Goal: Transaction & Acquisition: Purchase product/service

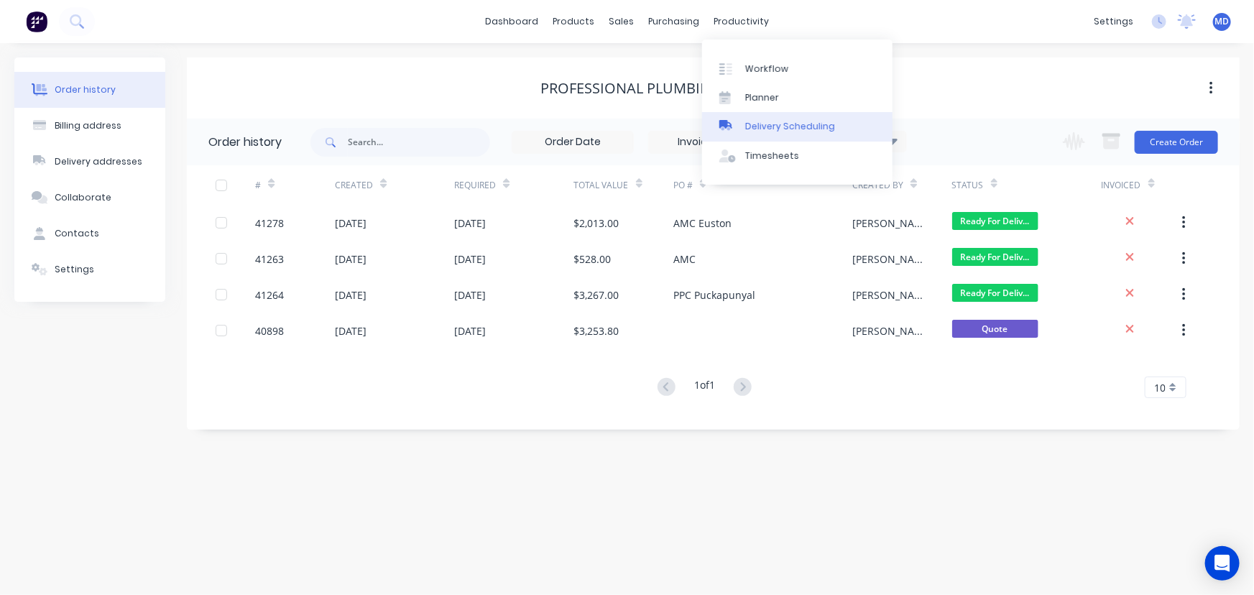
click at [805, 122] on div "Delivery Scheduling" at bounding box center [790, 126] width 90 height 13
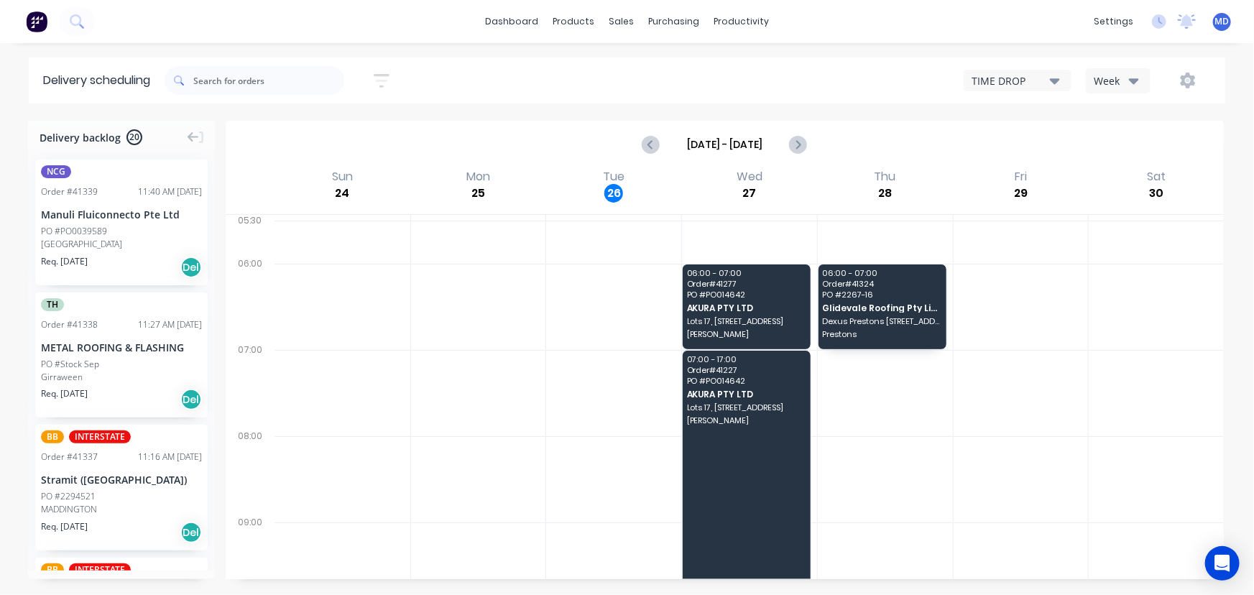
click at [1136, 82] on icon "button" at bounding box center [1134, 81] width 10 height 6
click at [1125, 144] on div "Vehicle" at bounding box center [1157, 147] width 142 height 29
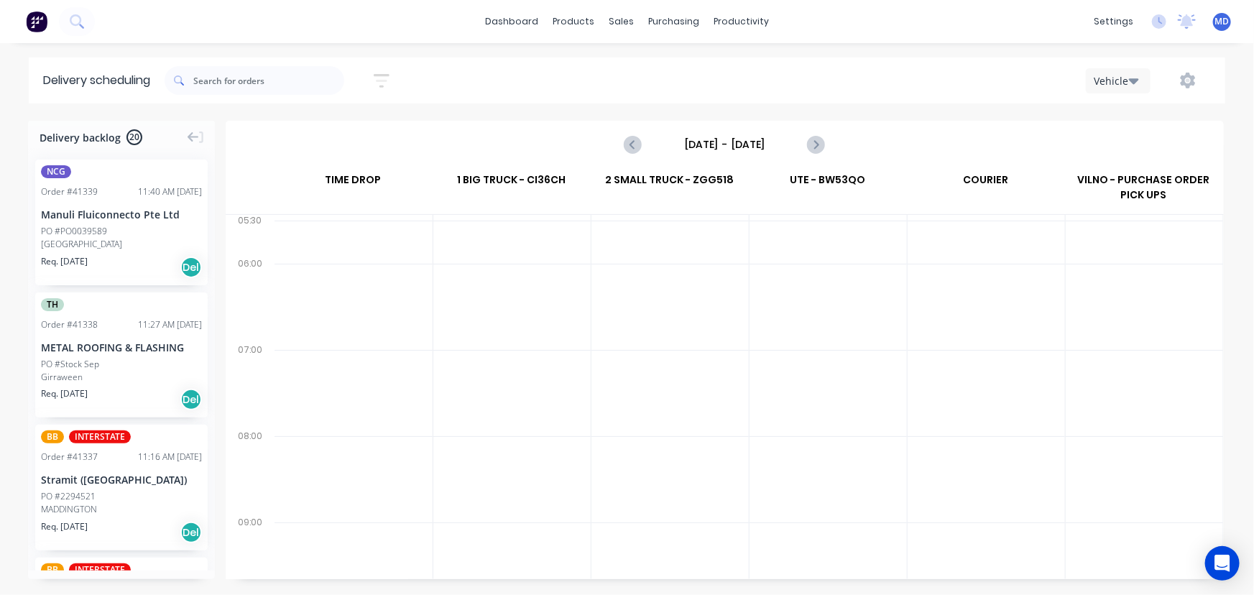
click at [761, 144] on input "Sunday - 24/08/25" at bounding box center [724, 145] width 142 height 22
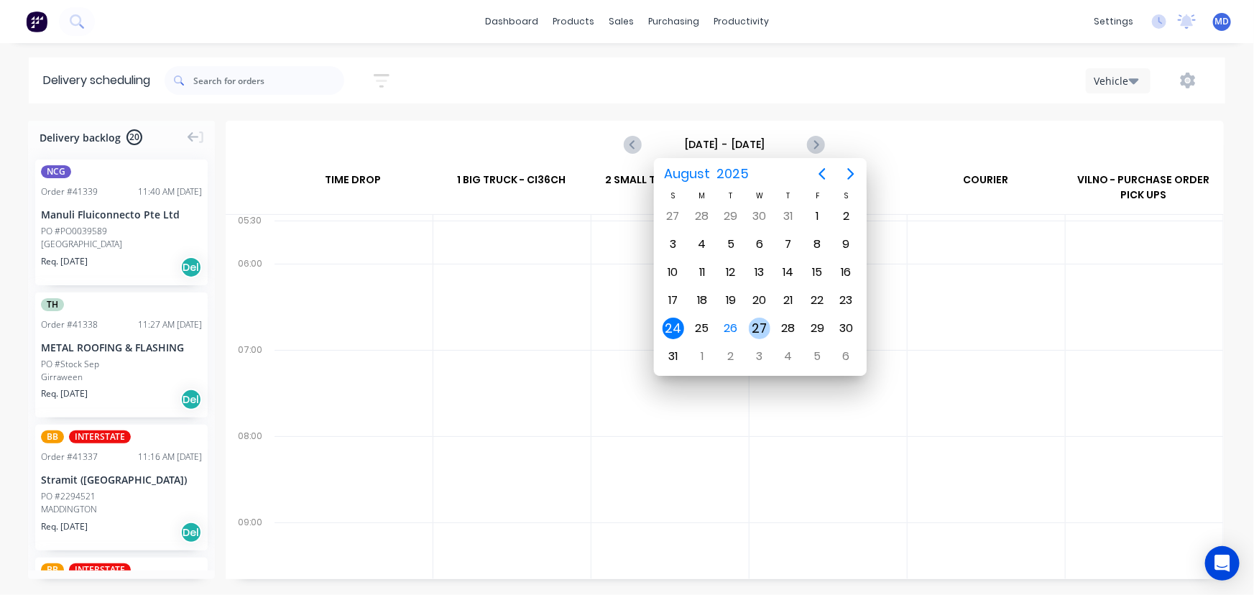
click at [754, 320] on div "27" at bounding box center [760, 329] width 22 height 22
type input "Wednesday - 27/08/25"
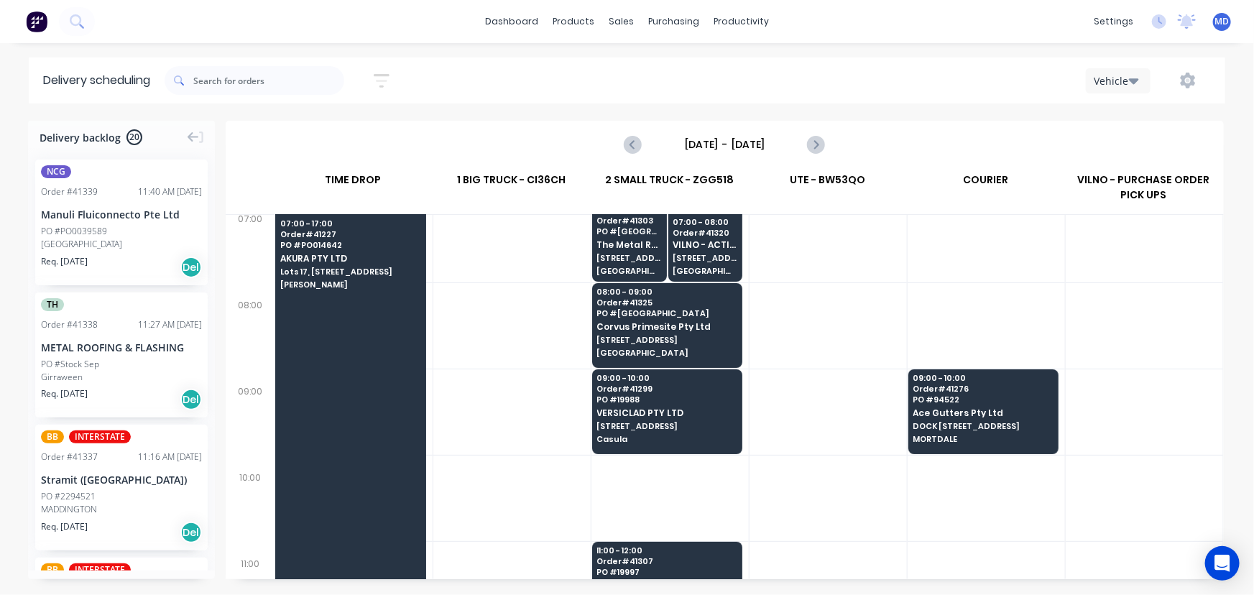
scroll to position [130, 0]
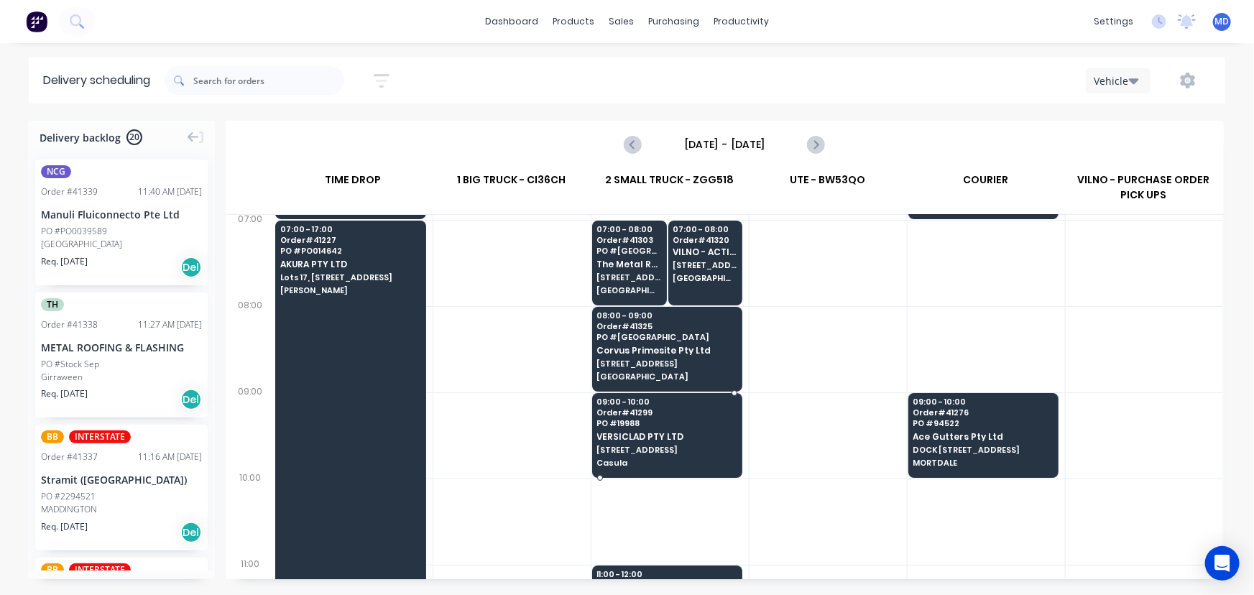
click at [632, 433] on span "VERSICLAD PTY LTD" at bounding box center [666, 436] width 139 height 9
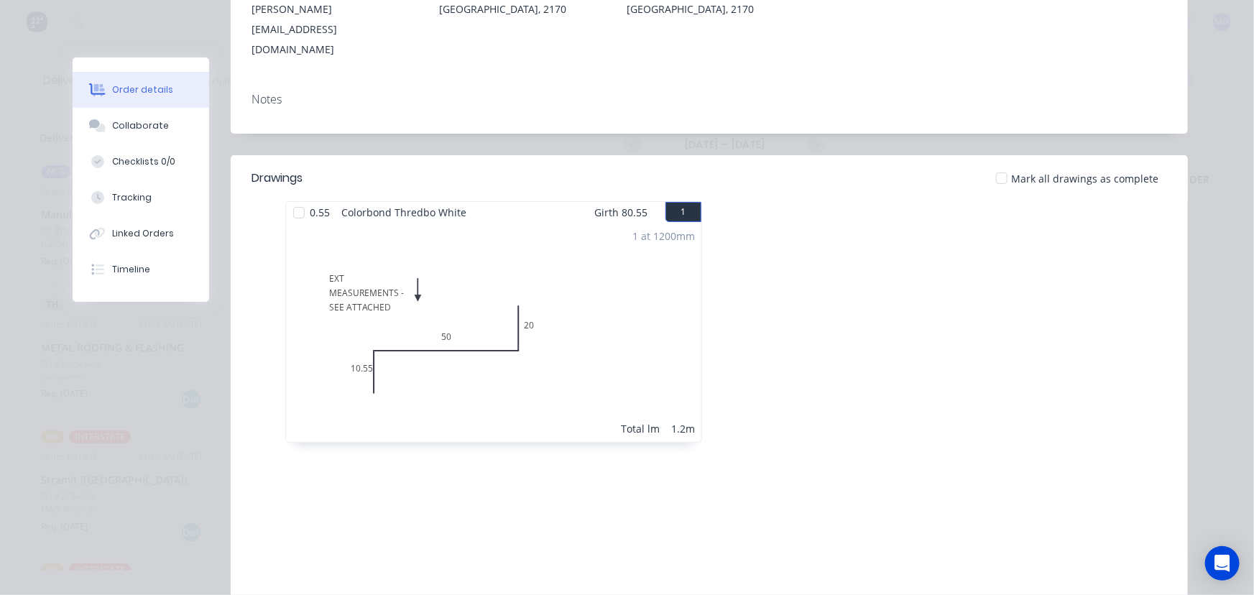
scroll to position [0, 0]
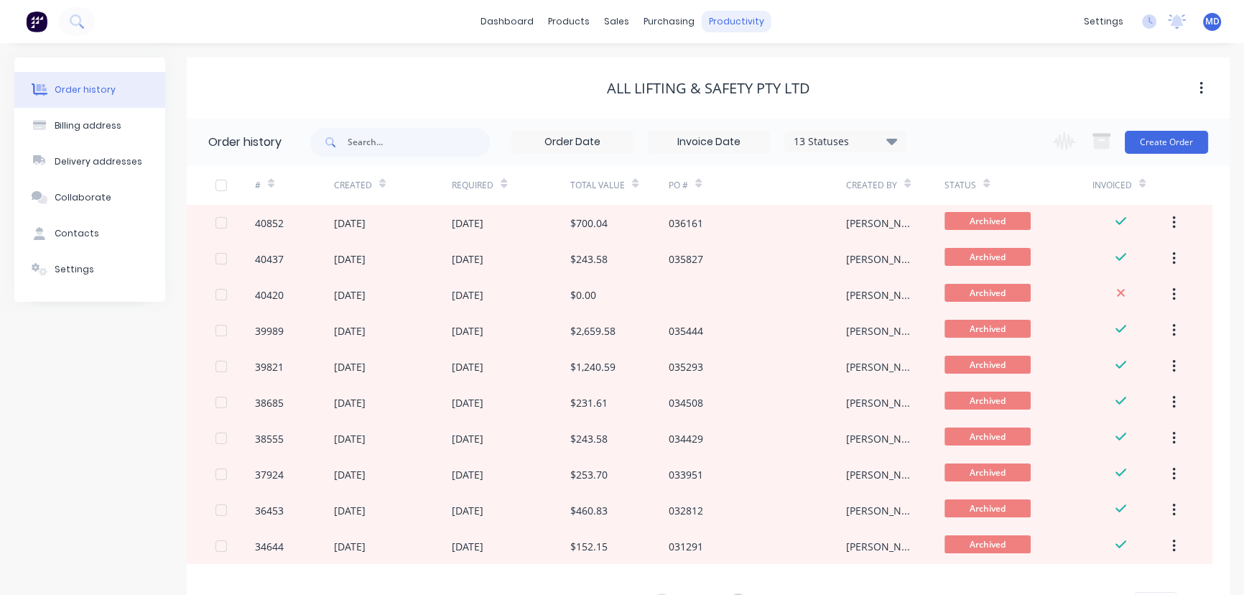
click at [736, 24] on div "productivity" at bounding box center [737, 22] width 70 height 22
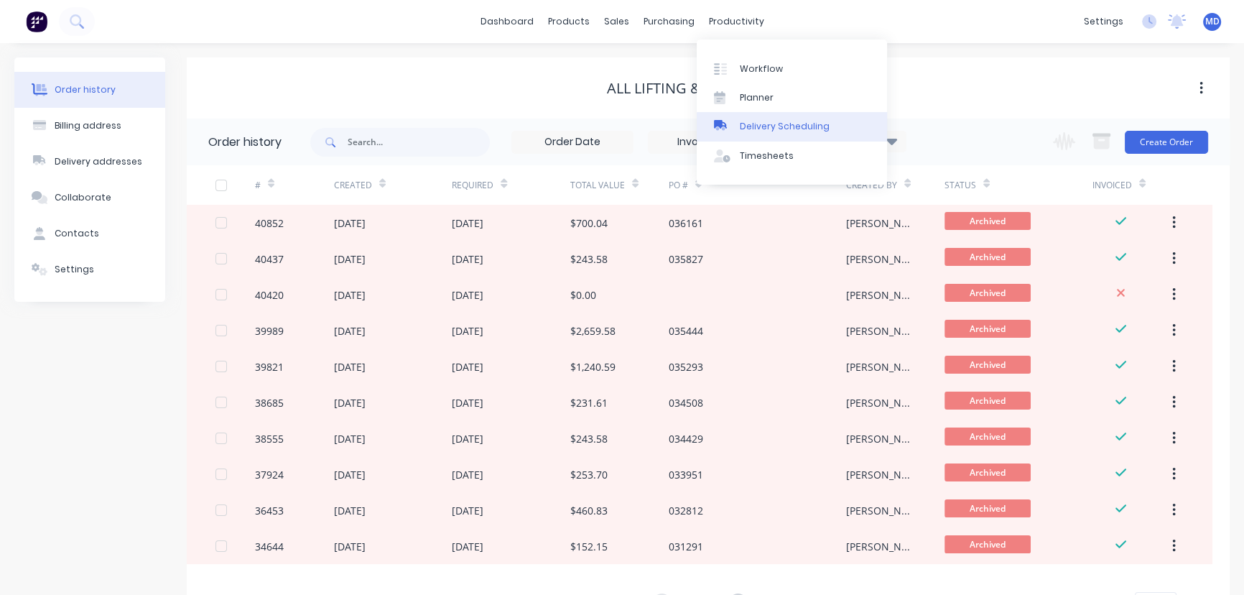
click at [802, 124] on div "Delivery Scheduling" at bounding box center [785, 126] width 90 height 13
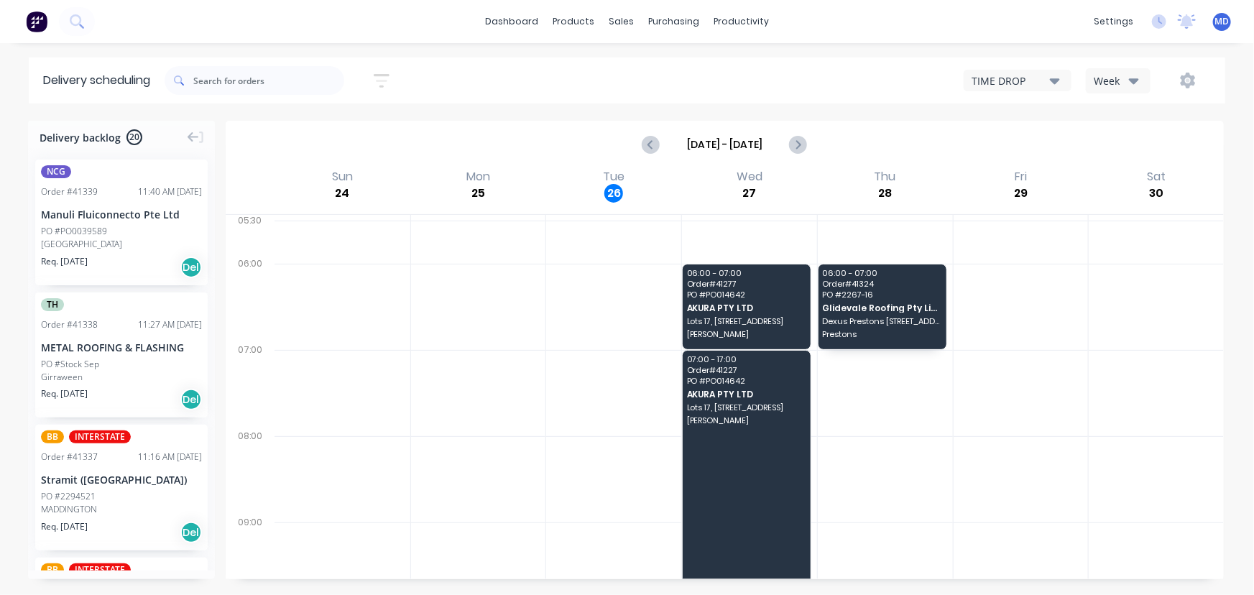
click at [1132, 78] on icon "button" at bounding box center [1134, 81] width 10 height 16
click at [1116, 149] on div "Vehicle" at bounding box center [1157, 147] width 142 height 29
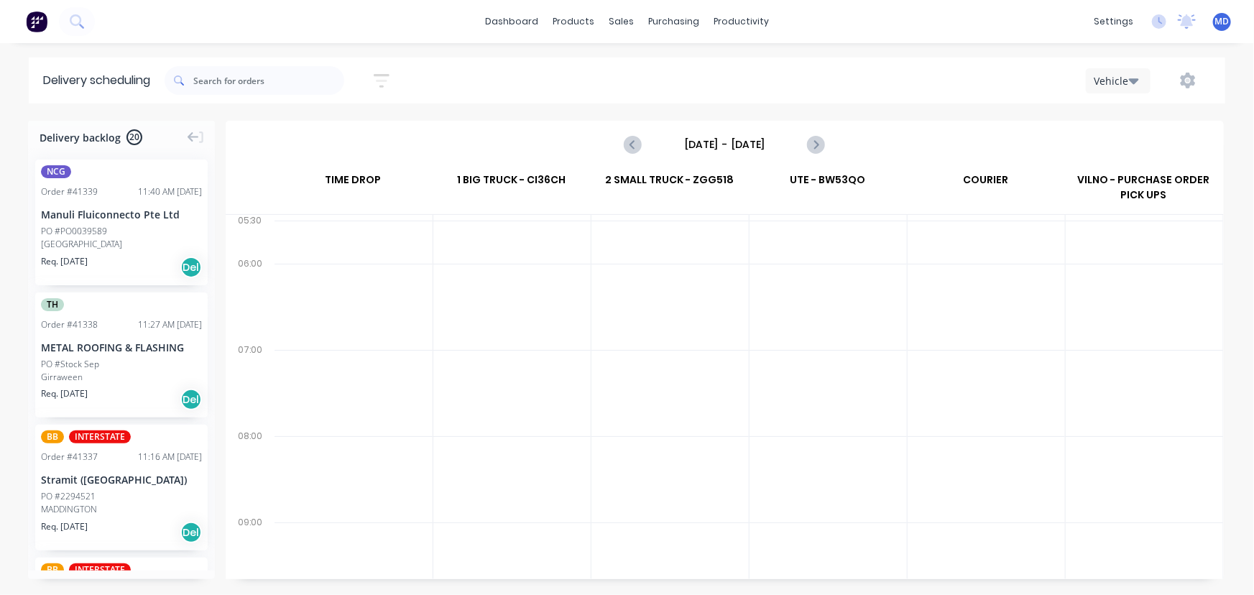
click at [716, 142] on input "Sunday - 24/08/25" at bounding box center [724, 145] width 142 height 22
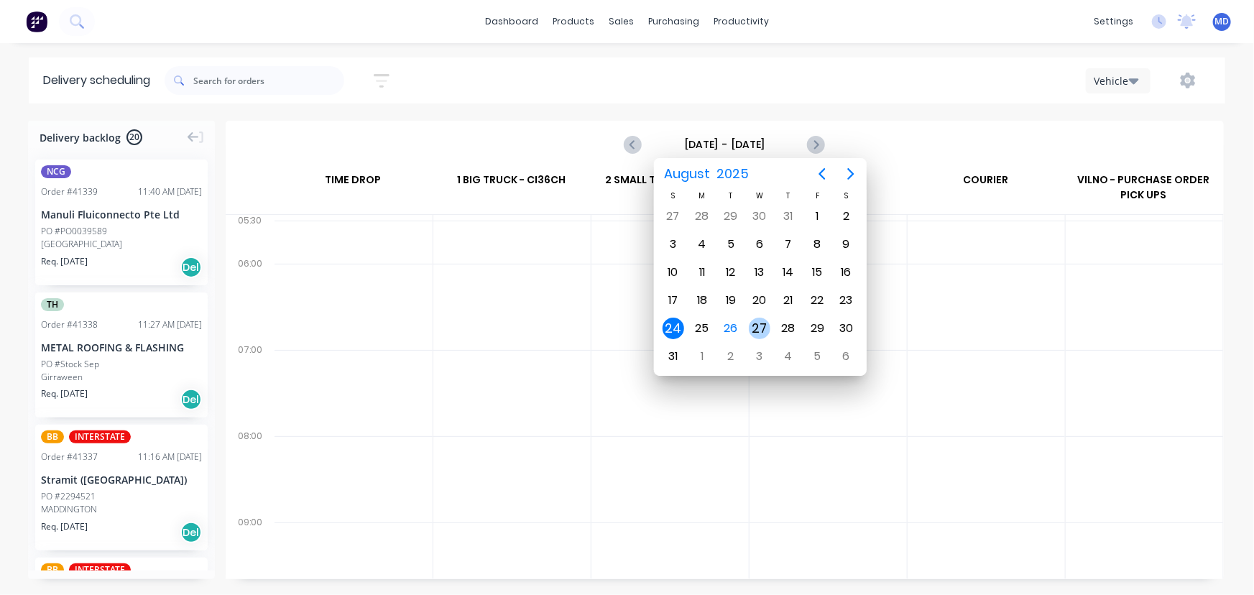
click at [759, 319] on div "27" at bounding box center [760, 329] width 22 height 22
type input "Wednesday - 27/08/25"
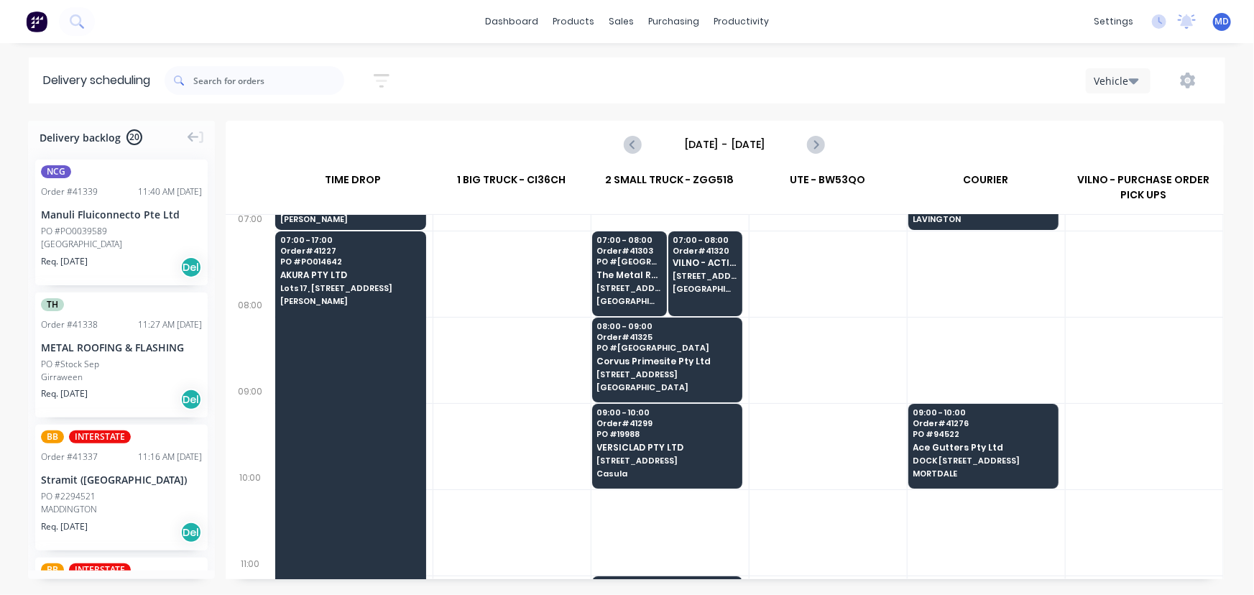
scroll to position [130, 0]
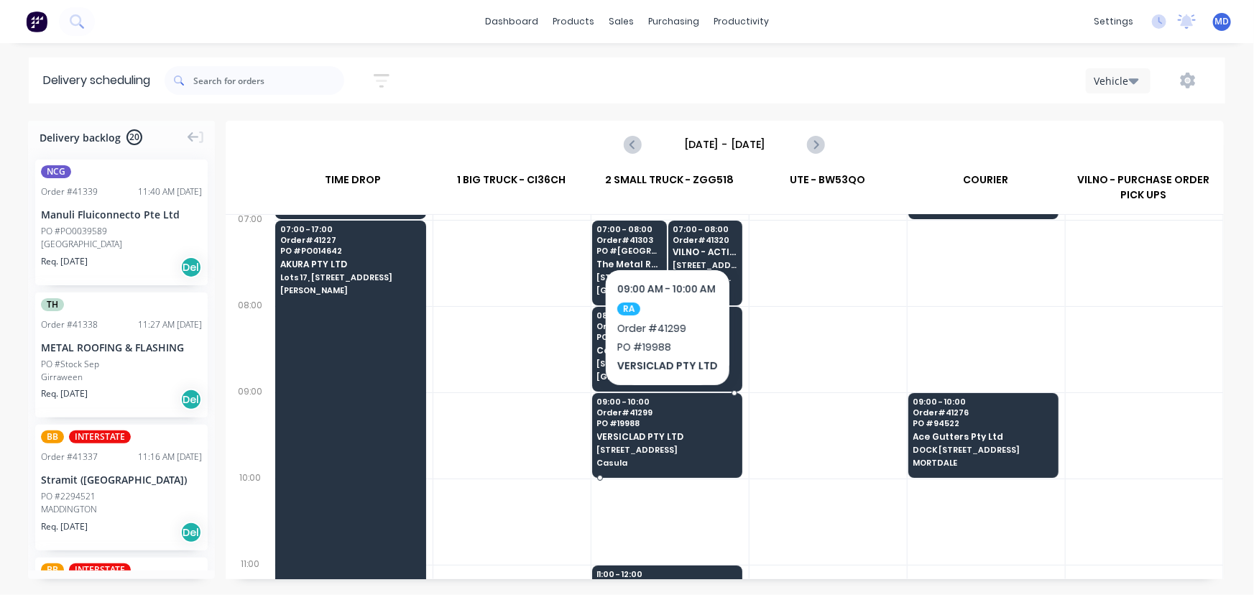
click at [663, 448] on span "3 Berriwerri Place" at bounding box center [666, 449] width 139 height 9
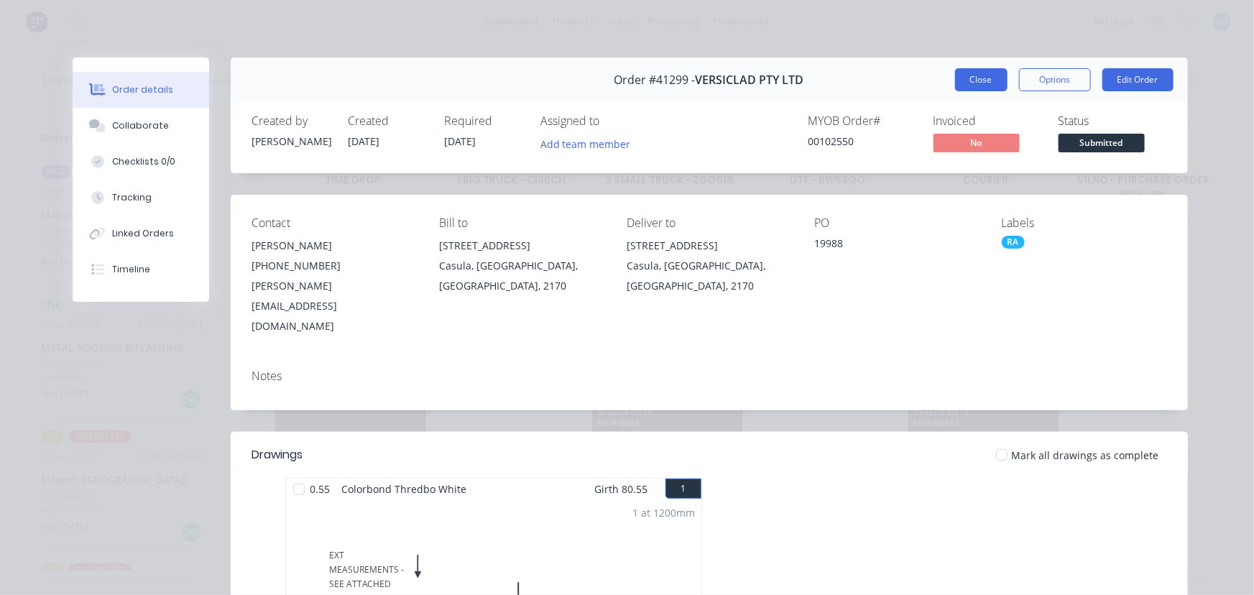
click at [955, 73] on button "Close" at bounding box center [981, 79] width 52 height 23
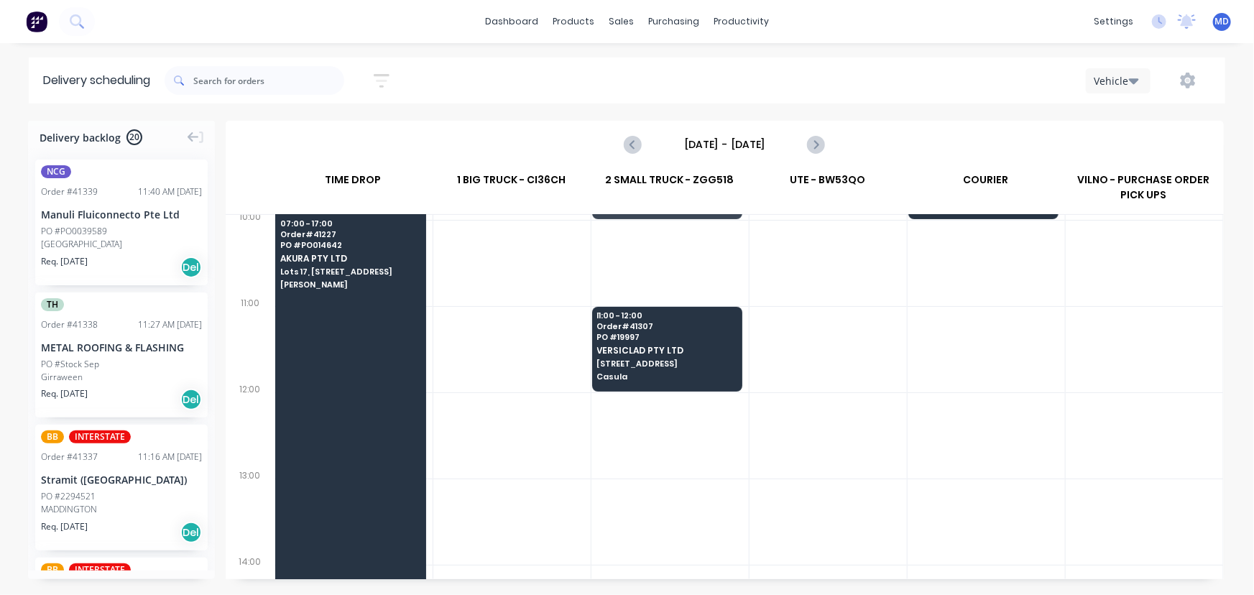
scroll to position [392, 0]
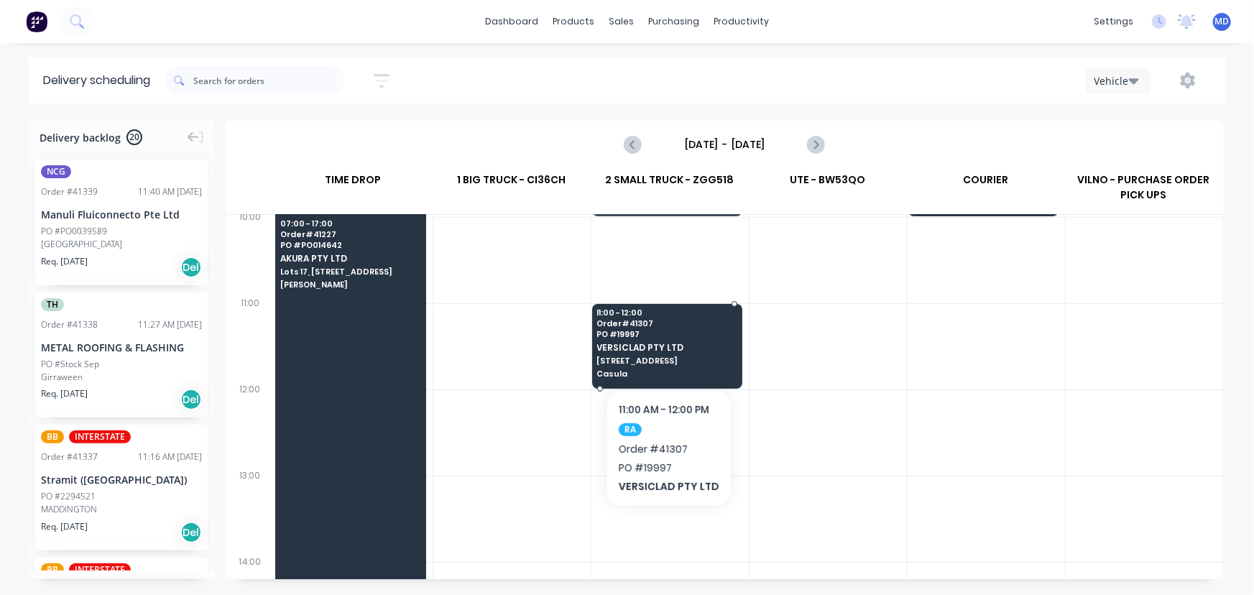
click at [688, 349] on span "VERSICLAD PTY LTD" at bounding box center [666, 347] width 139 height 9
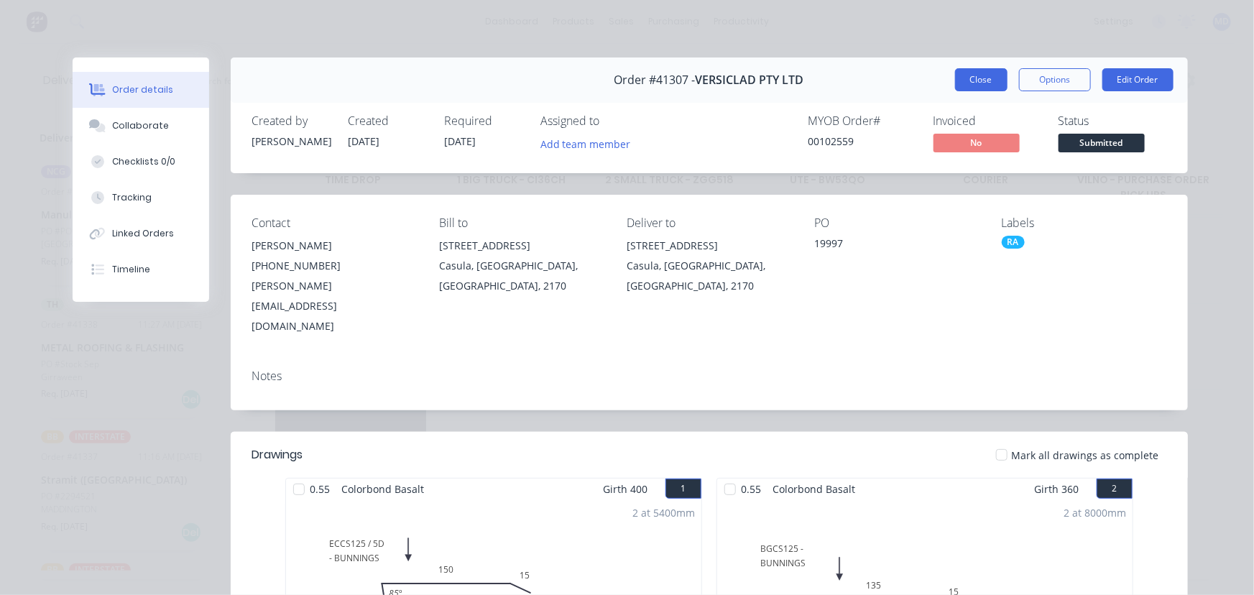
click at [986, 76] on button "Close" at bounding box center [981, 79] width 52 height 23
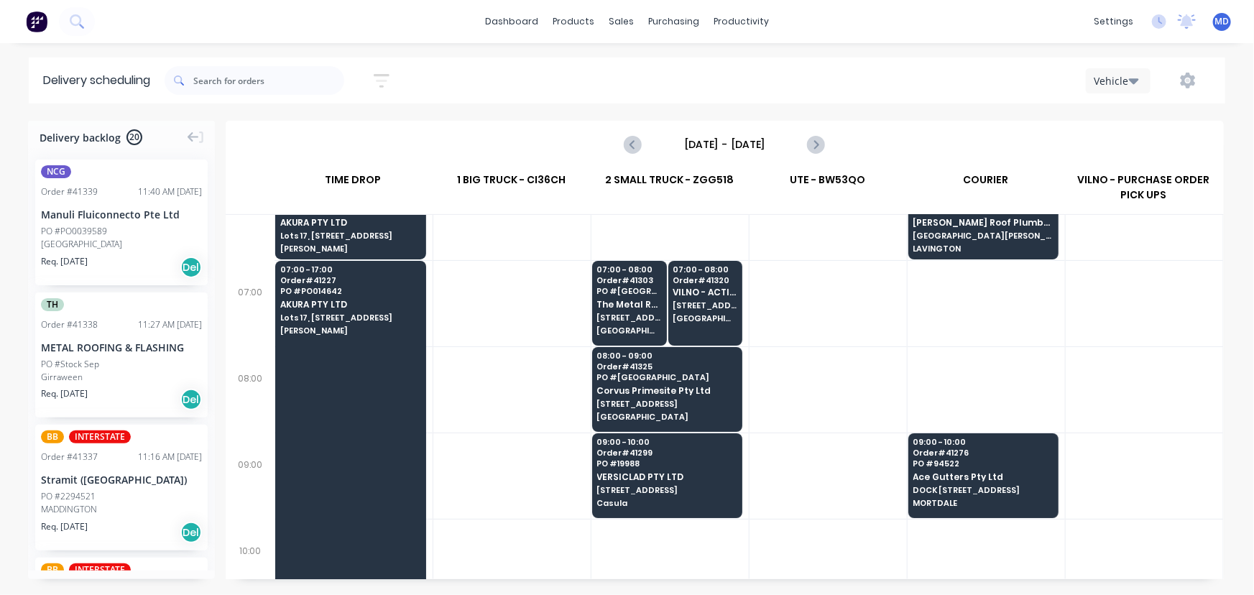
scroll to position [0, 0]
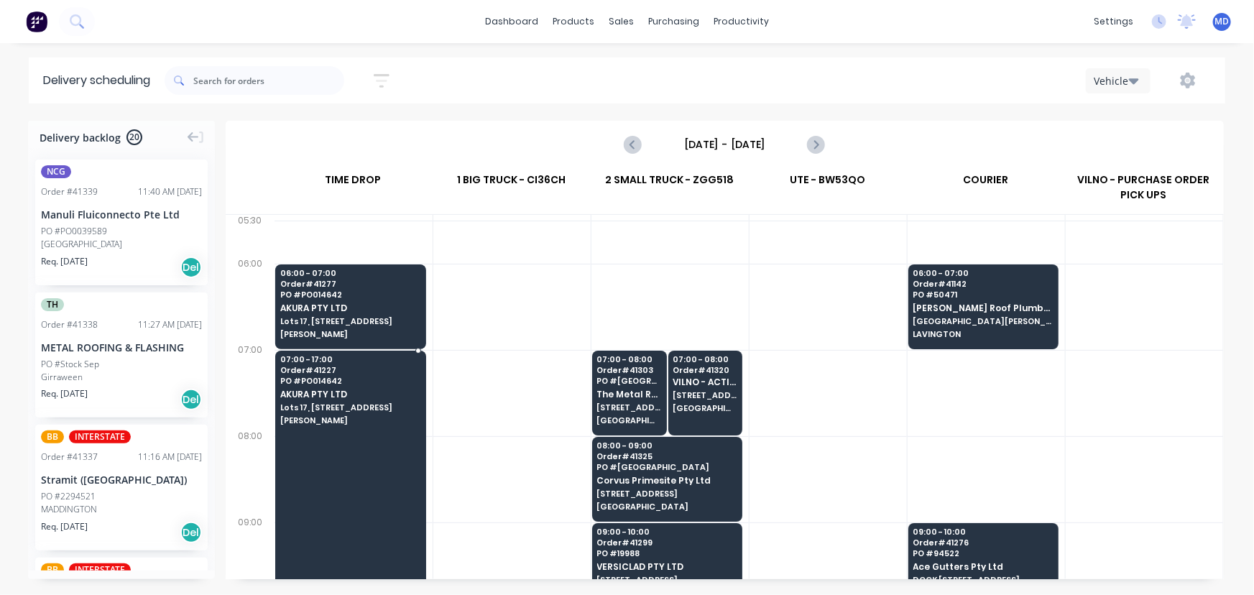
click at [336, 418] on span "[PERSON_NAME]" at bounding box center [350, 420] width 140 height 9
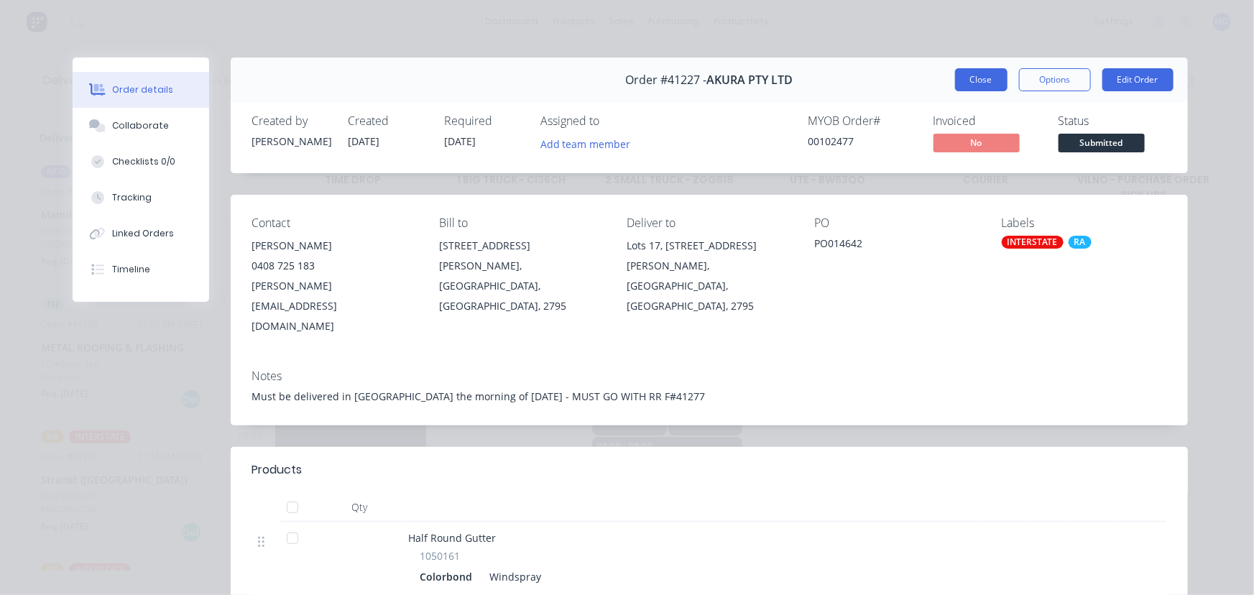
click at [984, 76] on button "Close" at bounding box center [981, 79] width 52 height 23
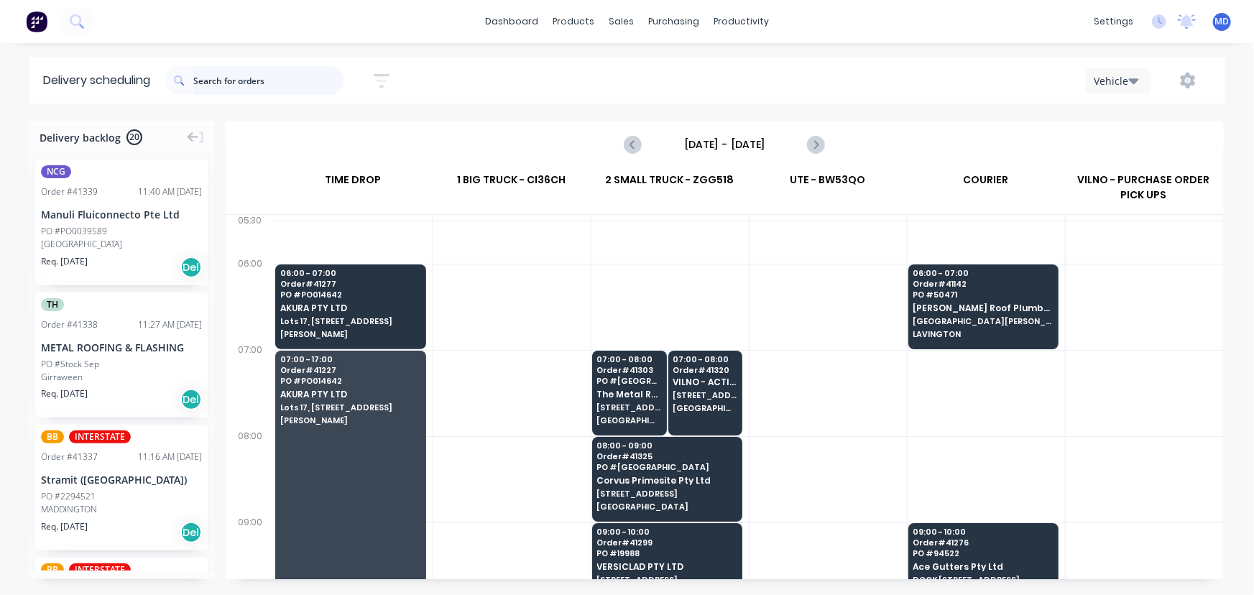
click at [268, 88] on input "text" at bounding box center [268, 80] width 151 height 29
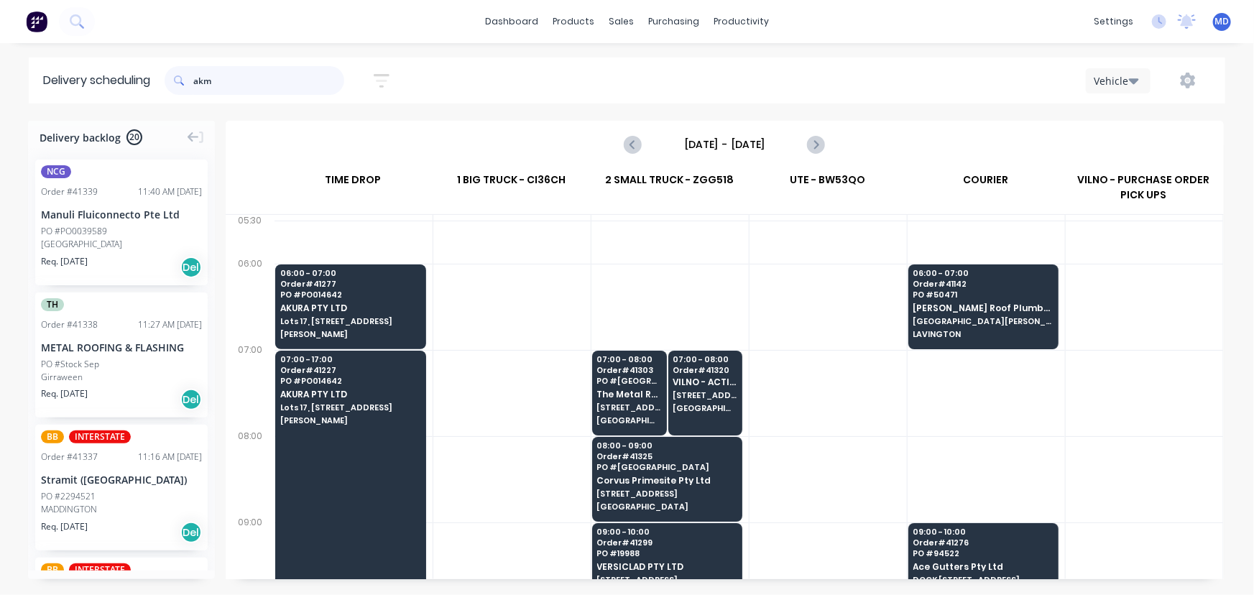
type input "akm"
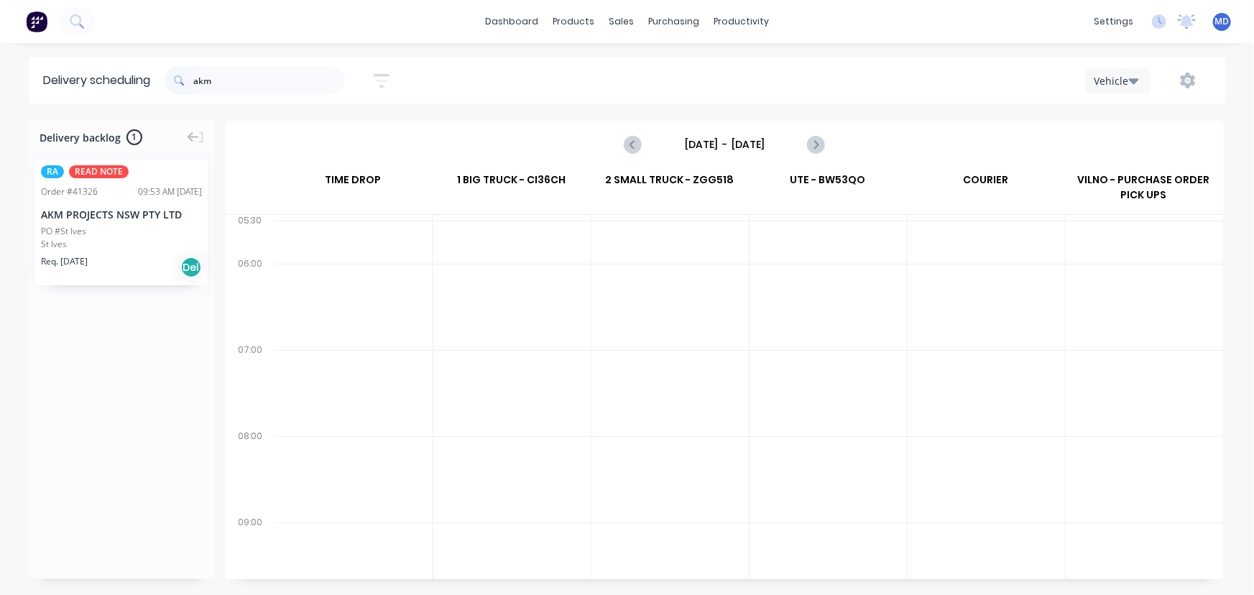
click at [83, 226] on div "PO #St Ives" at bounding box center [63, 231] width 45 height 13
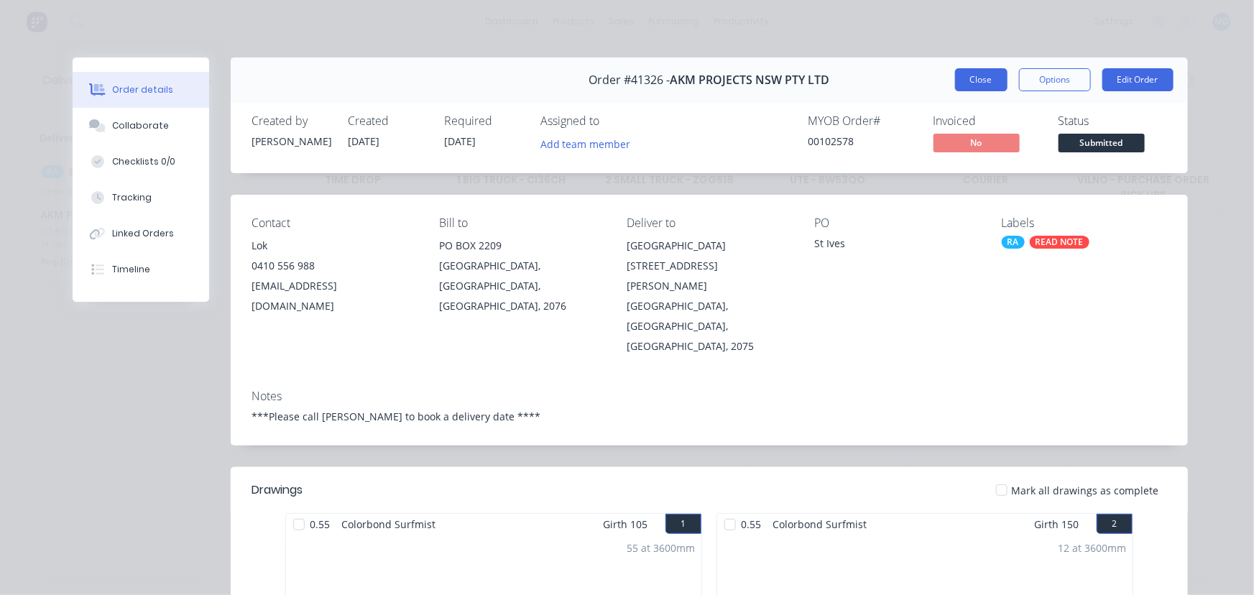
click at [973, 82] on button "Close" at bounding box center [981, 79] width 52 height 23
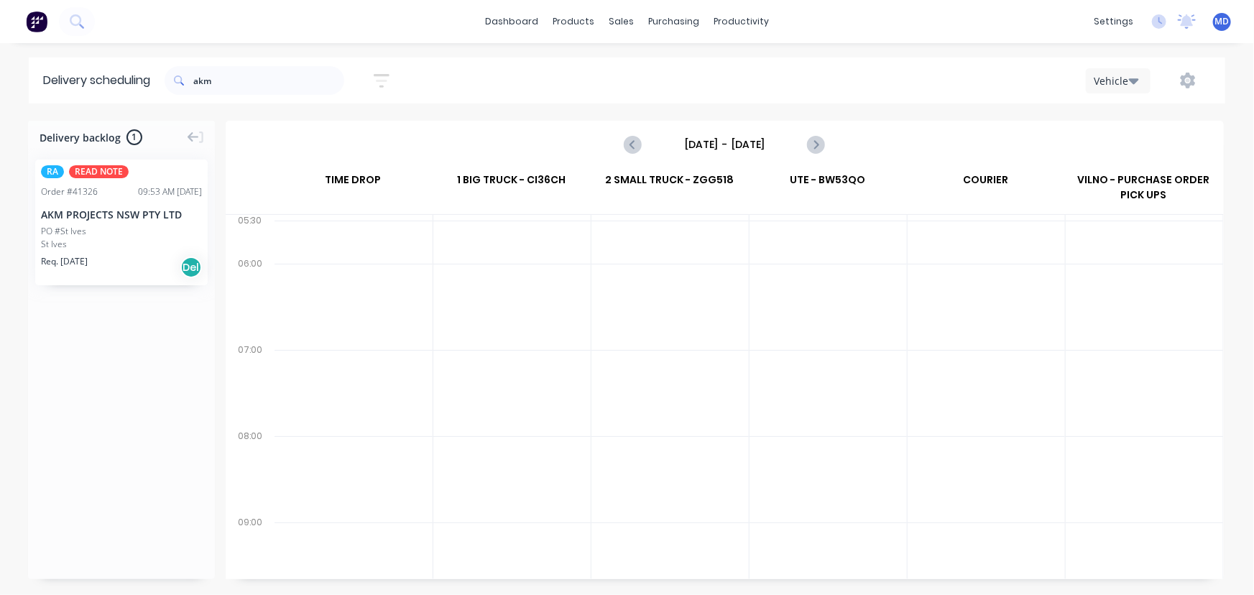
click at [1132, 73] on icon "button" at bounding box center [1134, 81] width 10 height 16
click at [1127, 147] on div "Vehicle" at bounding box center [1157, 147] width 142 height 29
click at [764, 147] on input "[DATE] - [DATE]" at bounding box center [724, 145] width 142 height 22
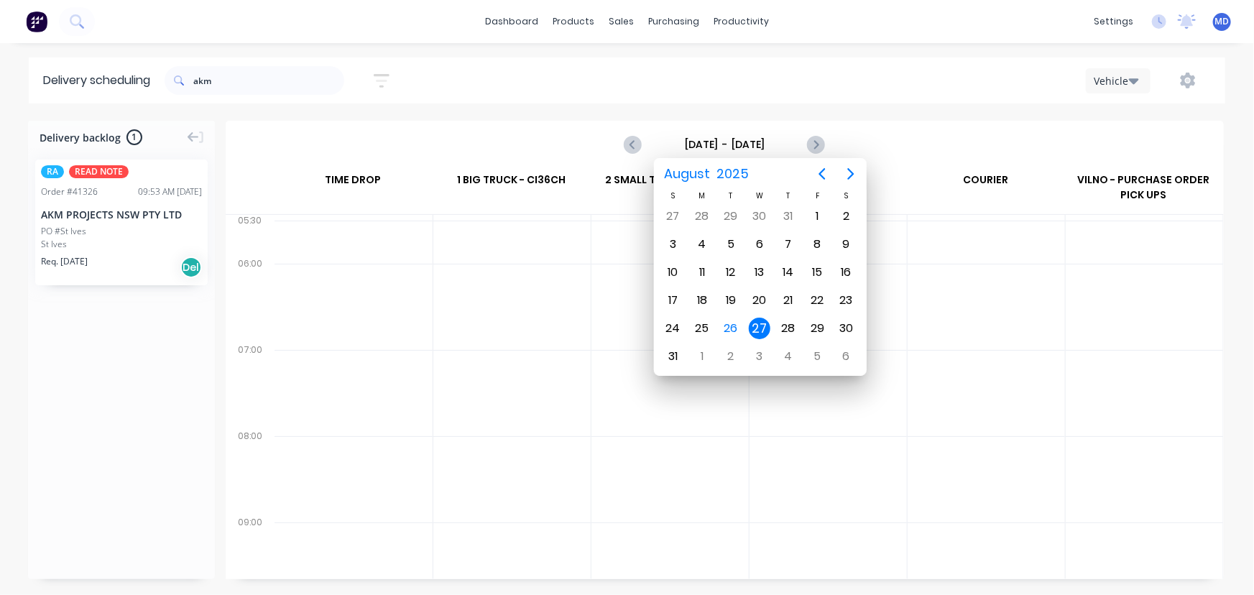
click at [759, 321] on div "27" at bounding box center [760, 329] width 22 height 22
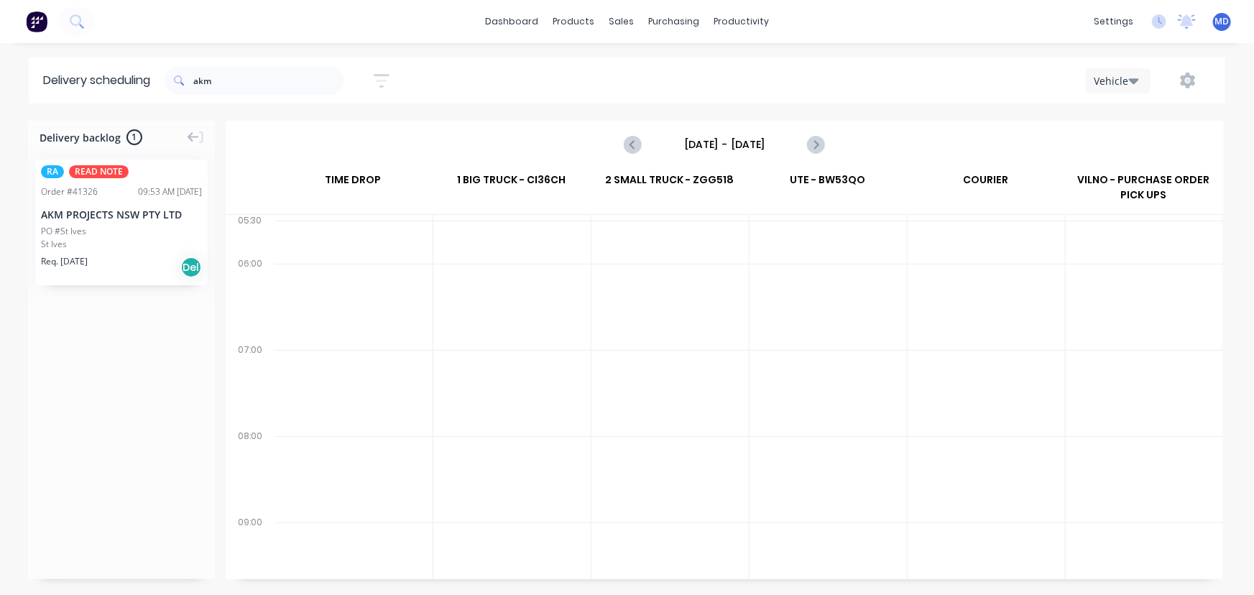
click at [82, 227] on div "PO #St Ives" at bounding box center [63, 231] width 45 height 13
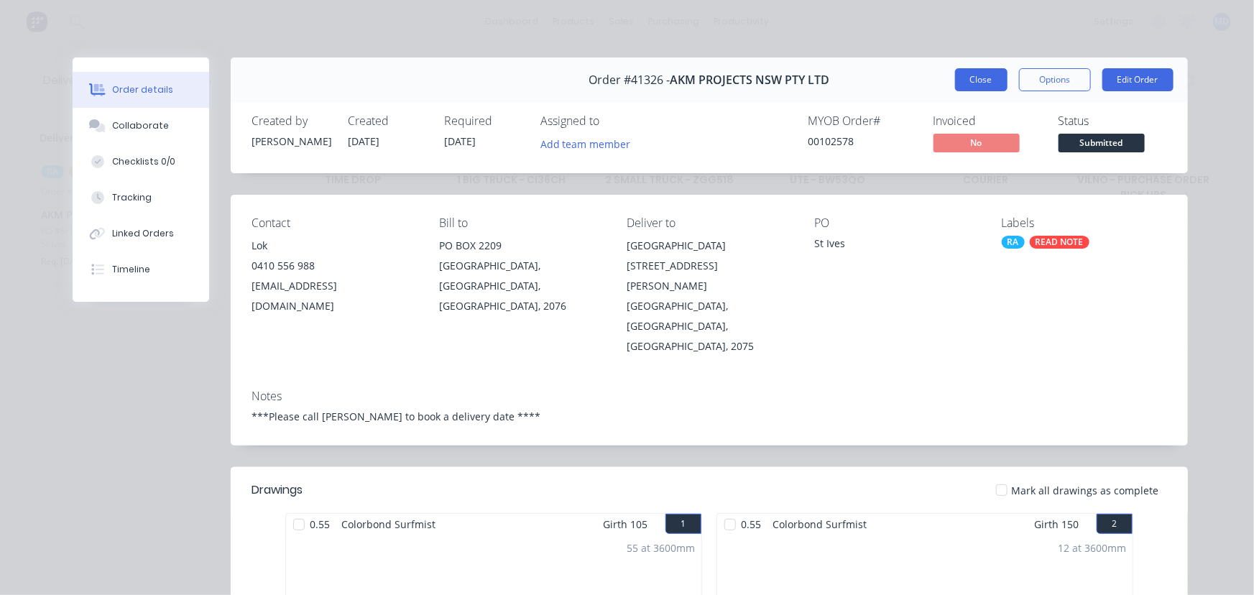
click at [968, 75] on button "Close" at bounding box center [981, 79] width 52 height 23
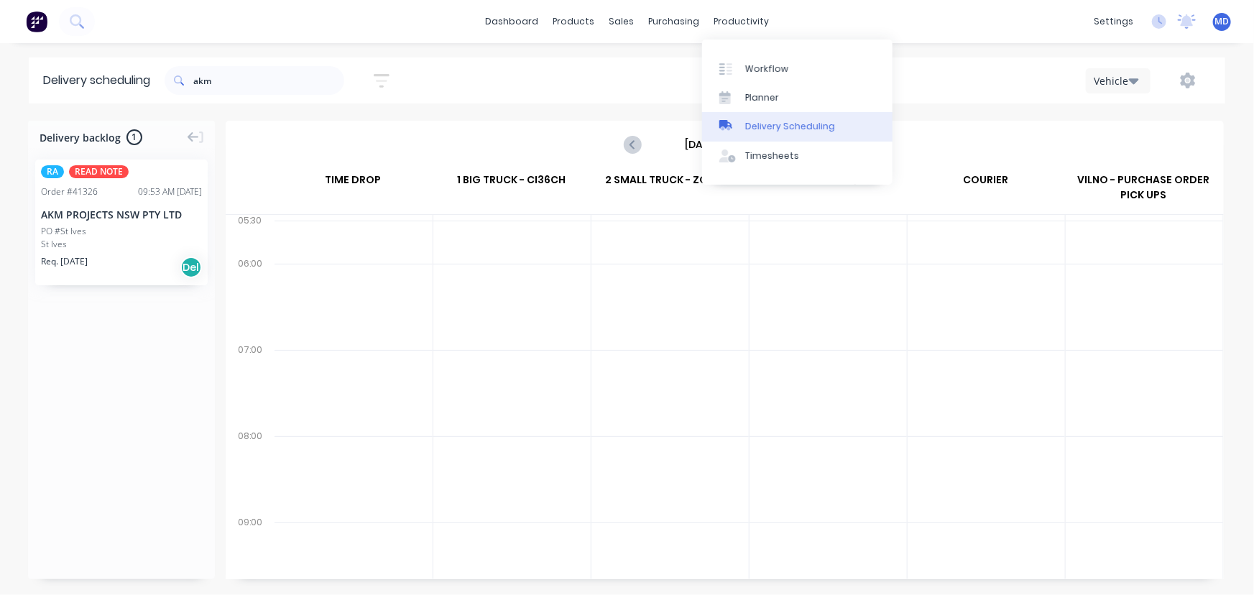
click at [813, 129] on div "Delivery Scheduling" at bounding box center [790, 126] width 90 height 13
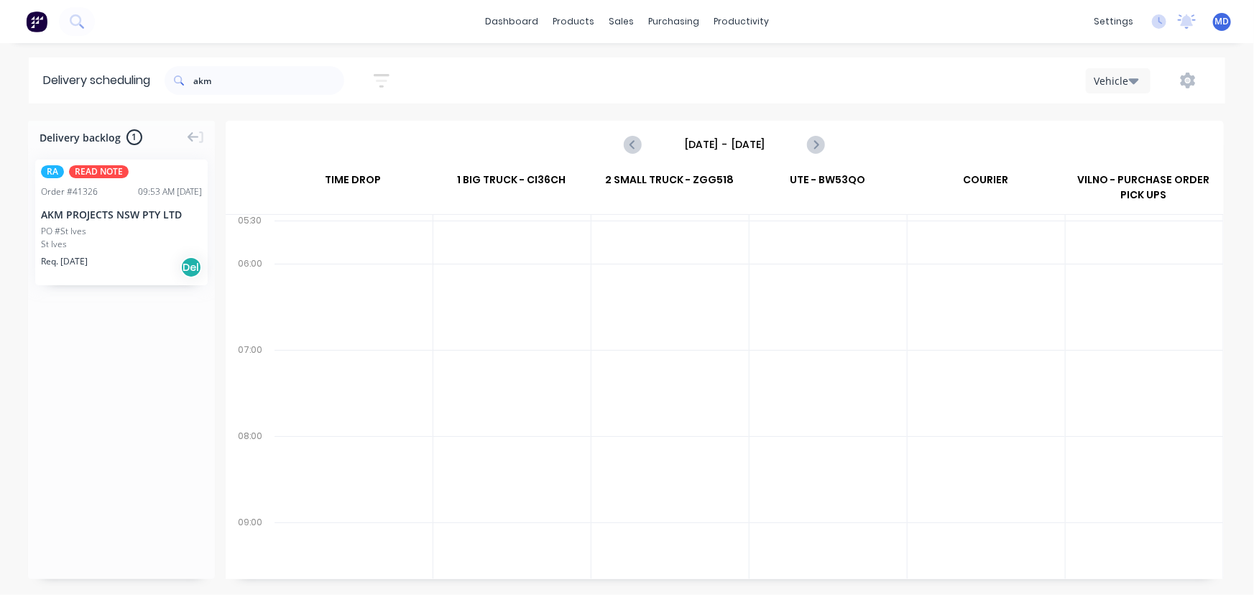
click at [1135, 81] on icon "button" at bounding box center [1134, 81] width 10 height 6
click at [1122, 147] on div "Vehicle" at bounding box center [1157, 147] width 142 height 29
click at [726, 146] on input "[DATE] - [DATE]" at bounding box center [724, 145] width 142 height 22
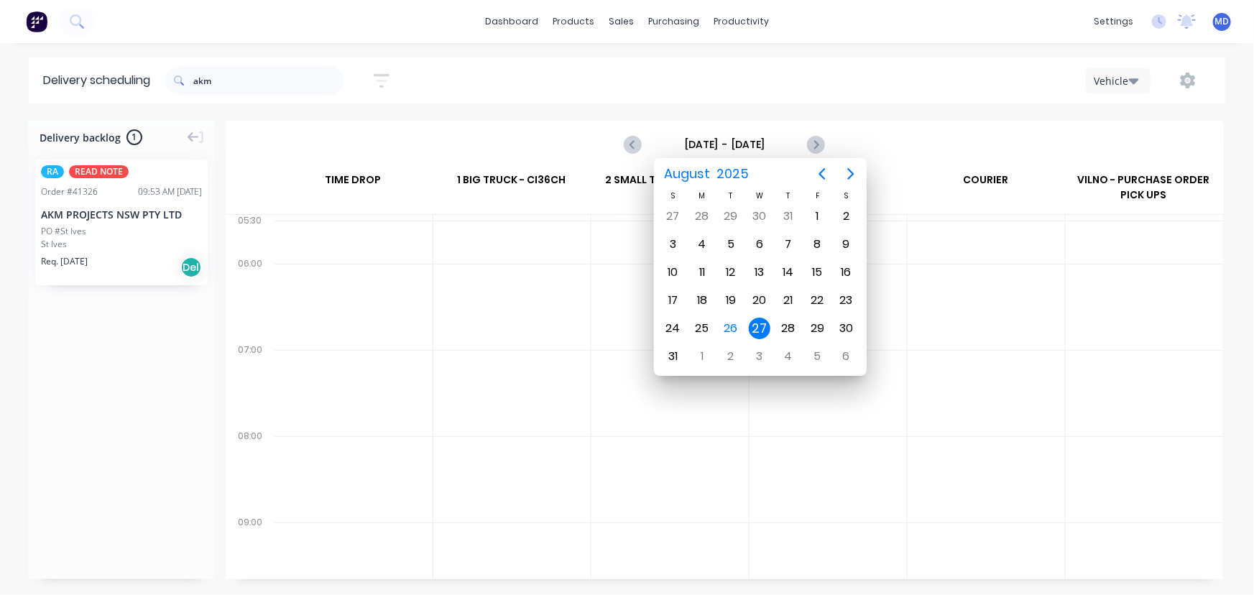
click at [762, 324] on div "27" at bounding box center [760, 329] width 22 height 22
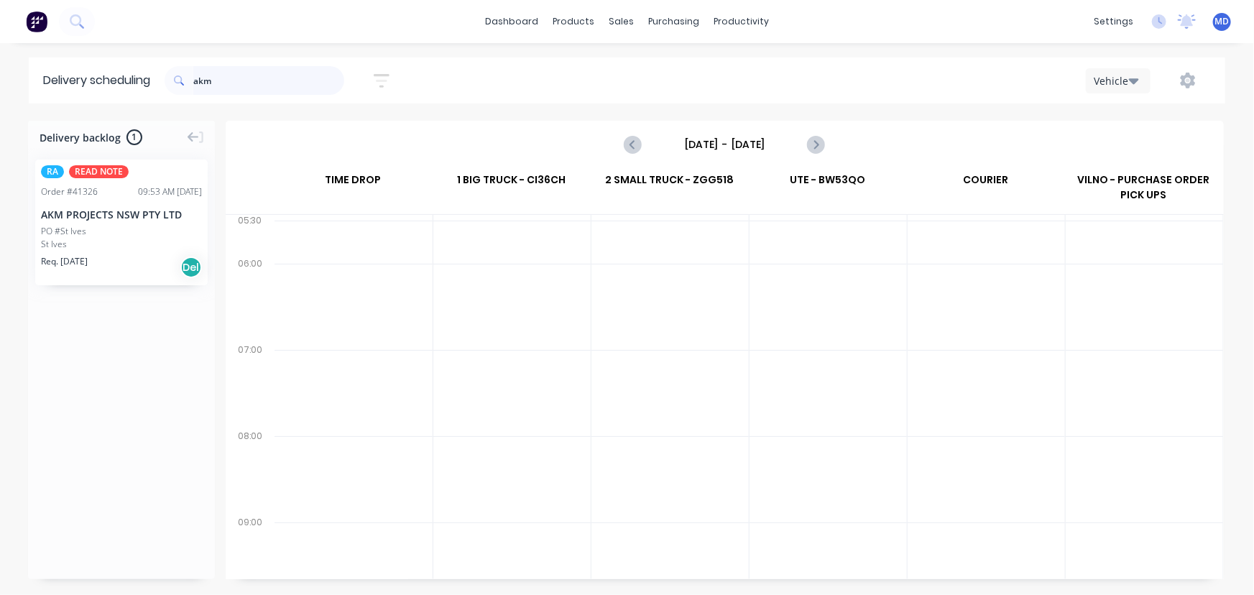
drag, startPoint x: 165, startPoint y: 88, endPoint x: 122, endPoint y: 92, distance: 42.6
click at [124, 92] on header "Delivery scheduling akm Sort by Most recent Created date Required date Order nu…" at bounding box center [627, 80] width 1196 height 46
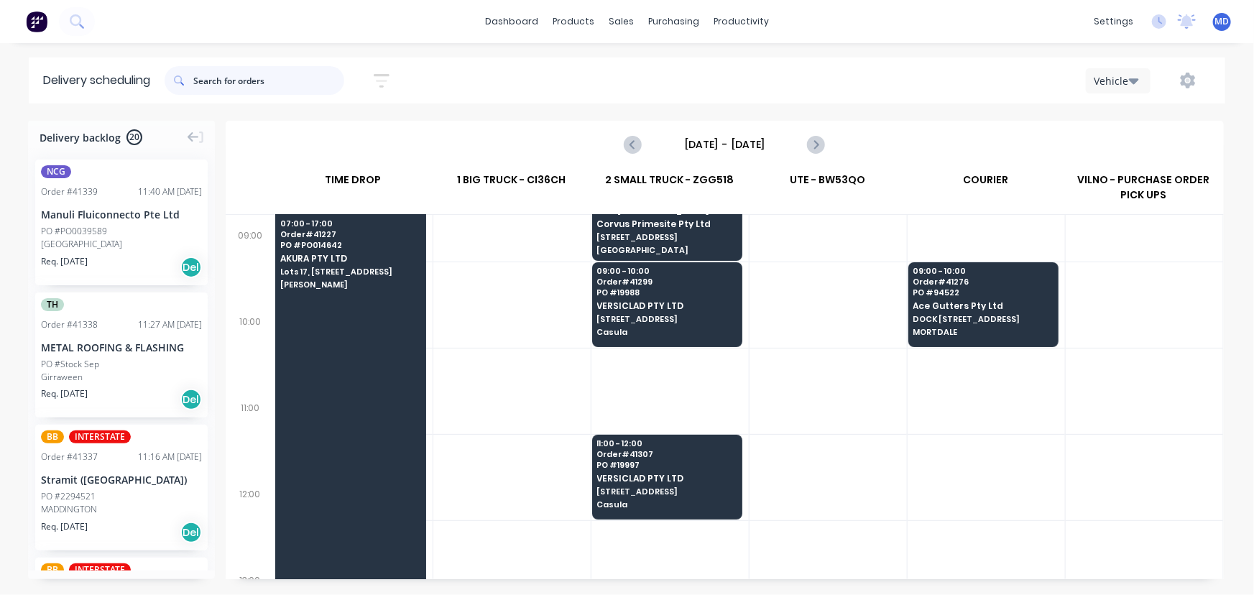
scroll to position [326, 0]
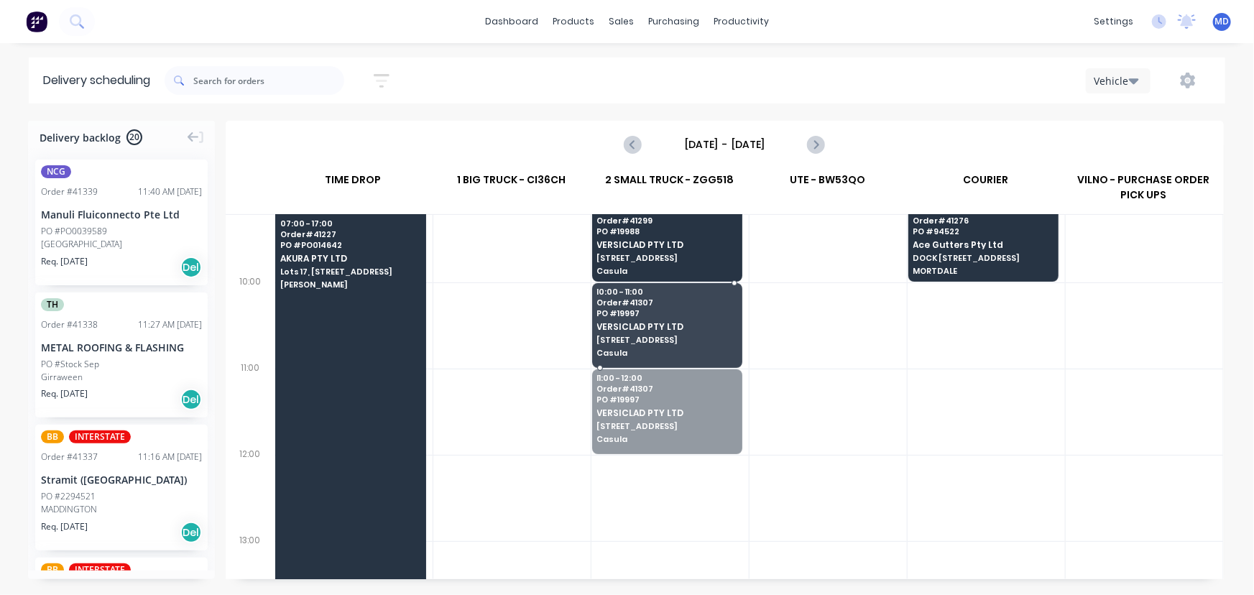
drag, startPoint x: 673, startPoint y: 415, endPoint x: 680, endPoint y: 327, distance: 88.0
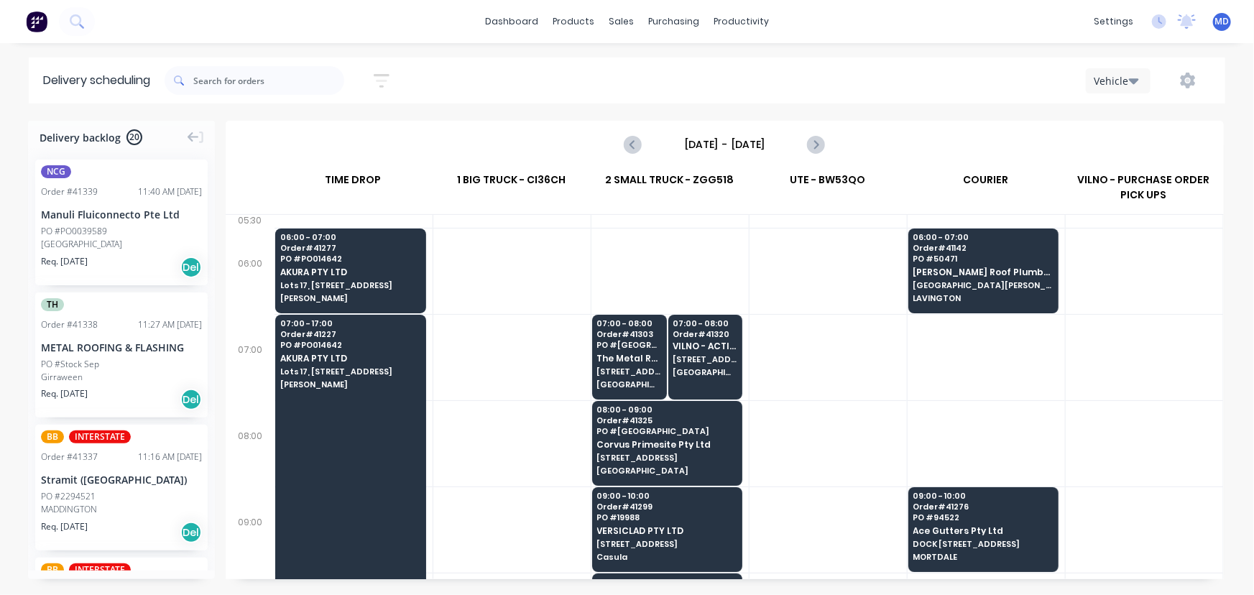
scroll to position [0, 0]
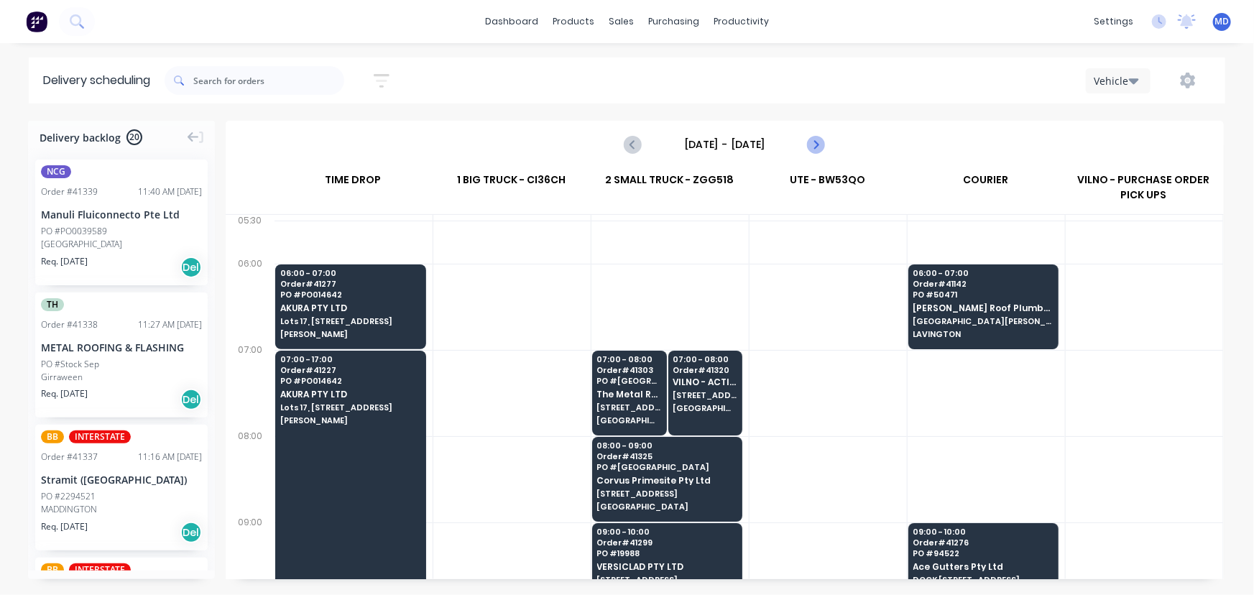
click at [815, 140] on icon "Next page" at bounding box center [815, 144] width 6 height 11
type input "[DATE] - [DATE]"
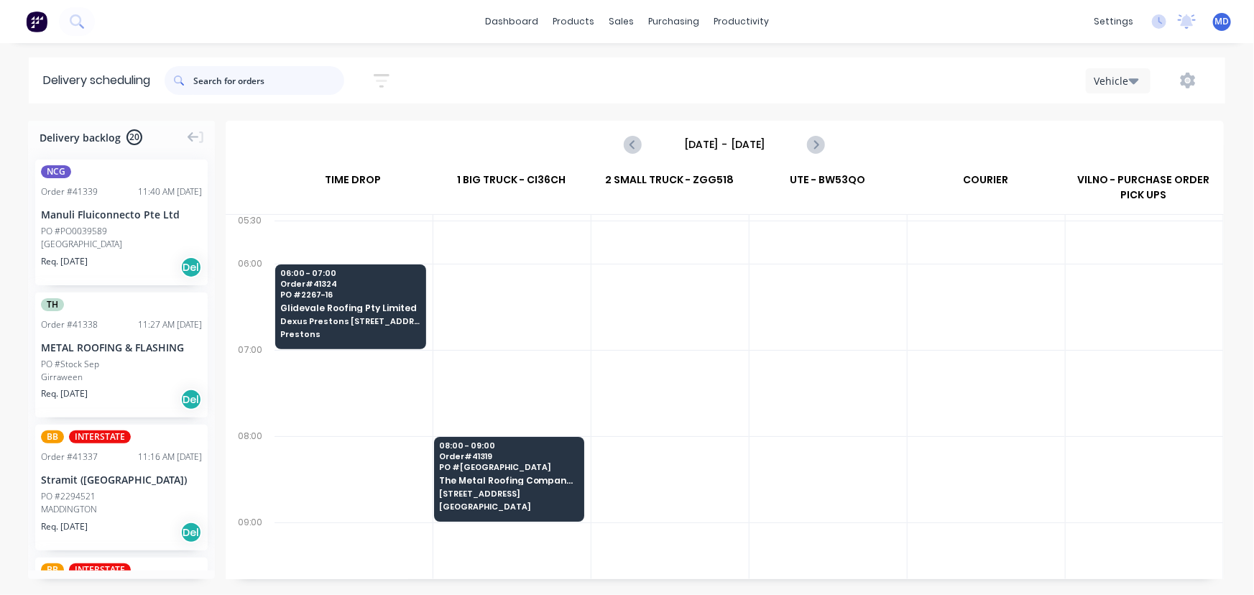
click at [265, 78] on input "text" at bounding box center [268, 80] width 151 height 29
type input "41331"
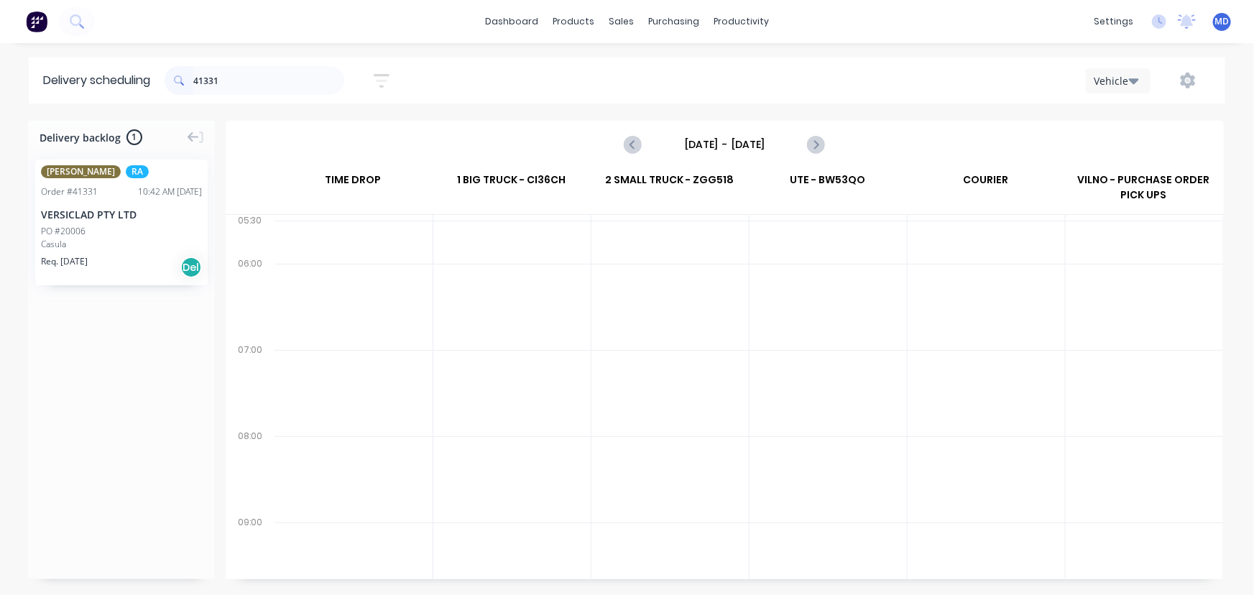
click at [78, 226] on div "PO #20006" at bounding box center [63, 231] width 45 height 13
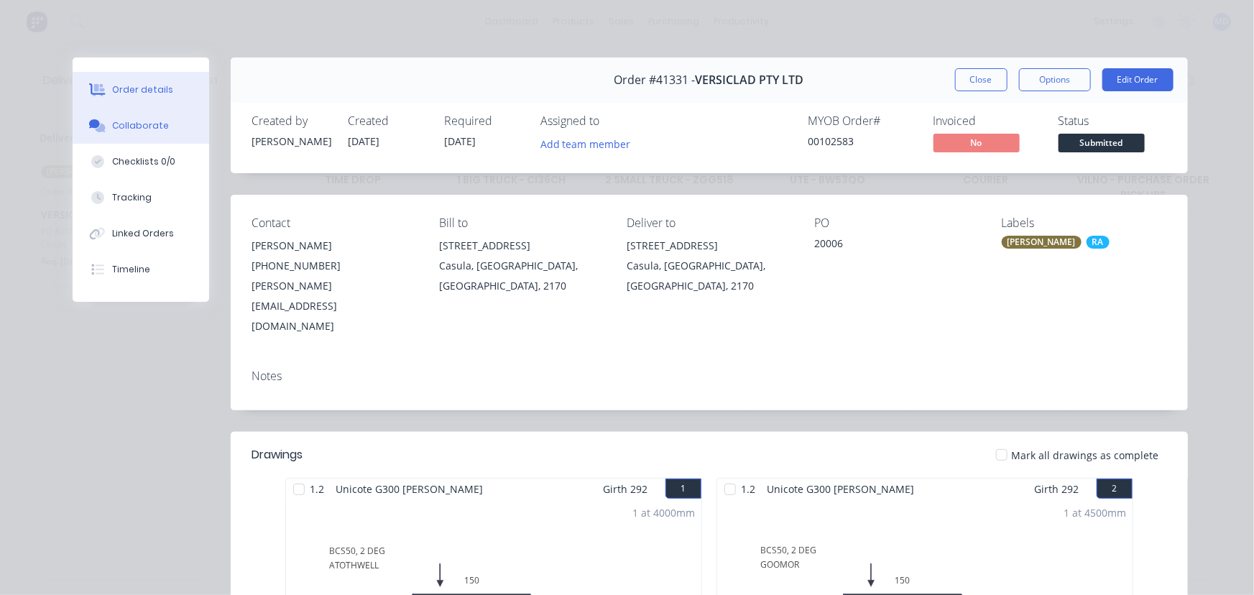
click at [118, 127] on div "Collaborate" at bounding box center [140, 125] width 57 height 13
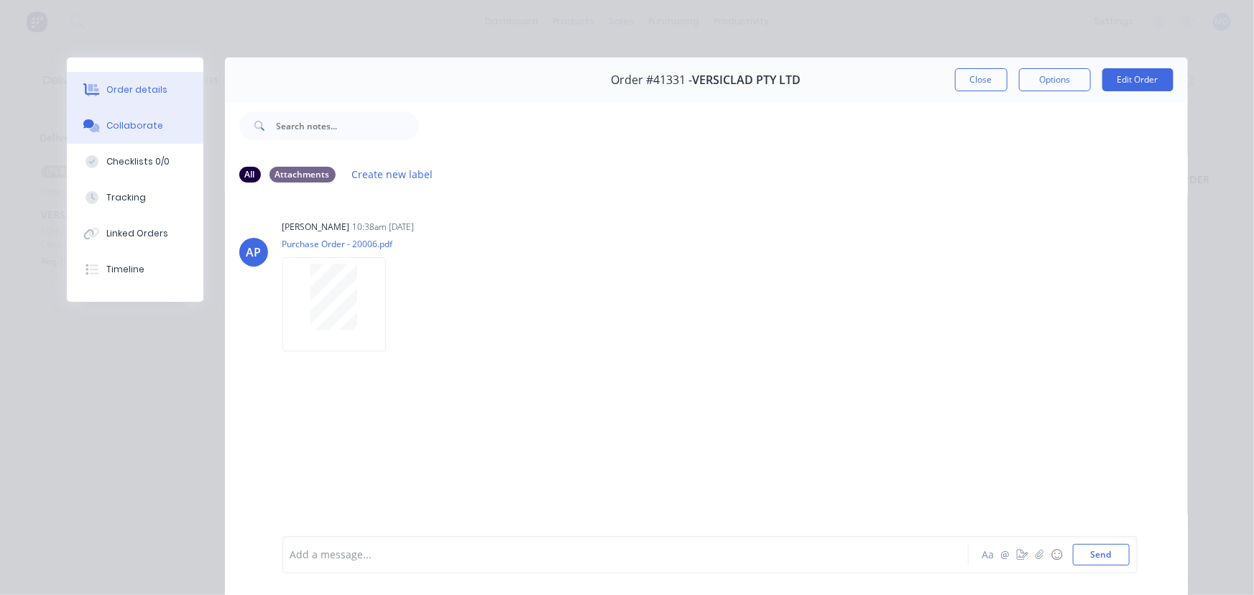
click at [134, 93] on div "Order details" at bounding box center [136, 89] width 61 height 13
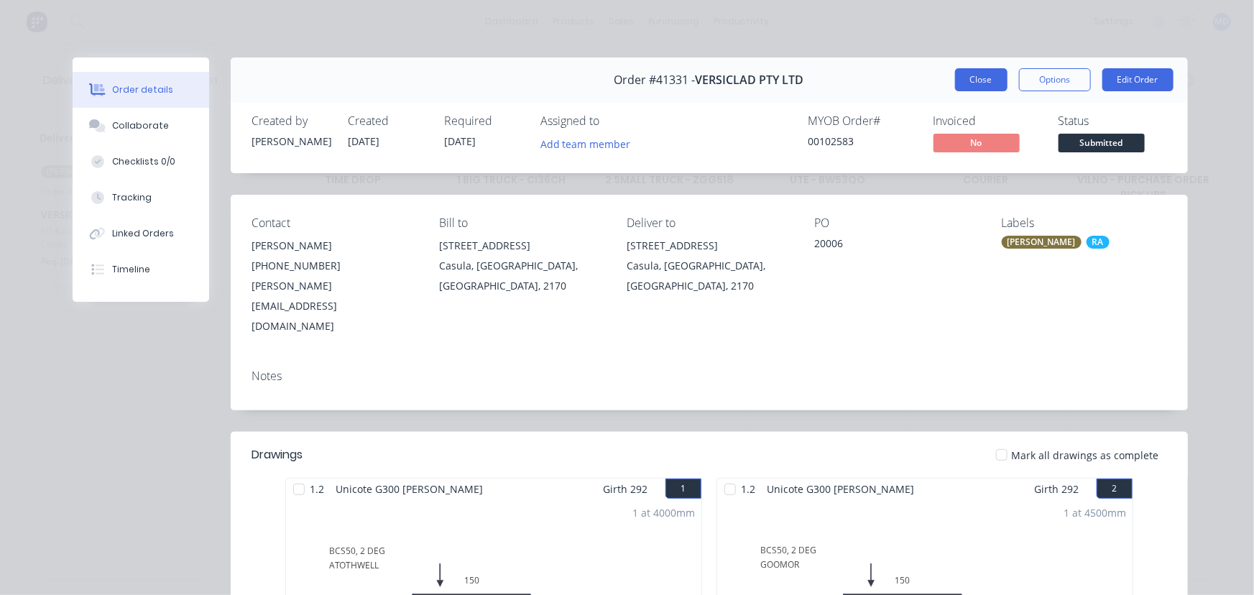
click at [974, 68] on button "Close" at bounding box center [981, 79] width 52 height 23
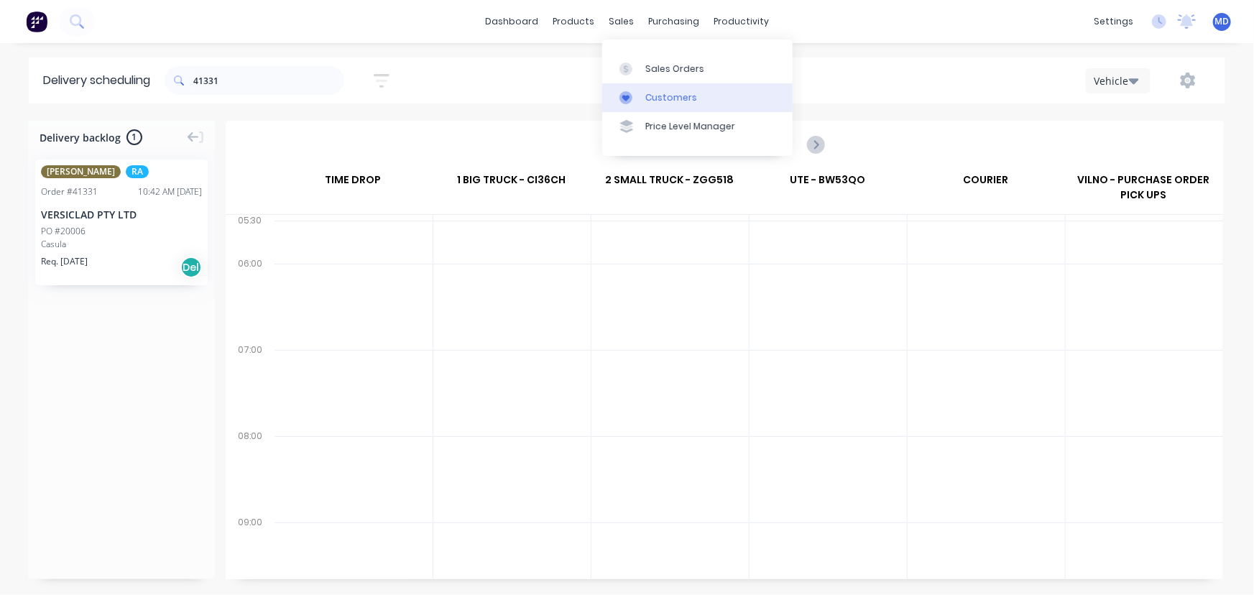
click at [667, 93] on div "Customers" at bounding box center [671, 97] width 52 height 13
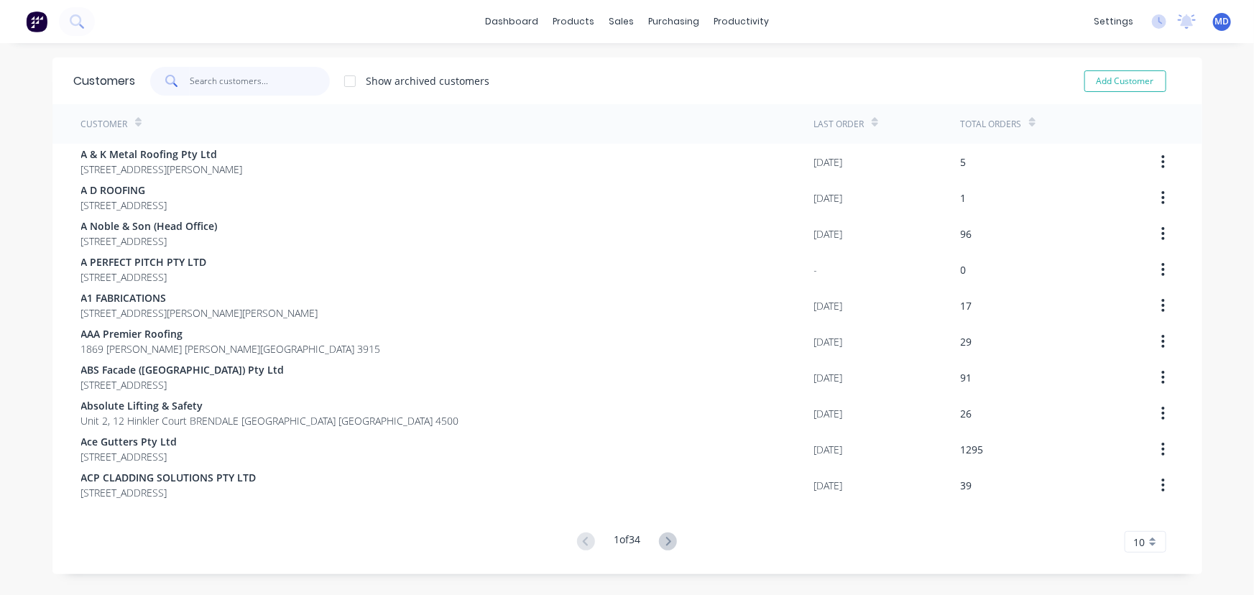
click at [277, 88] on input "text" at bounding box center [260, 81] width 140 height 29
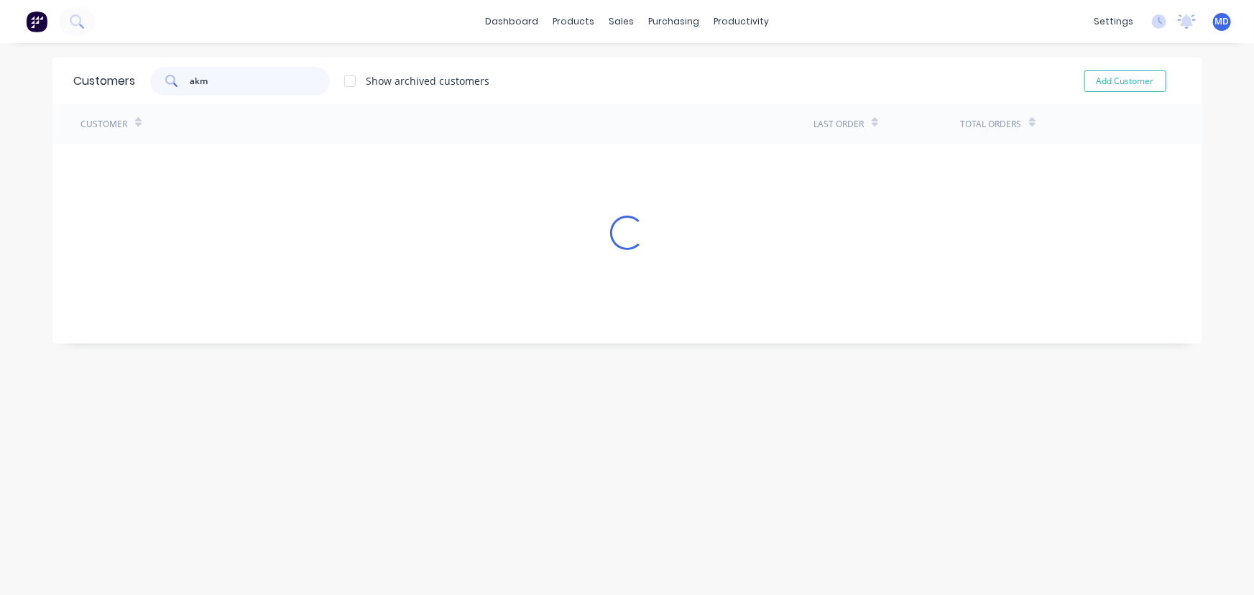
type input "akm"
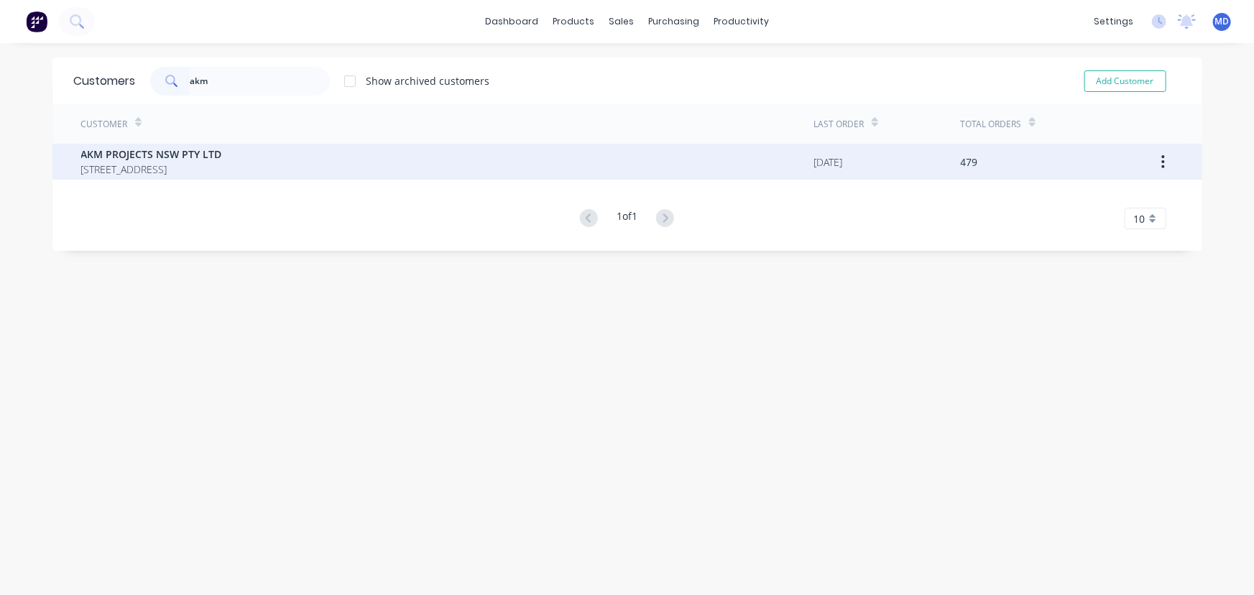
click at [147, 160] on div "AKM PROJECTS NSW PTY LTD PO BOX 2209 NORMANHURST New South Wales Australia 2076" at bounding box center [151, 162] width 141 height 30
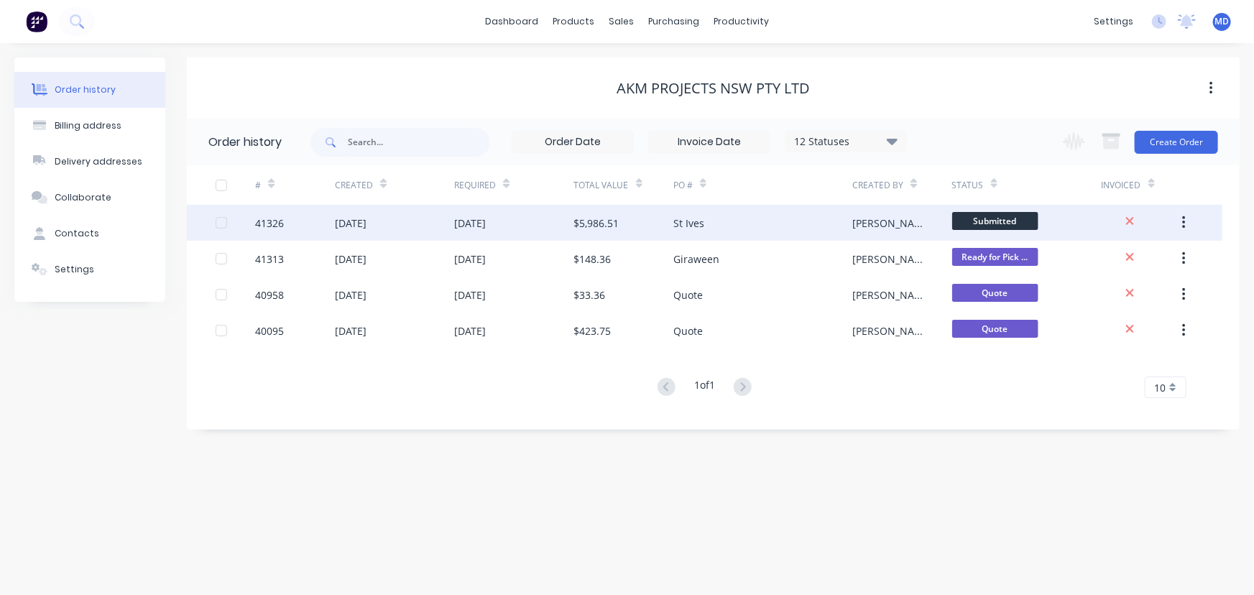
click at [430, 223] on div "[DATE]" at bounding box center [394, 223] width 119 height 36
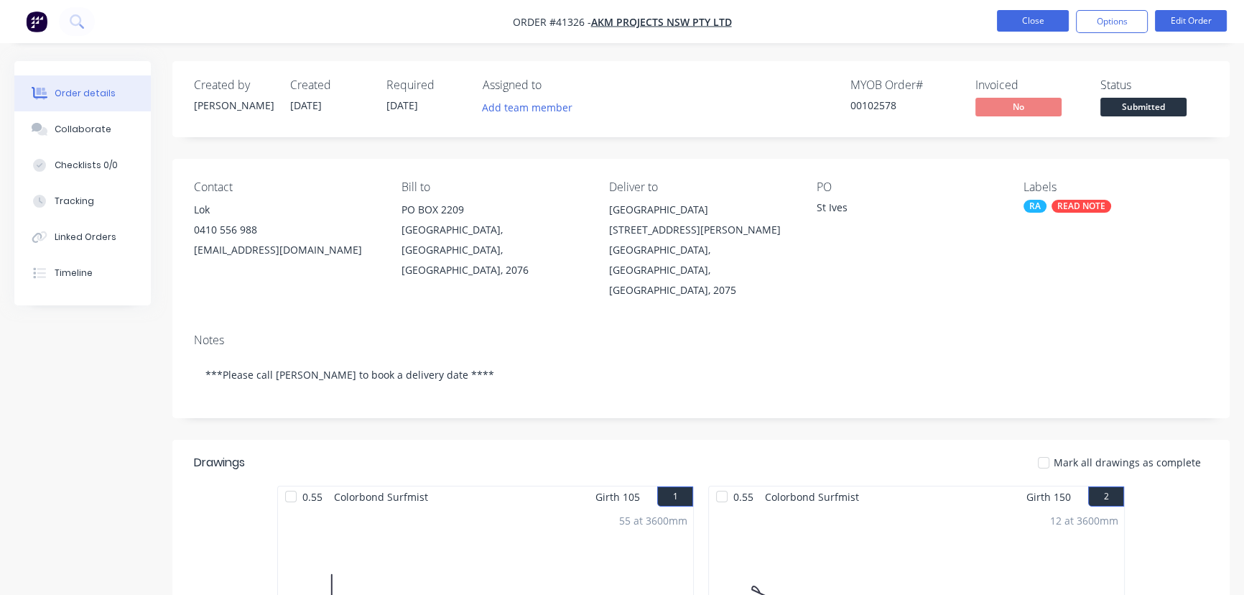
click at [1025, 20] on button "Close" at bounding box center [1033, 21] width 72 height 22
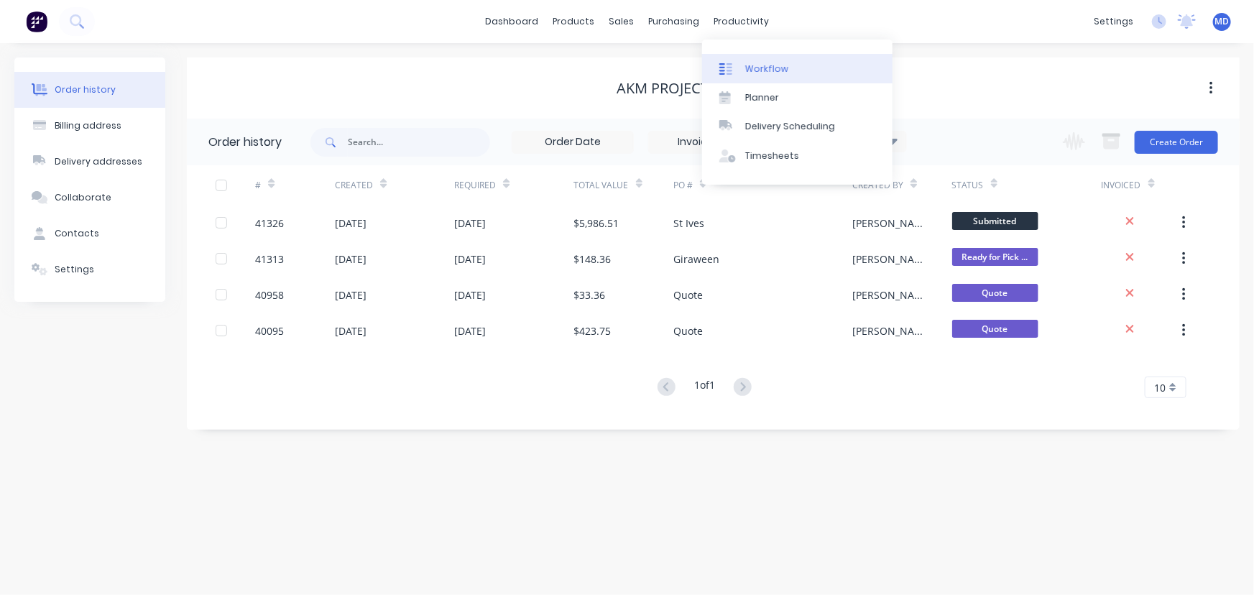
click at [780, 68] on div "Workflow" at bounding box center [766, 69] width 43 height 13
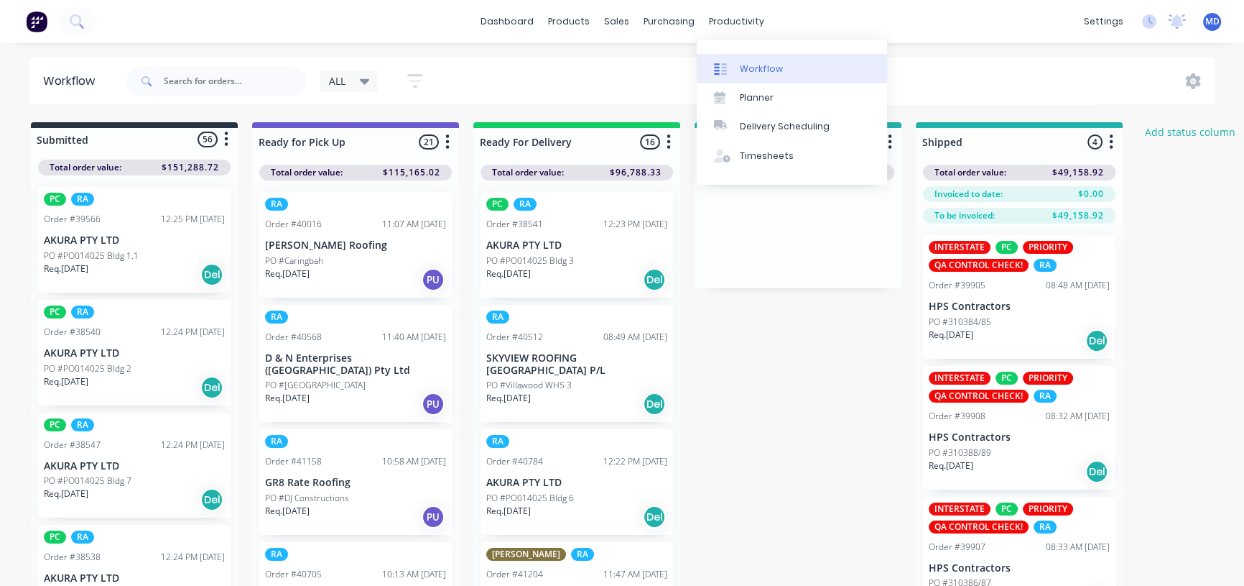
click at [763, 60] on link "Workflow" at bounding box center [792, 68] width 190 height 29
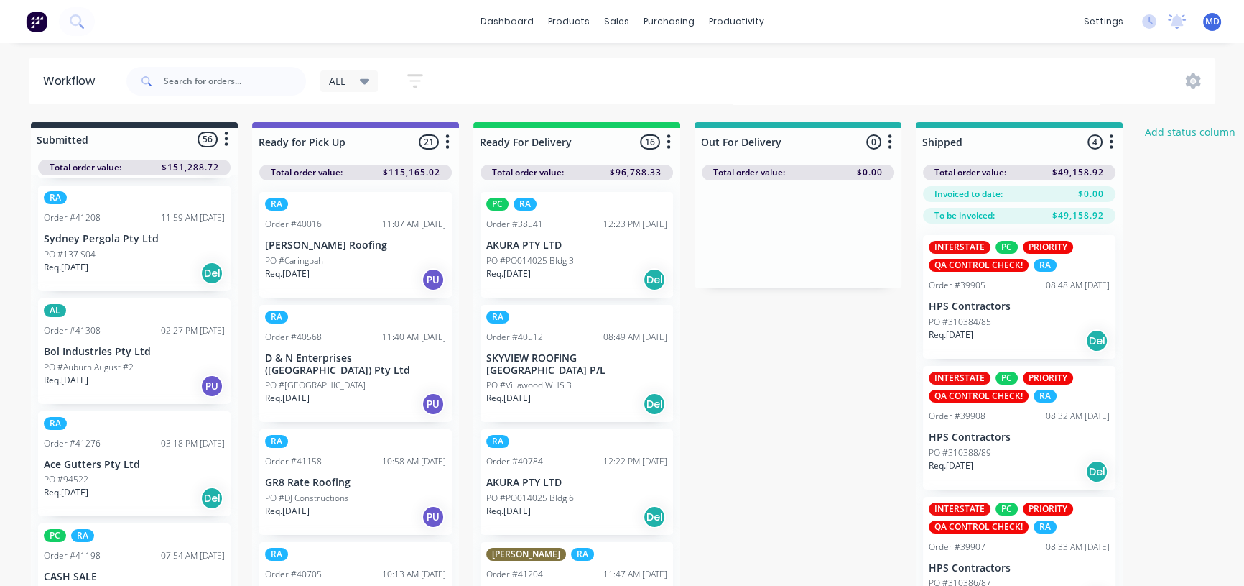
scroll to position [1175, 0]
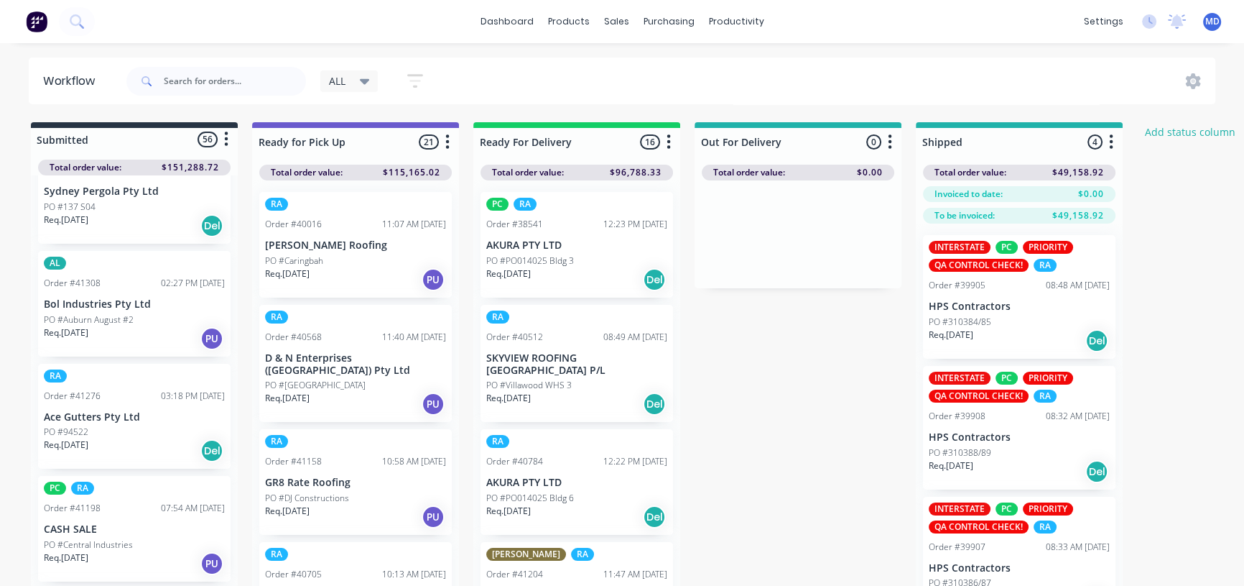
click at [366, 76] on icon at bounding box center [365, 81] width 10 height 16
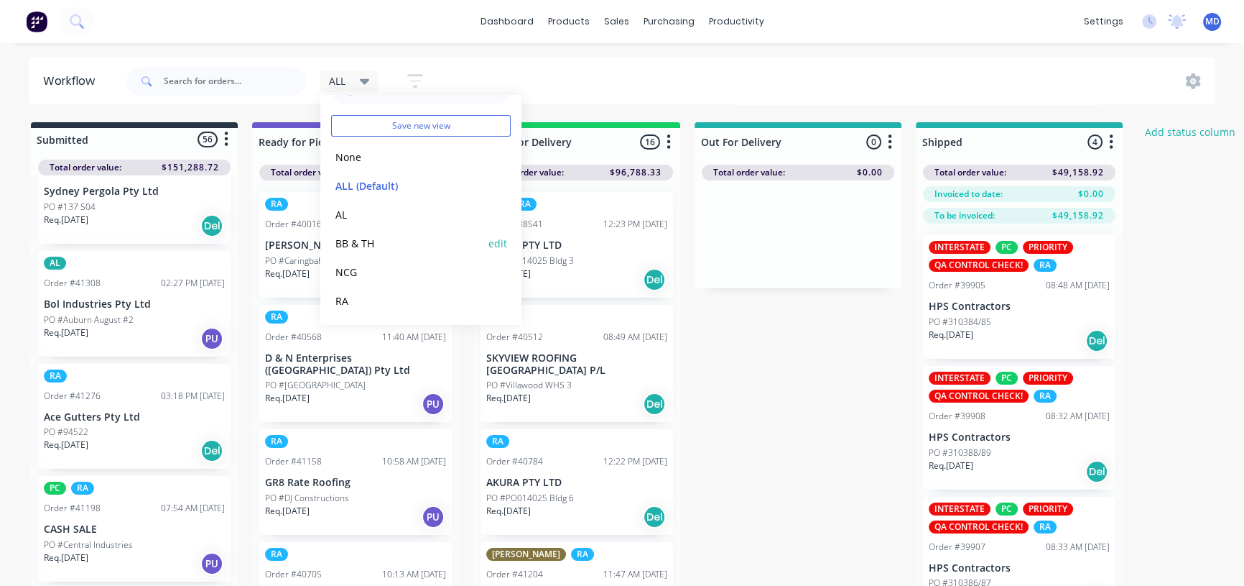
scroll to position [60, 0]
click at [346, 270] on button "RA" at bounding box center [407, 272] width 153 height 17
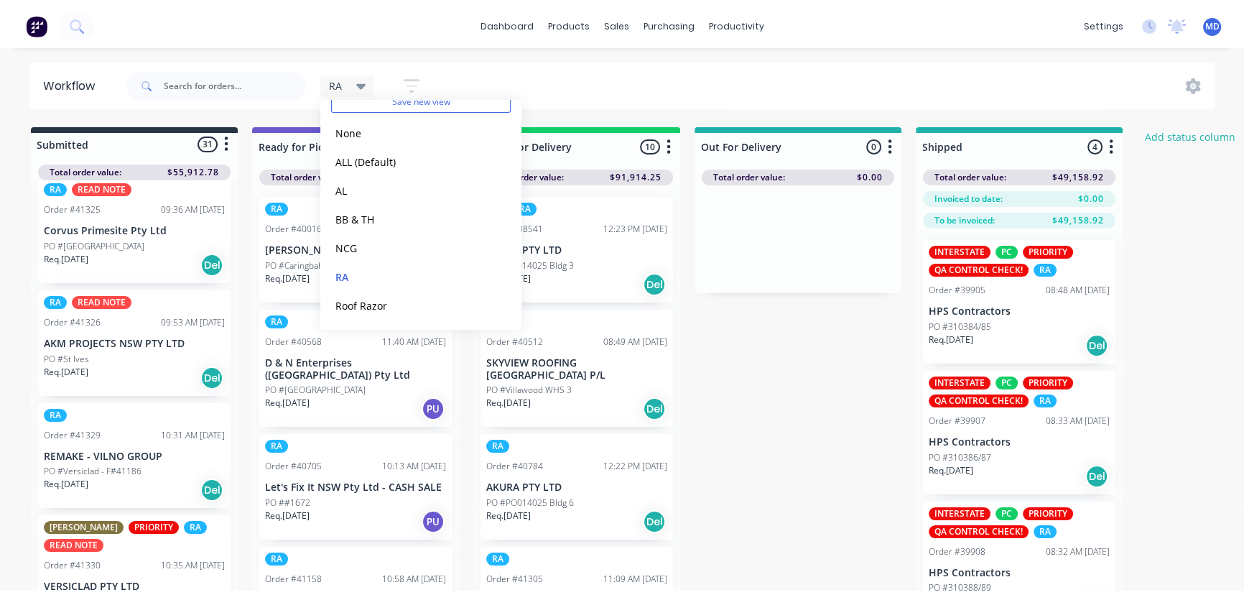
scroll to position [2286, 0]
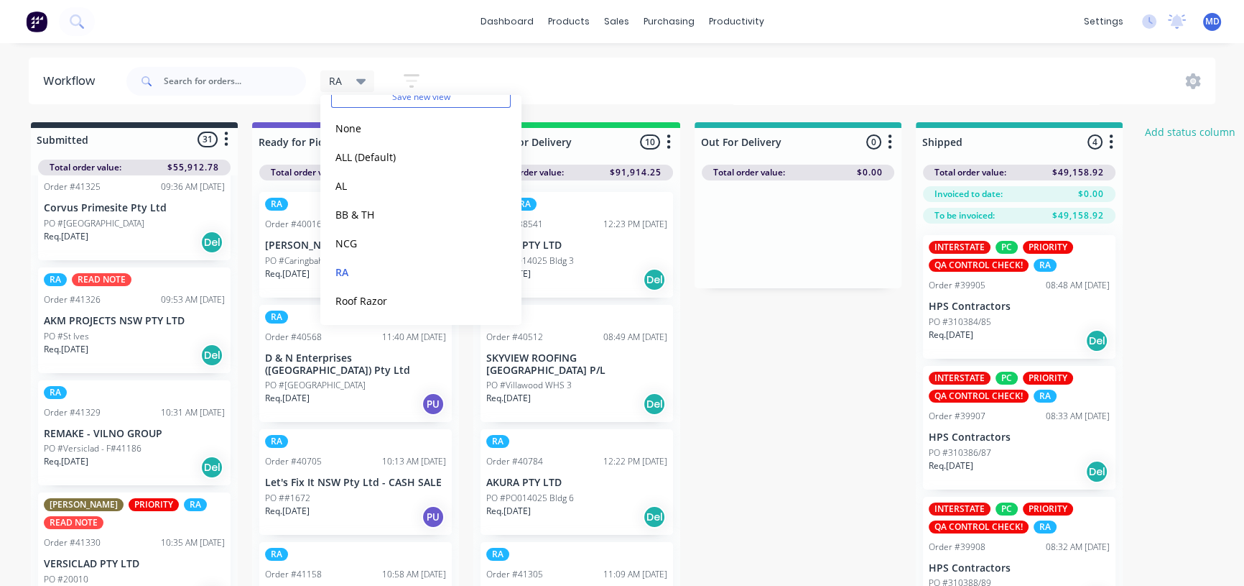
click at [882, 50] on div "dashboard products sales purchasing productivity dashboard products Product Cat…" at bounding box center [622, 249] width 1244 height 499
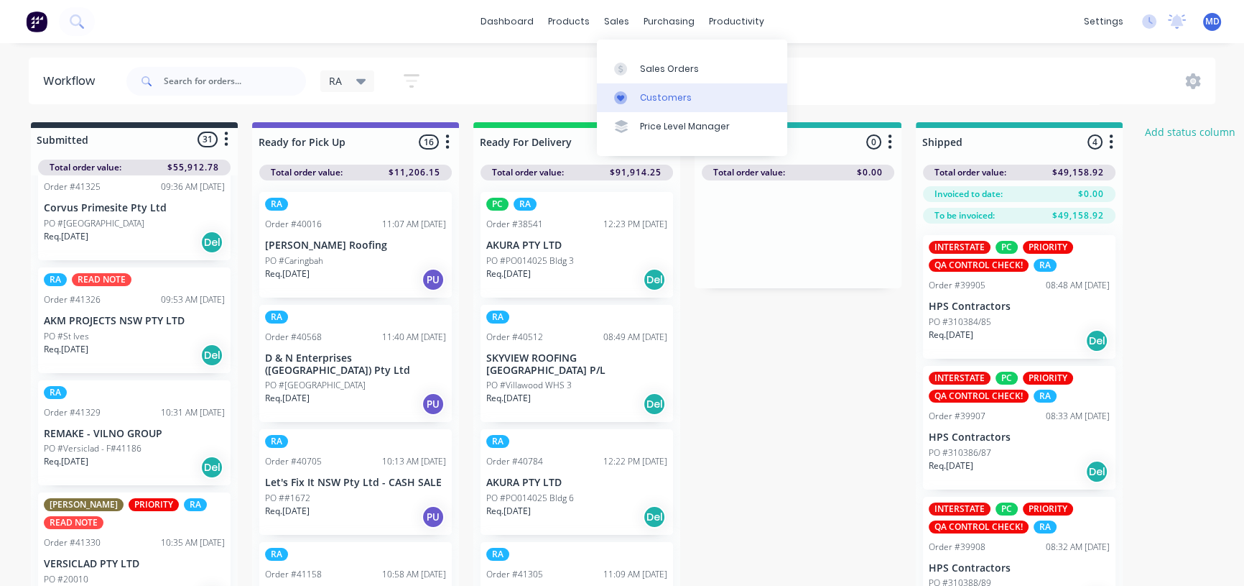
click at [682, 101] on div "Customers" at bounding box center [666, 97] width 52 height 13
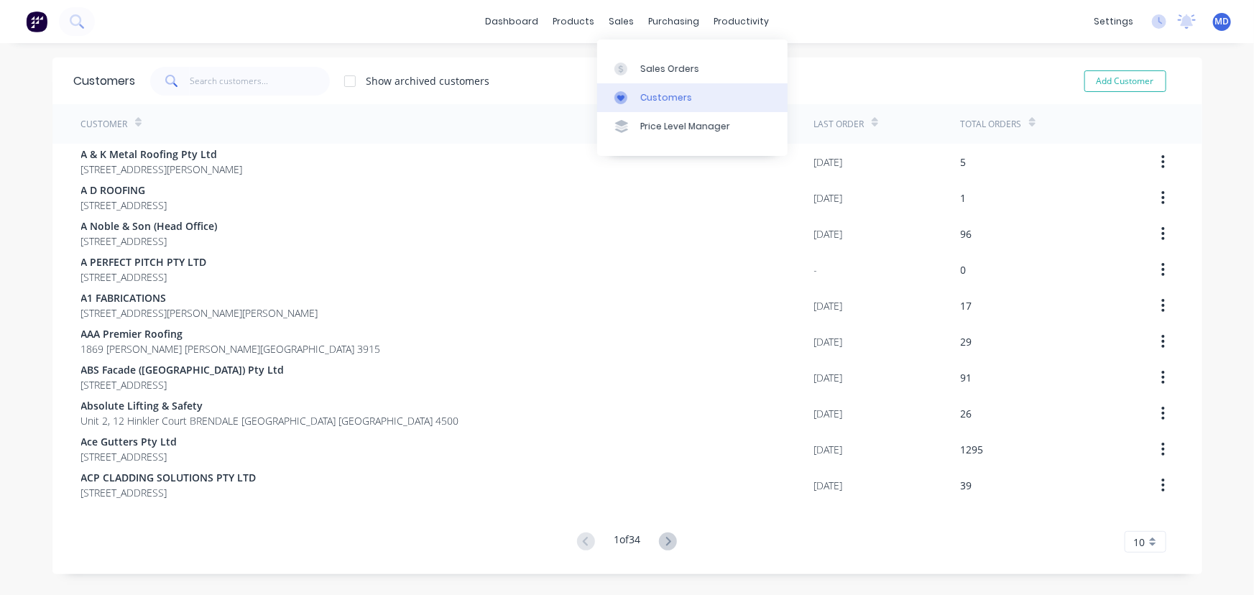
click at [657, 100] on div "Customers" at bounding box center [666, 97] width 52 height 13
drag, startPoint x: 285, startPoint y: 86, endPoint x: 271, endPoint y: 81, distance: 15.2
click at [281, 86] on input "text" at bounding box center [260, 81] width 140 height 29
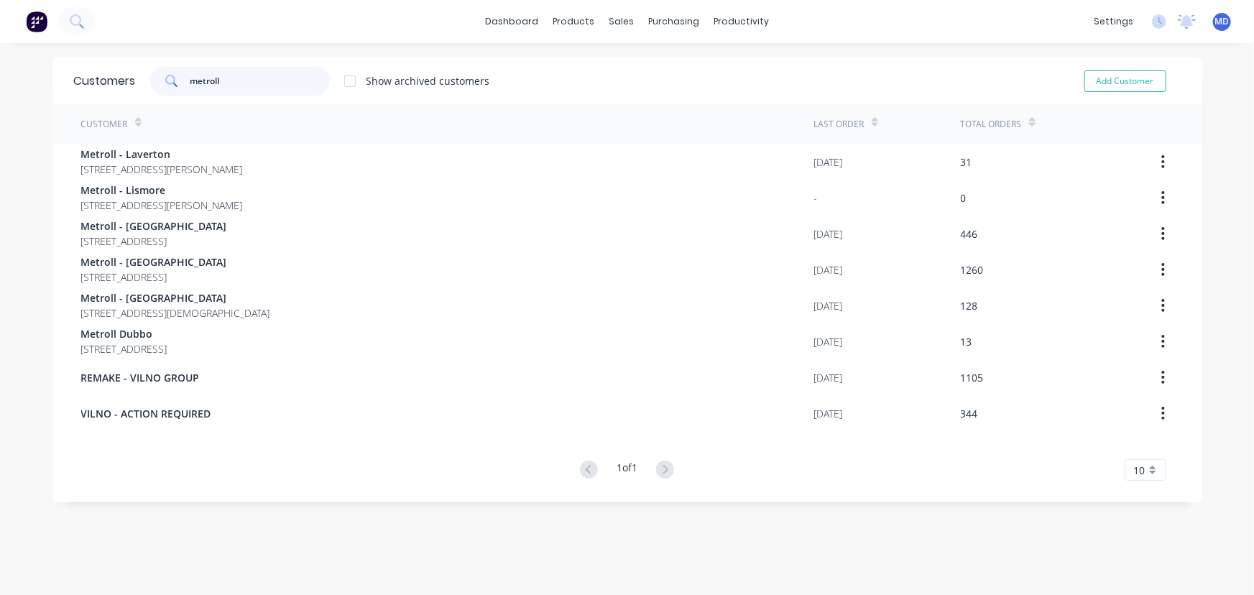
type input "metroll"
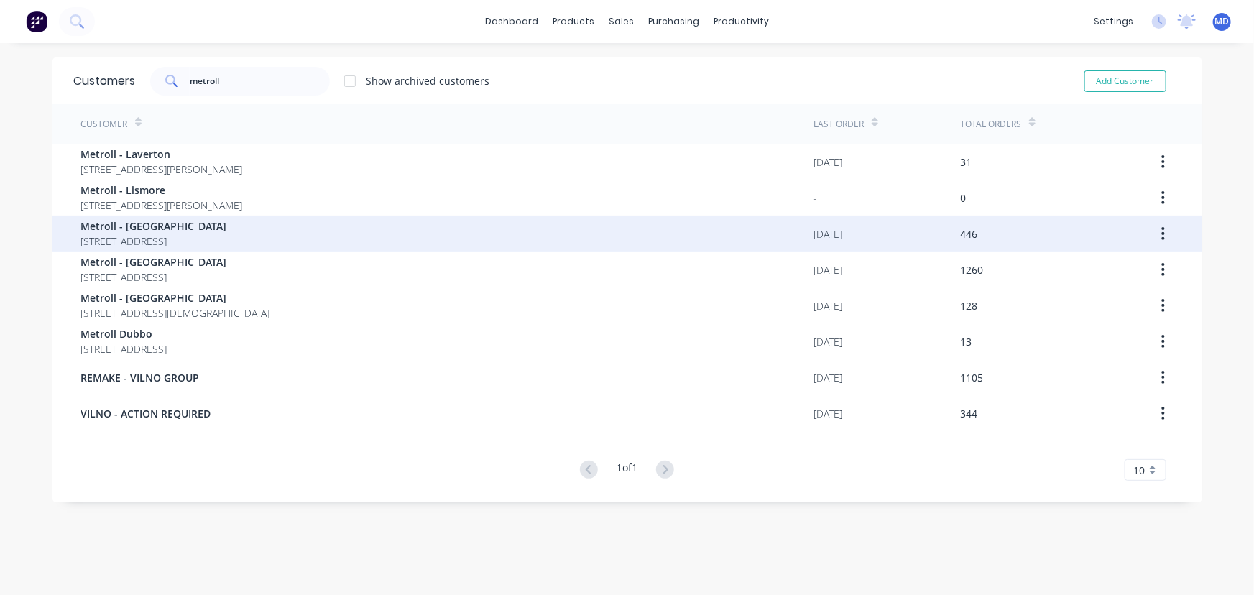
click at [163, 234] on span "PO Box 267 Cardiff New South Wales Australia 2285" at bounding box center [154, 241] width 146 height 15
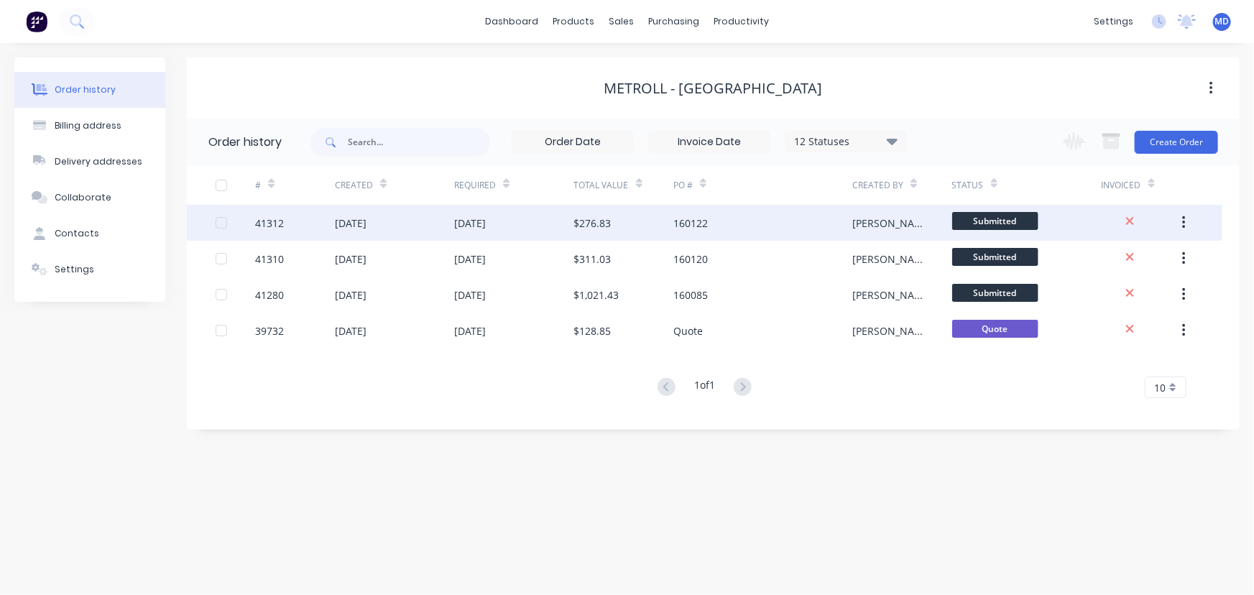
click at [477, 231] on div "[DATE]" at bounding box center [513, 223] width 119 height 36
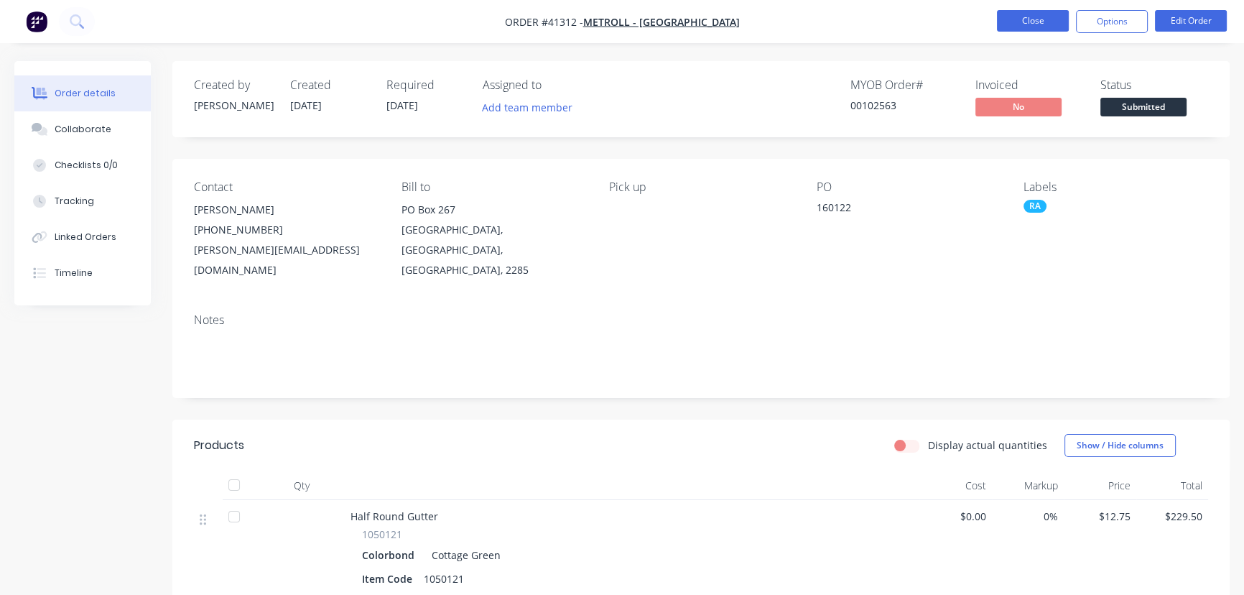
click at [1022, 20] on button "Close" at bounding box center [1033, 21] width 72 height 22
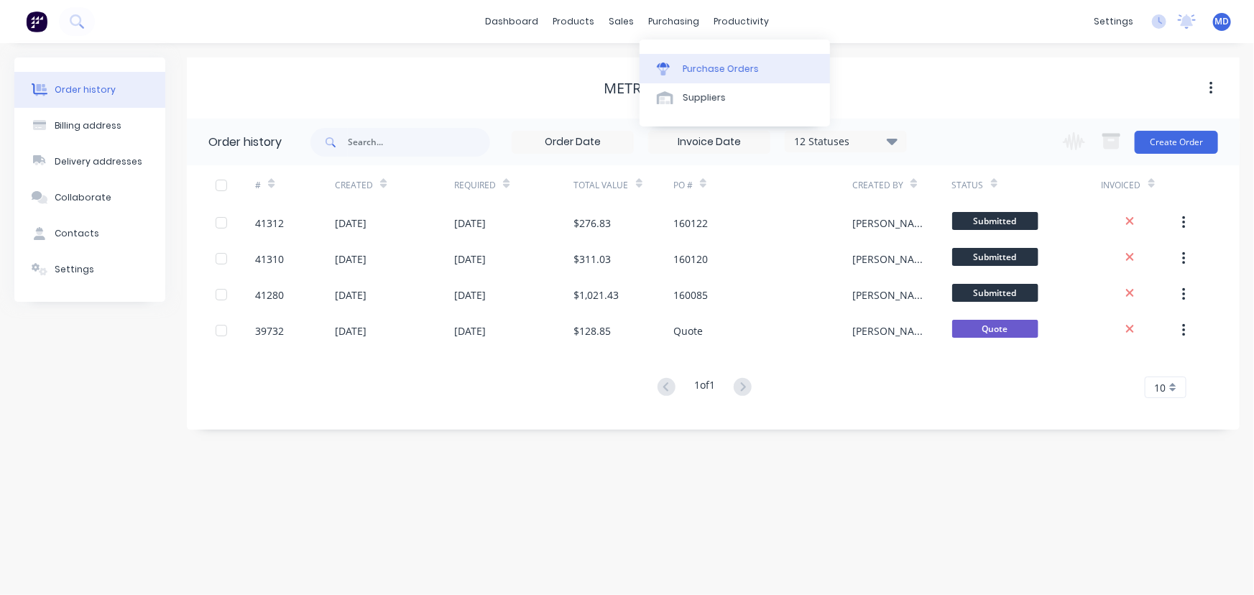
click at [715, 69] on div "Purchase Orders" at bounding box center [721, 69] width 76 height 13
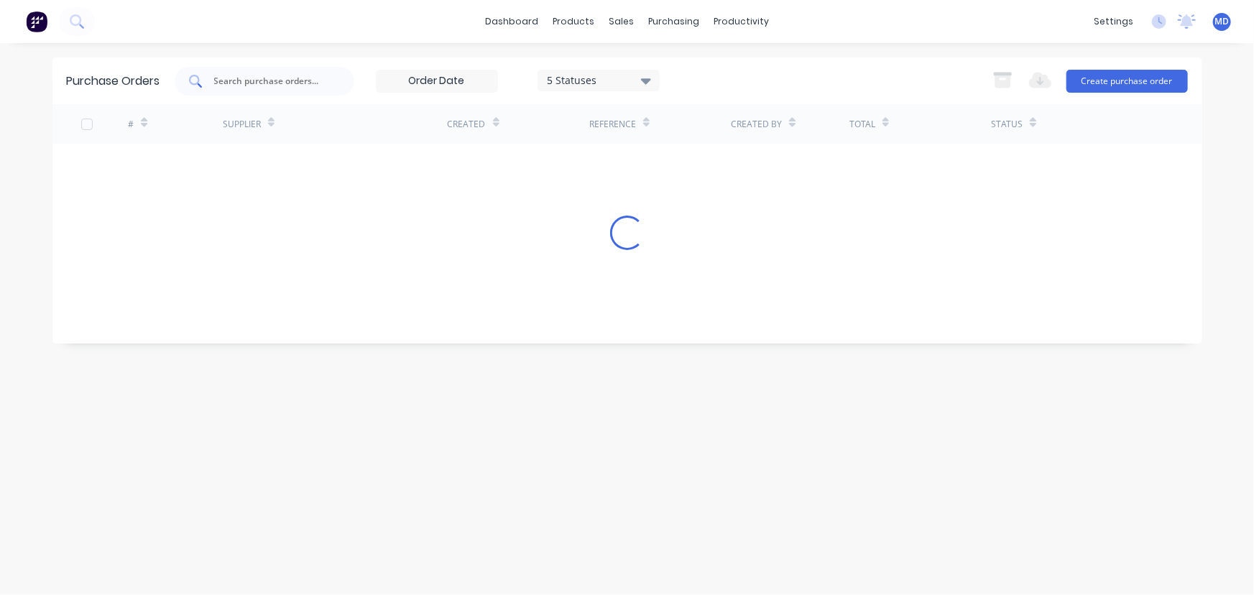
click at [275, 75] on input "text" at bounding box center [272, 81] width 119 height 14
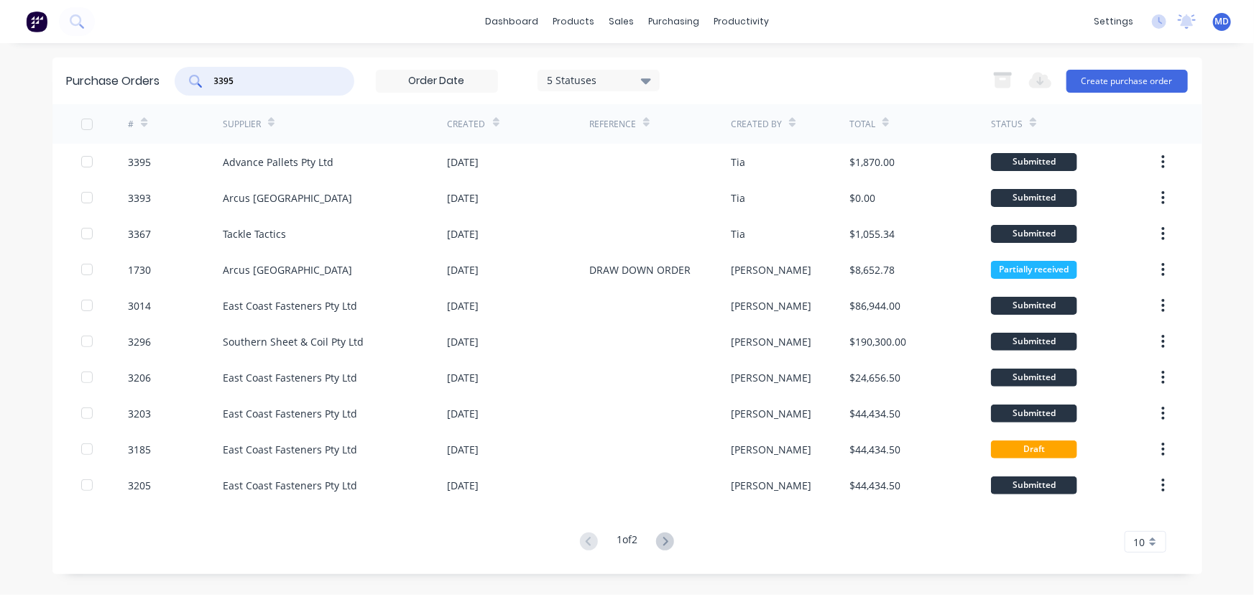
type input "3395"
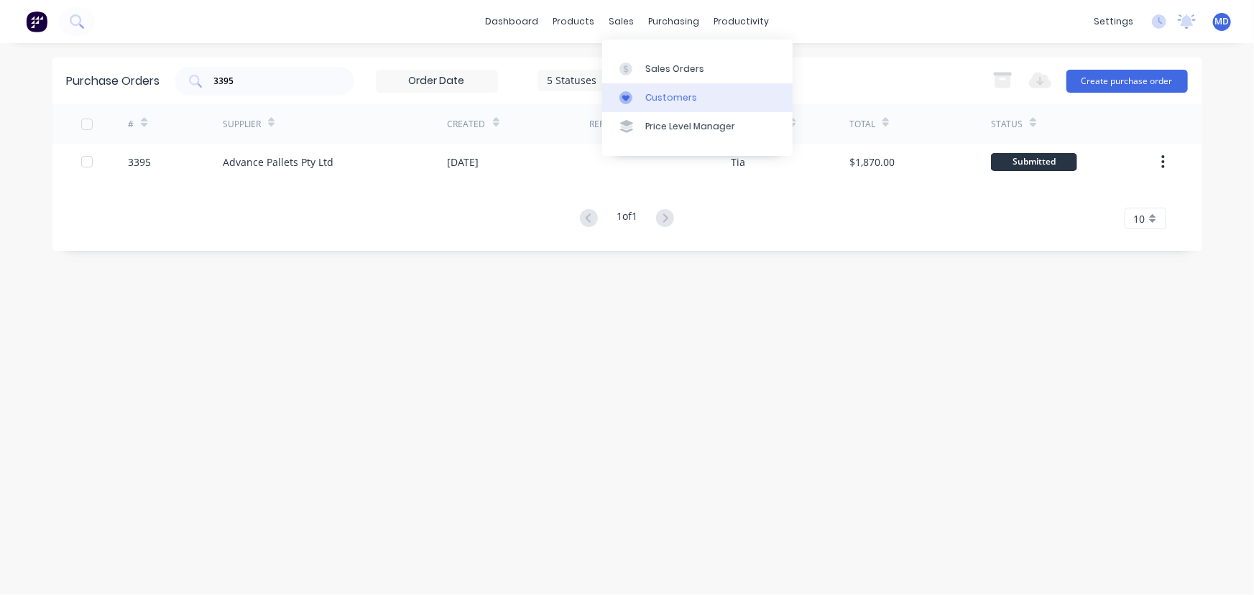
click at [673, 96] on div "Customers" at bounding box center [671, 97] width 52 height 13
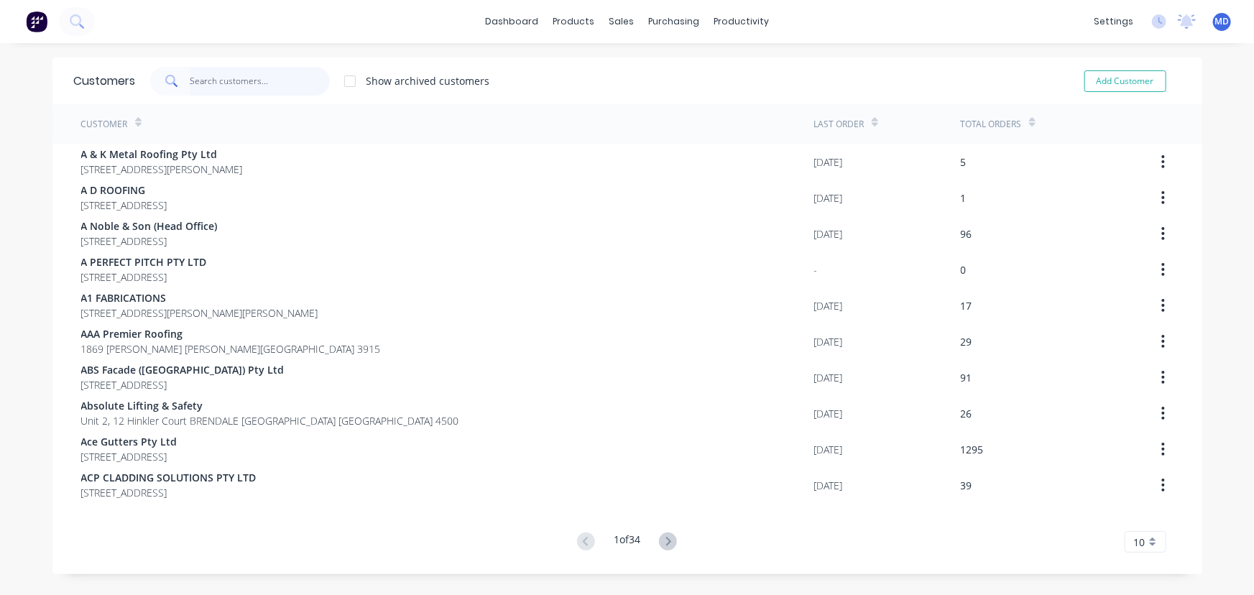
drag, startPoint x: 287, startPoint y: 87, endPoint x: 272, endPoint y: 87, distance: 14.4
click at [282, 90] on input "text" at bounding box center [260, 81] width 140 height 29
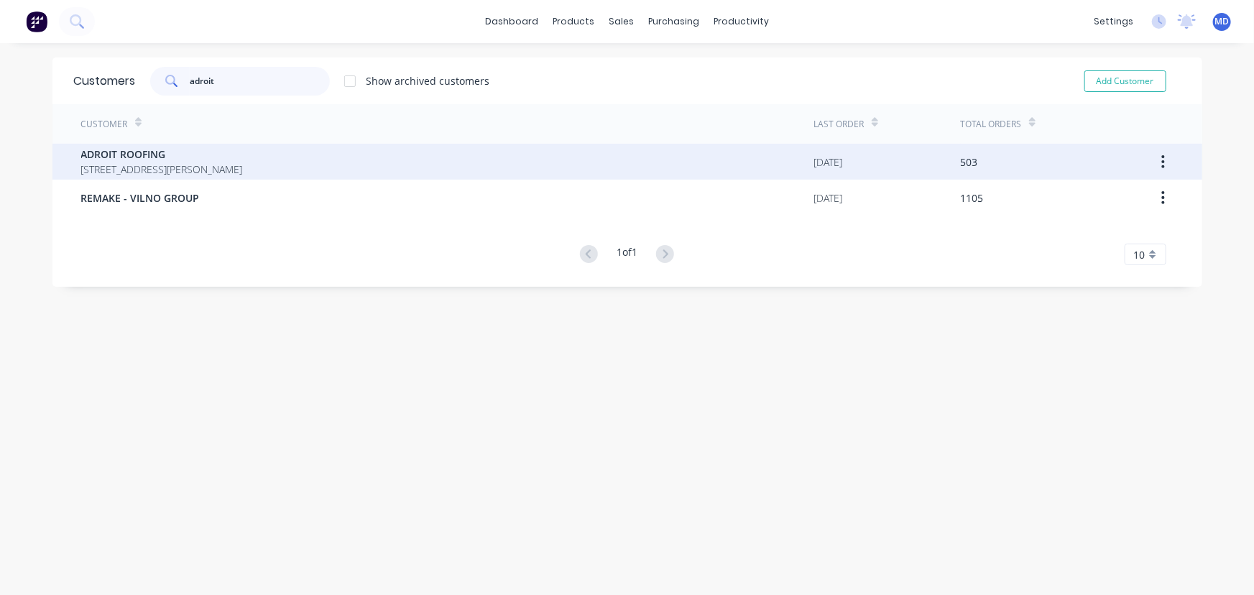
type input "adroit"
click at [133, 160] on span "ADROIT ROOFING" at bounding box center [162, 154] width 162 height 15
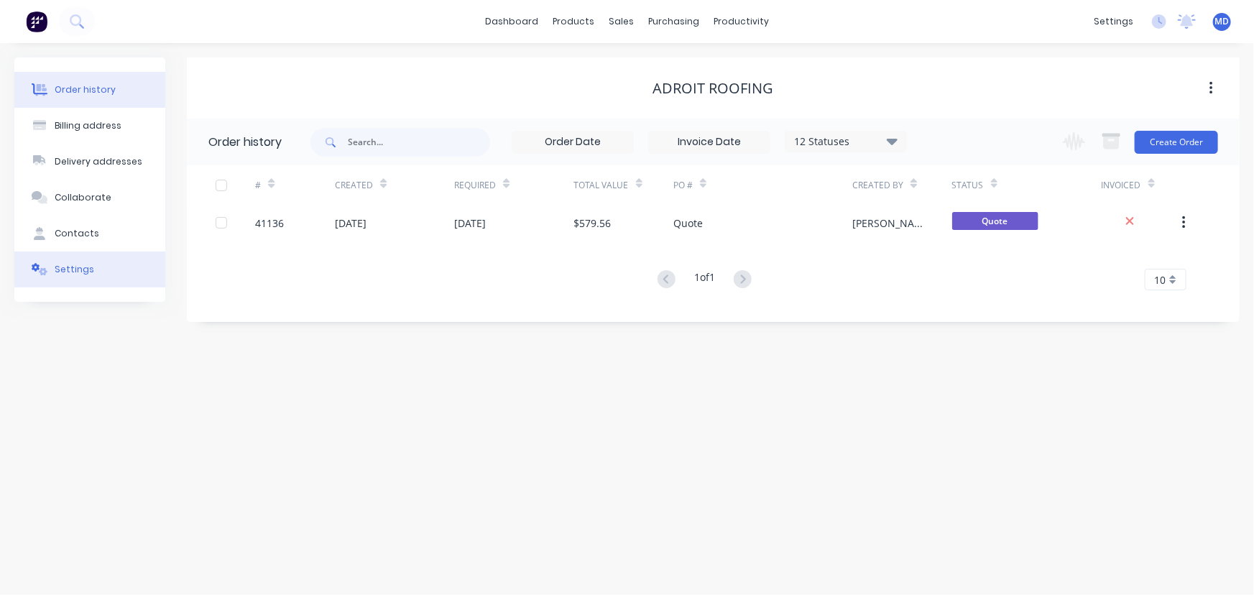
click at [65, 266] on div "Settings" at bounding box center [75, 269] width 40 height 13
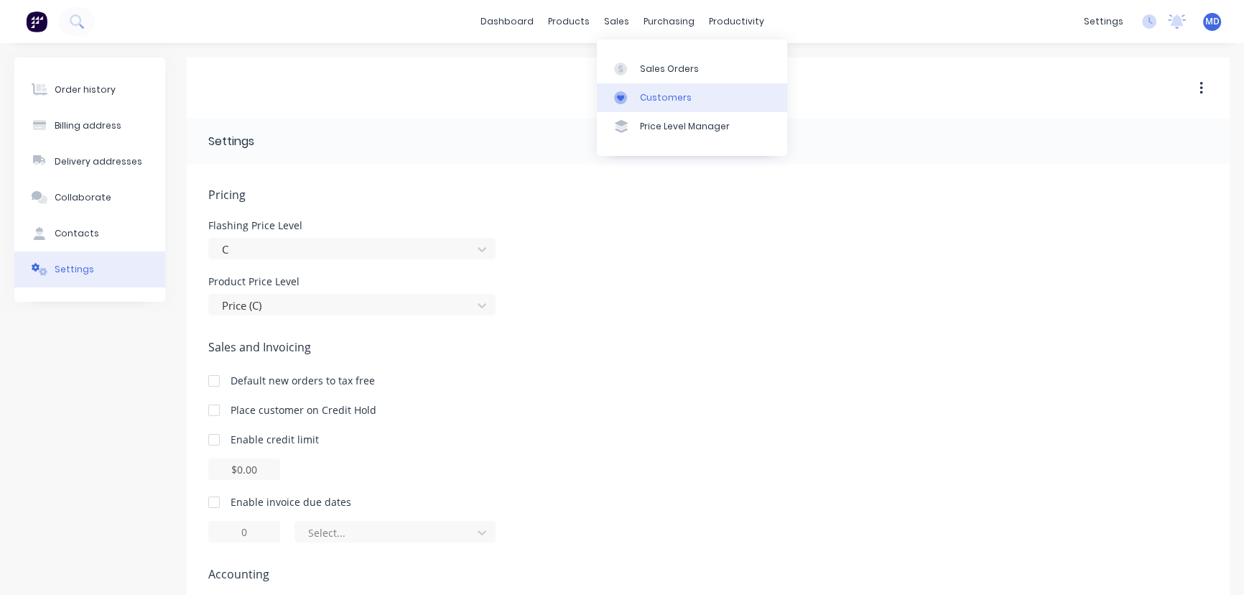
click at [665, 97] on div "Customers" at bounding box center [666, 97] width 52 height 13
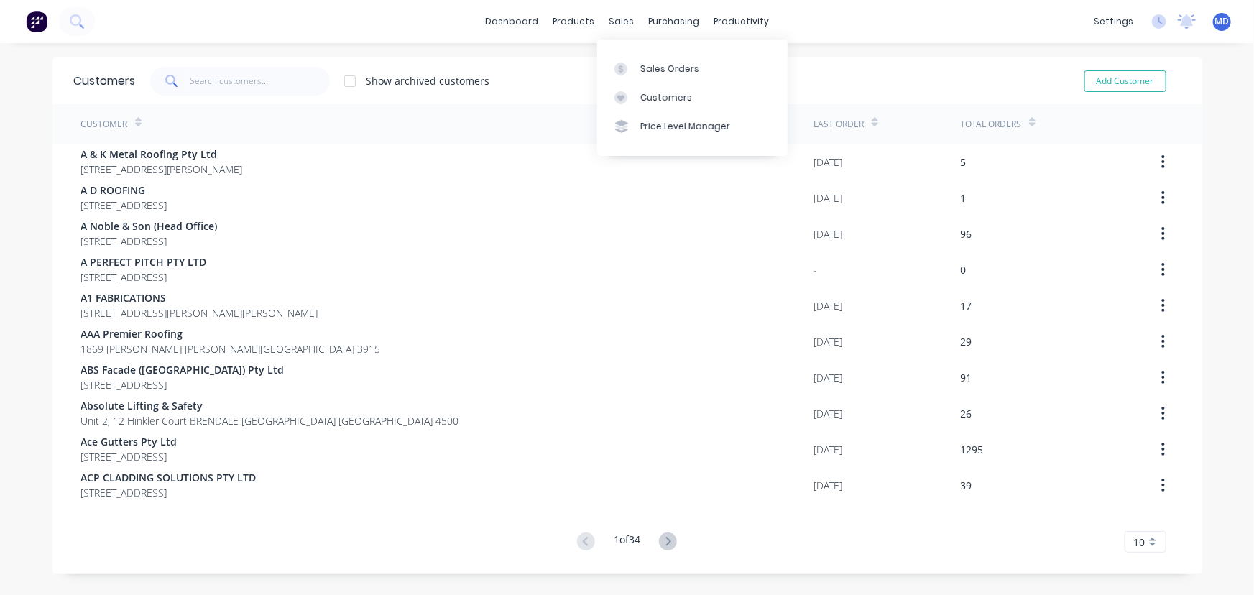
drag, startPoint x: 667, startPoint y: 94, endPoint x: 430, endPoint y: 103, distance: 237.3
click at [667, 94] on div "Customers" at bounding box center [666, 97] width 52 height 13
click at [273, 80] on input "text" at bounding box center [260, 81] width 140 height 29
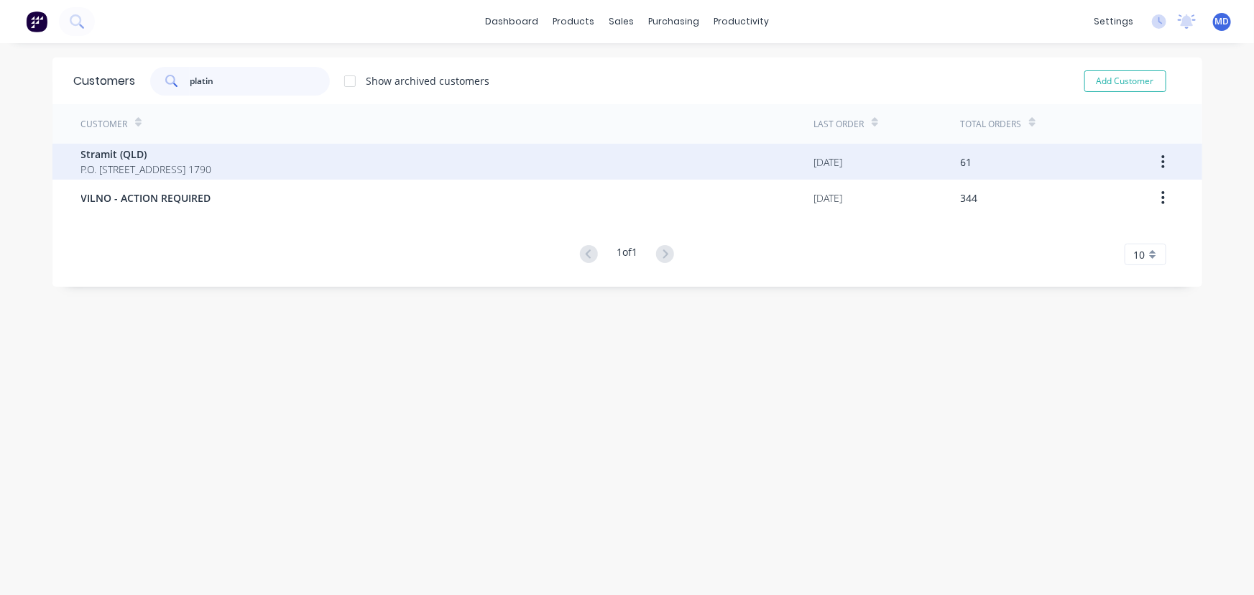
type input "platin"
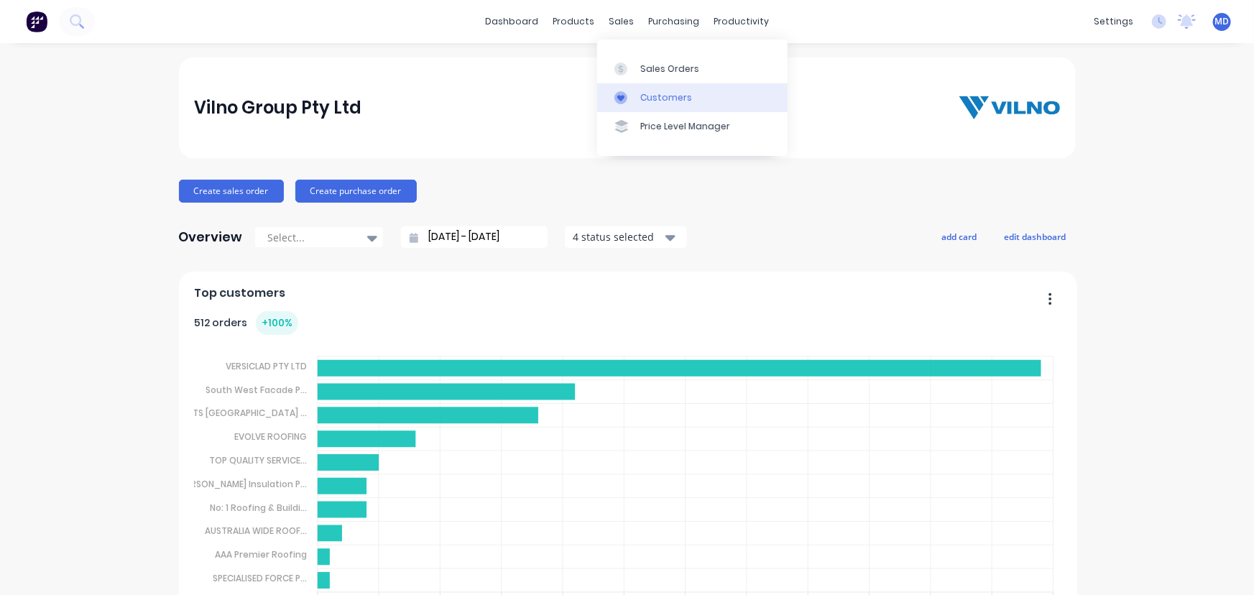
click at [657, 90] on link "Customers" at bounding box center [692, 97] width 190 height 29
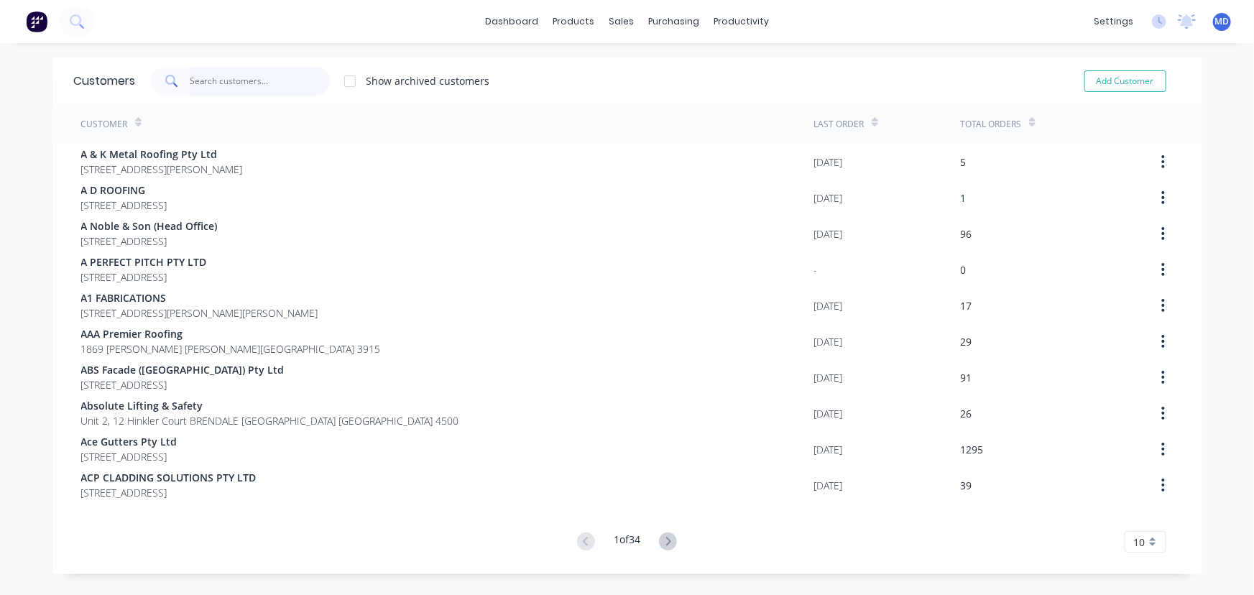
drag, startPoint x: 289, startPoint y: 83, endPoint x: 280, endPoint y: 74, distance: 12.7
click at [285, 83] on input "text" at bounding box center [260, 81] width 140 height 29
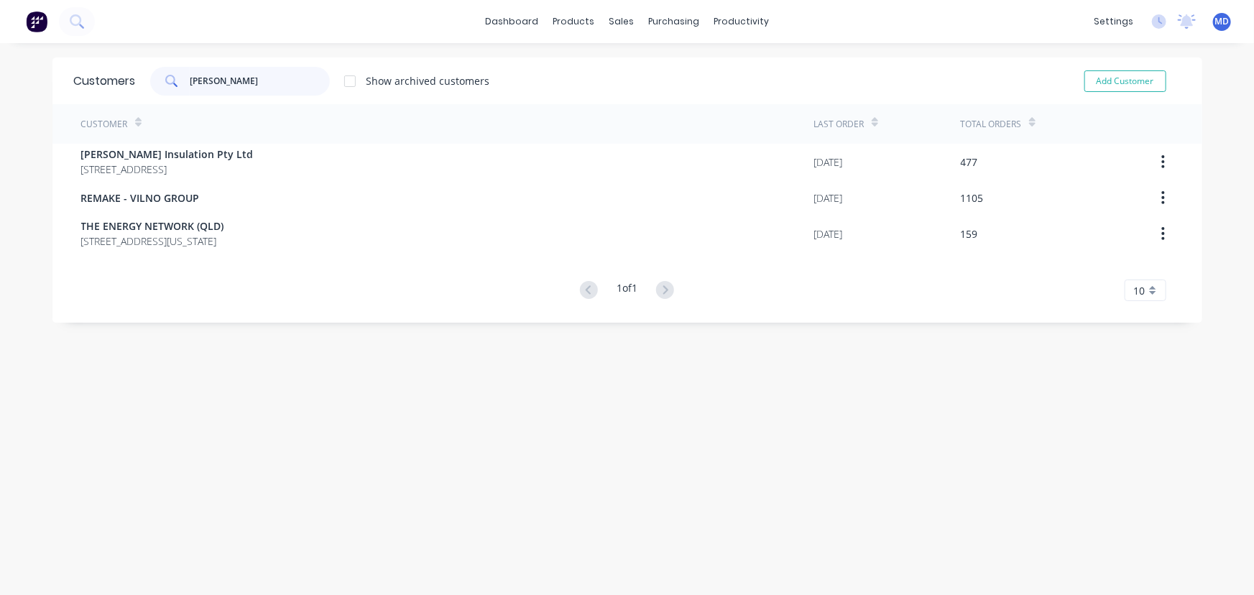
type input "[PERSON_NAME]"
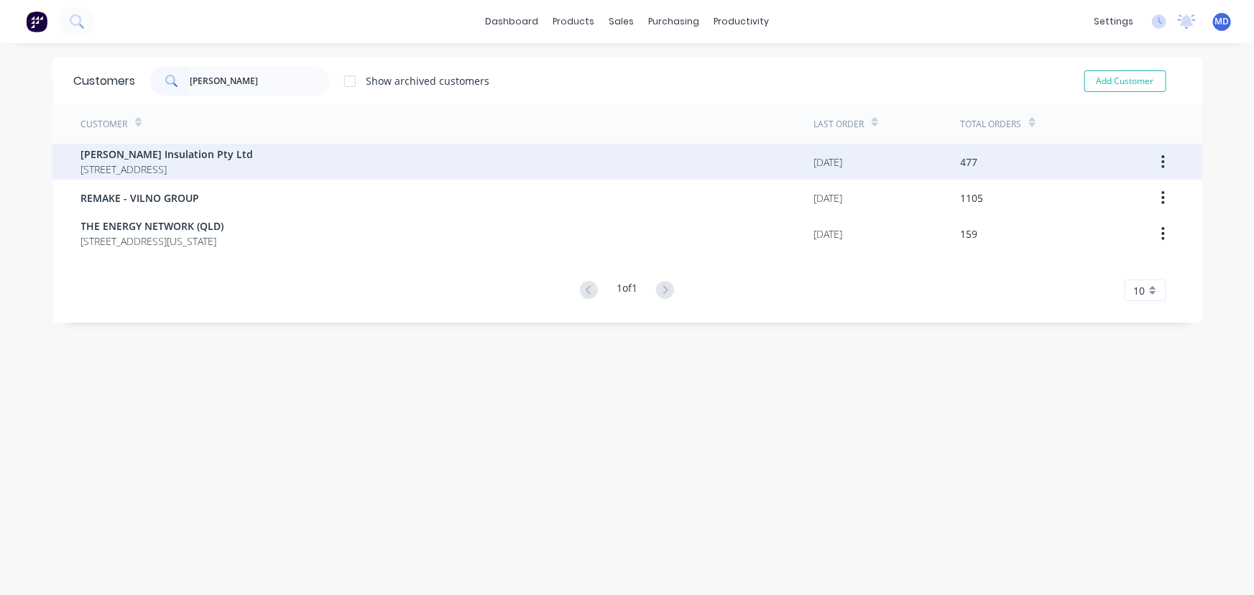
click at [152, 160] on span "[PERSON_NAME] Insulation Pty Ltd" at bounding box center [167, 154] width 172 height 15
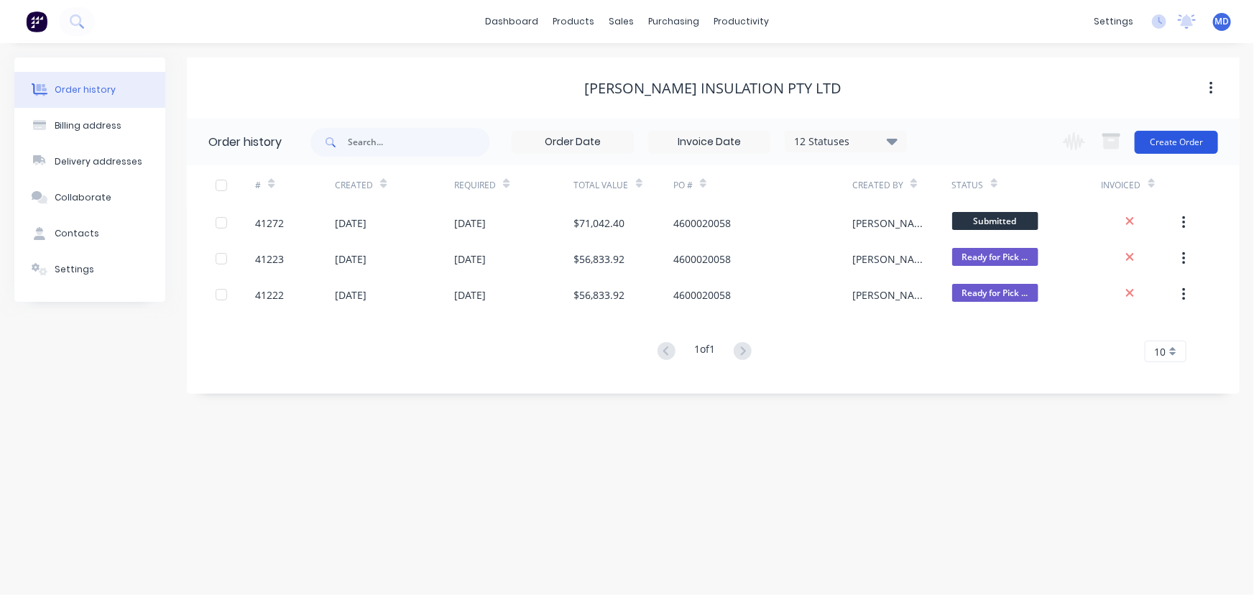
click at [1189, 141] on button "Create Order" at bounding box center [1176, 142] width 83 height 23
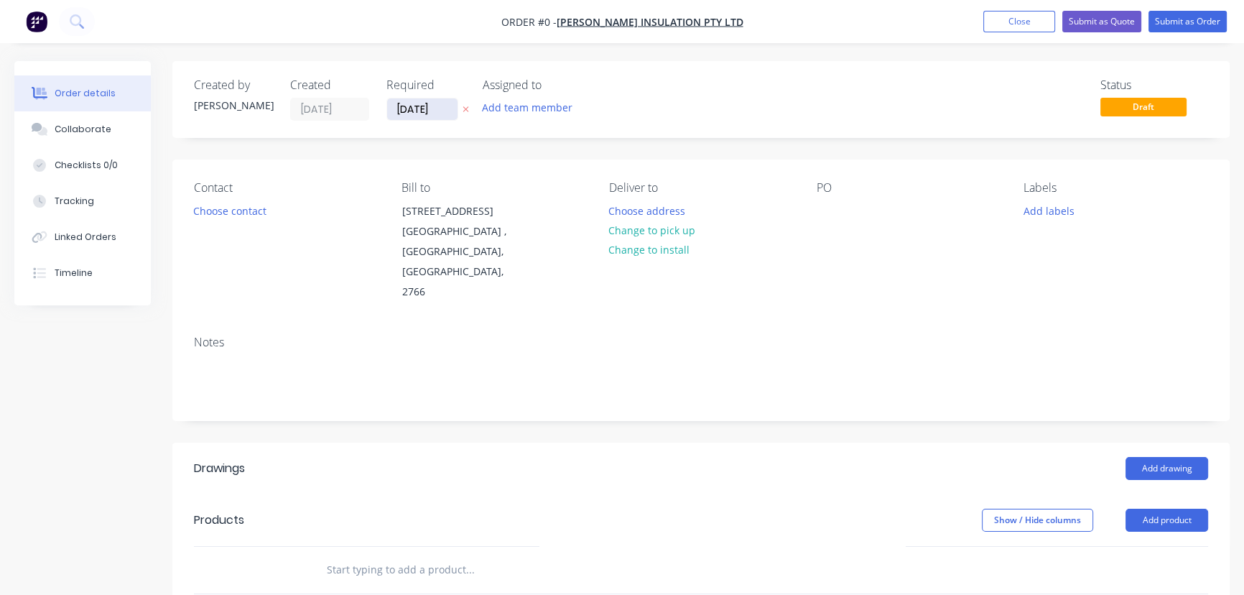
click at [410, 113] on input "[DATE]" at bounding box center [422, 109] width 70 height 22
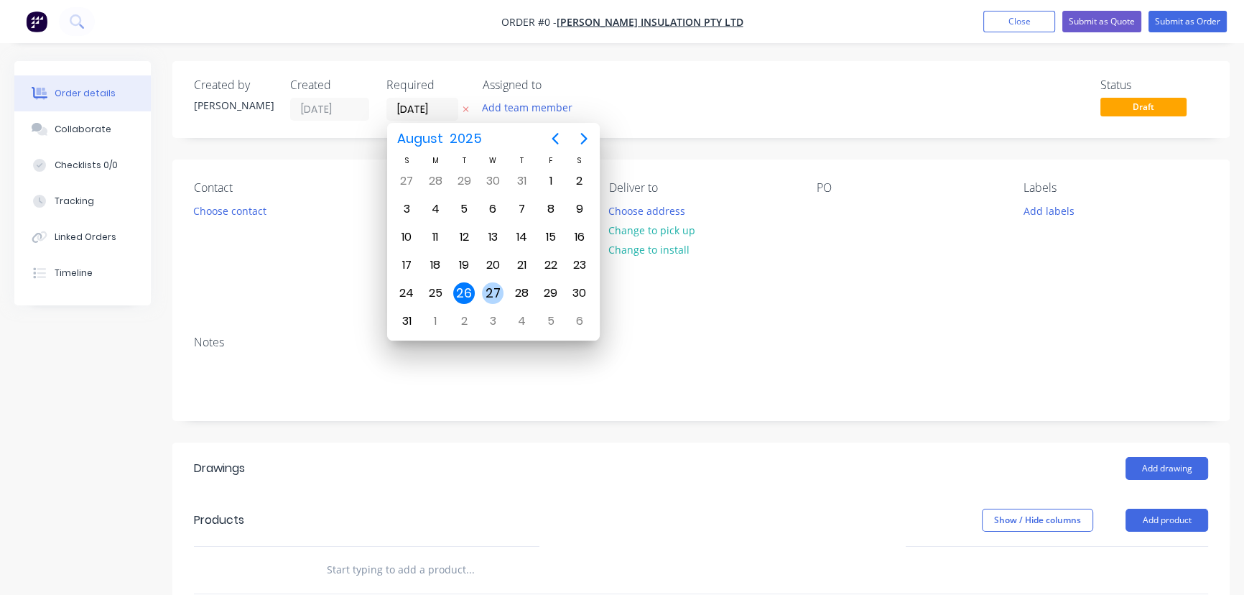
click at [492, 292] on div "27" at bounding box center [493, 293] width 22 height 22
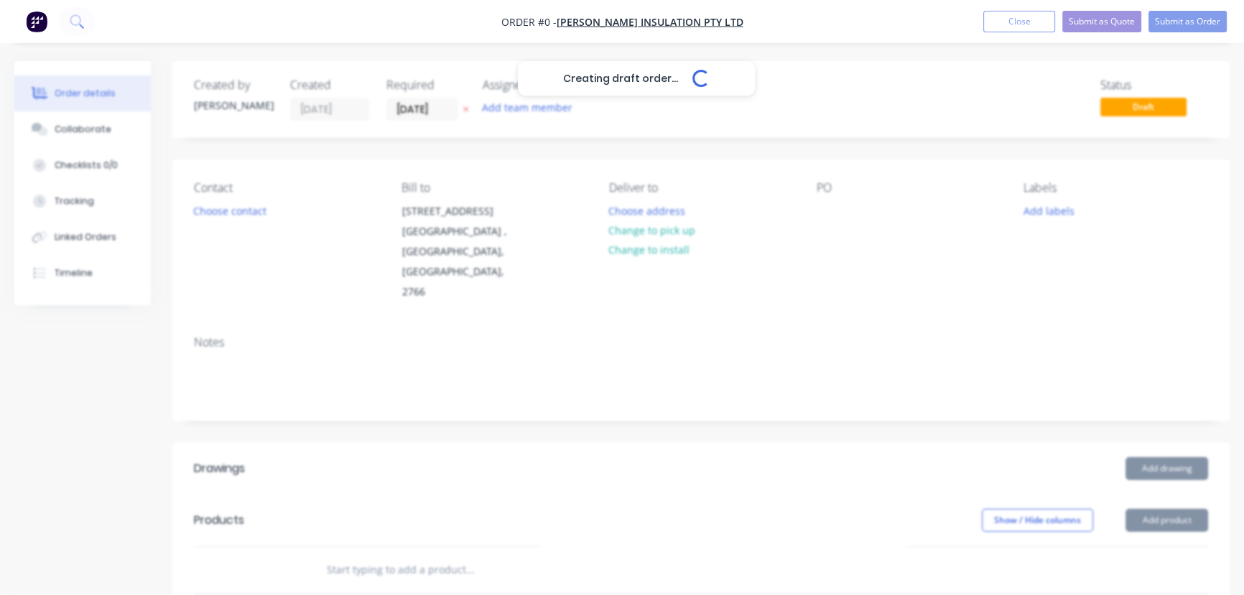
type input "[DATE]"
click at [242, 216] on button "Choose contact" at bounding box center [230, 209] width 88 height 19
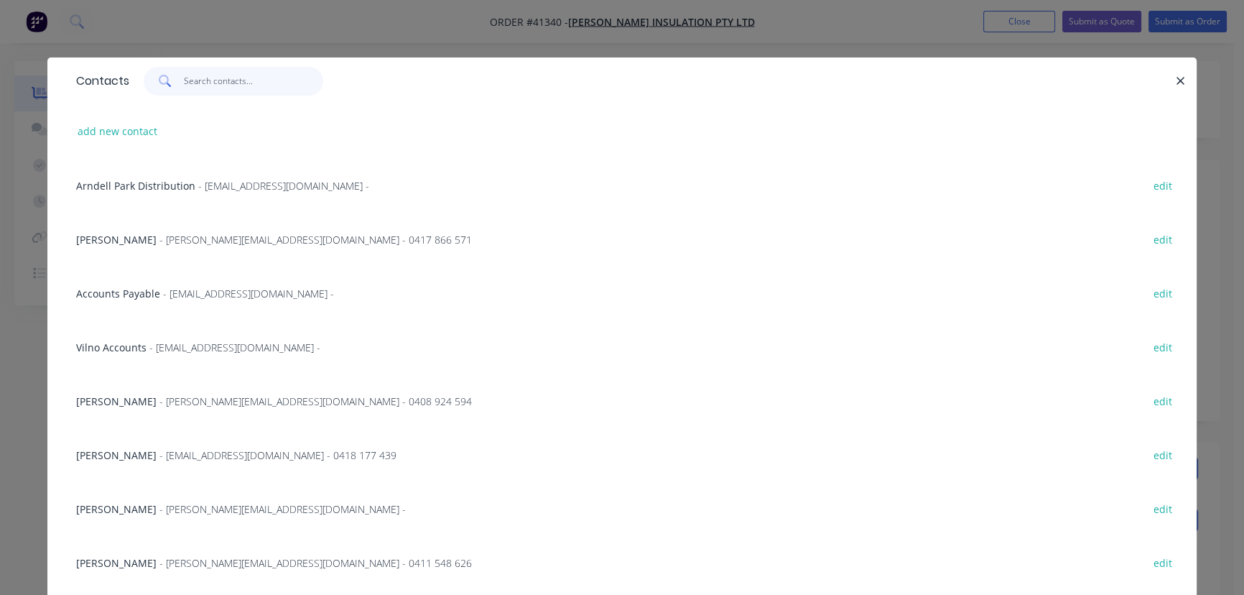
click at [246, 77] on input "text" at bounding box center [254, 81] width 140 height 29
click at [99, 130] on button "add new contact" at bounding box center [117, 130] width 95 height 19
select select "AU"
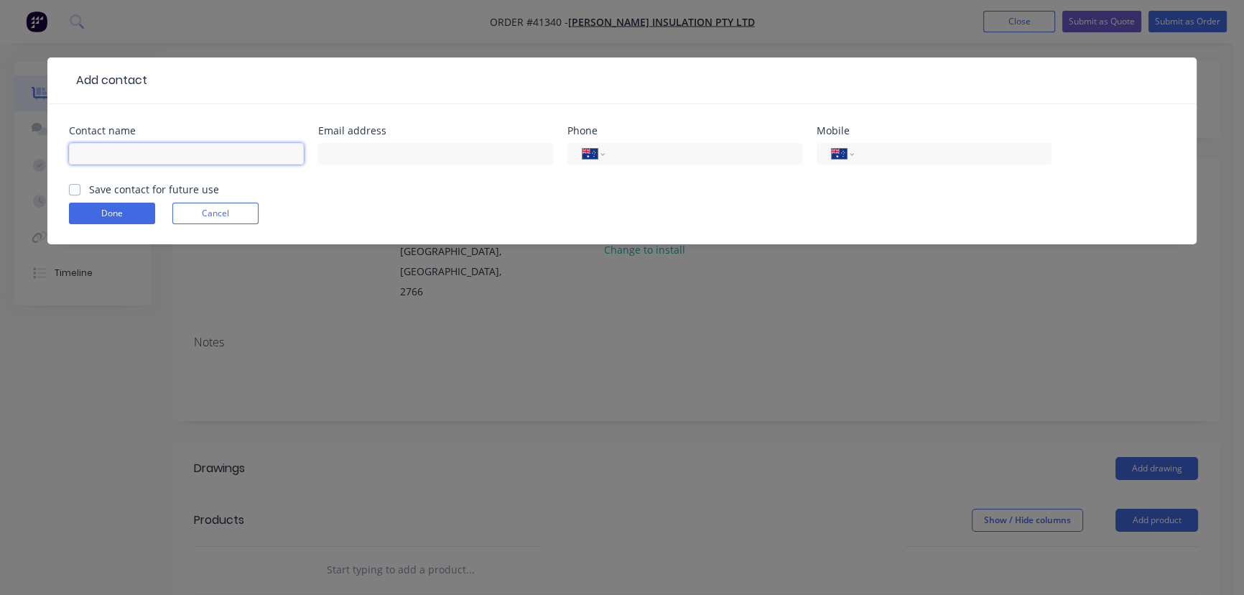
click at [176, 152] on input "text" at bounding box center [186, 154] width 235 height 22
type input "Platinum Plumbing"
click at [690, 160] on input "tel" at bounding box center [701, 154] width 172 height 17
click at [920, 154] on input "tel" at bounding box center [950, 154] width 172 height 17
type input "0431 331 356"
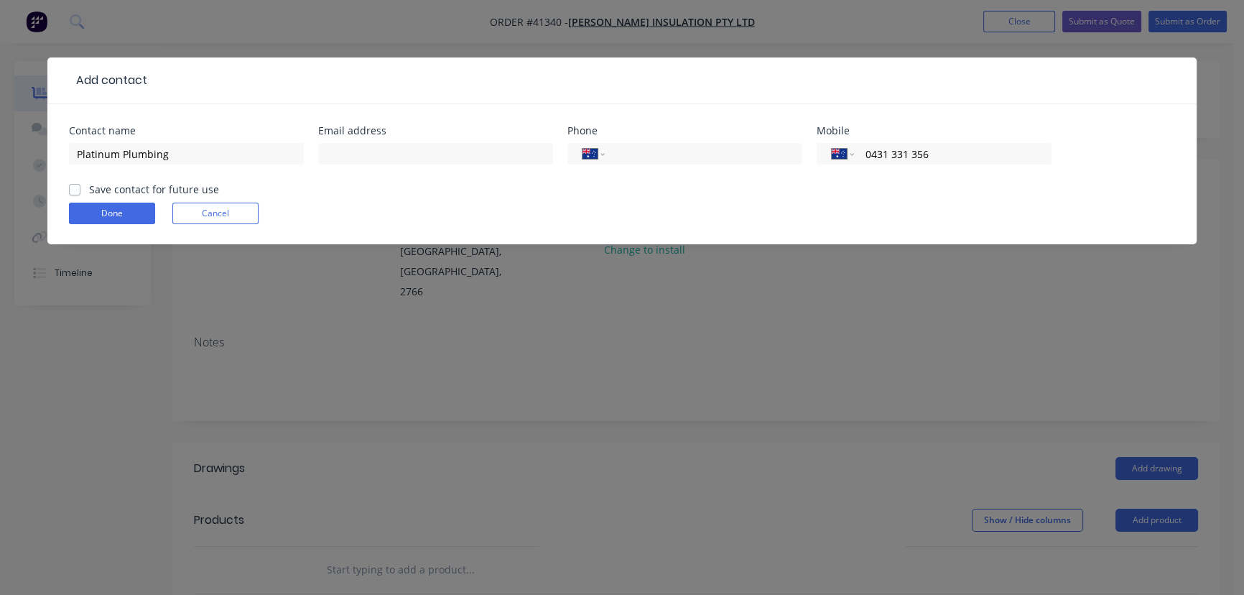
click at [89, 190] on label "Save contact for future use" at bounding box center [154, 189] width 130 height 15
click at [75, 190] on input "Save contact for future use" at bounding box center [74, 189] width 11 height 14
checkbox input "true"
click at [103, 211] on button "Done" at bounding box center [112, 214] width 86 height 22
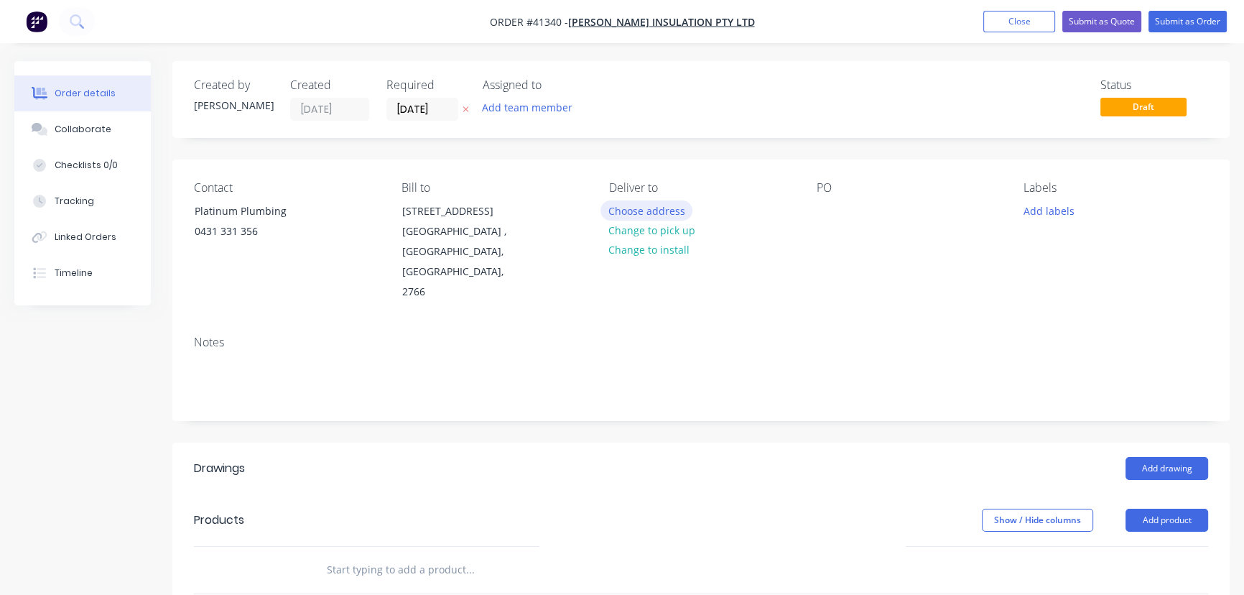
click at [661, 208] on button "Choose address" at bounding box center [647, 209] width 92 height 19
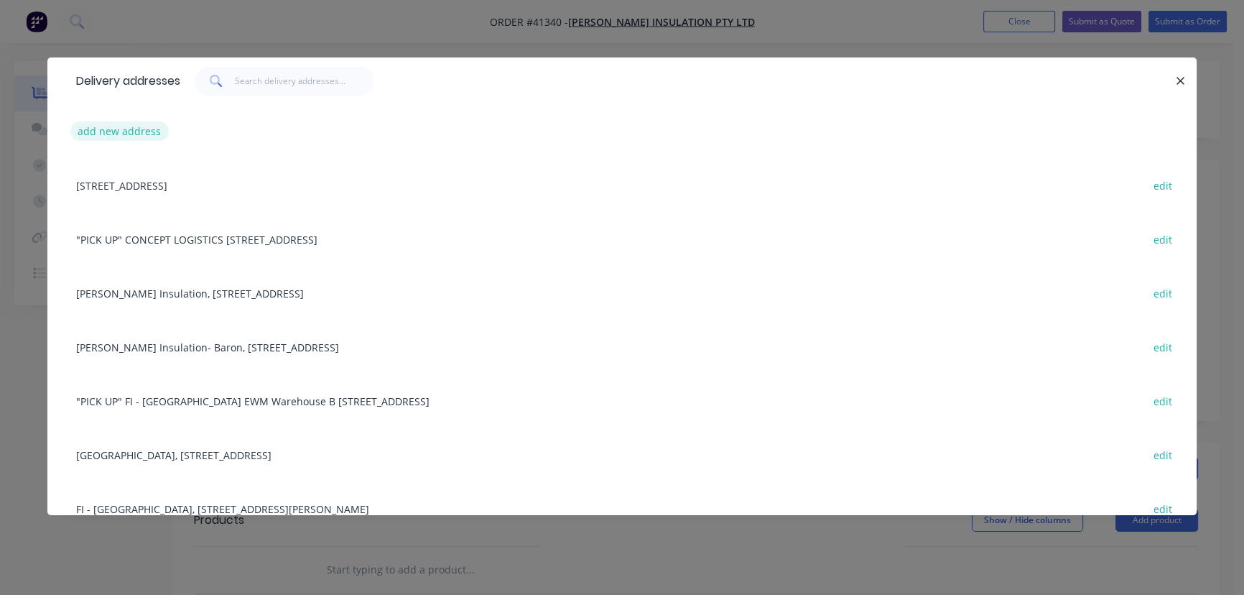
click at [101, 129] on button "add new address" at bounding box center [119, 130] width 98 height 19
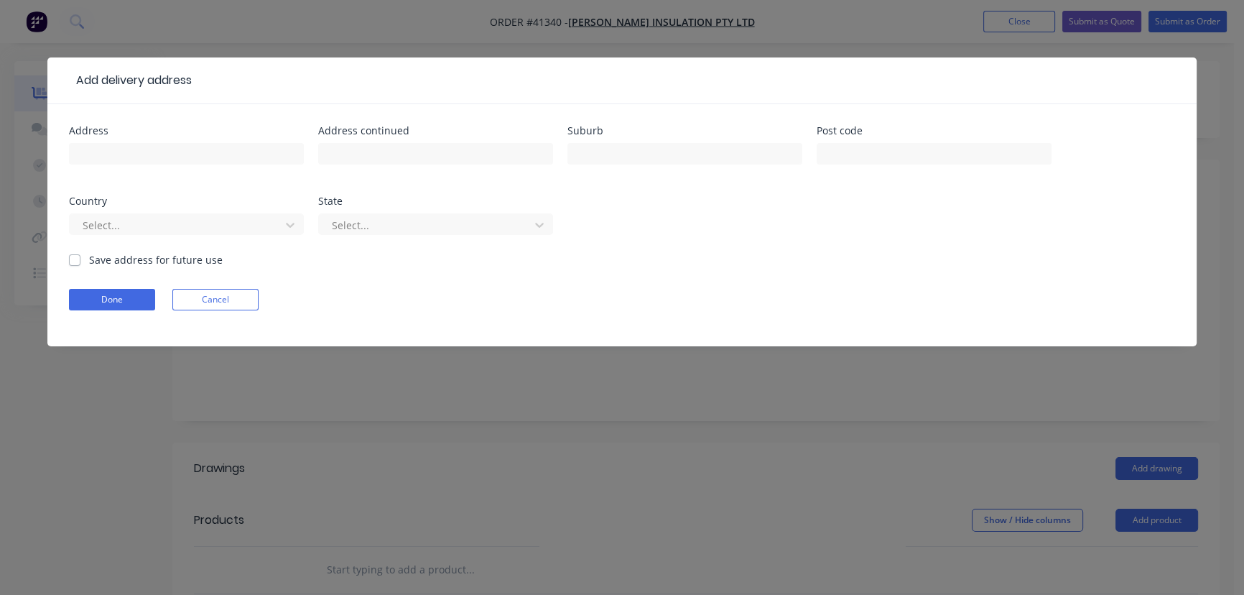
click at [198, 166] on div at bounding box center [186, 160] width 235 height 42
click at [191, 160] on input "text" at bounding box center [186, 154] width 235 height 22
type input "Platinum Plumbing"
click at [427, 149] on input "text" at bounding box center [435, 154] width 235 height 22
paste input "232-240 York Str"
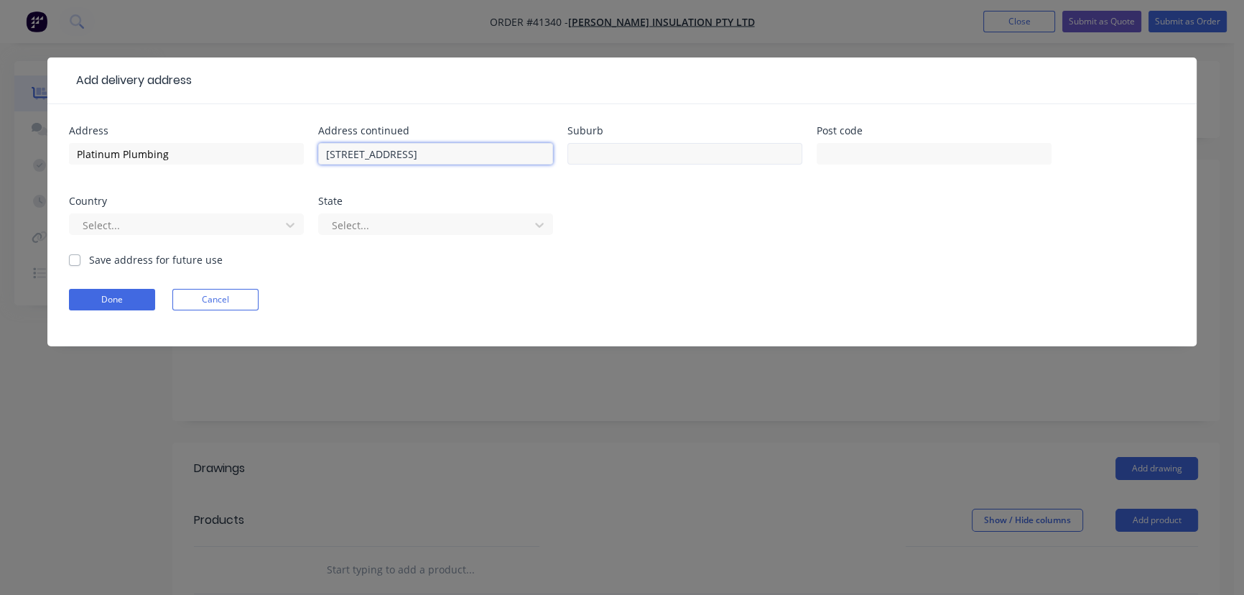
type input "232-240 York St"
click at [629, 150] on input "text" at bounding box center [685, 154] width 235 height 22
type input "SALE"
click at [886, 148] on input "text" at bounding box center [934, 154] width 235 height 22
type input "3850"
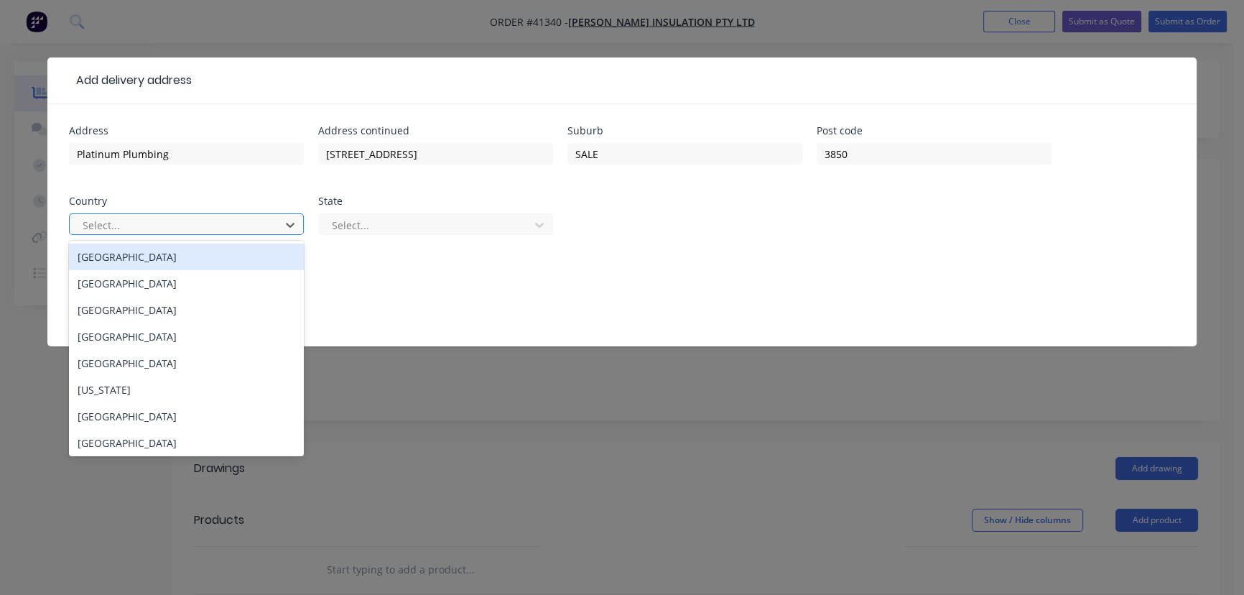
click at [222, 257] on div "Australia" at bounding box center [186, 257] width 235 height 27
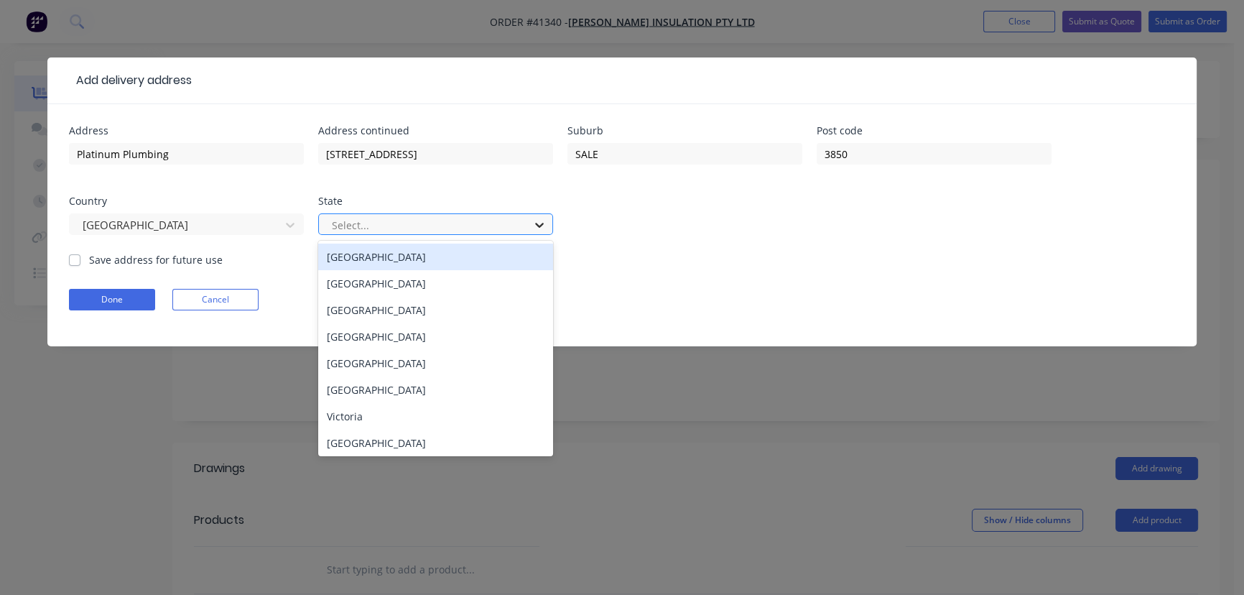
click at [541, 223] on icon at bounding box center [539, 225] width 9 height 5
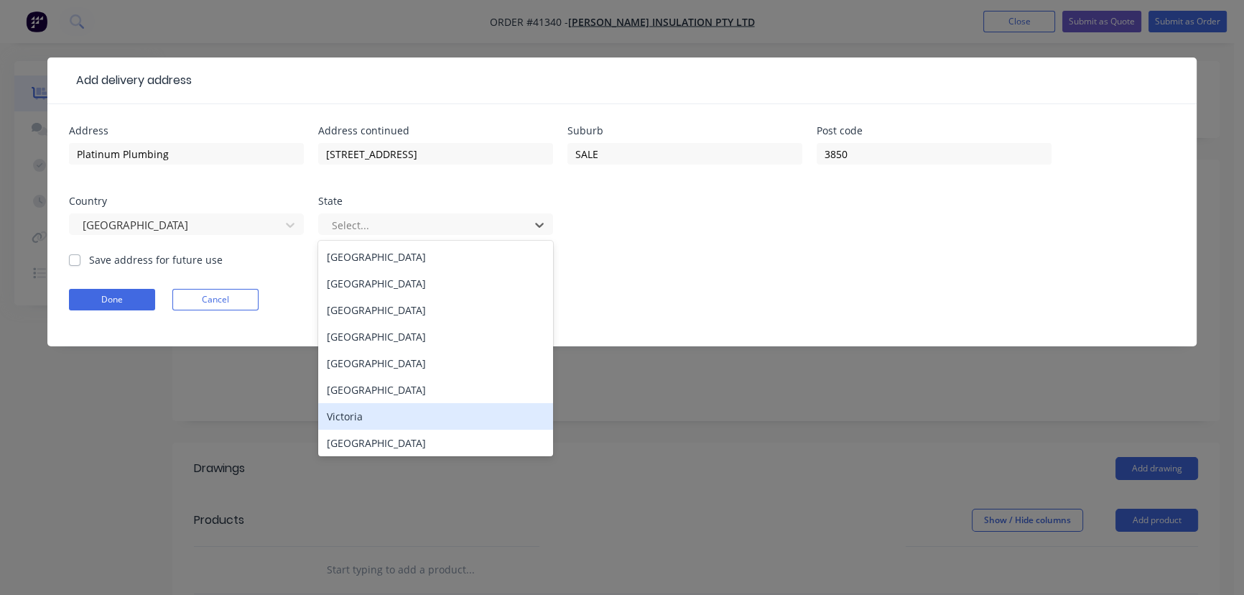
click at [396, 422] on div "Victoria" at bounding box center [435, 416] width 235 height 27
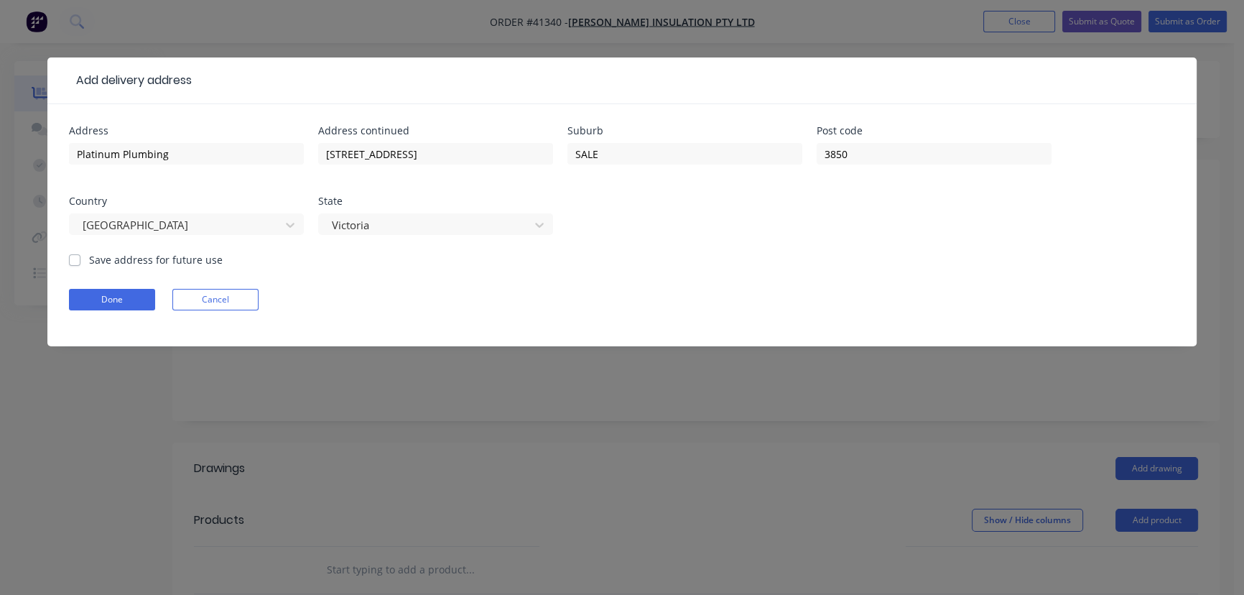
drag, startPoint x: 75, startPoint y: 259, endPoint x: 79, endPoint y: 287, distance: 27.5
click at [89, 264] on label "Save address for future use" at bounding box center [156, 259] width 134 height 15
click at [75, 264] on input "Save address for future use" at bounding box center [74, 259] width 11 height 14
checkbox input "true"
click at [107, 302] on button "Done" at bounding box center [112, 300] width 86 height 22
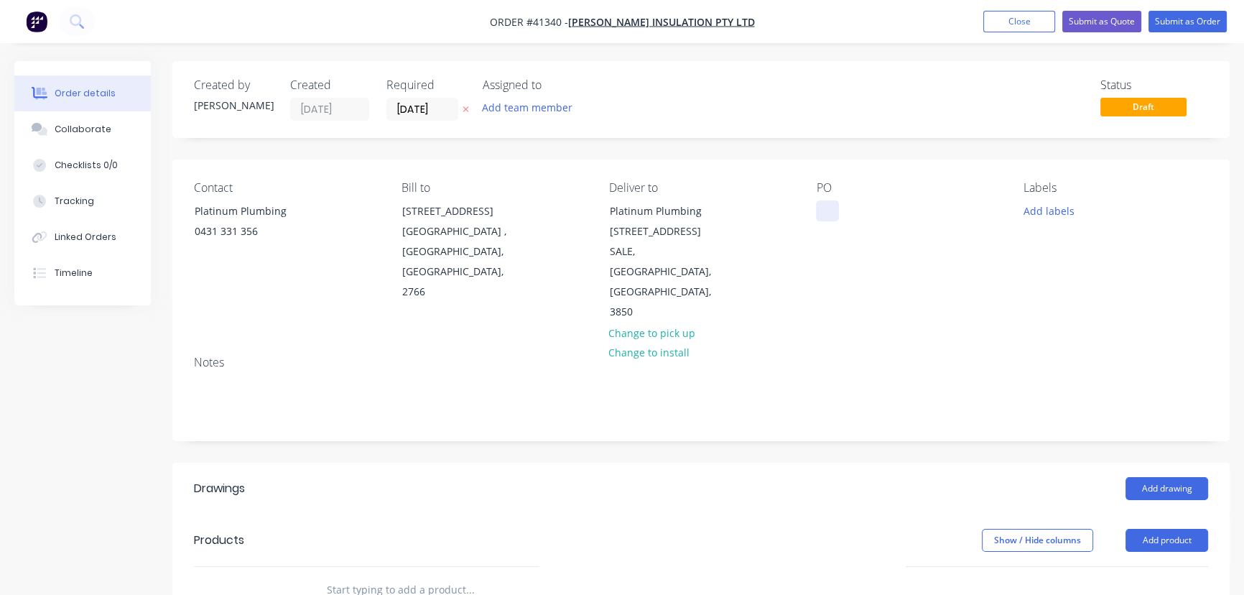
click at [831, 205] on div at bounding box center [827, 210] width 23 height 21
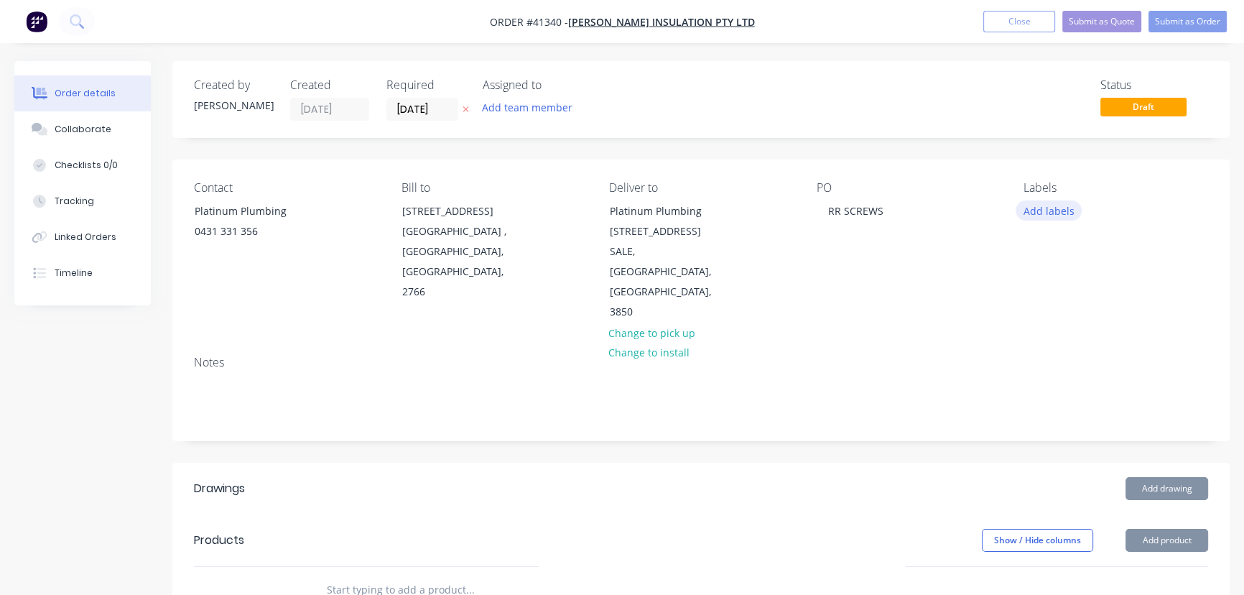
click at [1065, 211] on button "Add labels" at bounding box center [1049, 209] width 66 height 19
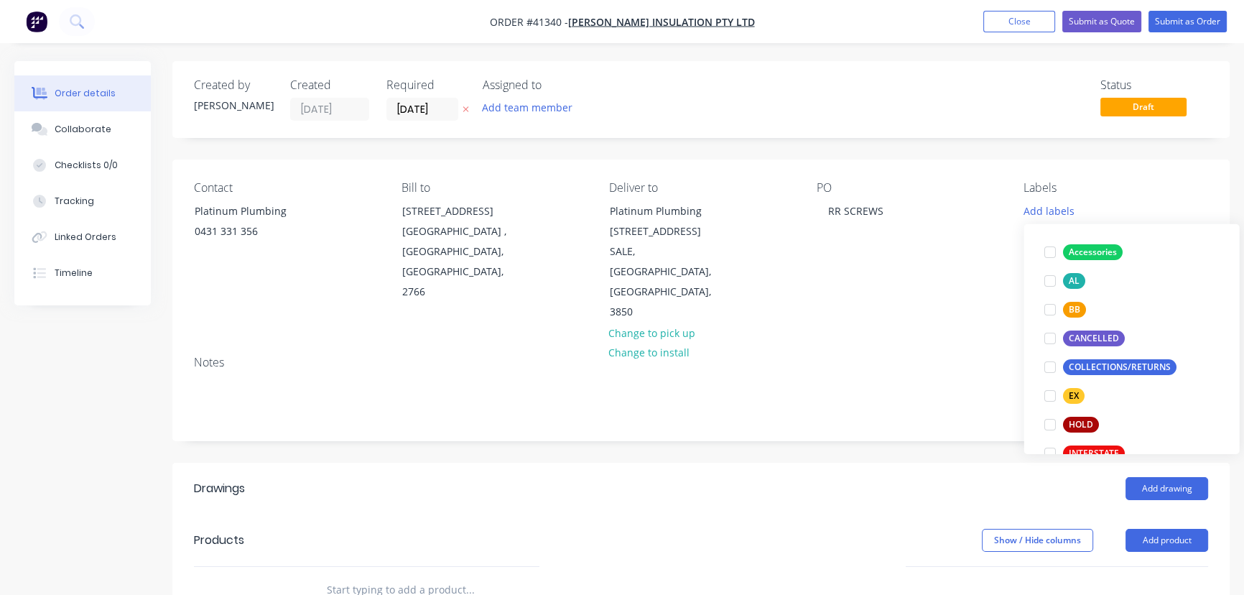
scroll to position [457, 0]
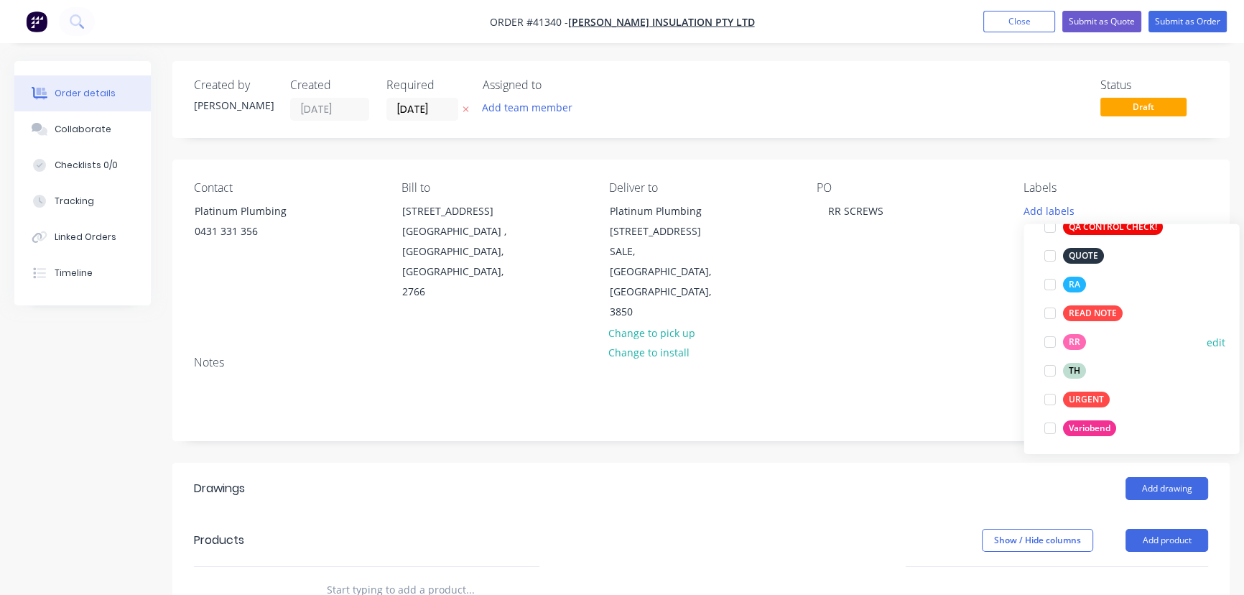
click at [1050, 345] on div at bounding box center [1049, 342] width 29 height 29
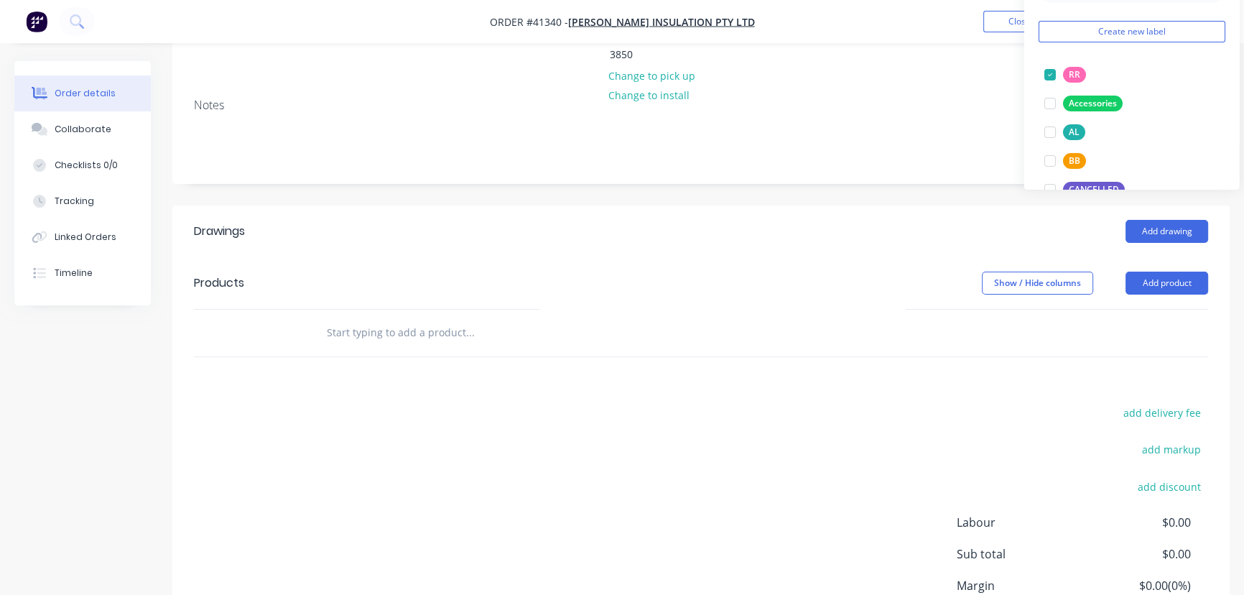
scroll to position [261, 0]
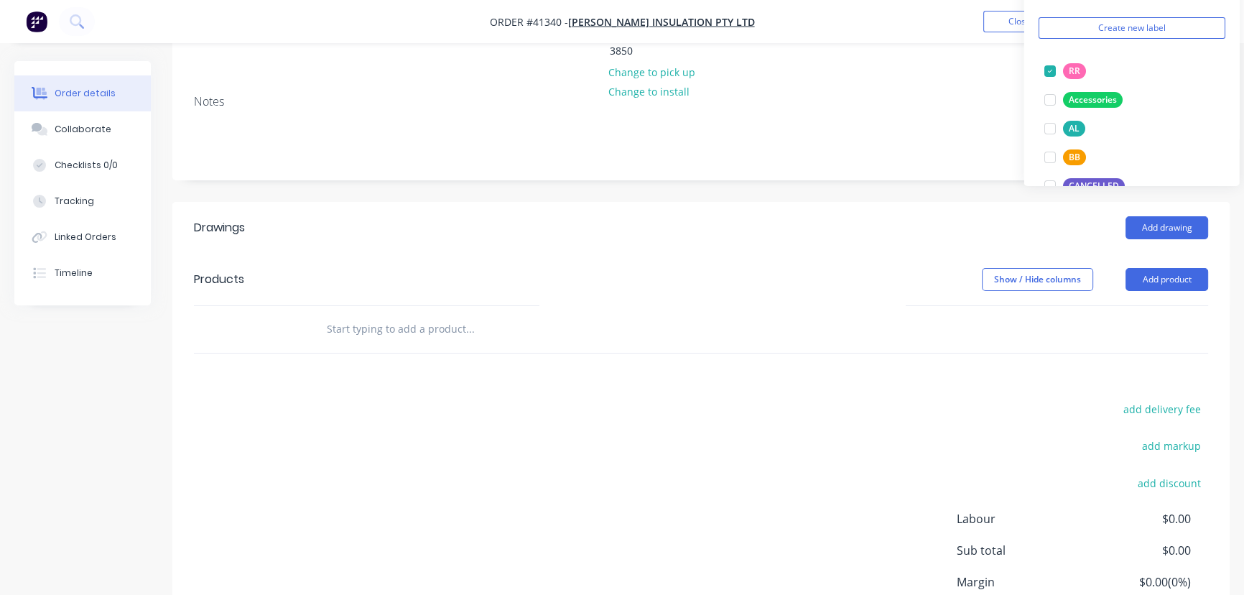
click at [800, 399] on div "add delivery fee add markup add discount Labour $0.00 Sub total $0.00 Margin $0…" at bounding box center [701, 537] width 1015 height 277
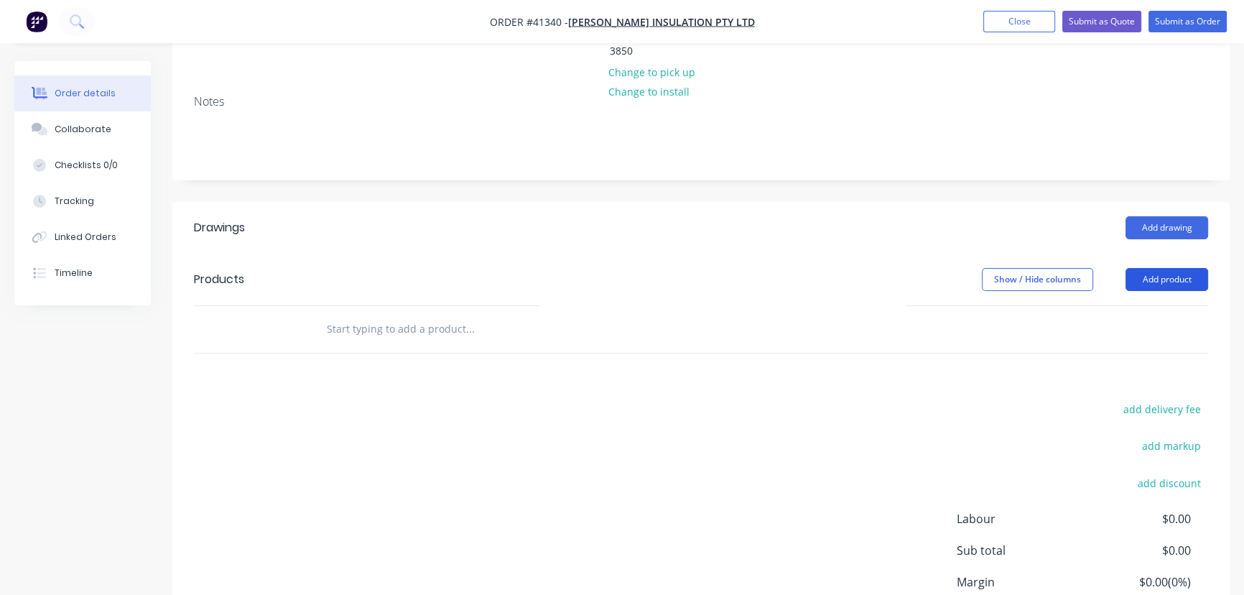
click at [1173, 268] on button "Add product" at bounding box center [1167, 279] width 83 height 23
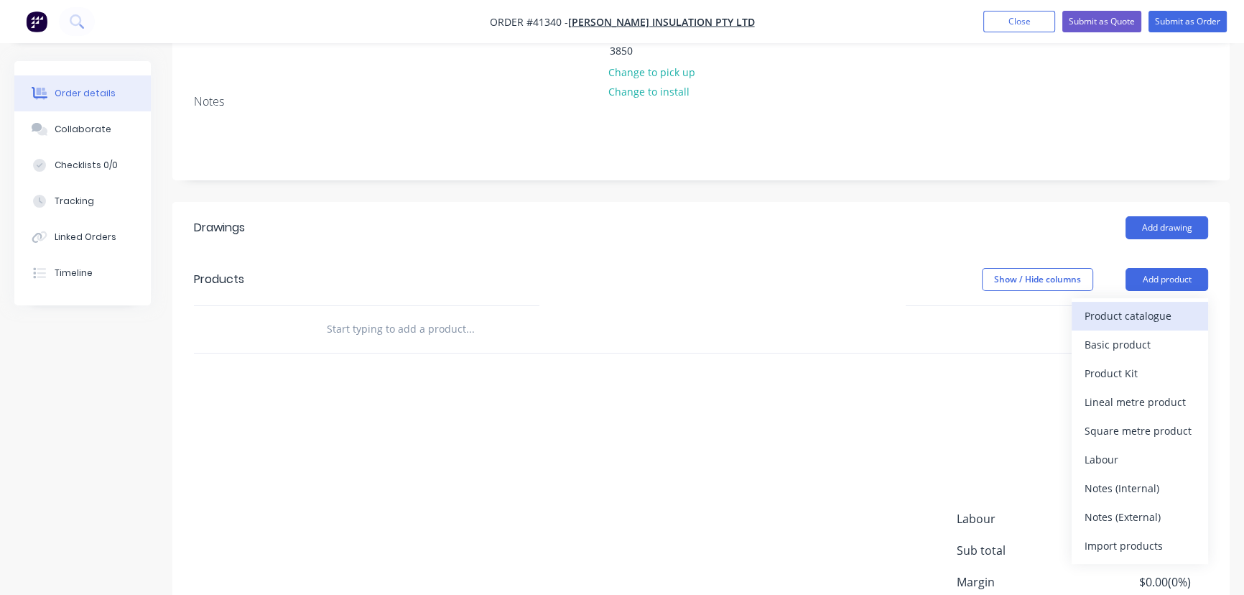
click at [1145, 305] on div "Product catalogue" at bounding box center [1140, 315] width 111 height 21
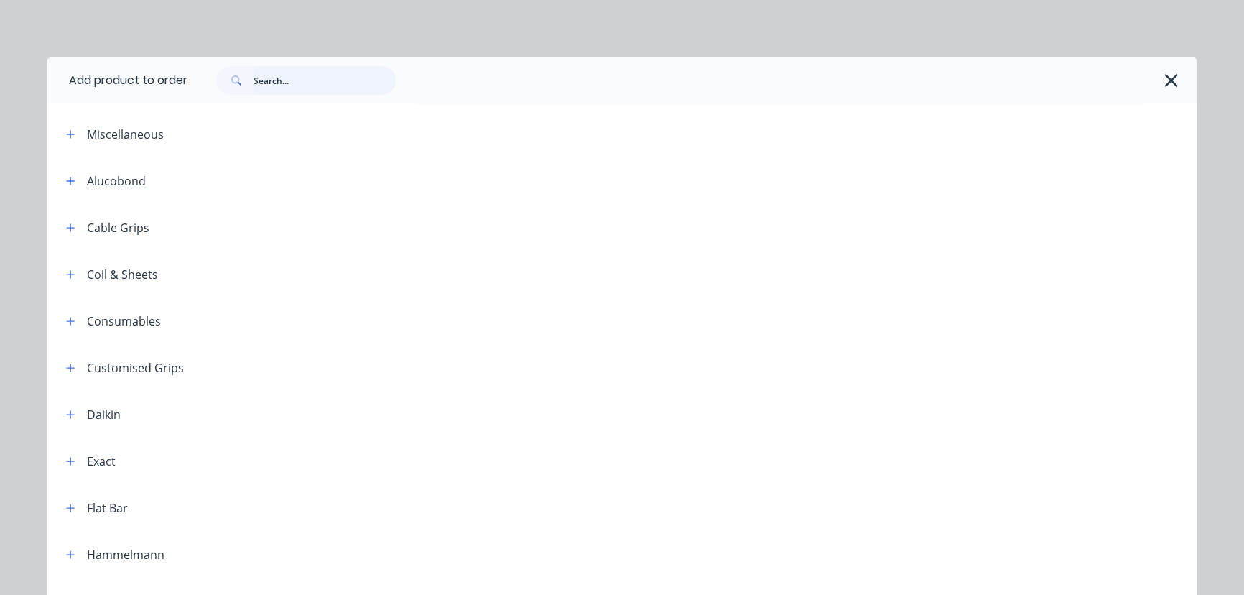
click at [295, 78] on input "text" at bounding box center [325, 80] width 142 height 29
type input "FAST"
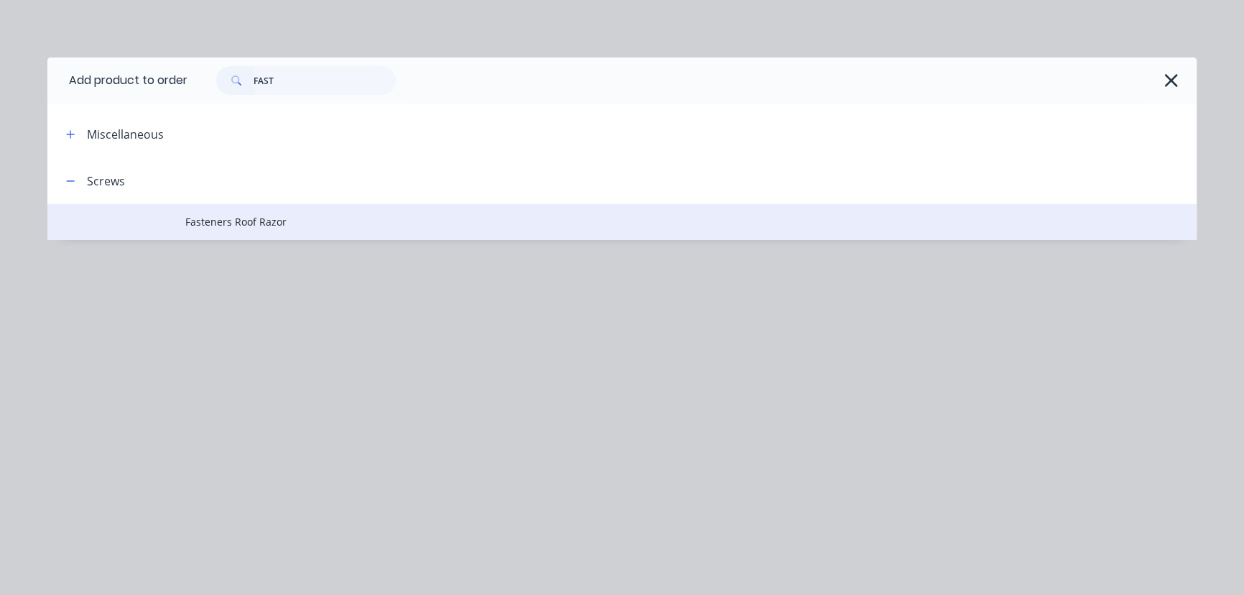
click at [226, 216] on span "Fasteners Roof Razor" at bounding box center [589, 221] width 809 height 15
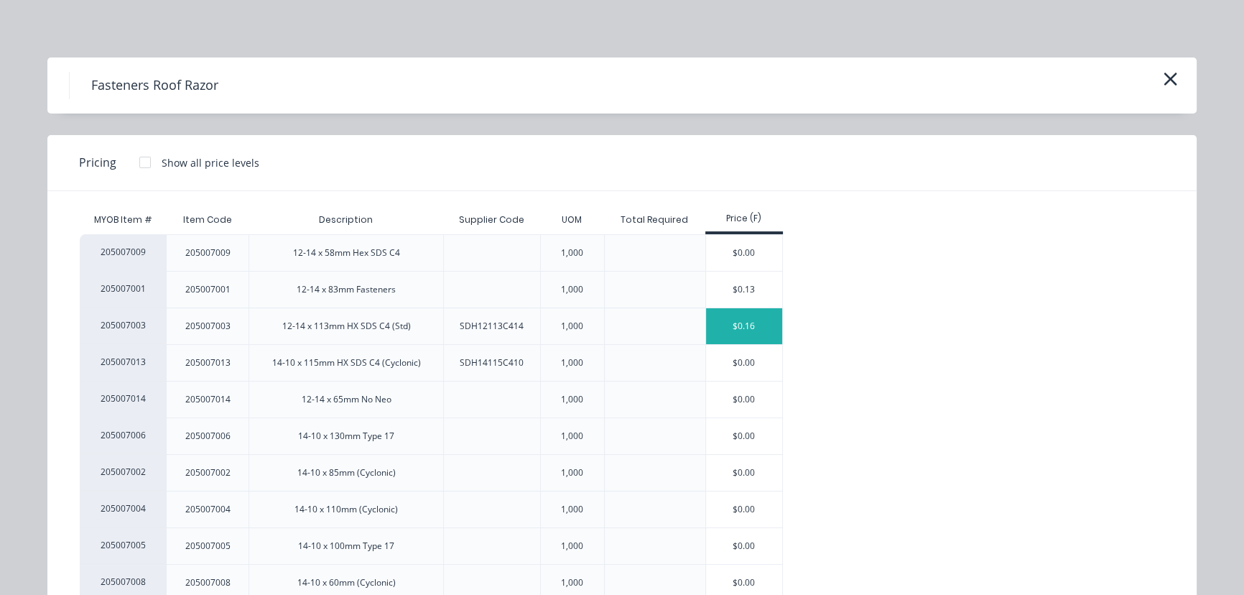
click at [736, 325] on div "$0.16" at bounding box center [744, 326] width 77 height 36
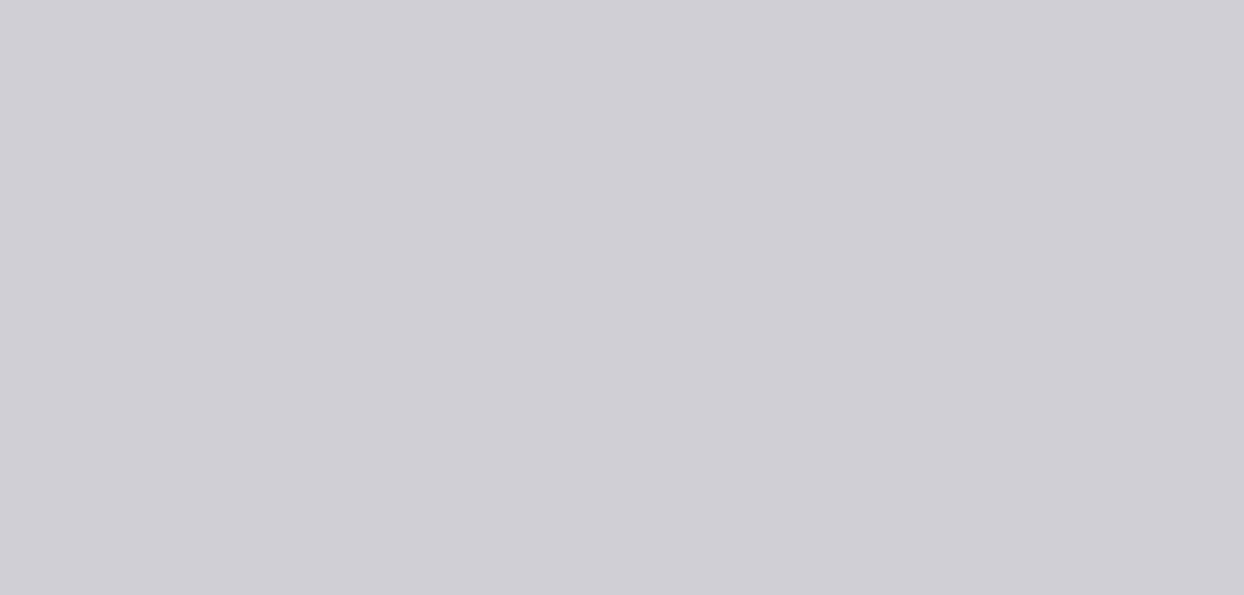
type input "$0.16"
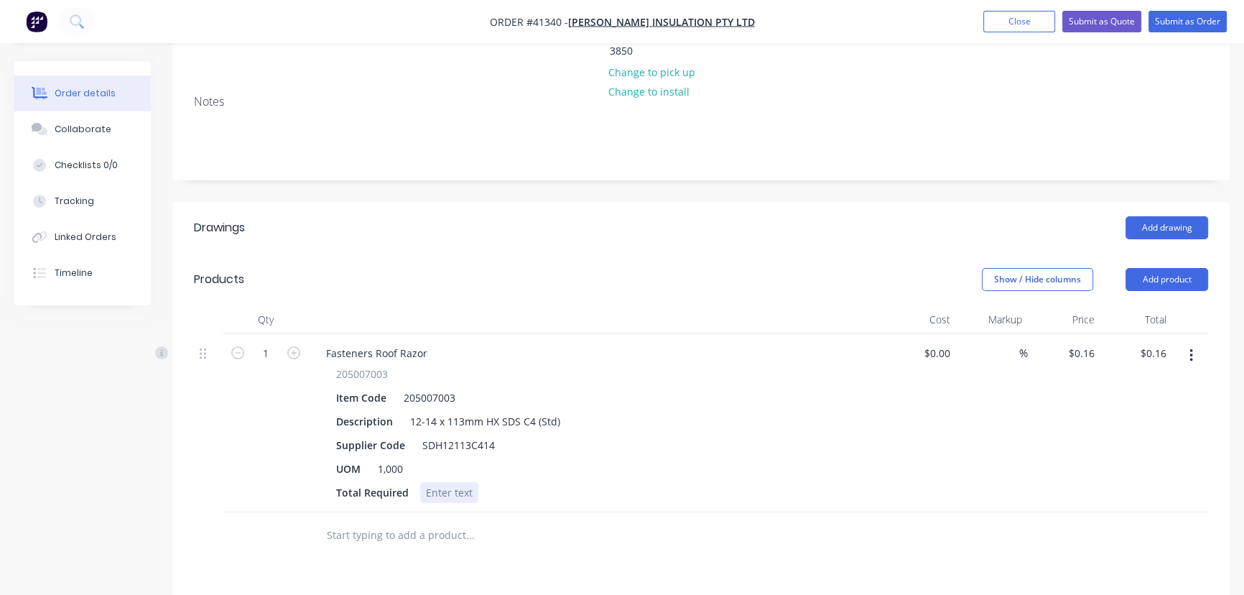
click at [439, 482] on div at bounding box center [449, 492] width 58 height 21
click at [295, 346] on icon "button" at bounding box center [293, 352] width 13 height 13
type input "2"
type input "$0.32"
click at [295, 346] on icon "button" at bounding box center [293, 352] width 13 height 13
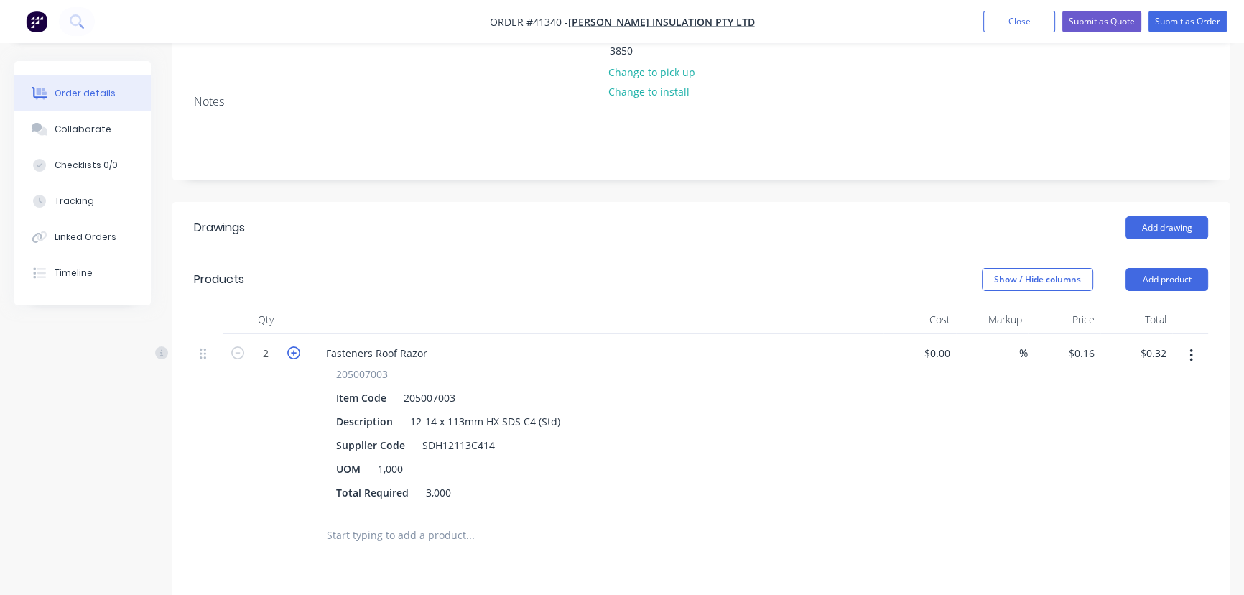
type input "3"
type input "$0.48"
click at [292, 346] on icon "button" at bounding box center [293, 352] width 13 height 13
type input "4"
type input "$0.64"
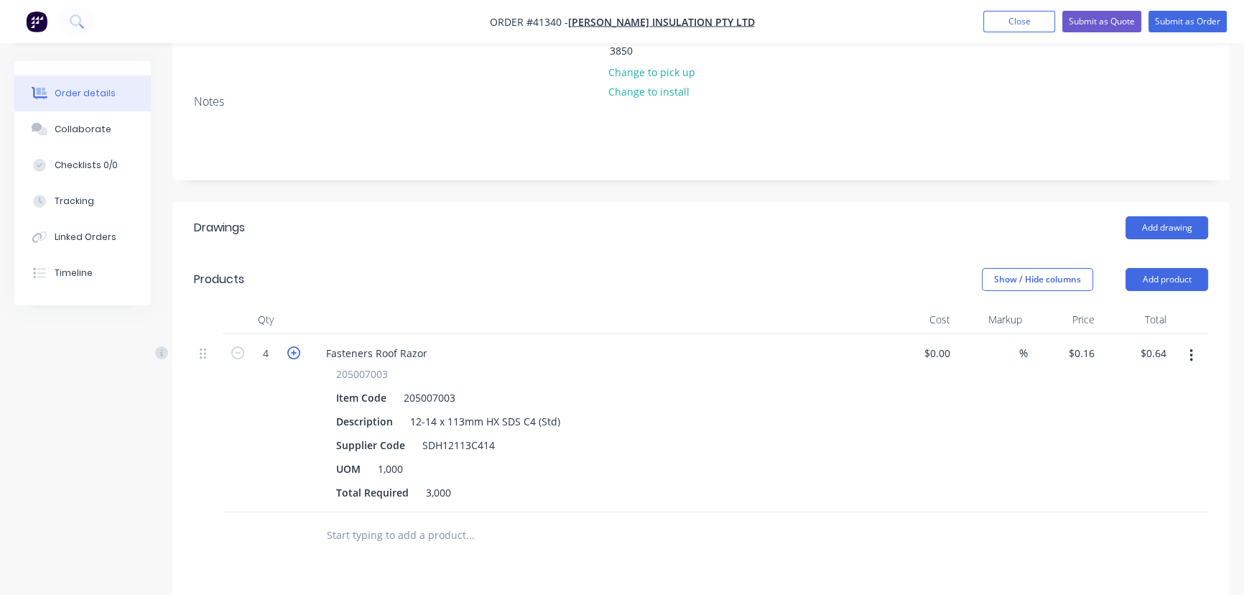
click at [292, 346] on icon "button" at bounding box center [293, 352] width 13 height 13
type input "6"
type input "$0.96"
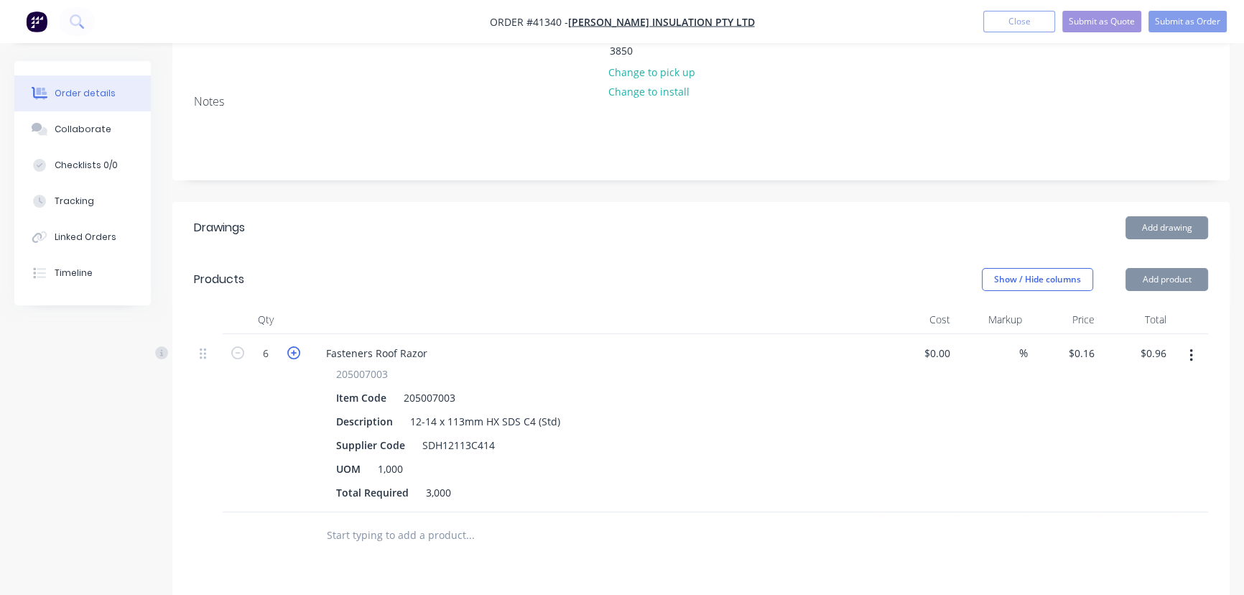
click at [292, 346] on icon "button" at bounding box center [293, 352] width 13 height 13
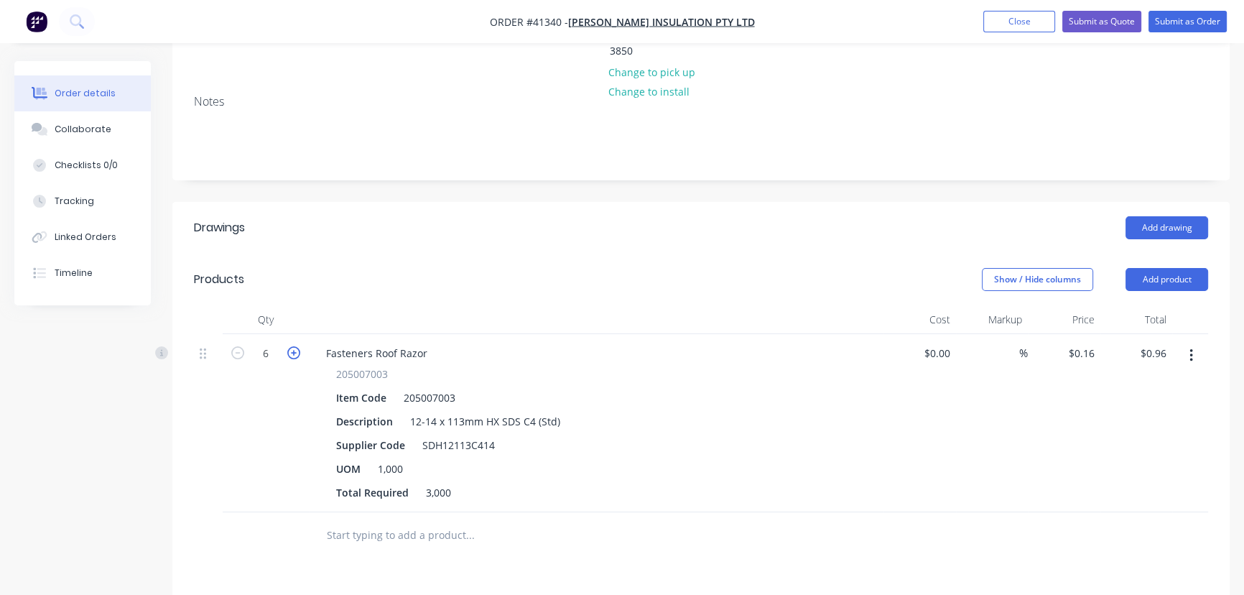
type input "7"
type input "$1.12"
click at [241, 346] on icon "button" at bounding box center [237, 352] width 13 height 13
type input "6"
type input "$0.96"
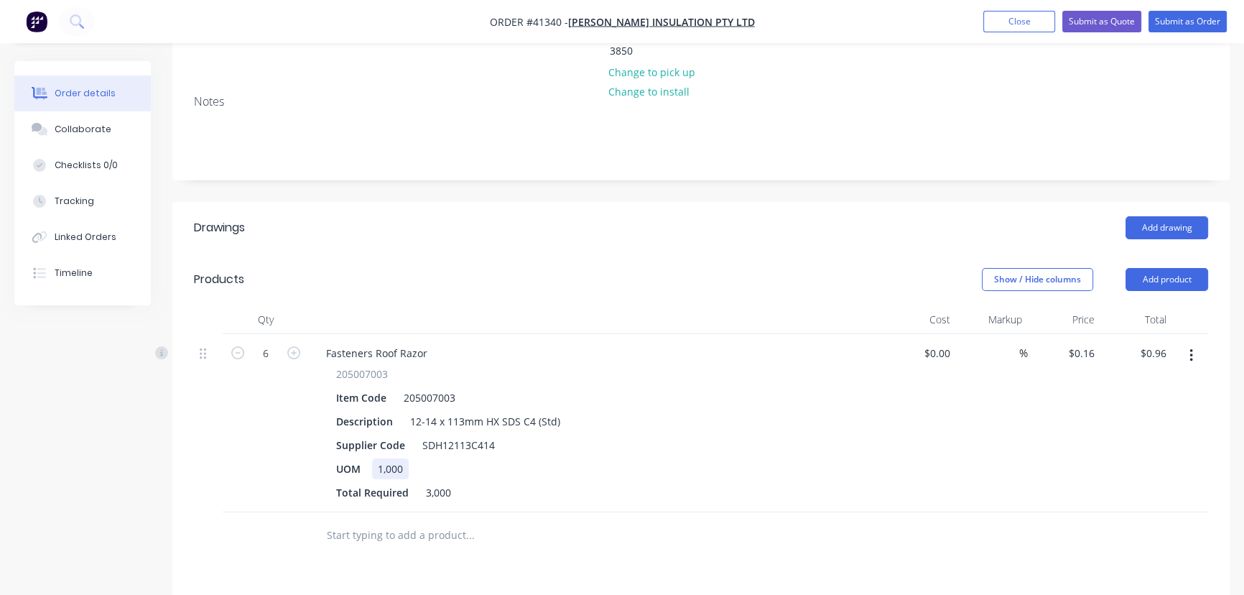
click at [409, 458] on div "1,000" at bounding box center [390, 468] width 37 height 21
click at [362, 458] on div "UOM" at bounding box center [349, 468] width 36 height 21
click at [1087, 343] on input "0.16" at bounding box center [1086, 353] width 27 height 21
type input "$0.00"
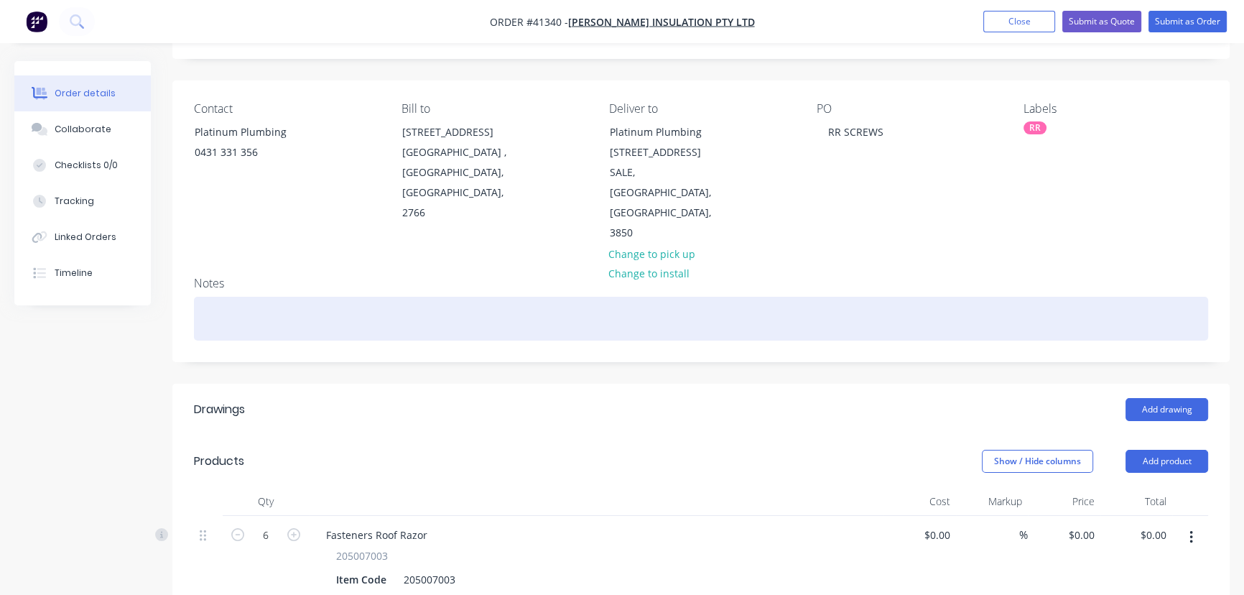
scroll to position [0, 0]
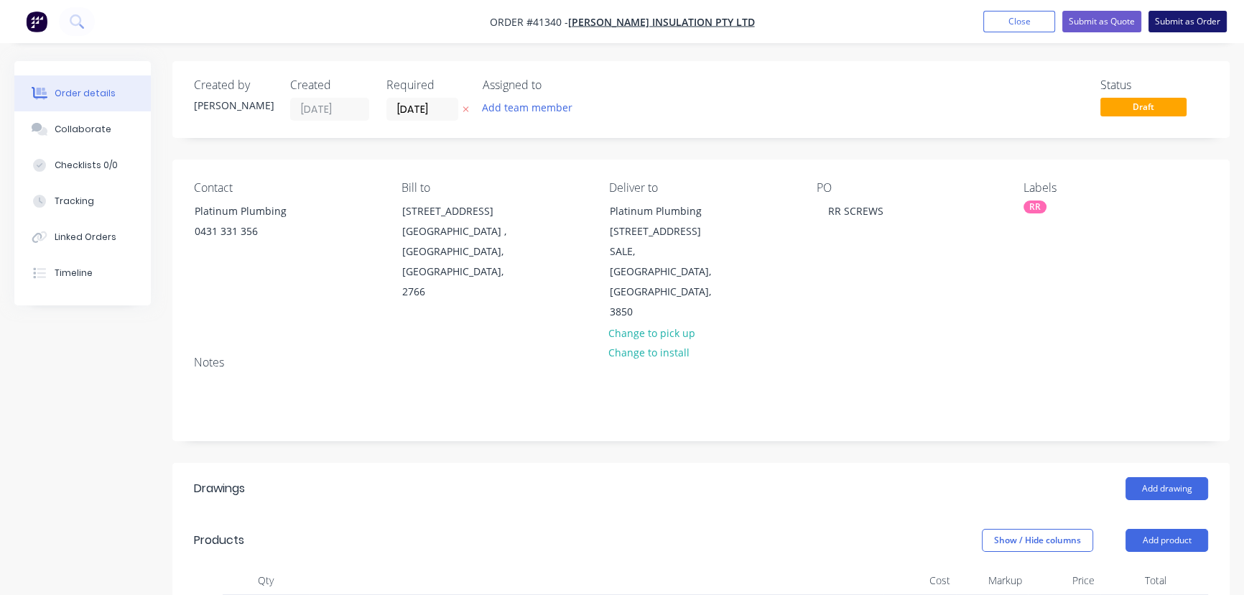
click at [1186, 24] on button "Submit as Order" at bounding box center [1188, 22] width 78 height 22
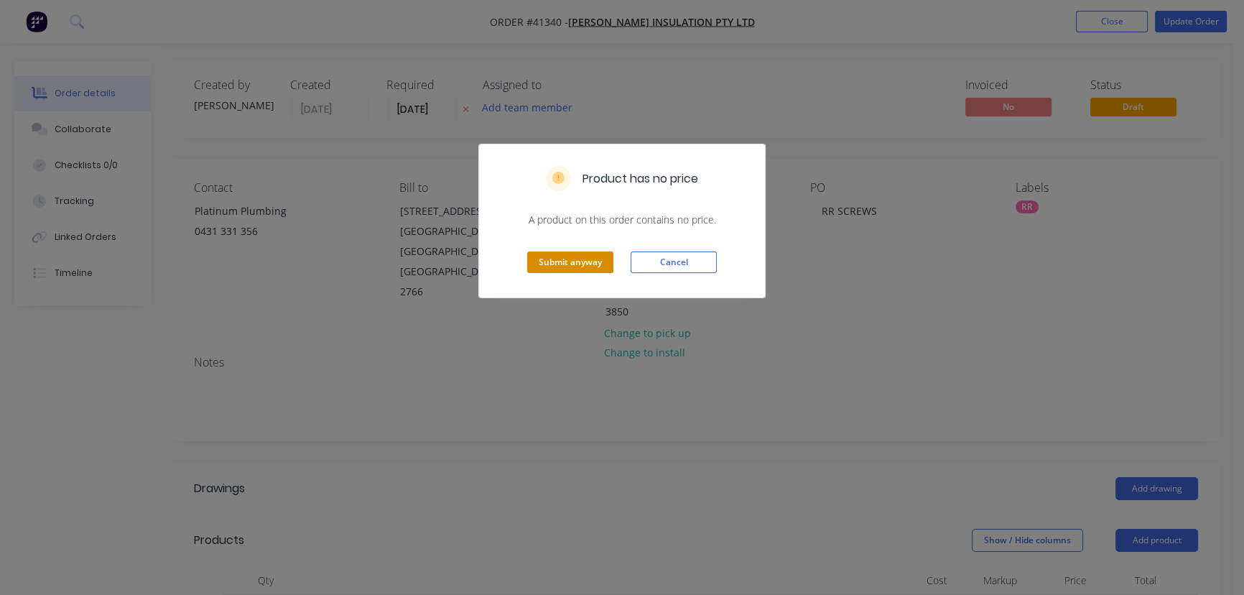
click at [565, 267] on button "Submit anyway" at bounding box center [570, 262] width 86 height 22
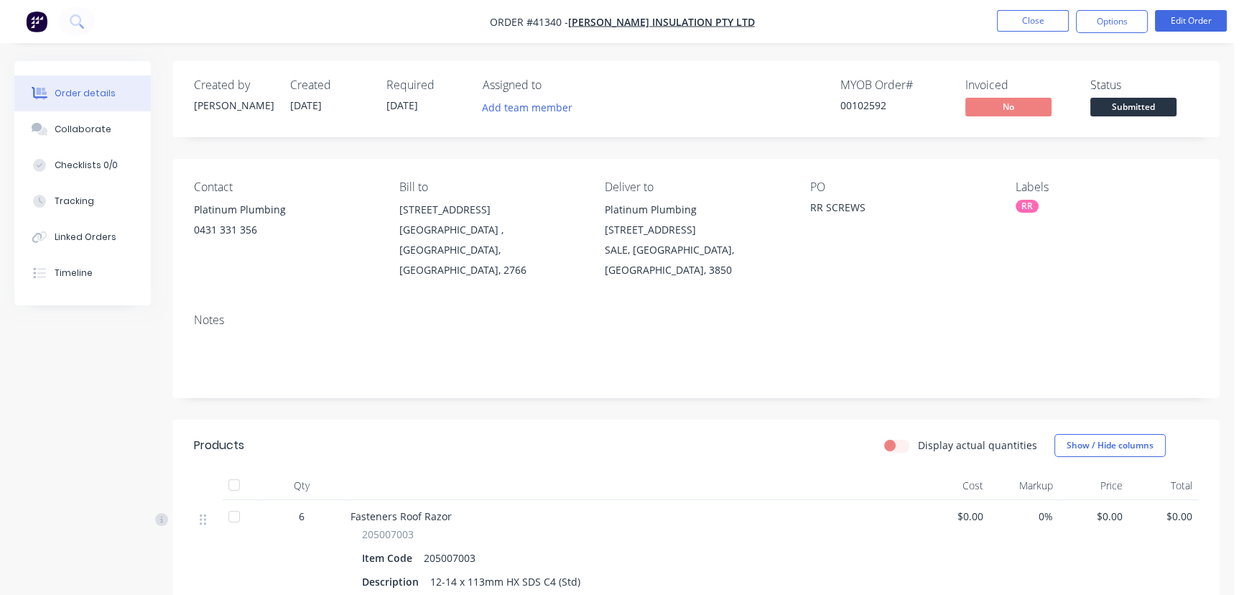
click at [101, 125] on div "Collaborate" at bounding box center [83, 129] width 57 height 13
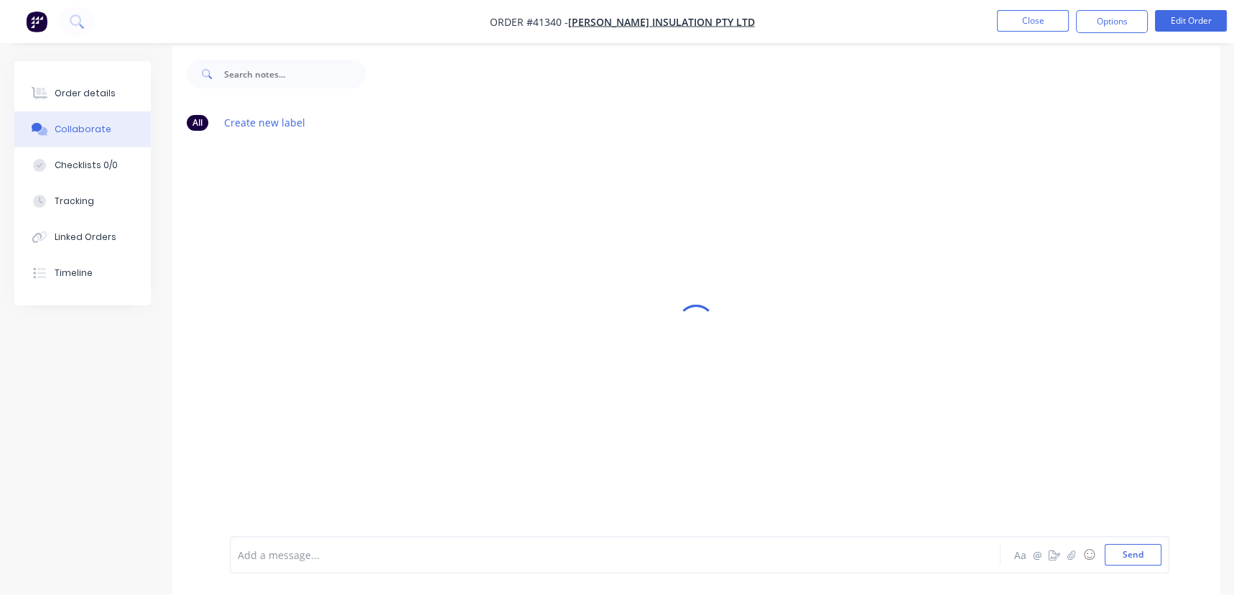
scroll to position [22, 0]
click at [1074, 556] on icon "button" at bounding box center [1072, 555] width 9 height 10
click at [1137, 553] on button "Send" at bounding box center [1133, 555] width 57 height 22
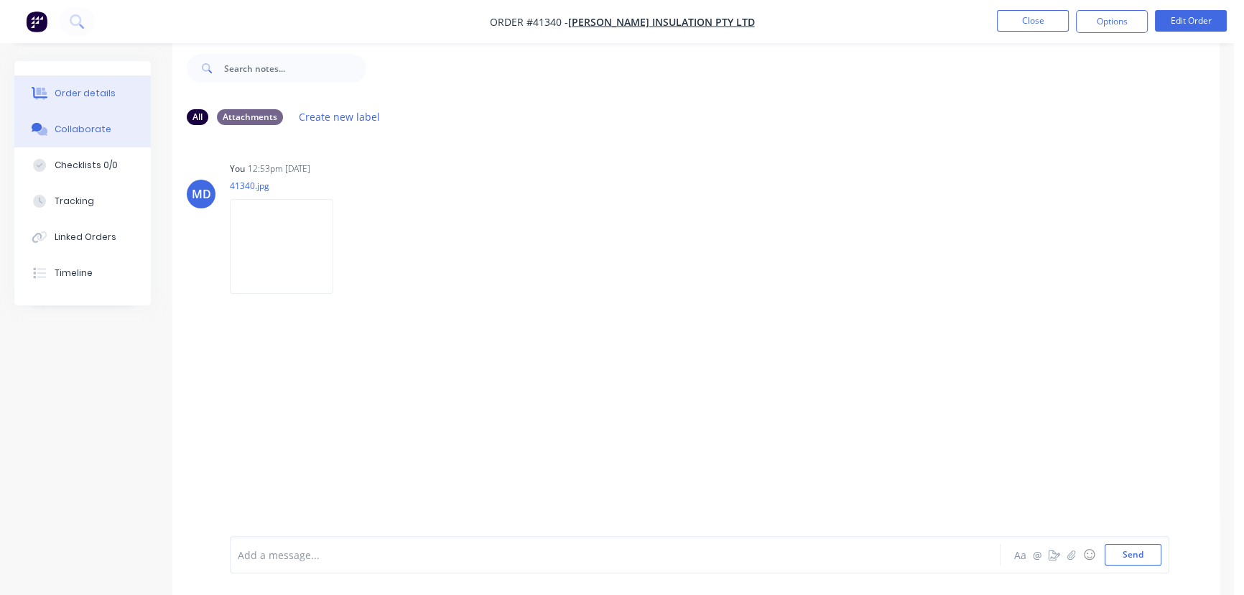
click at [74, 86] on button "Order details" at bounding box center [82, 93] width 137 height 36
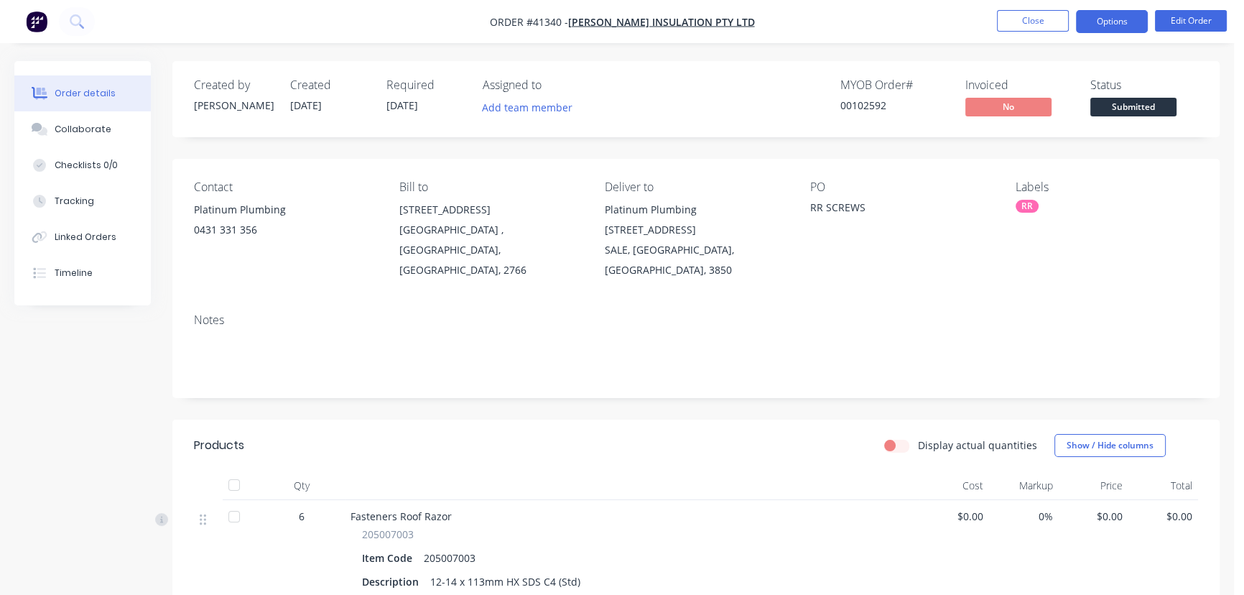
click at [1122, 27] on button "Options" at bounding box center [1112, 21] width 72 height 23
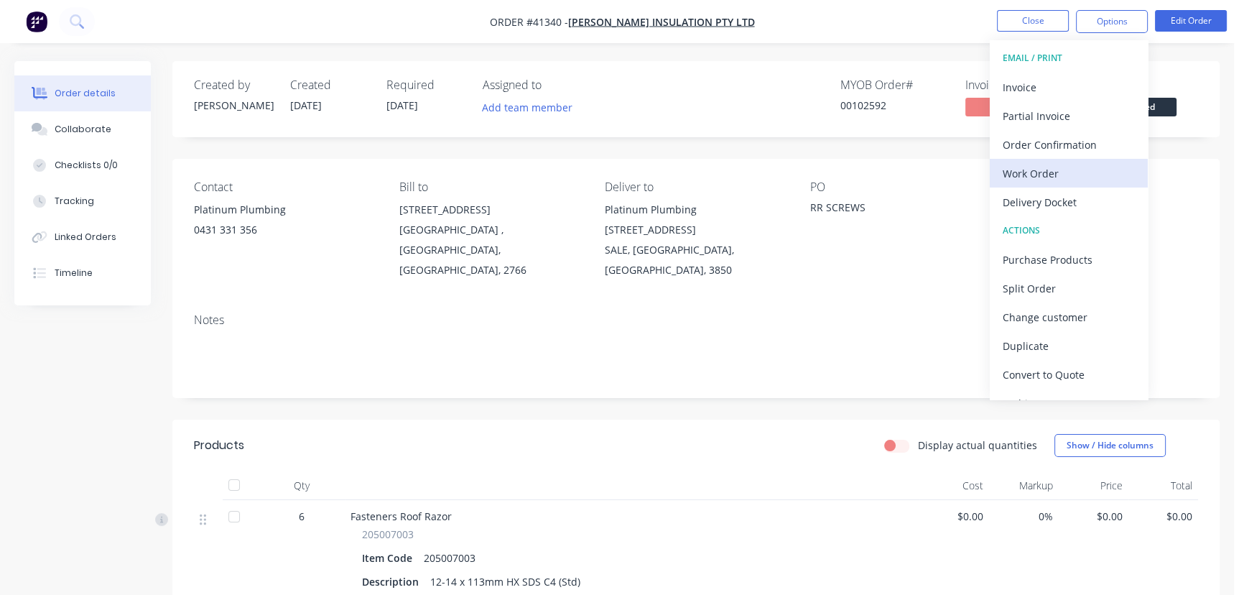
click at [1041, 167] on div "Work Order" at bounding box center [1069, 173] width 132 height 21
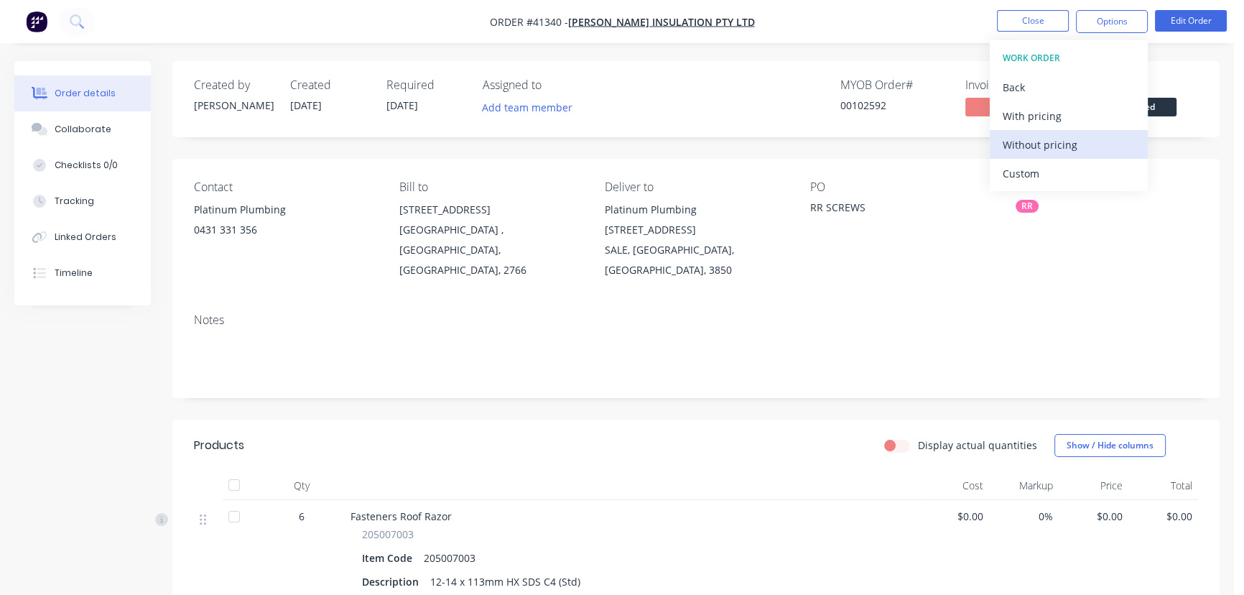
click at [1062, 142] on div "Without pricing" at bounding box center [1069, 144] width 132 height 21
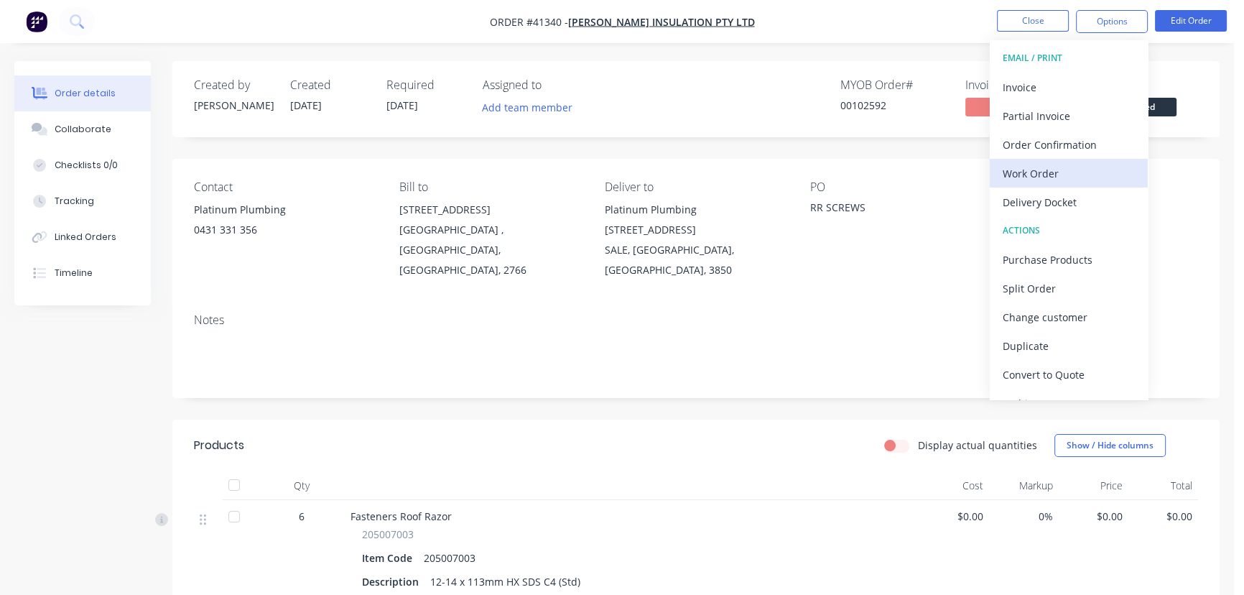
click at [1032, 169] on div "Work Order" at bounding box center [1069, 173] width 132 height 21
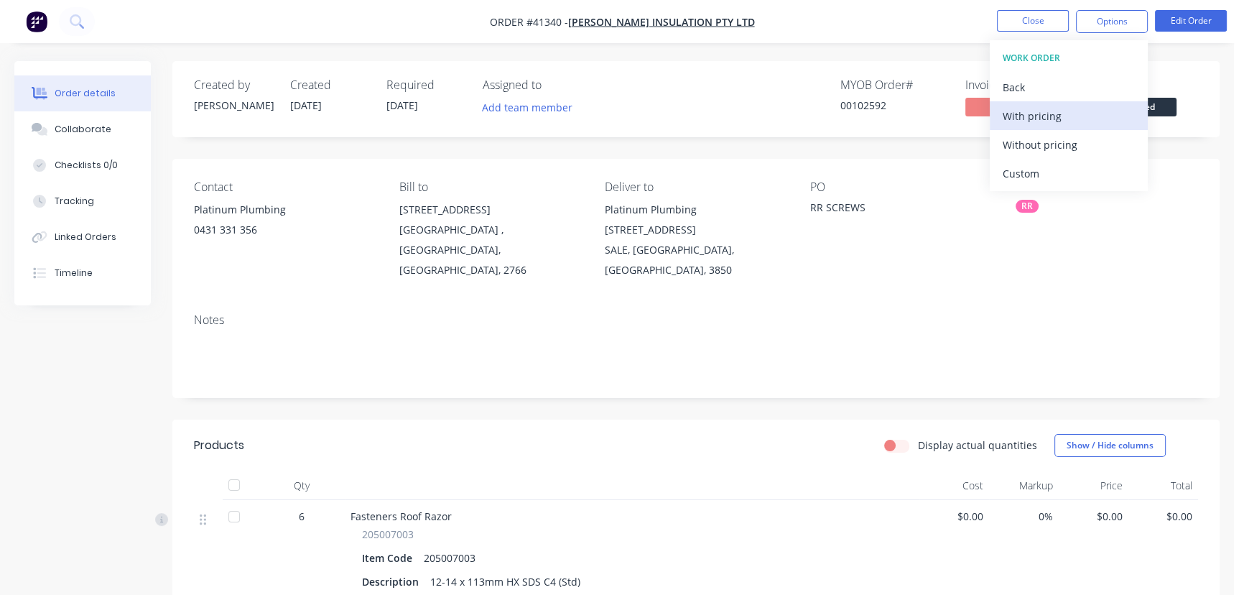
click at [1032, 117] on div "With pricing" at bounding box center [1069, 116] width 132 height 21
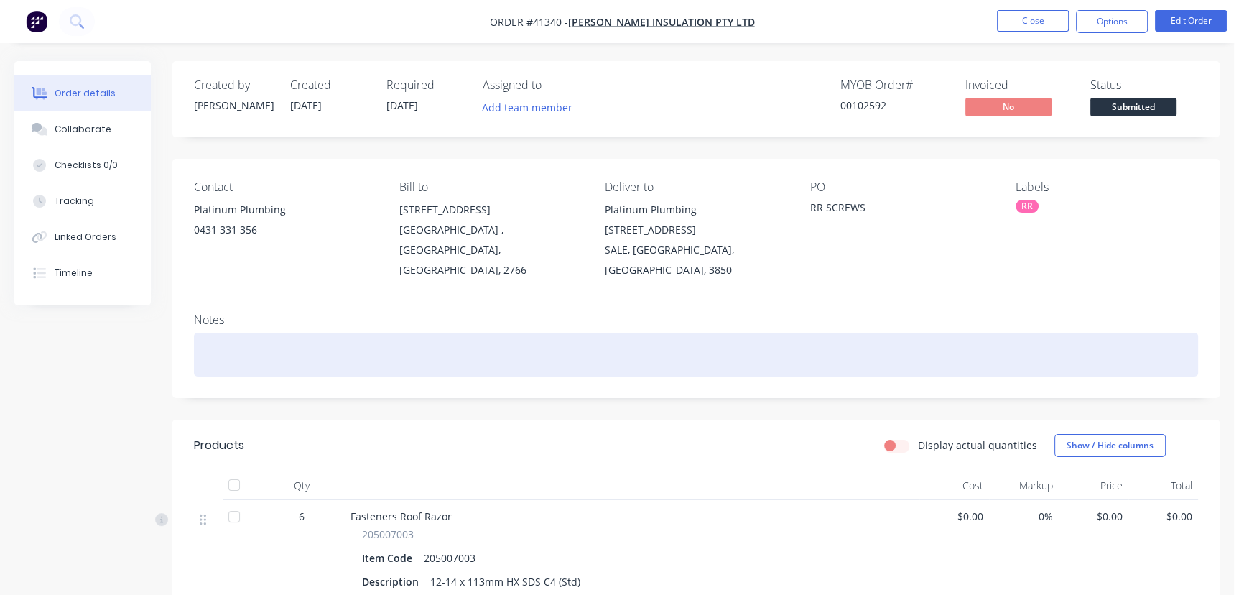
click at [543, 333] on div at bounding box center [696, 355] width 1004 height 44
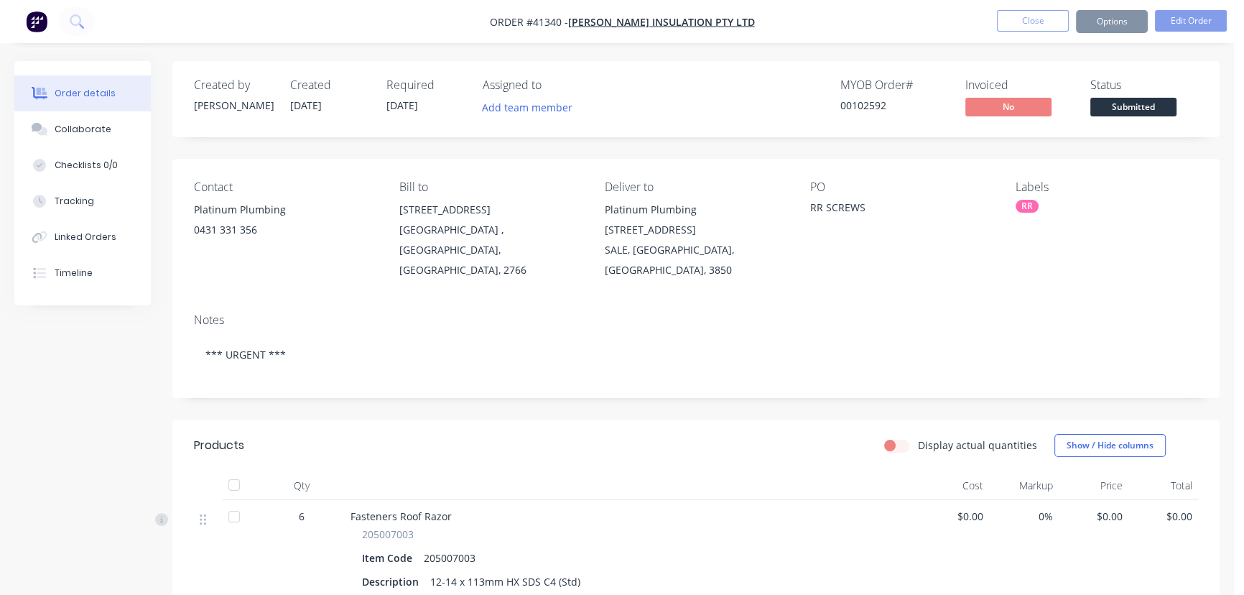
click at [1027, 10] on nav "Order #41340 - Fletcher Insulation Pty Ltd Close Options Edit Order" at bounding box center [622, 21] width 1244 height 43
click at [1027, 14] on button "Close" at bounding box center [1033, 21] width 72 height 22
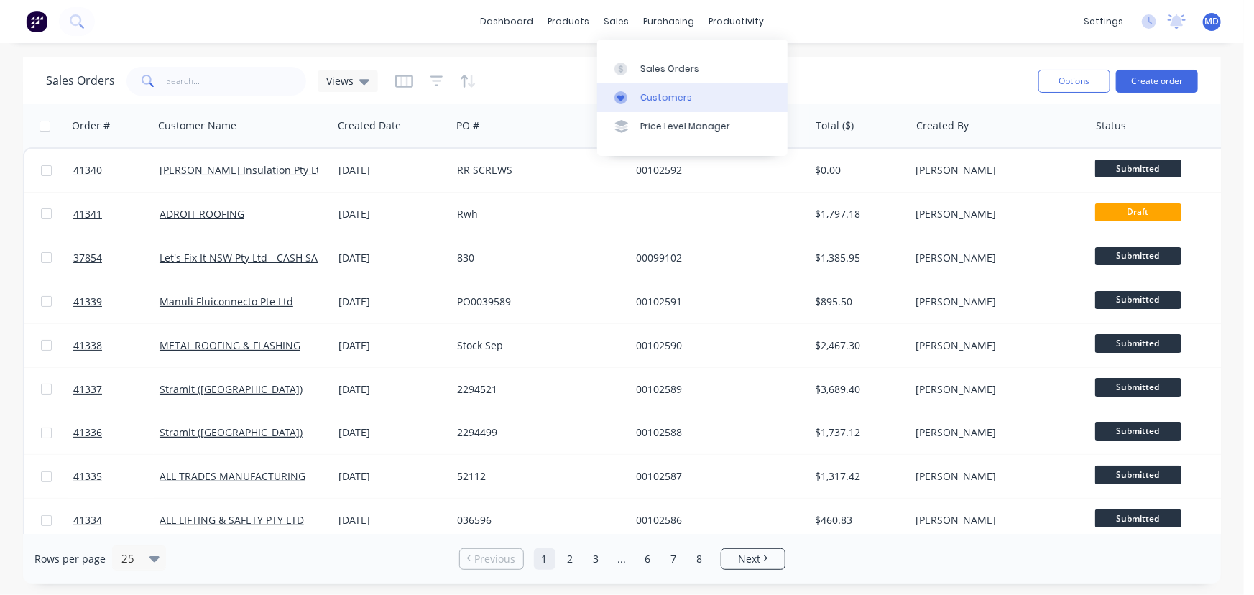
click at [667, 93] on div "Customers" at bounding box center [666, 97] width 52 height 13
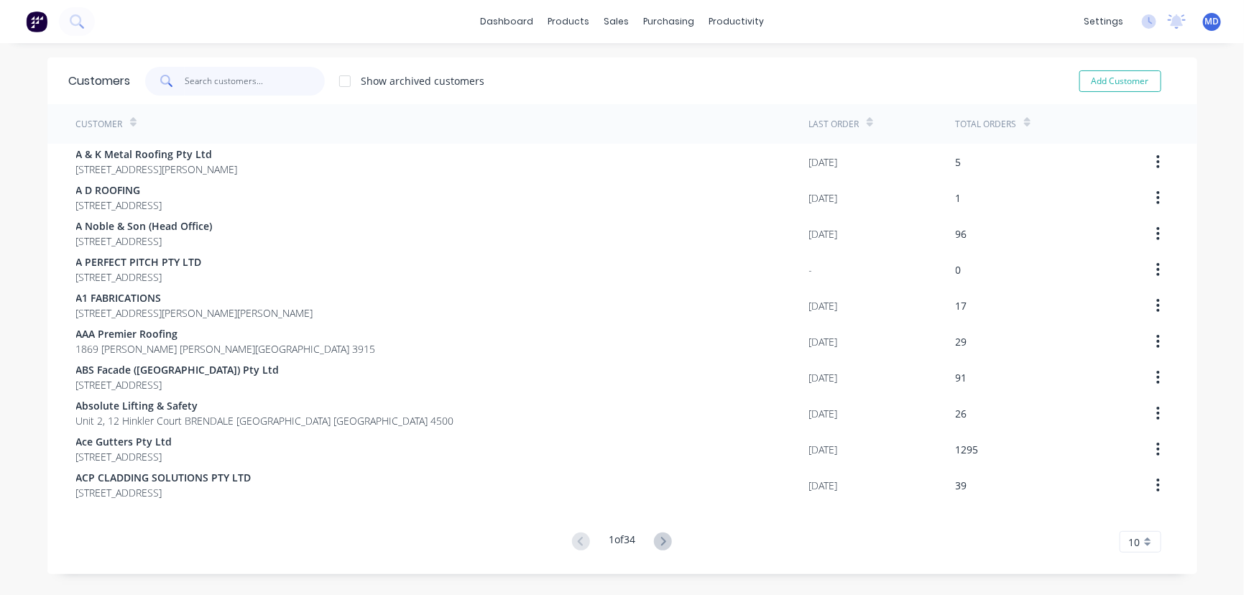
drag, startPoint x: 287, startPoint y: 80, endPoint x: 282, endPoint y: 75, distance: 7.6
click at [287, 80] on input "text" at bounding box center [255, 81] width 140 height 29
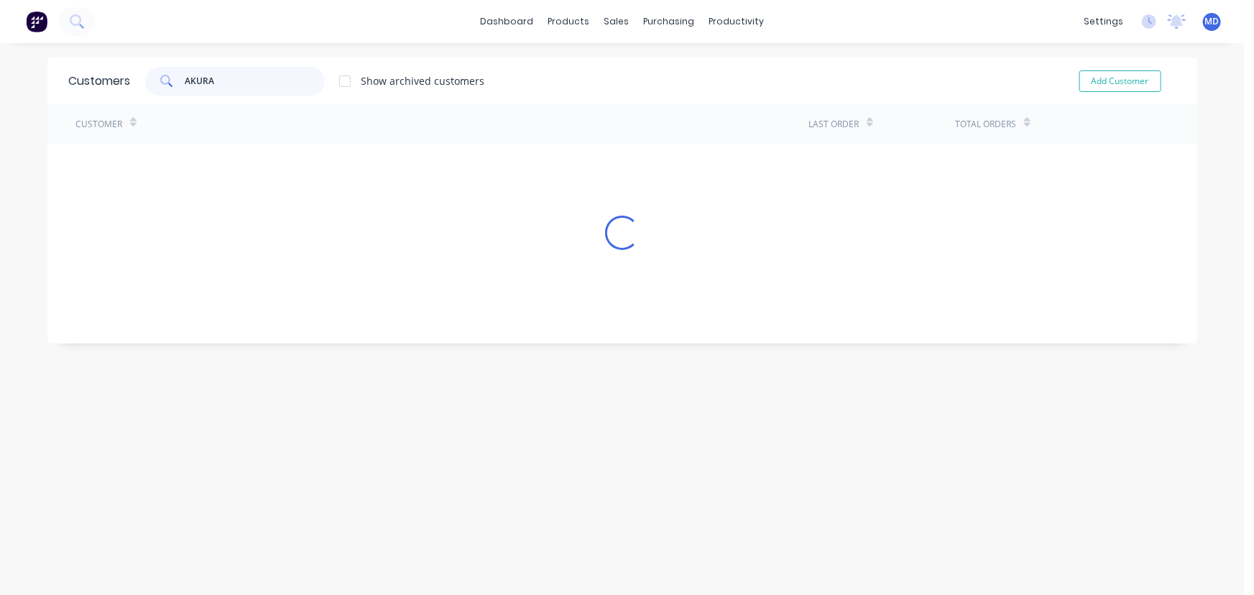
type input "AKURA"
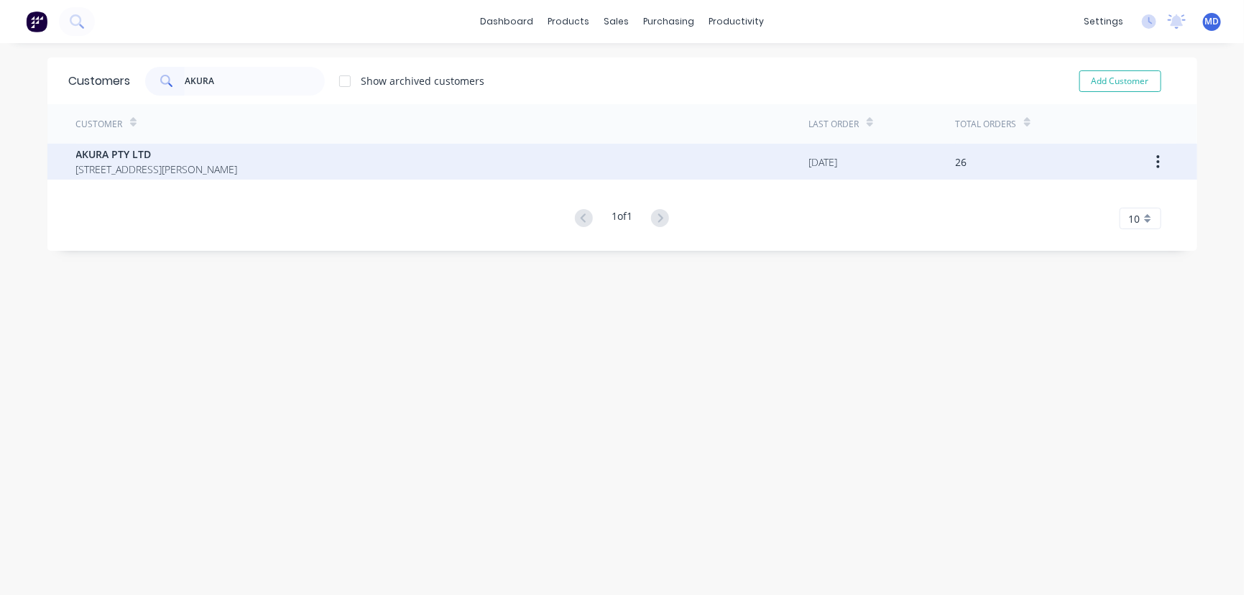
click at [156, 157] on span "AKURA PTY LTD" at bounding box center [157, 154] width 162 height 15
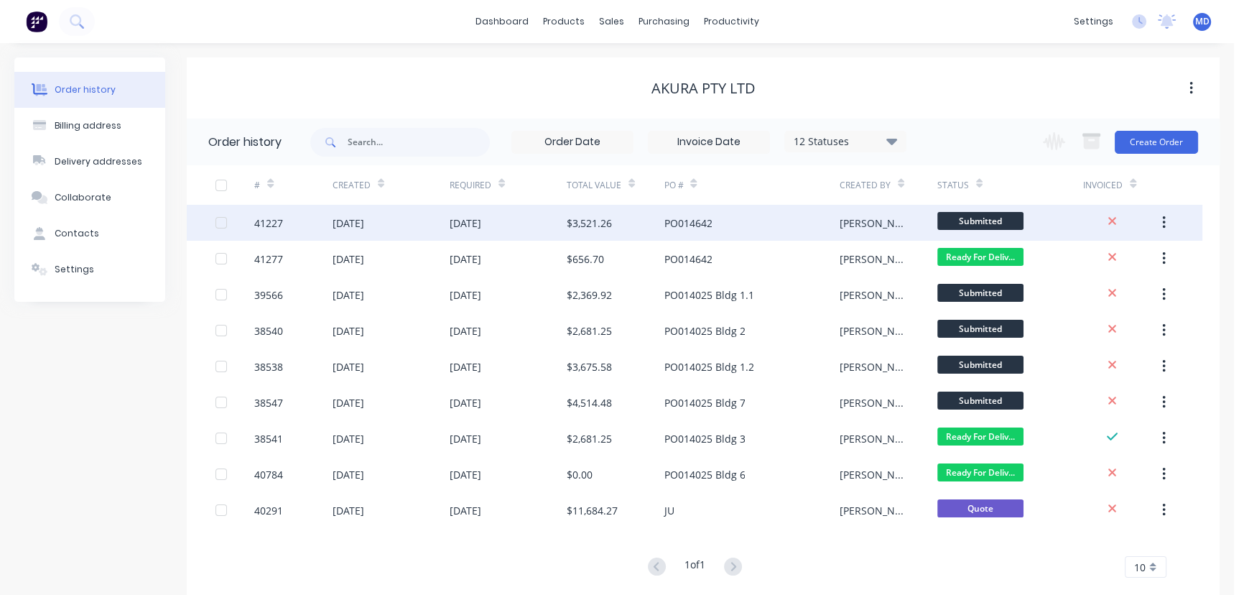
click at [542, 215] on div "[DATE]" at bounding box center [508, 223] width 117 height 36
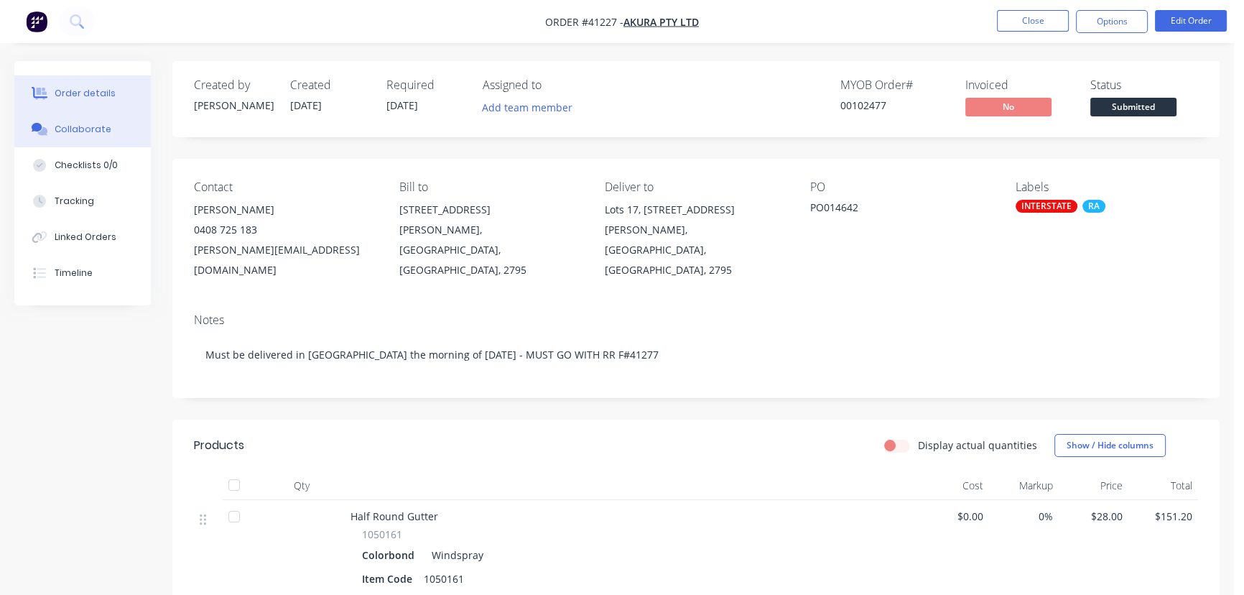
click at [101, 134] on div "Collaborate" at bounding box center [83, 129] width 57 height 13
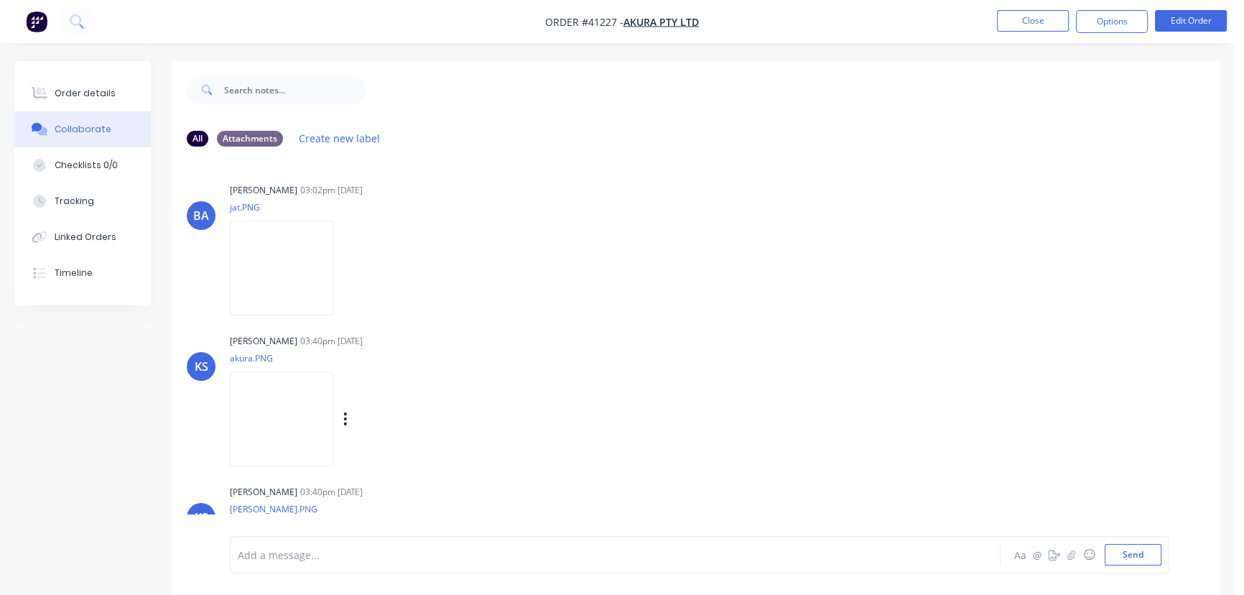
click at [287, 419] on img at bounding box center [281, 418] width 103 height 94
click at [1030, 18] on button "Close" at bounding box center [1033, 21] width 72 height 22
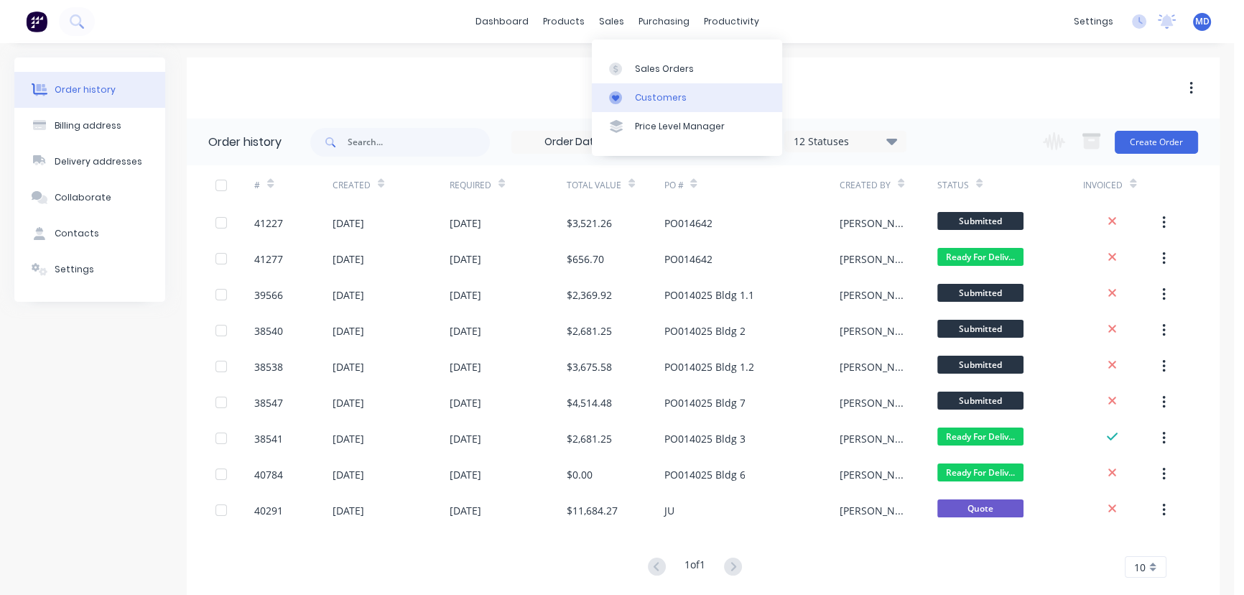
click at [664, 97] on div "Customers" at bounding box center [661, 97] width 52 height 13
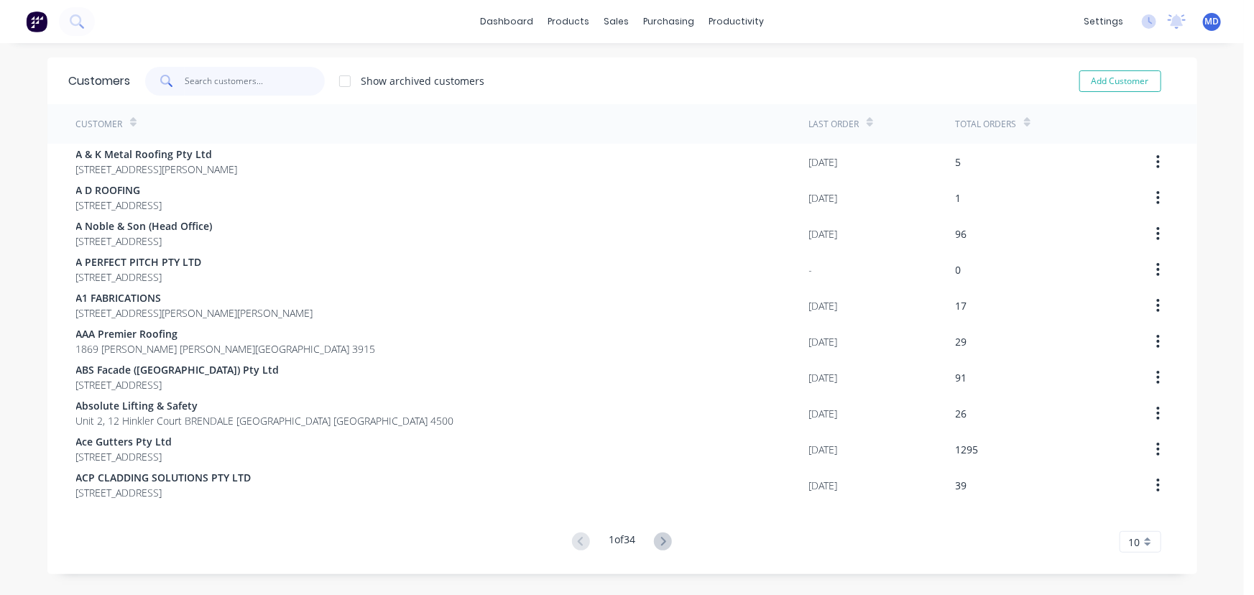
click at [274, 86] on input "text" at bounding box center [255, 81] width 140 height 29
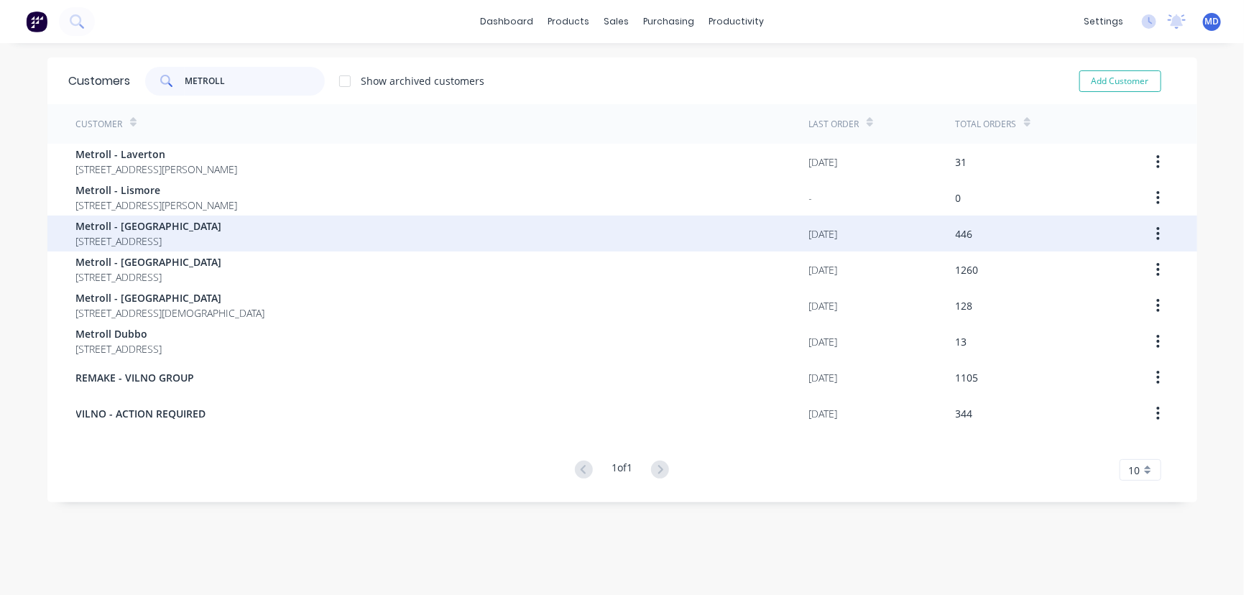
type input "METROLL"
click at [142, 225] on span "Metroll - [GEOGRAPHIC_DATA]" at bounding box center [149, 225] width 146 height 15
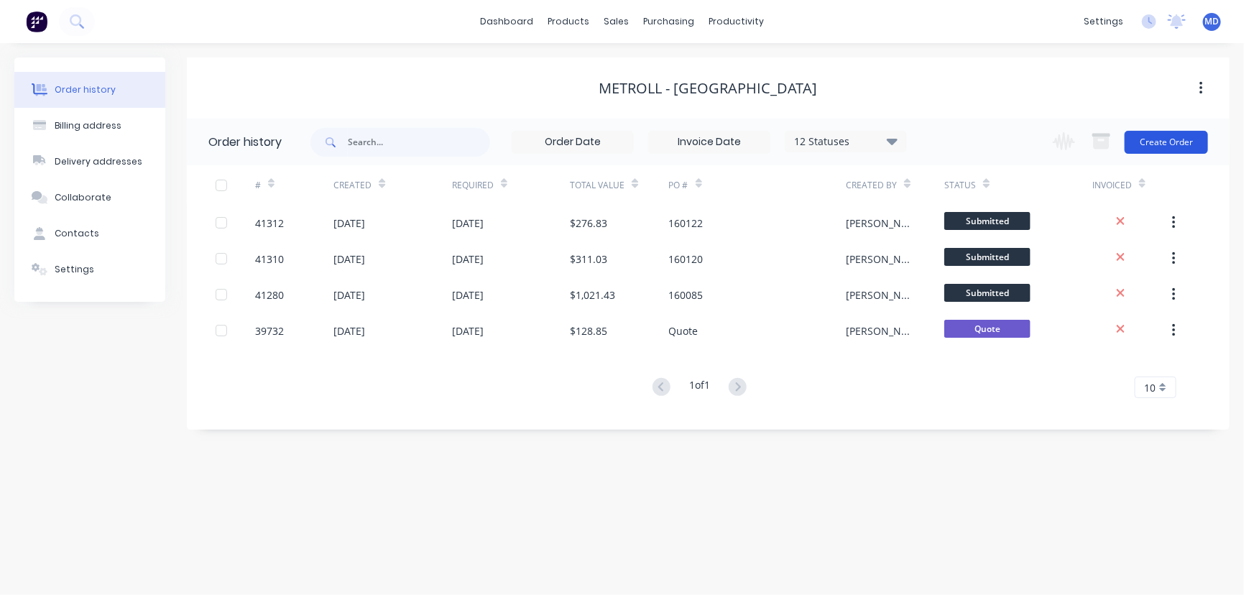
click at [1179, 146] on button "Create Order" at bounding box center [1165, 142] width 83 height 23
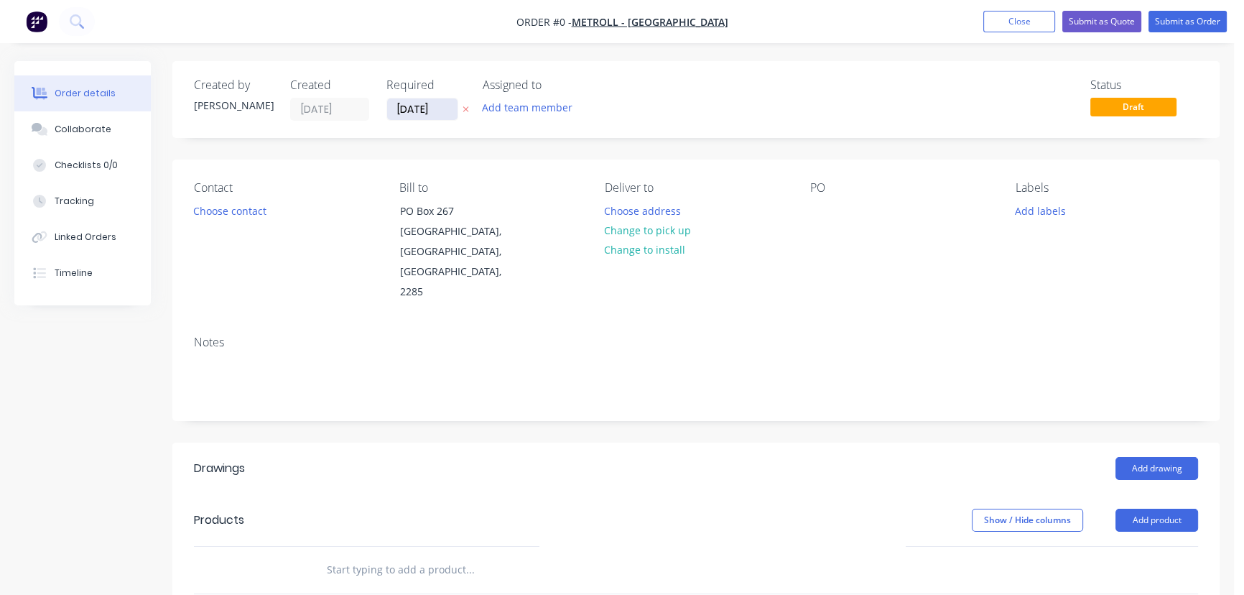
click at [414, 115] on input "[DATE]" at bounding box center [422, 109] width 70 height 22
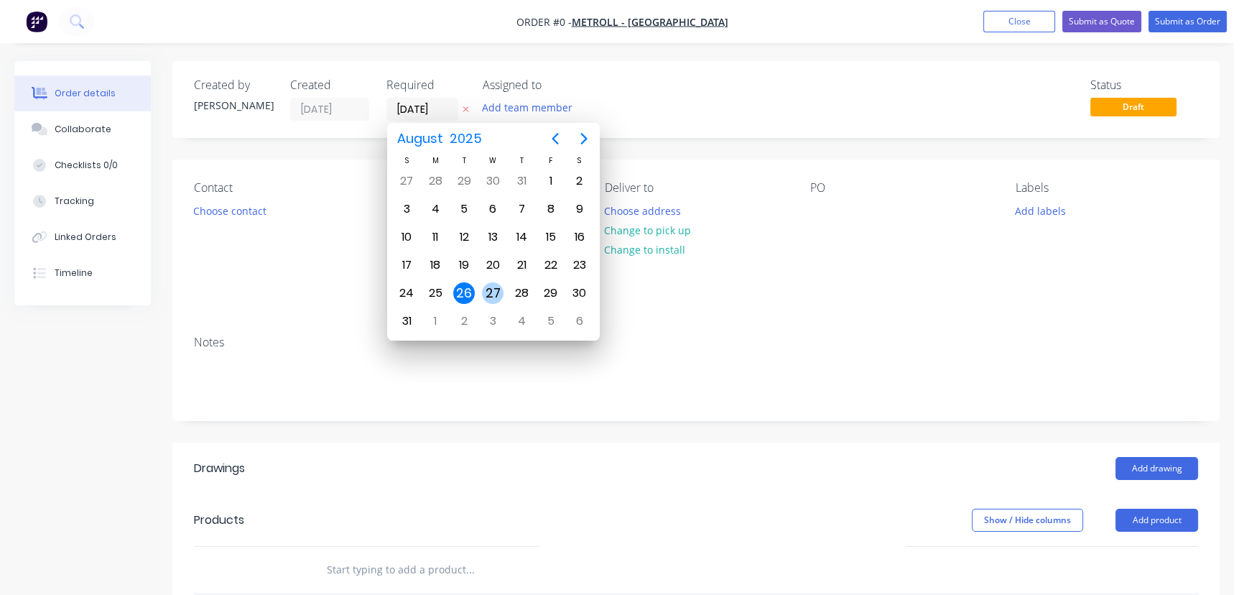
click at [495, 288] on div "27" at bounding box center [493, 293] width 22 height 22
type input "[DATE]"
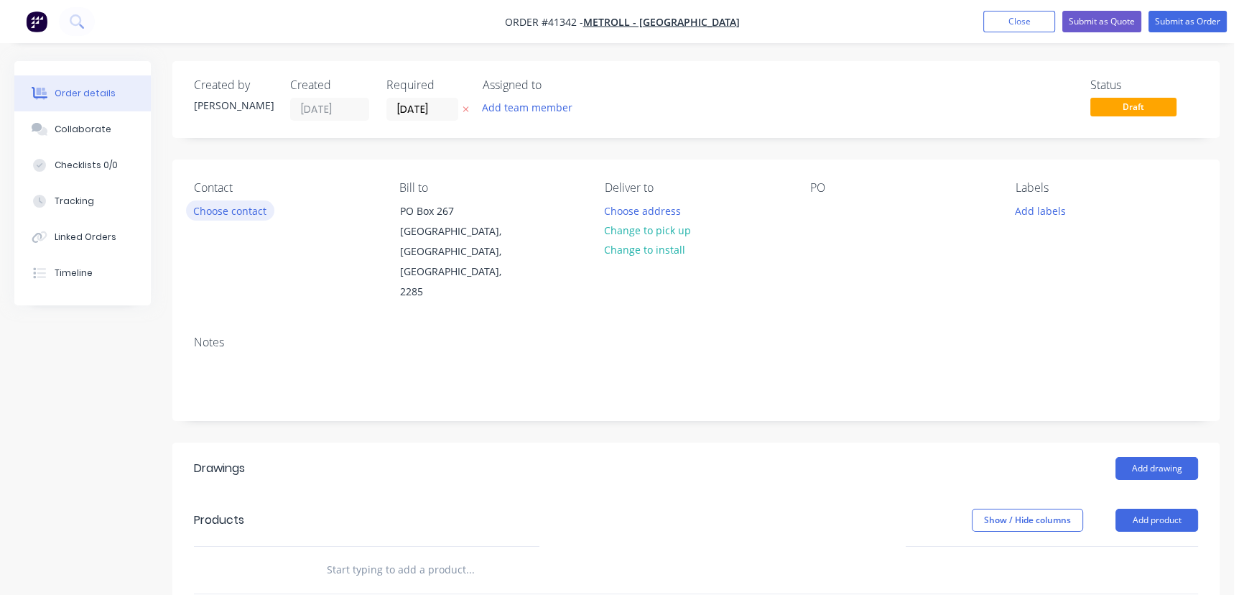
click at [228, 209] on button "Choose contact" at bounding box center [230, 209] width 88 height 19
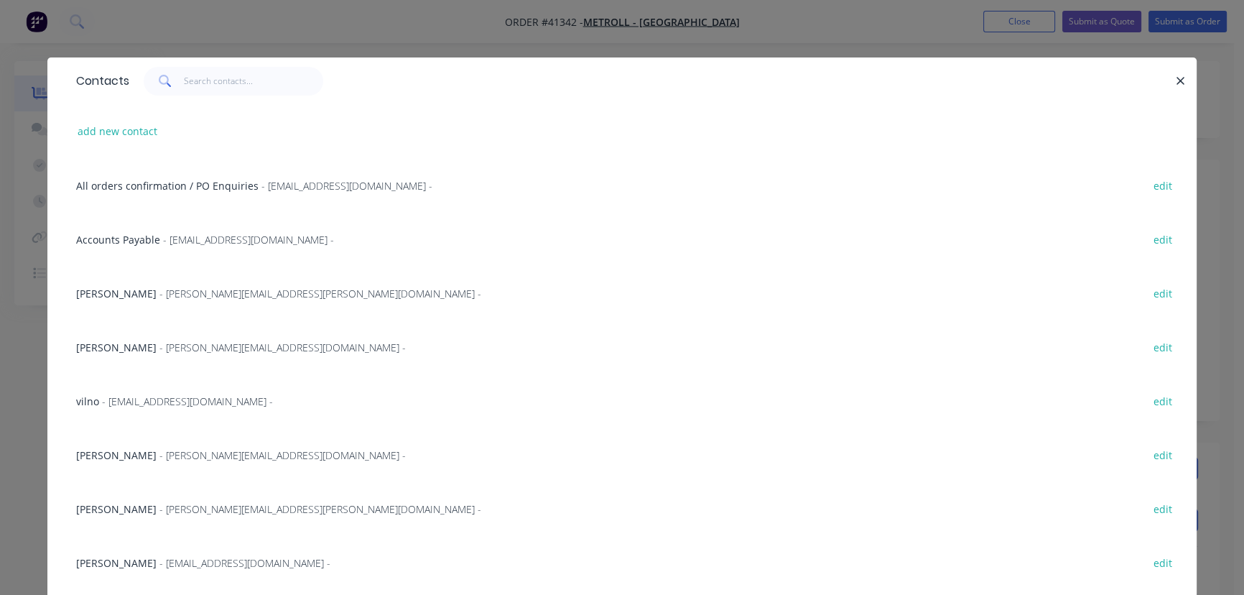
click at [238, 181] on span "All orders confirmation / PO Enquiries" at bounding box center [167, 186] width 182 height 14
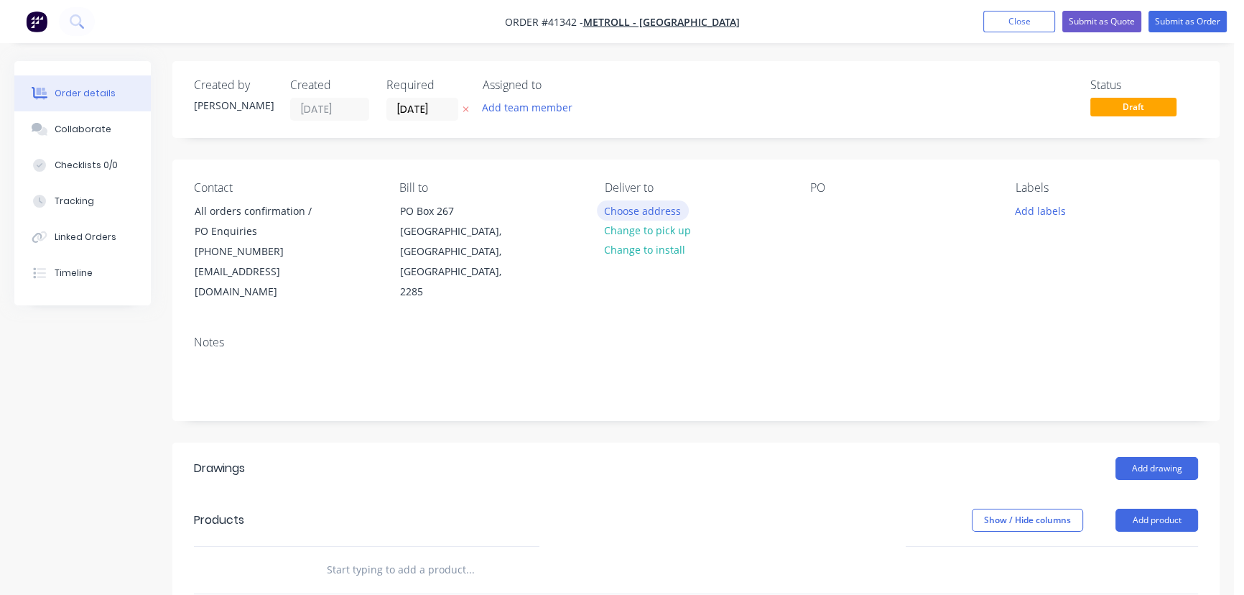
click at [649, 209] on button "Choose address" at bounding box center [643, 209] width 92 height 19
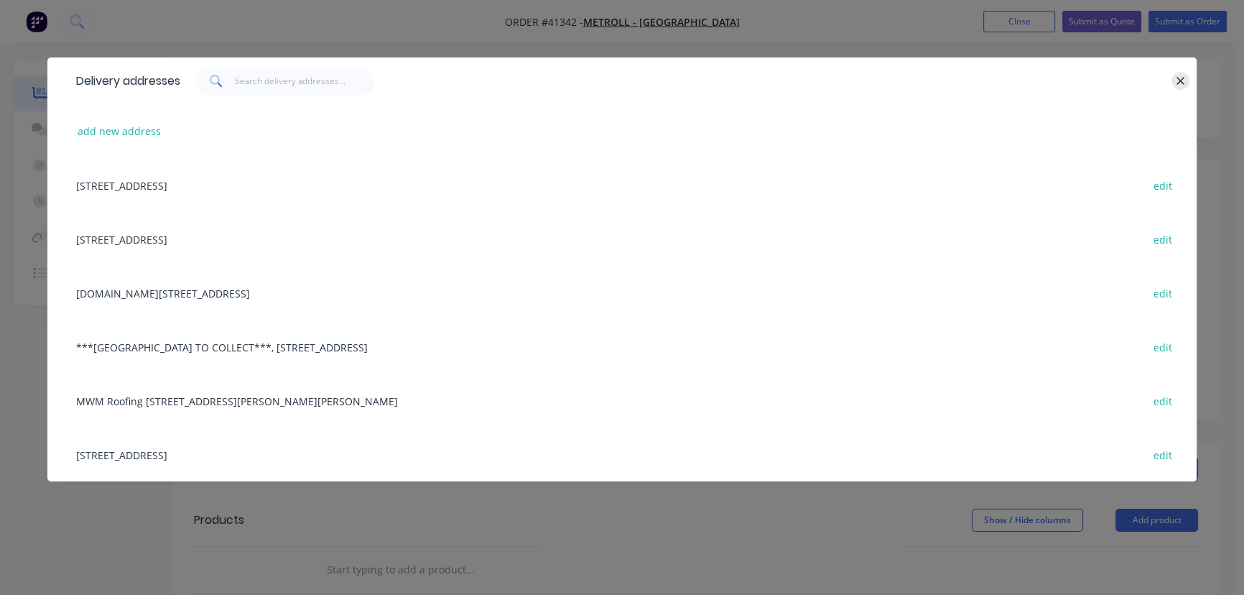
click at [1180, 78] on icon "button" at bounding box center [1180, 81] width 9 height 13
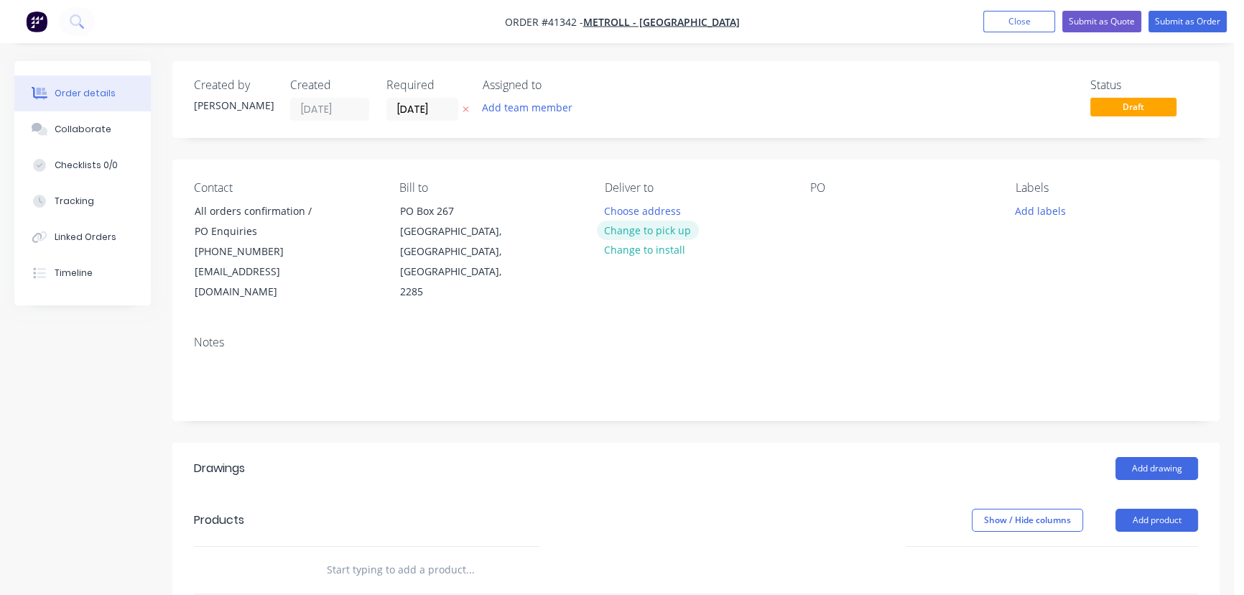
click at [657, 230] on button "Change to pick up" at bounding box center [648, 230] width 102 height 19
click at [816, 208] on div at bounding box center [821, 210] width 23 height 21
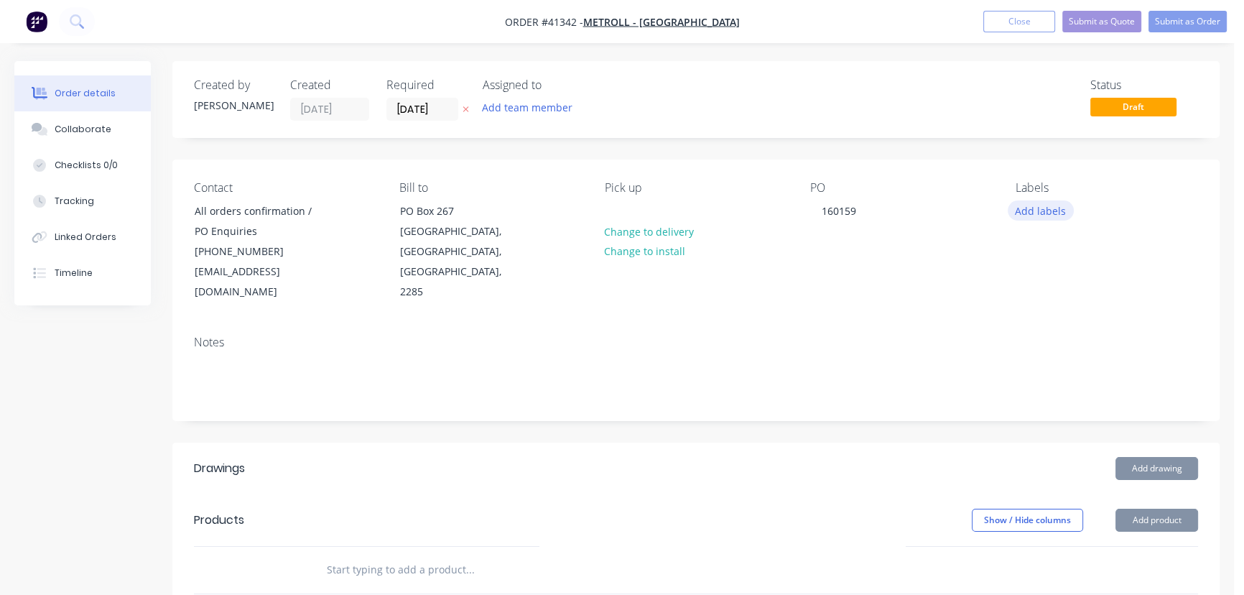
click at [1036, 212] on button "Add labels" at bounding box center [1041, 209] width 66 height 19
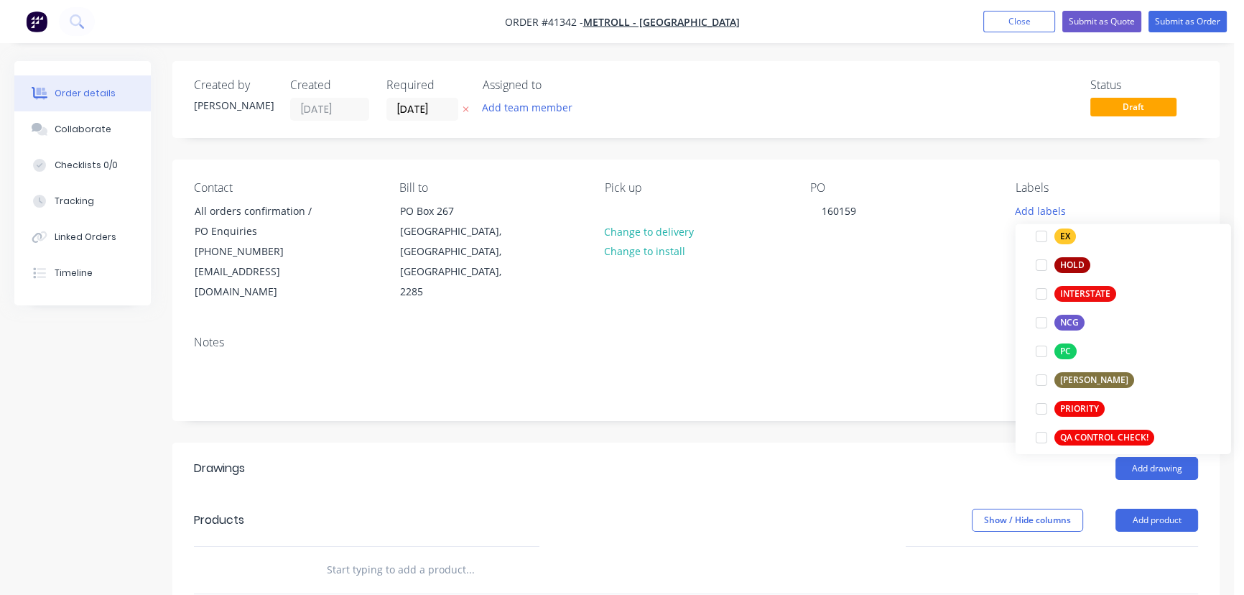
scroll to position [326, 0]
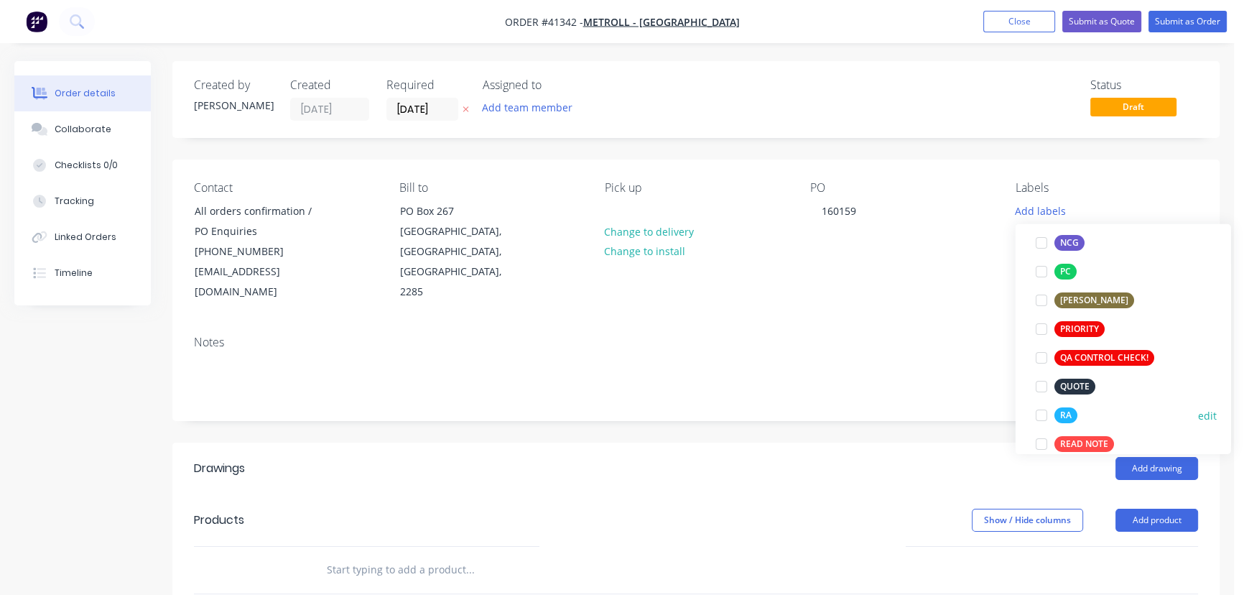
click at [1039, 414] on div at bounding box center [1041, 415] width 29 height 29
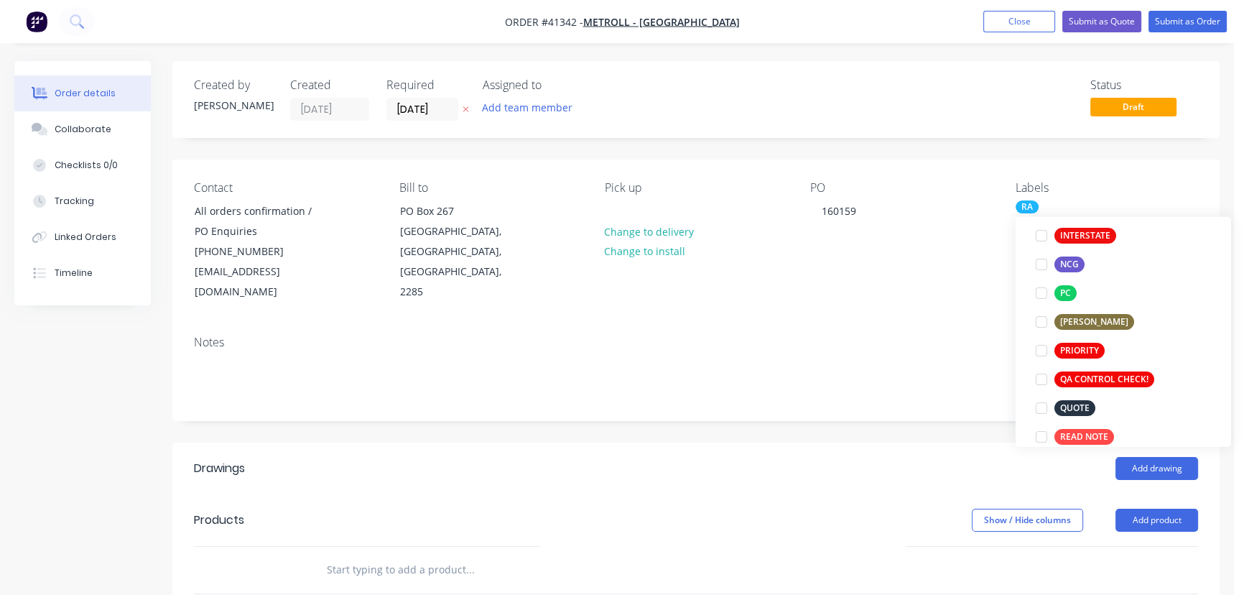
scroll to position [0, 0]
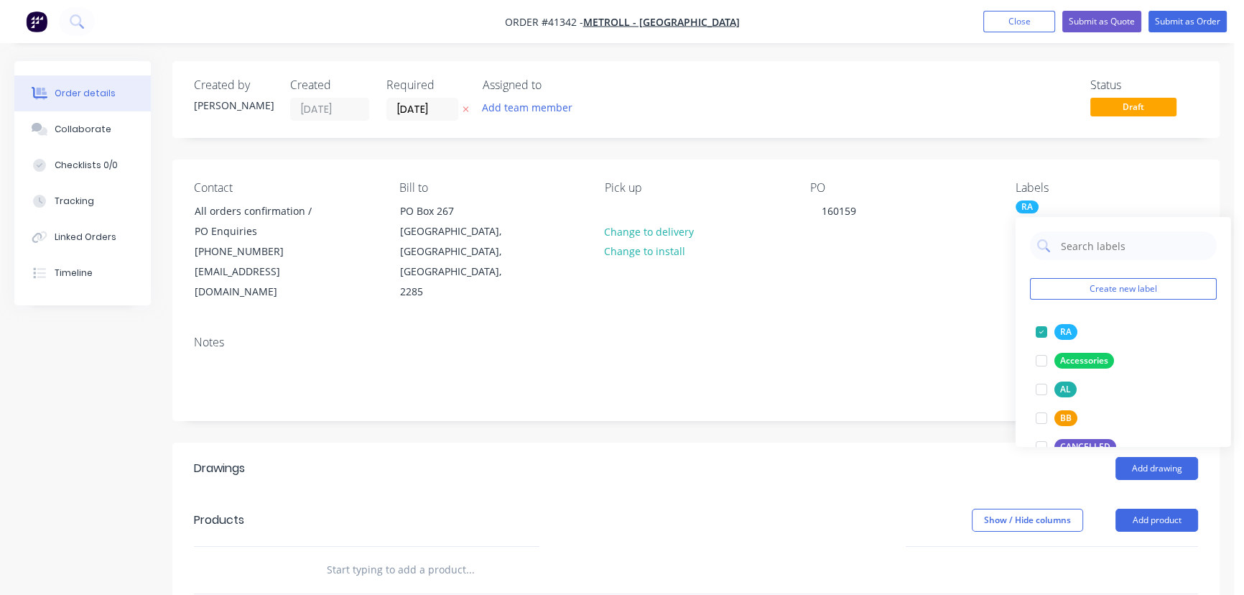
click at [921, 372] on div at bounding box center [696, 378] width 1004 height 44
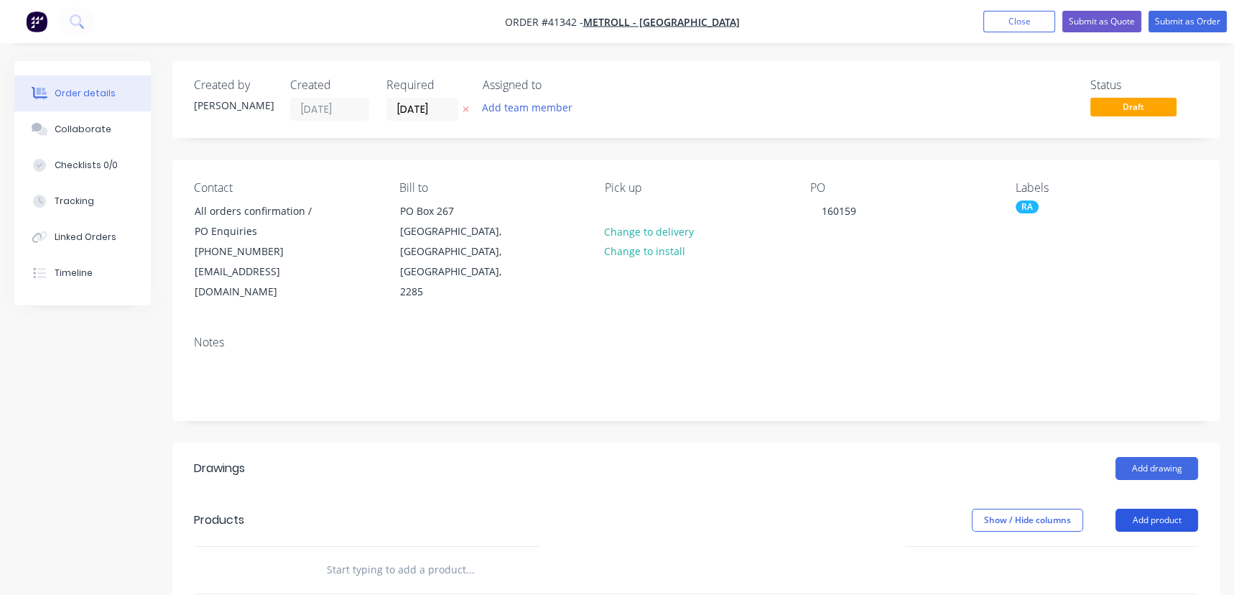
click at [1152, 509] on button "Add product" at bounding box center [1157, 520] width 83 height 23
click at [1116, 546] on div "Product catalogue" at bounding box center [1130, 556] width 111 height 21
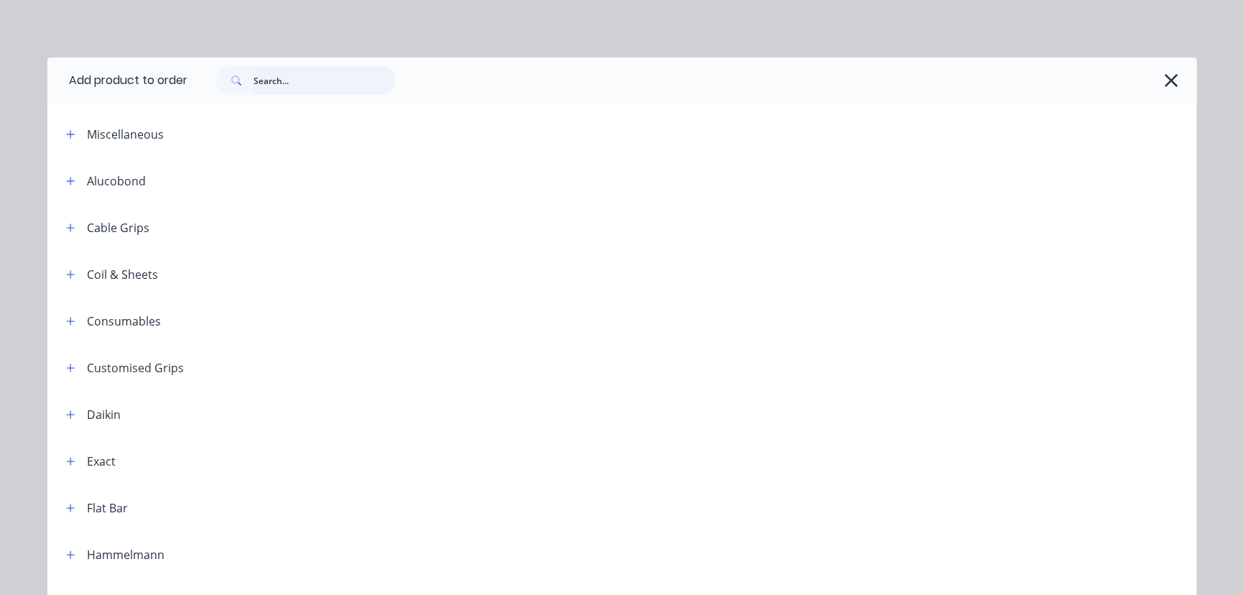
click at [323, 83] on input "text" at bounding box center [325, 80] width 142 height 29
type input "ROUND"
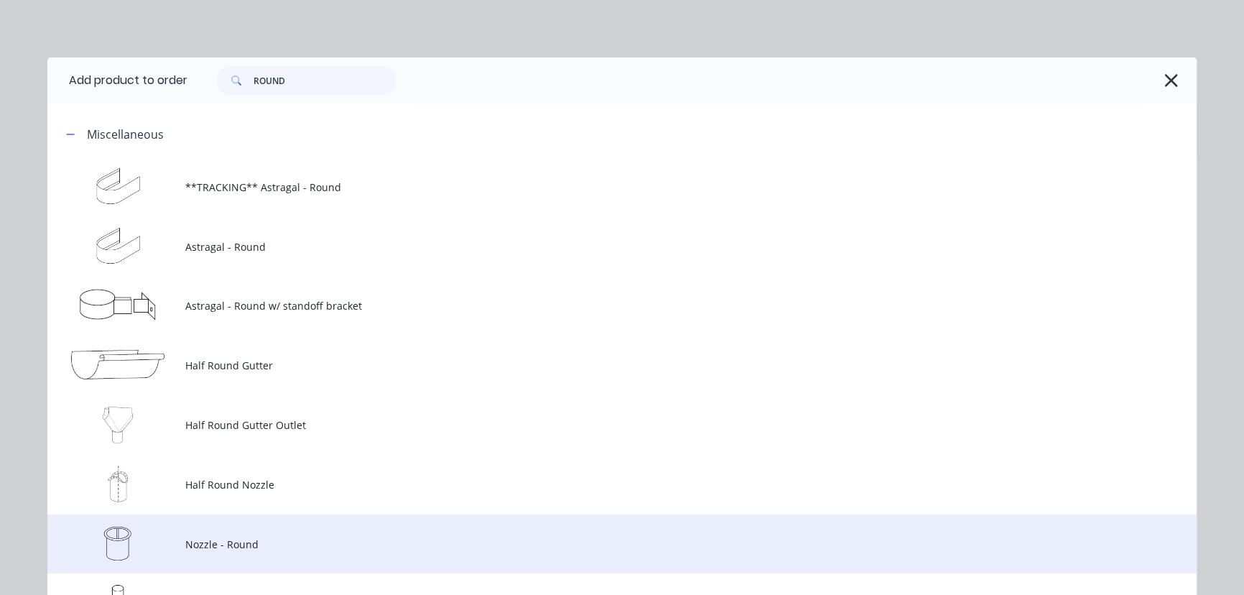
click at [229, 537] on span "Nozzle - Round" at bounding box center [589, 544] width 809 height 15
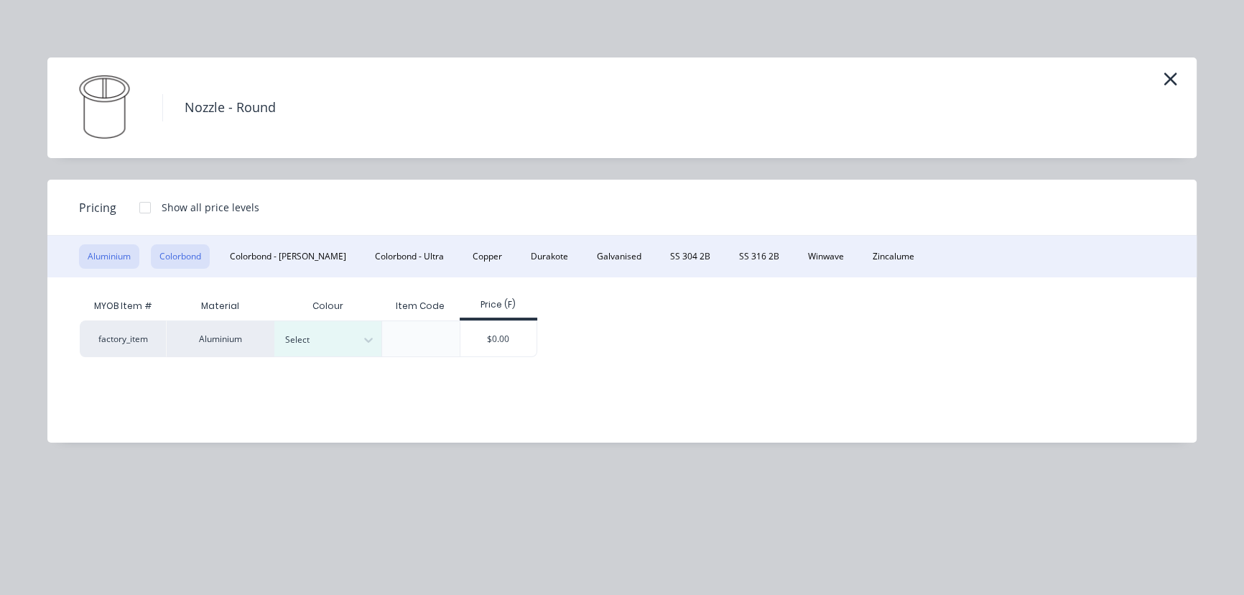
click at [189, 255] on button "Colorbond" at bounding box center [180, 256] width 59 height 24
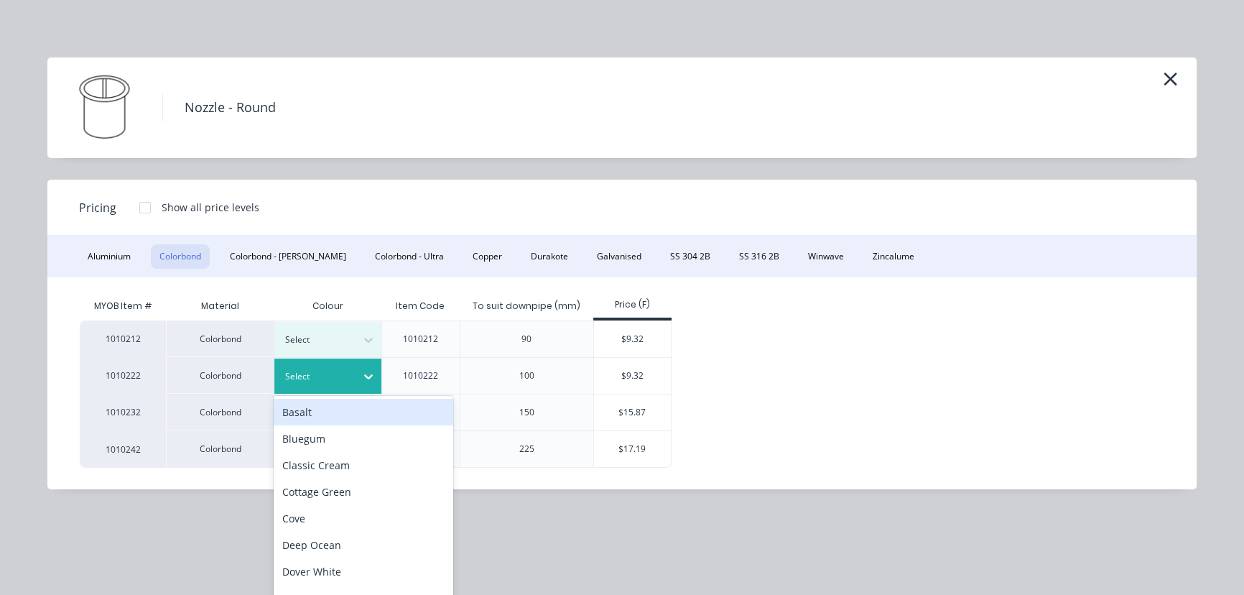
click at [365, 371] on icon at bounding box center [368, 376] width 14 height 14
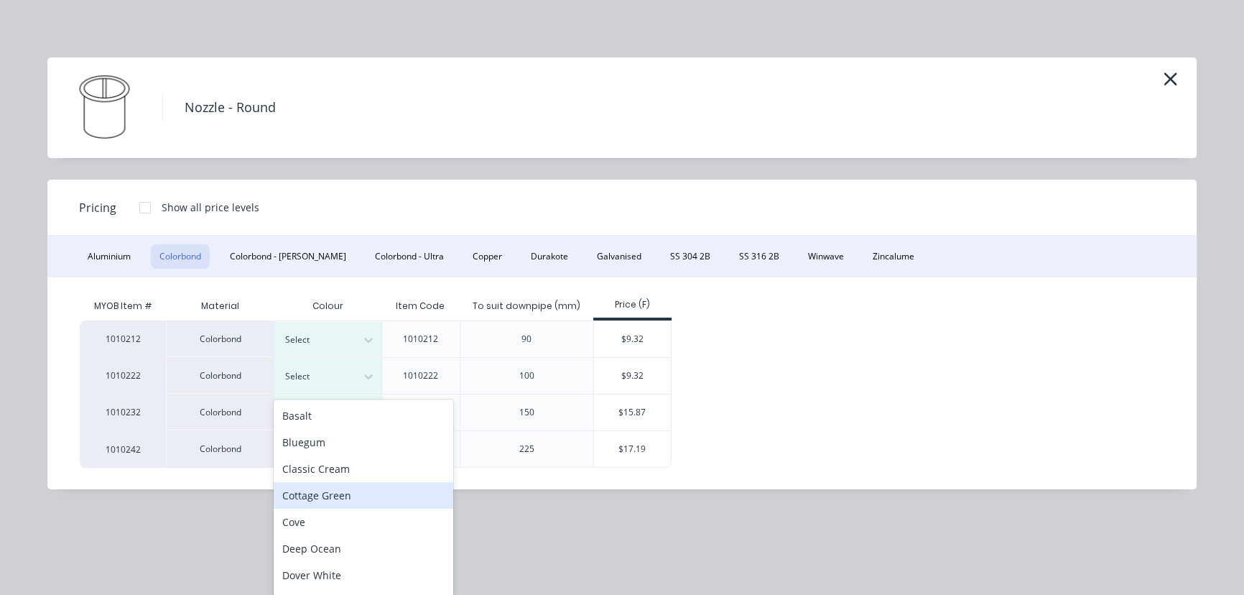
click at [314, 496] on div "Cottage Green" at bounding box center [364, 495] width 180 height 27
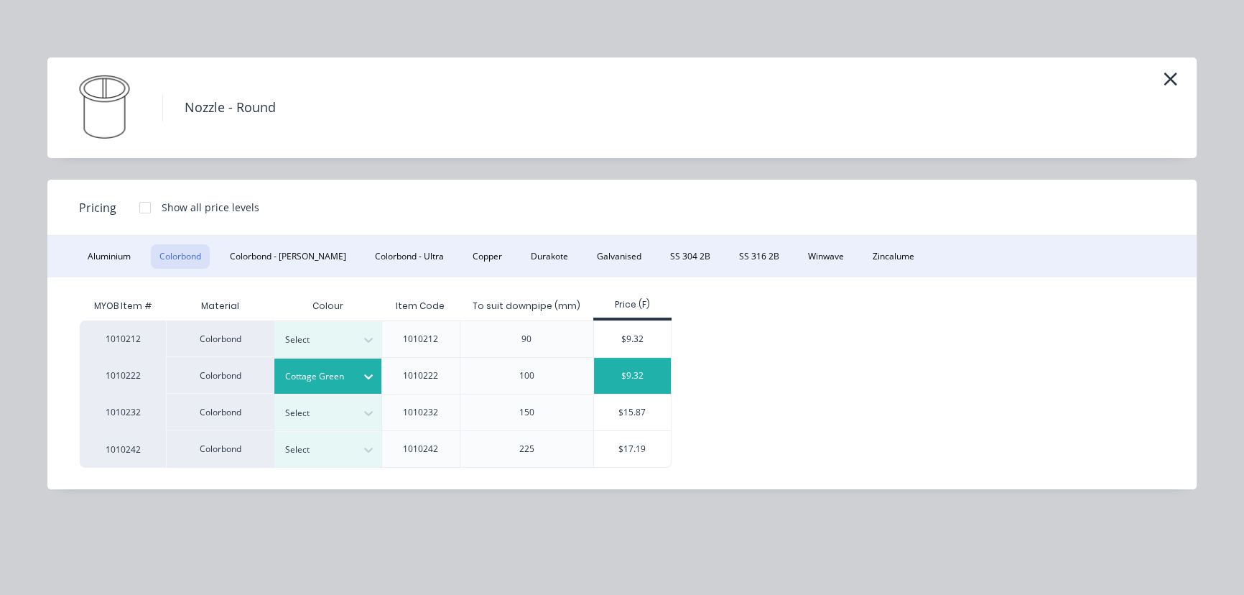
click at [629, 369] on div "$9.32" at bounding box center [632, 376] width 77 height 36
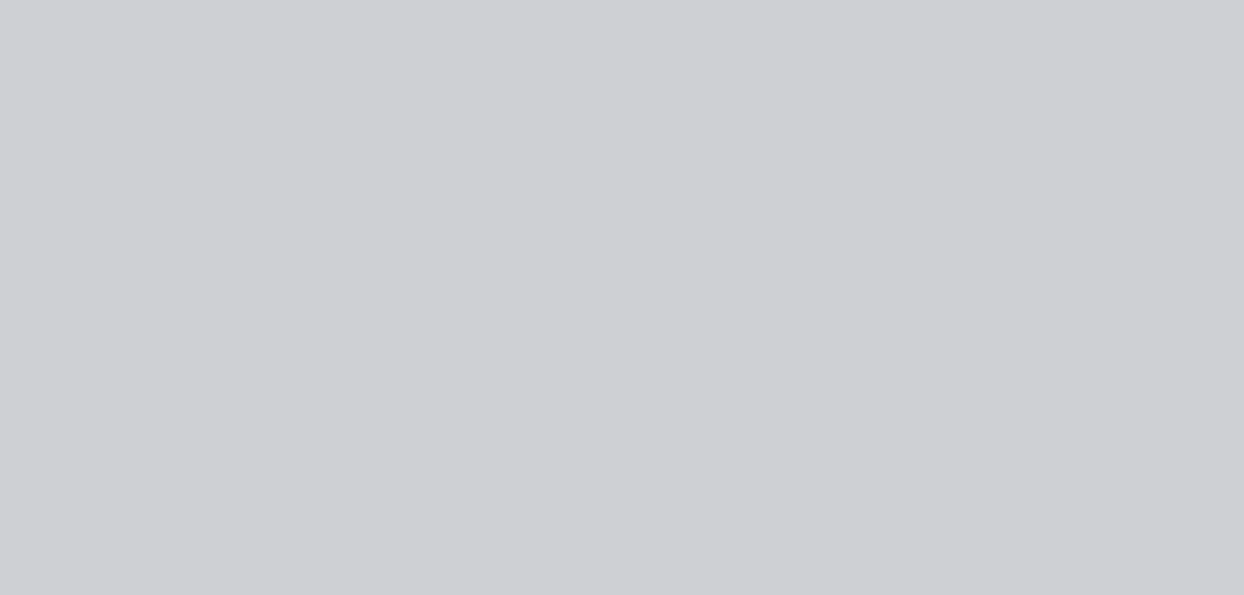
type input "$9.32"
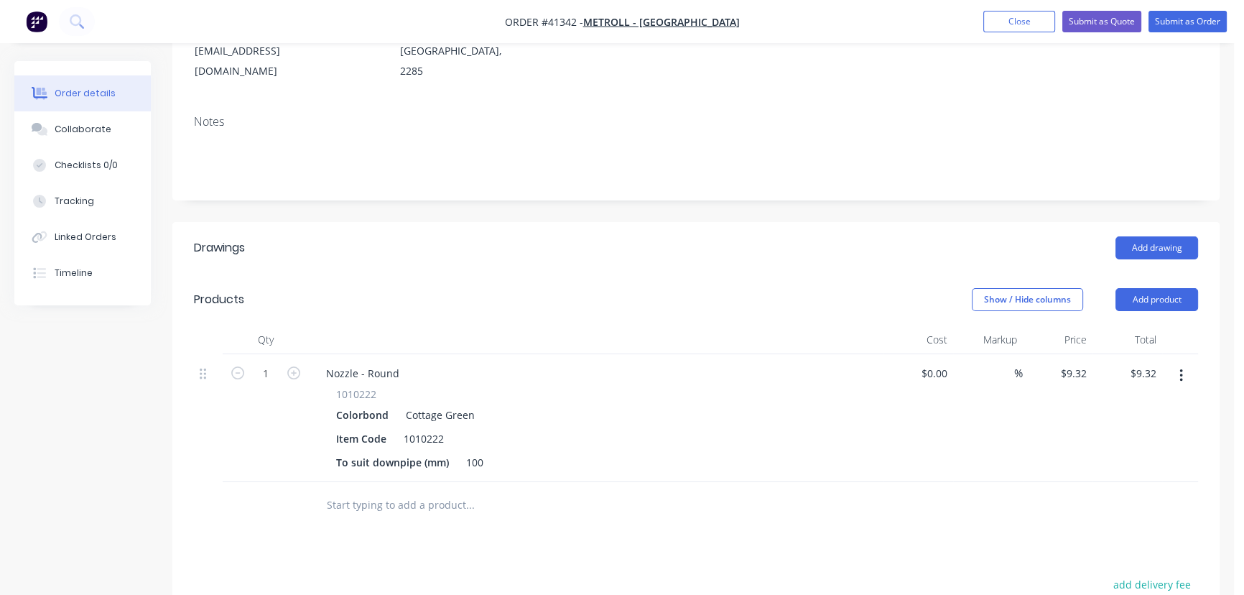
scroll to position [221, 0]
click at [407, 362] on div "Nozzle - Round" at bounding box center [363, 372] width 96 height 21
click at [295, 366] on icon "button" at bounding box center [293, 372] width 13 height 13
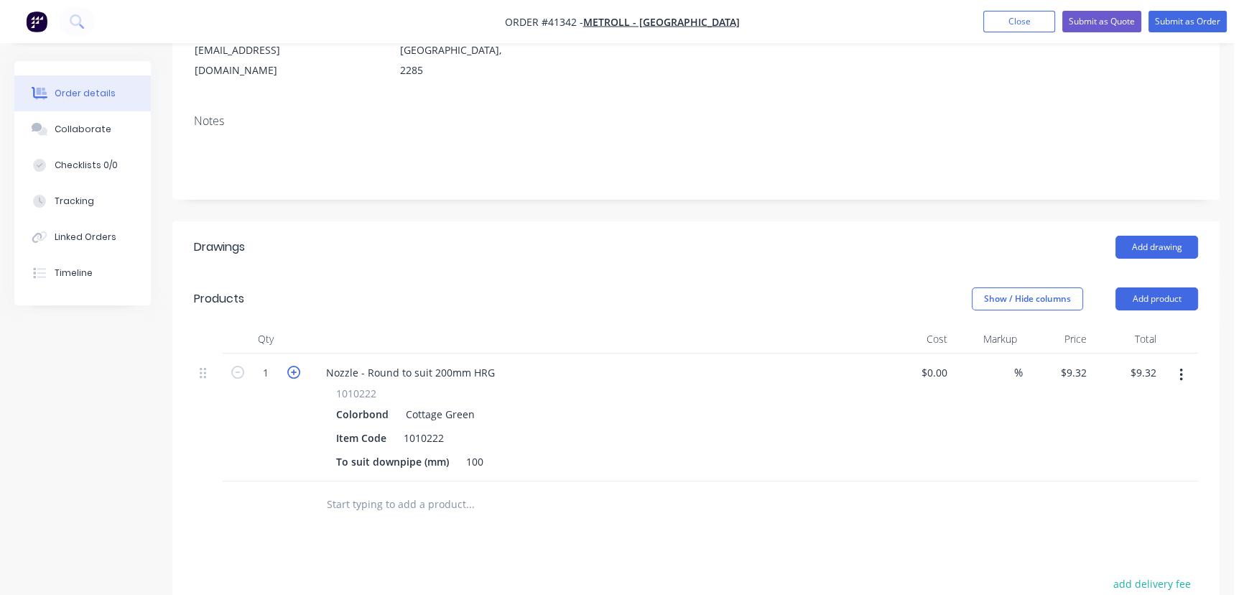
type input "4"
type input "$27.96"
click at [295, 366] on icon "button" at bounding box center [293, 372] width 13 height 13
type input "5"
type input "$37.28"
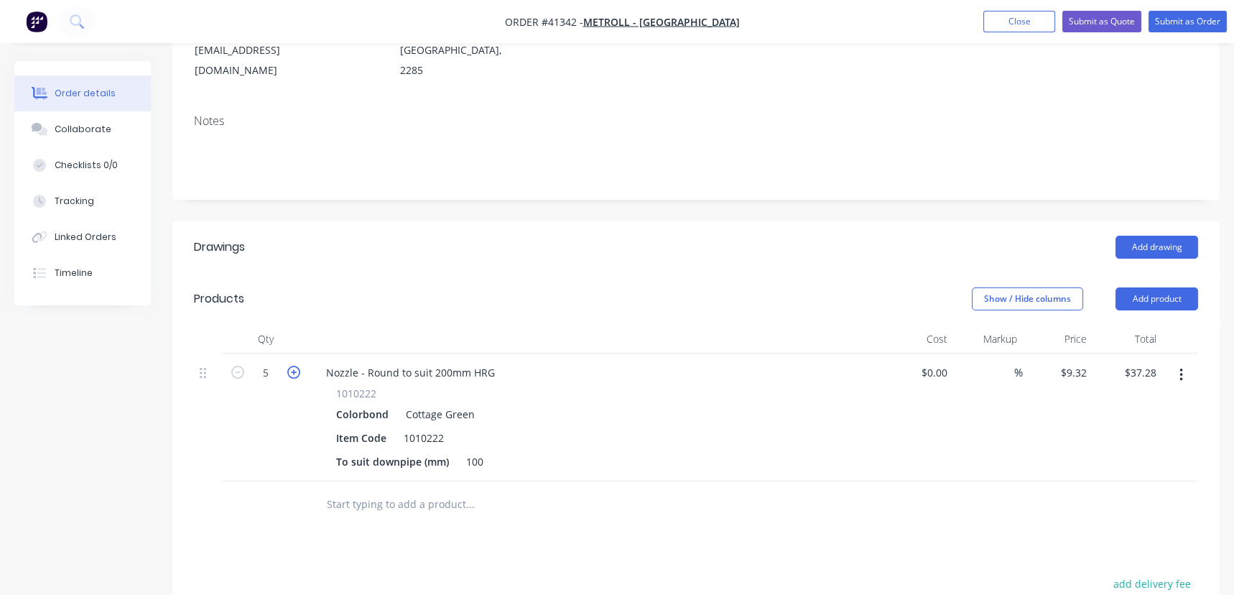
click at [295, 366] on icon "button" at bounding box center [293, 372] width 13 height 13
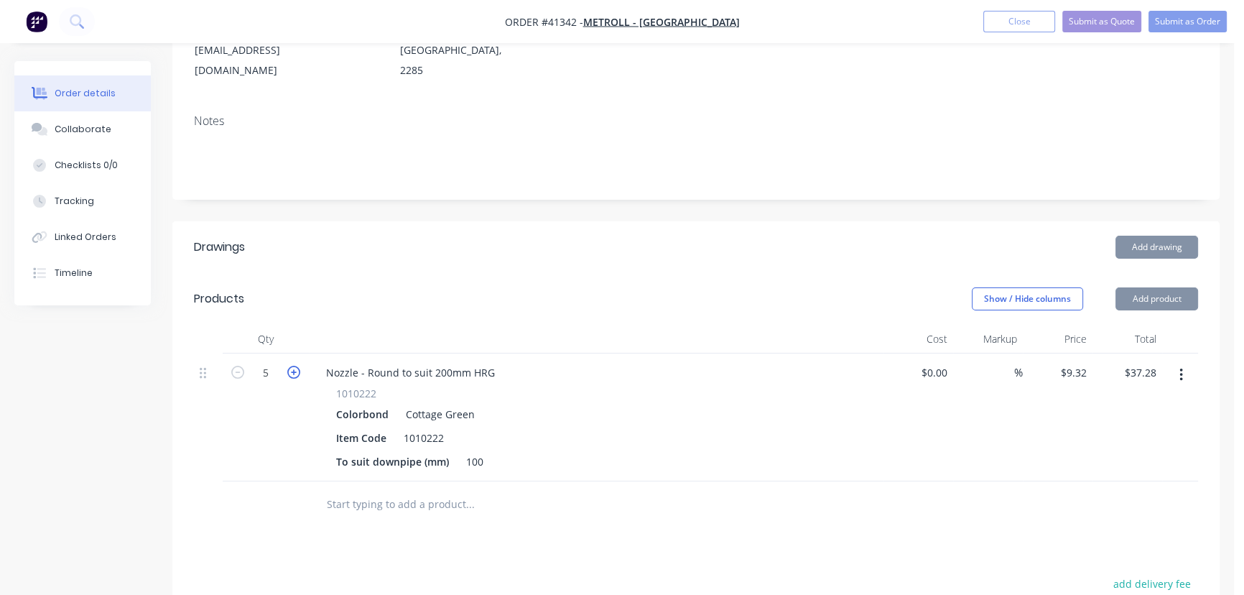
type input "6"
type input "$46.60"
click at [295, 366] on icon "button" at bounding box center [293, 372] width 13 height 13
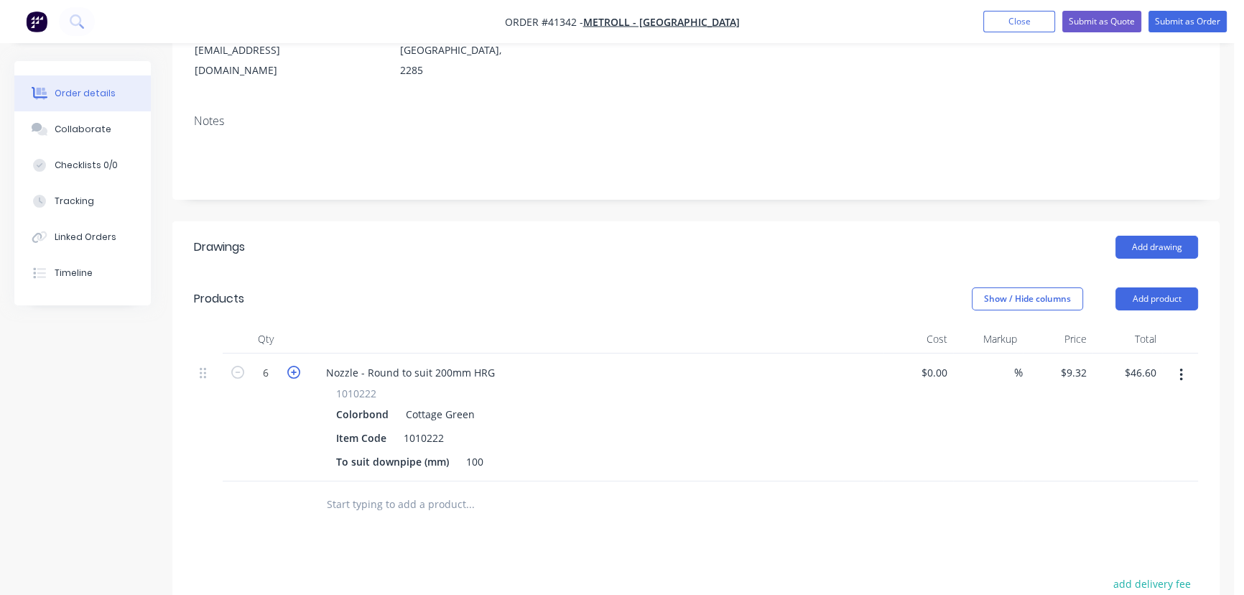
type input "7"
type input "$55.92"
click at [295, 366] on icon "button" at bounding box center [293, 372] width 13 height 13
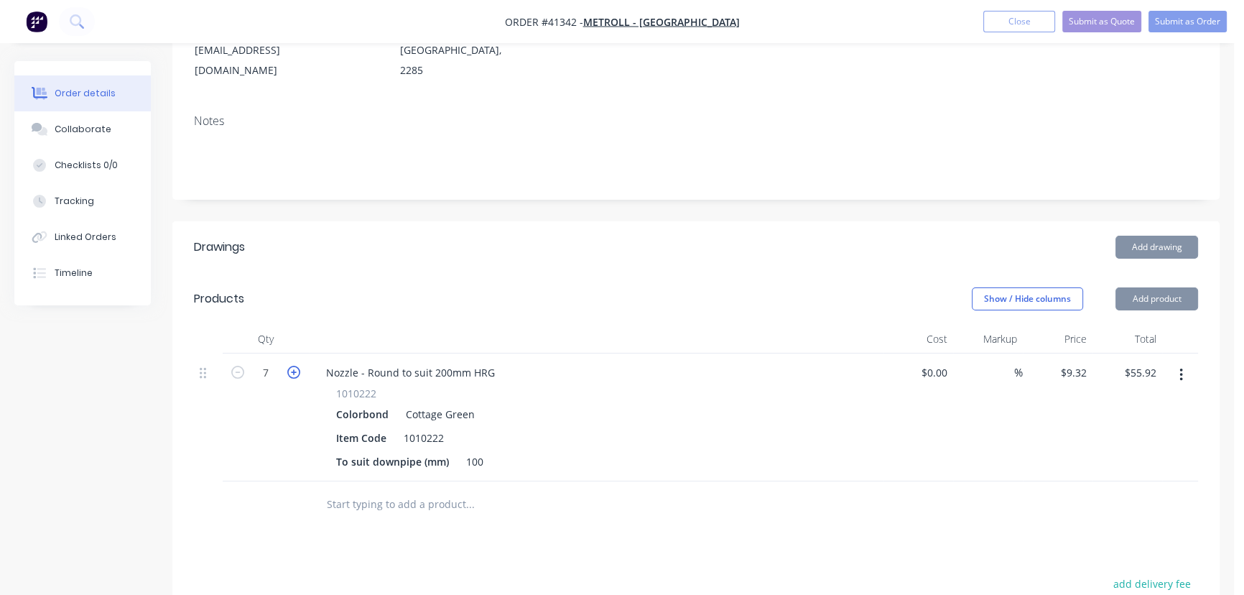
type input "8"
type input "$74.56"
click at [295, 366] on icon "button" at bounding box center [293, 372] width 13 height 13
type input "9"
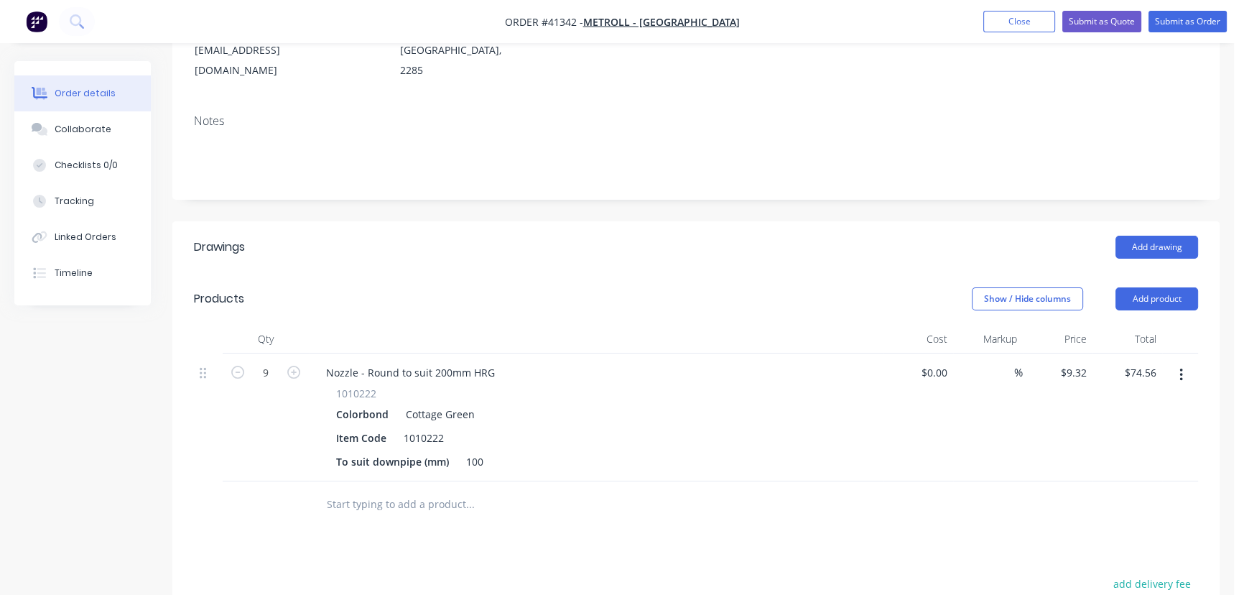
type input "$83.88"
click at [238, 366] on icon "button" at bounding box center [237, 372] width 13 height 13
type input "8"
type input "$74.56"
click at [1186, 17] on button "Submit as Order" at bounding box center [1188, 22] width 78 height 22
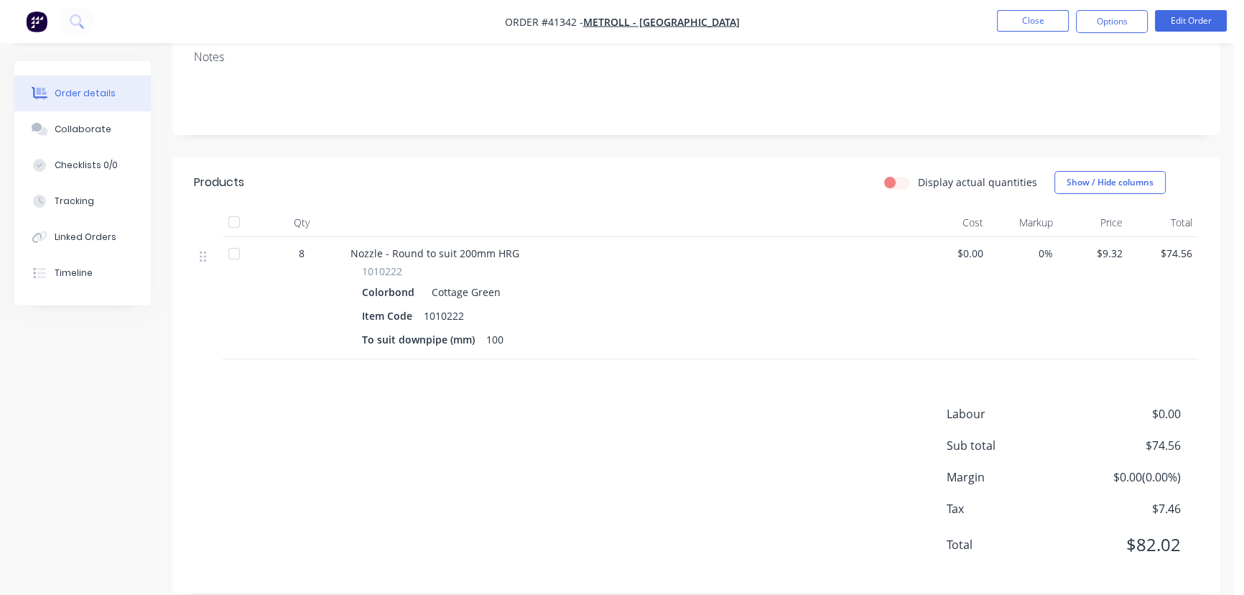
scroll to position [0, 0]
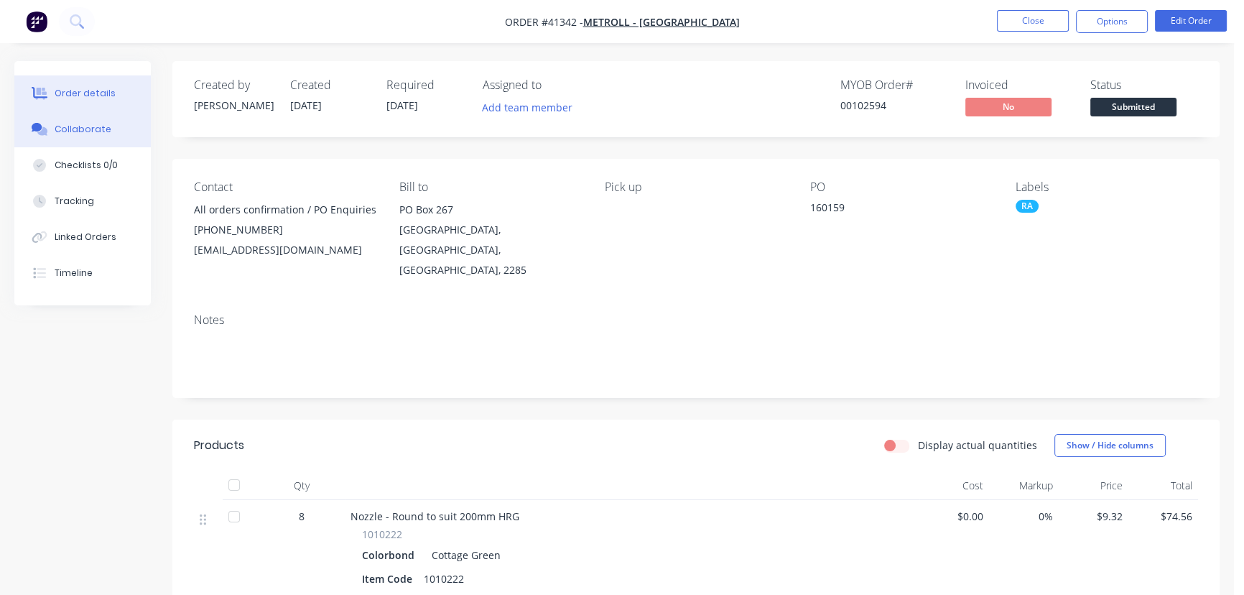
click at [101, 123] on div "Collaborate" at bounding box center [83, 129] width 57 height 13
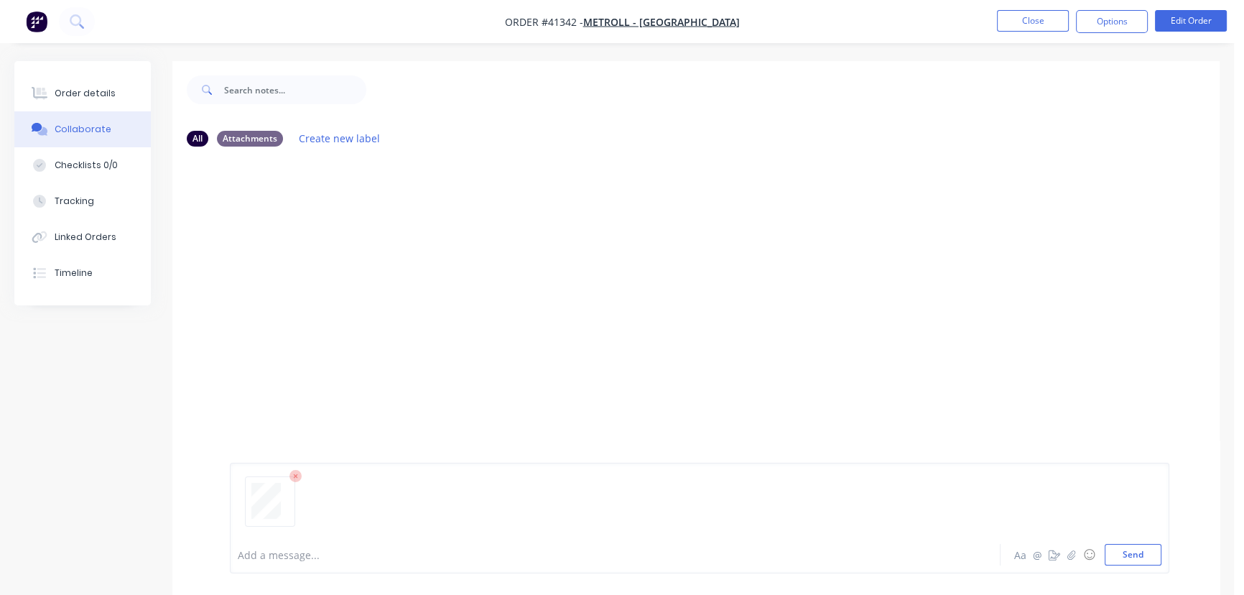
click at [1234, 584] on div at bounding box center [1234, 584] width 0 height 0
click at [1135, 555] on button "Send" at bounding box center [1133, 555] width 57 height 22
click at [96, 96] on div "Order details" at bounding box center [85, 93] width 61 height 13
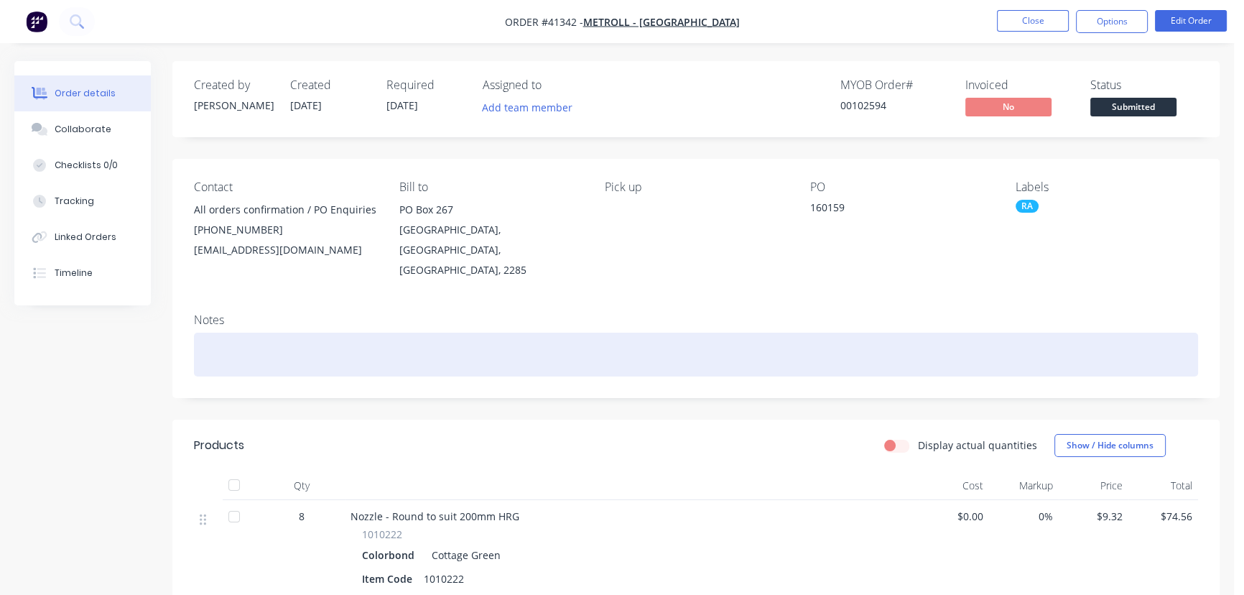
click at [267, 333] on div at bounding box center [696, 355] width 1004 height 44
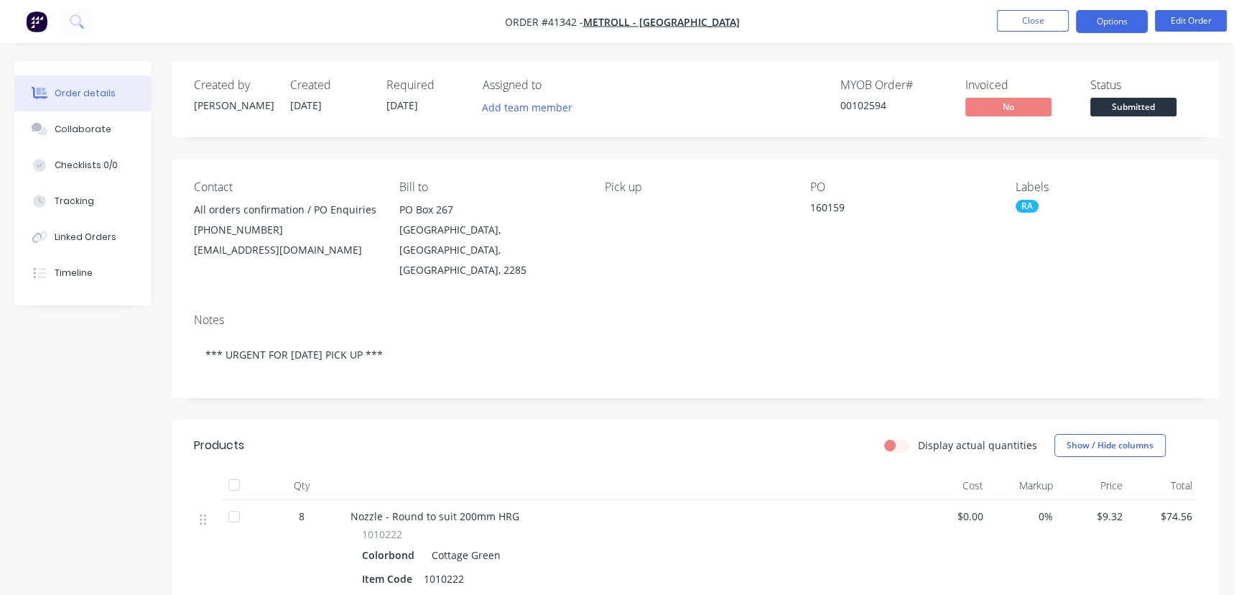
click at [1116, 21] on button "Options" at bounding box center [1112, 21] width 72 height 23
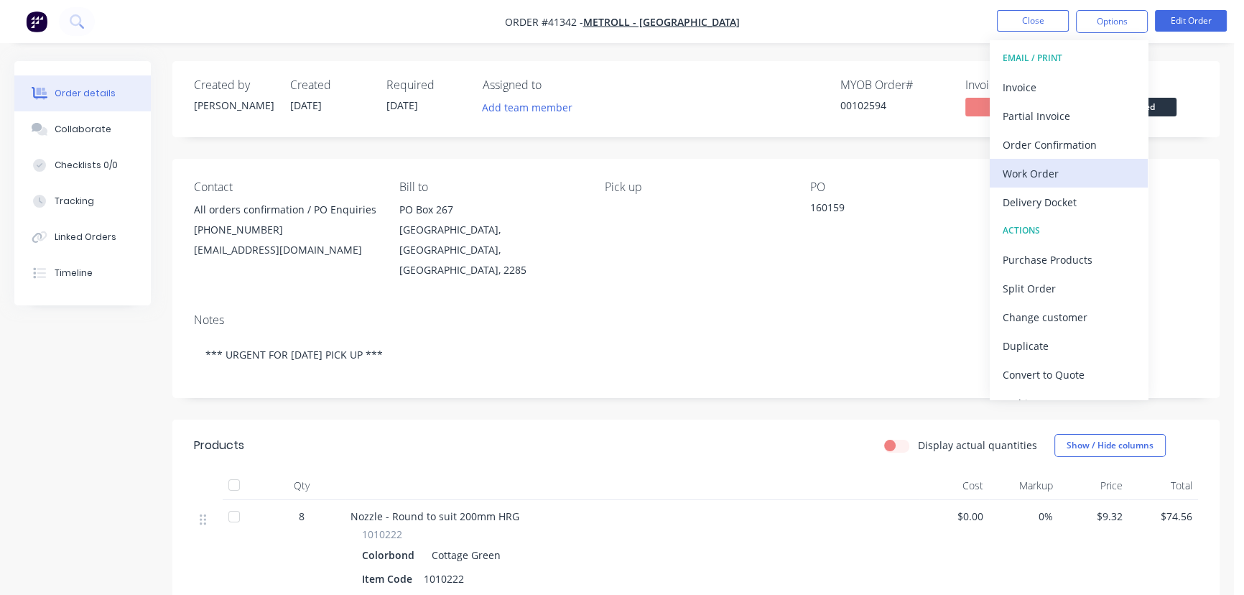
click at [1032, 169] on div "Work Order" at bounding box center [1069, 173] width 132 height 21
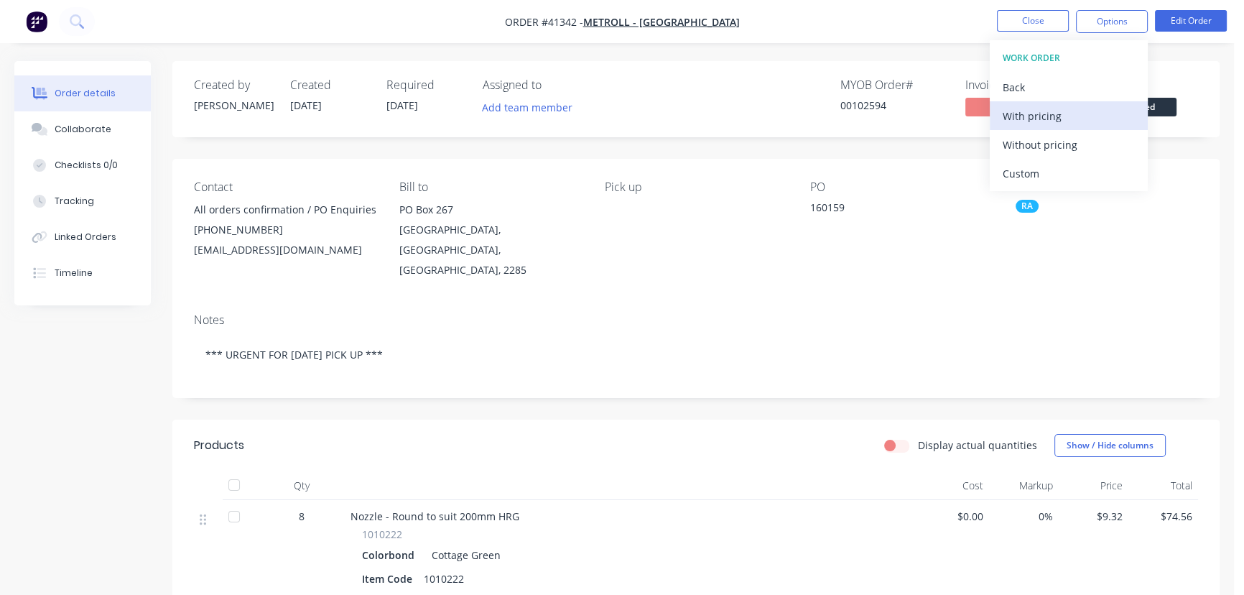
click at [1053, 116] on div "With pricing" at bounding box center [1069, 116] width 132 height 21
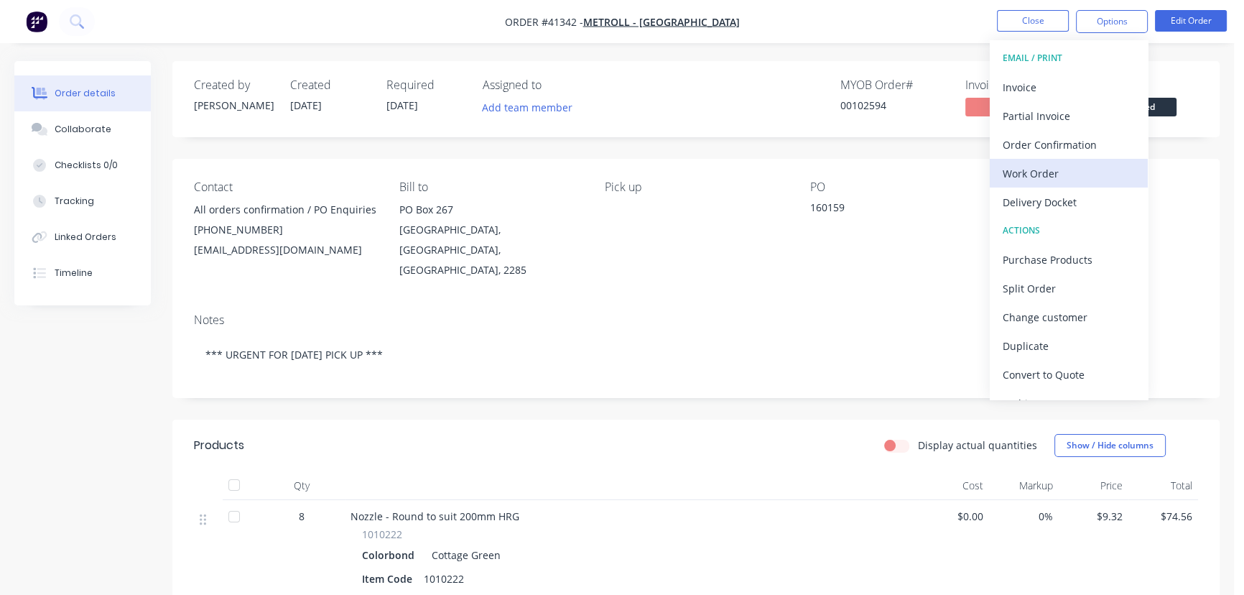
click at [1038, 174] on div "Work Order" at bounding box center [1069, 173] width 132 height 21
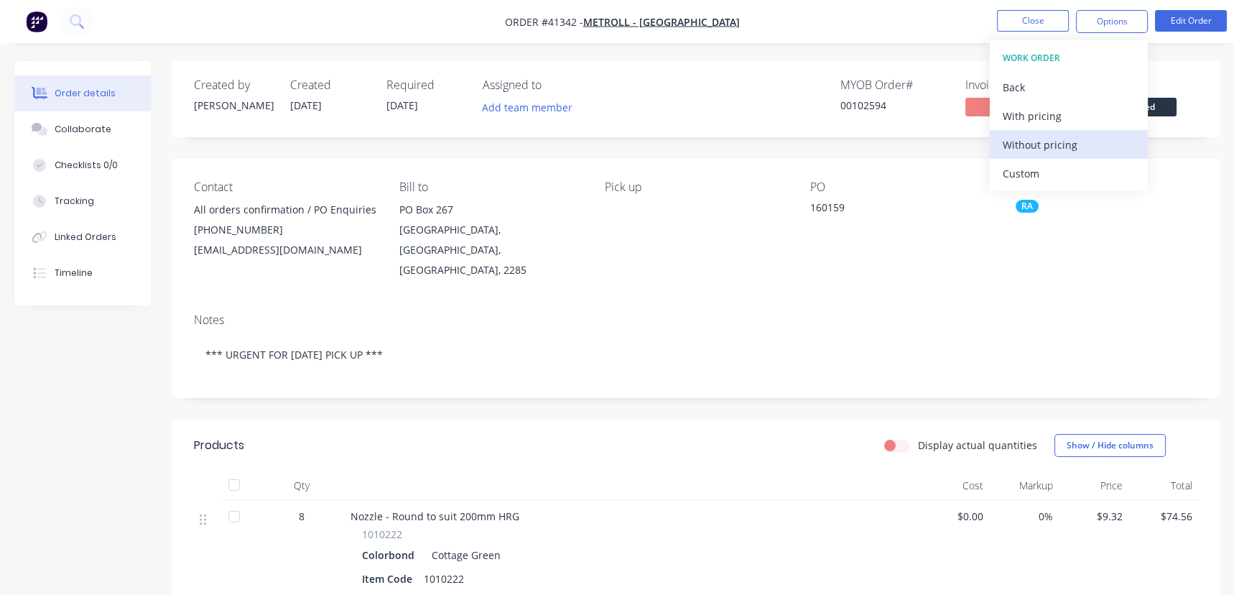
click at [1057, 140] on div "Without pricing" at bounding box center [1069, 144] width 132 height 21
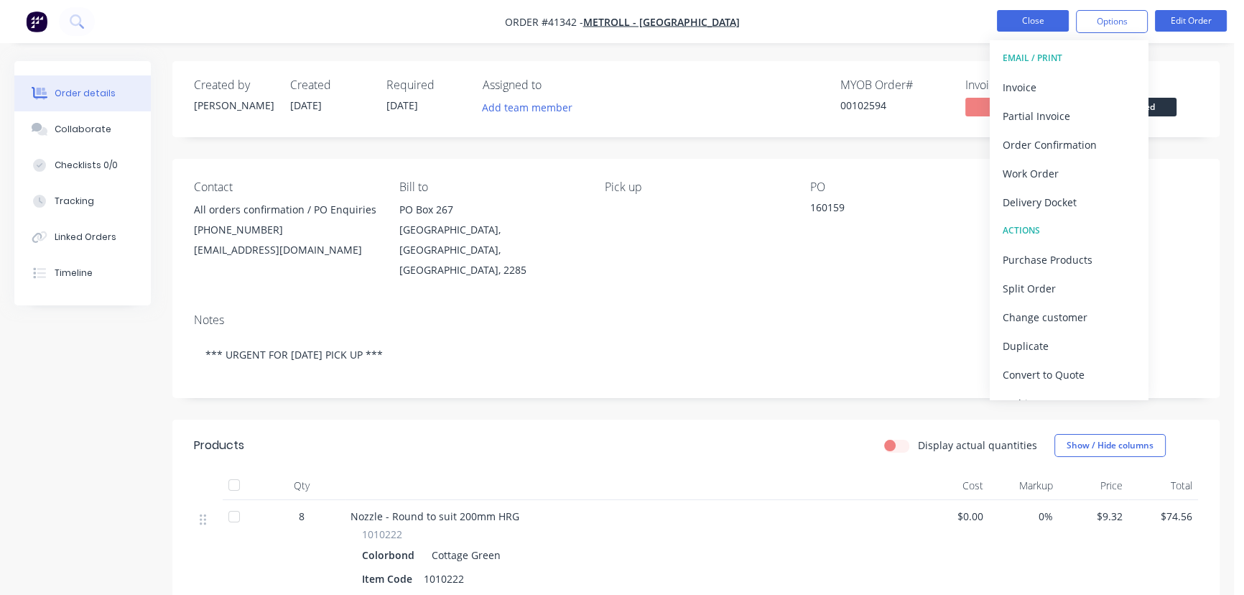
click at [1034, 16] on button "Close" at bounding box center [1033, 21] width 72 height 22
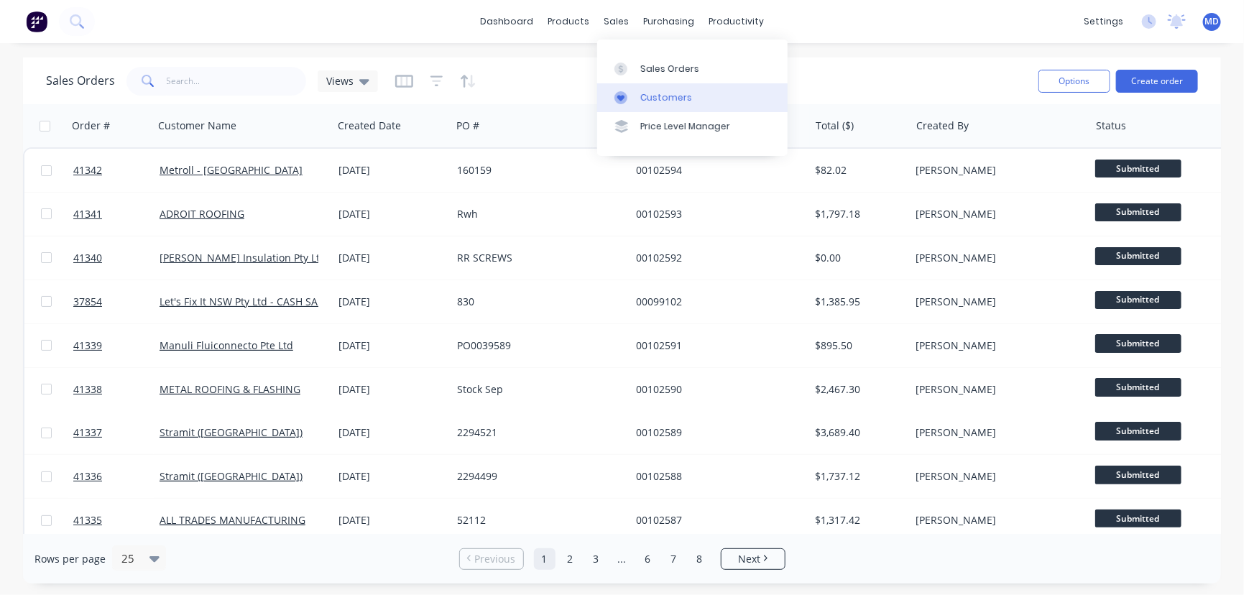
click at [655, 98] on div "Customers" at bounding box center [666, 97] width 52 height 13
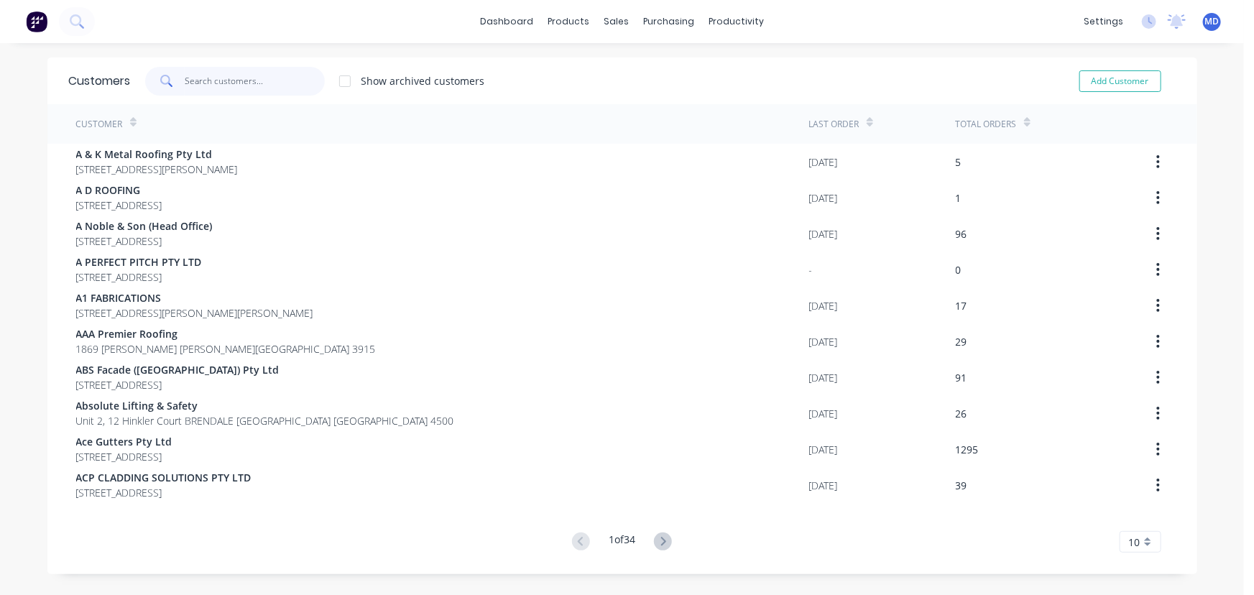
click at [257, 78] on input "text" at bounding box center [255, 81] width 140 height 29
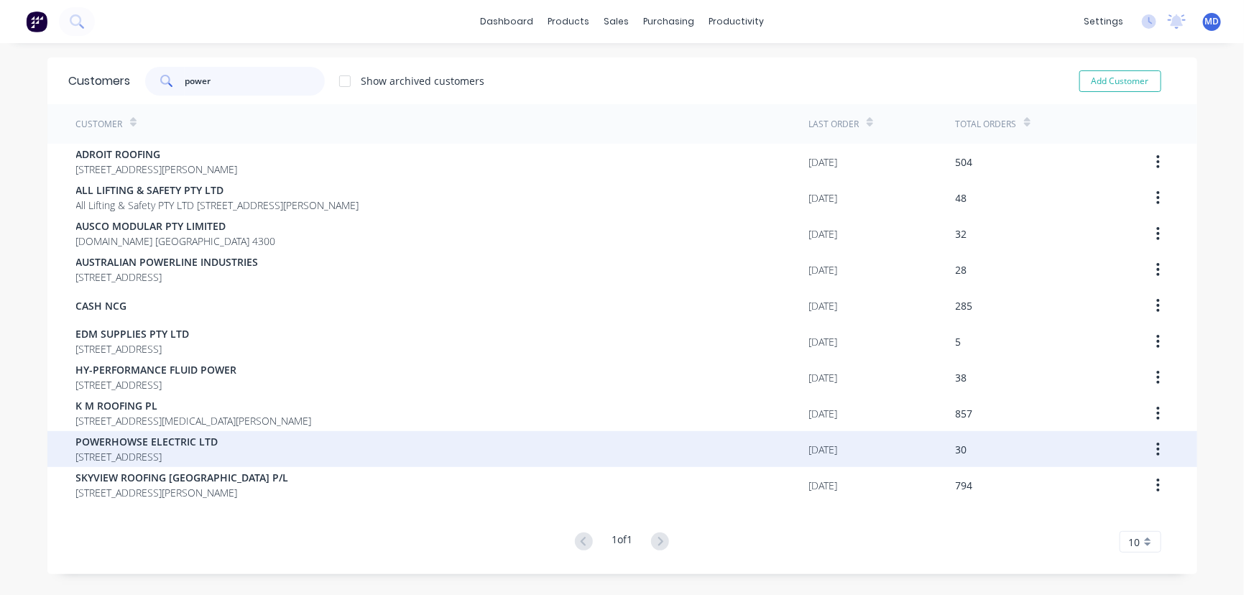
type input "power"
click at [156, 438] on span "POWERHOWSE ELECTRIC LTD" at bounding box center [147, 441] width 142 height 15
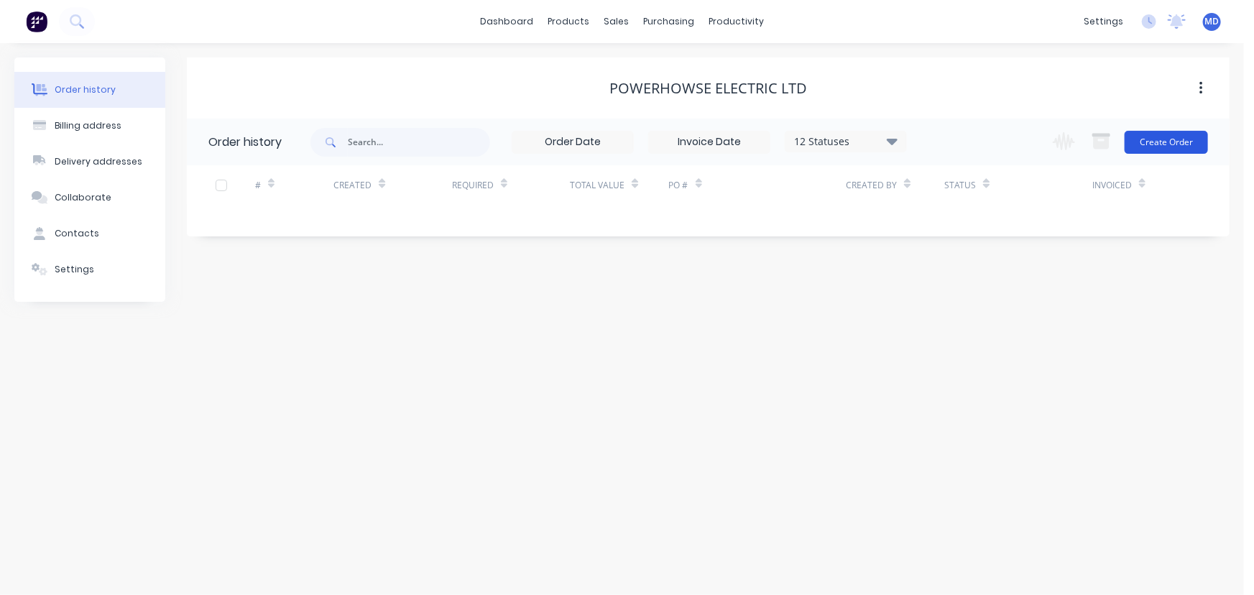
click at [1180, 137] on button "Create Order" at bounding box center [1165, 142] width 83 height 23
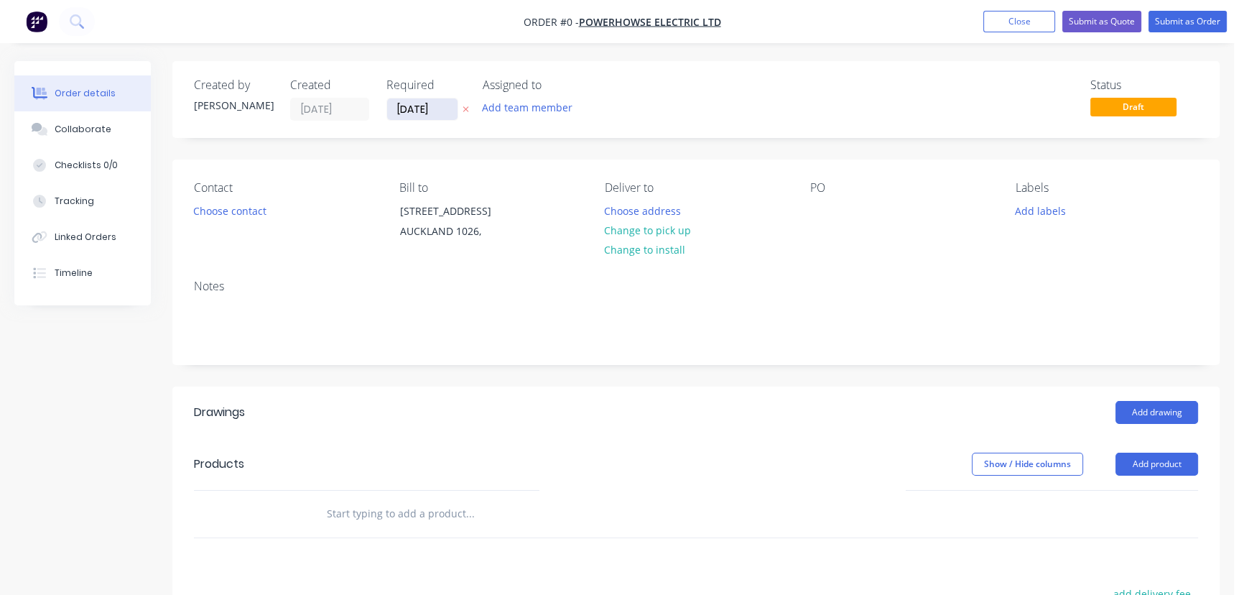
click at [415, 110] on input "[DATE]" at bounding box center [422, 109] width 70 height 22
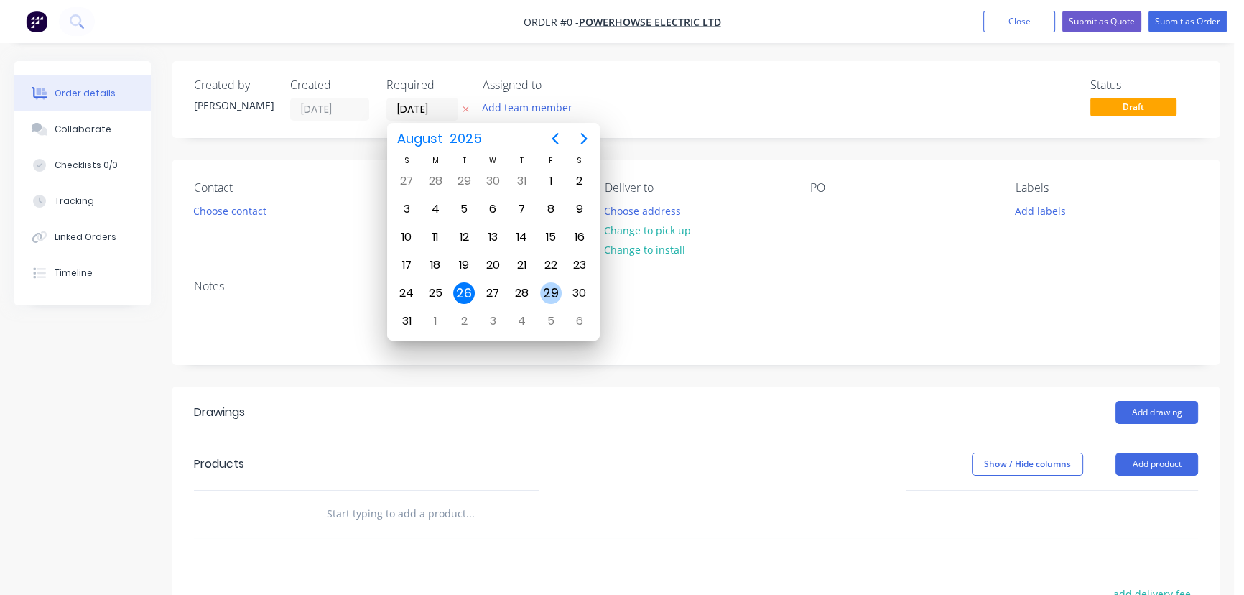
click at [548, 294] on div "29" at bounding box center [551, 293] width 22 height 22
type input "[DATE]"
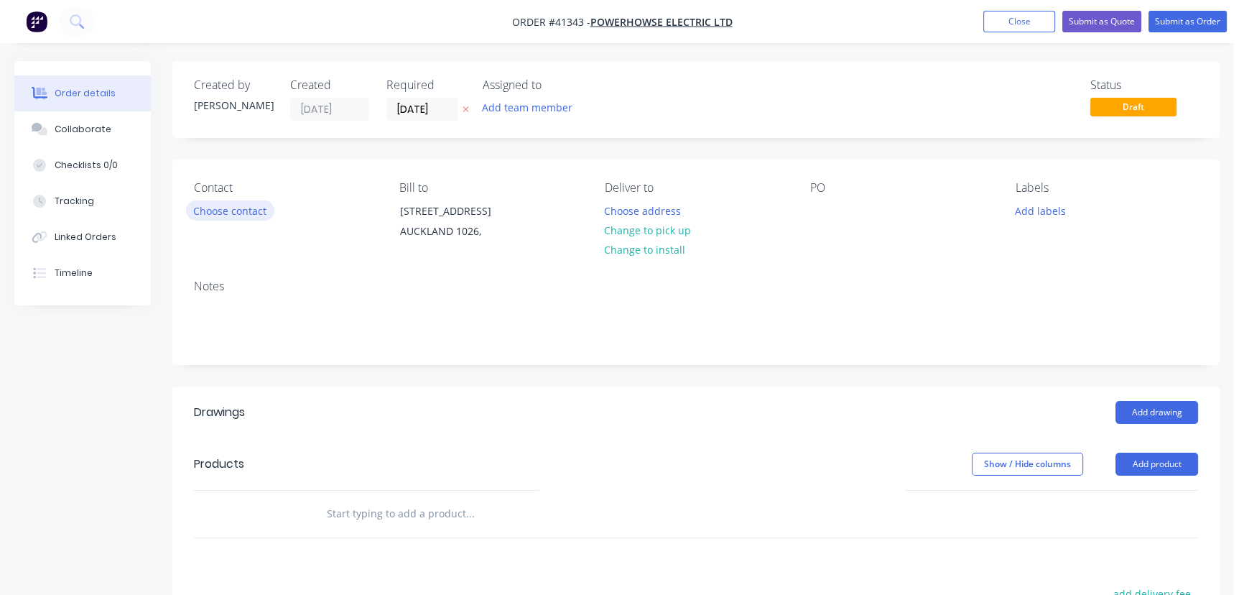
click at [227, 211] on button "Choose contact" at bounding box center [230, 209] width 88 height 19
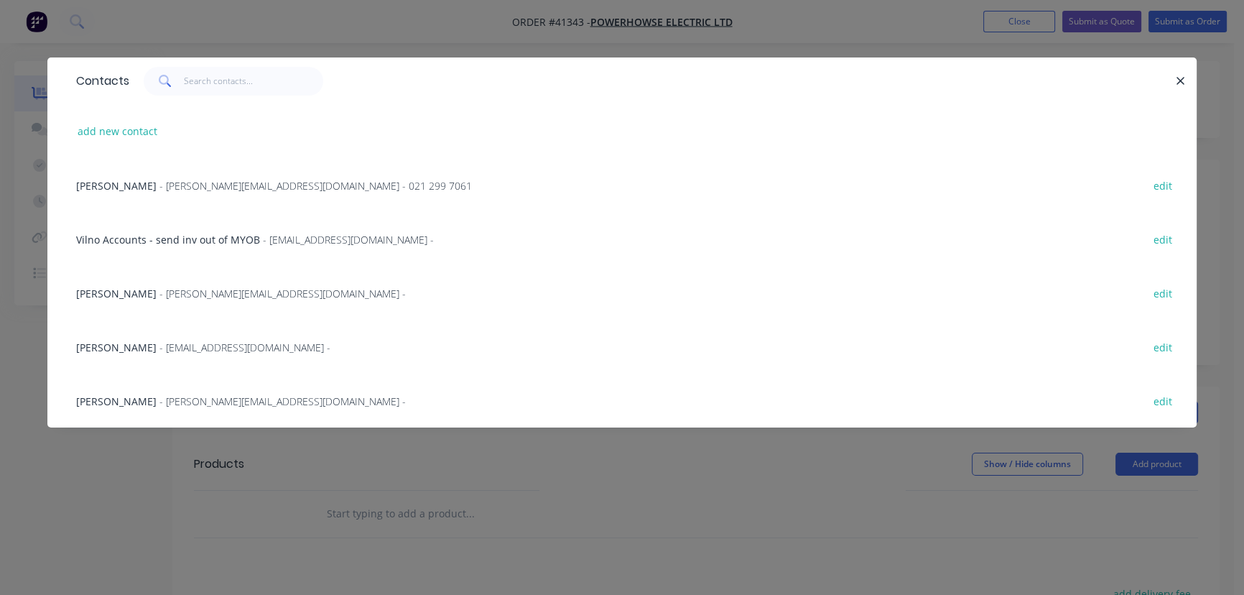
click at [130, 290] on span "Paul Emerson" at bounding box center [116, 294] width 80 height 14
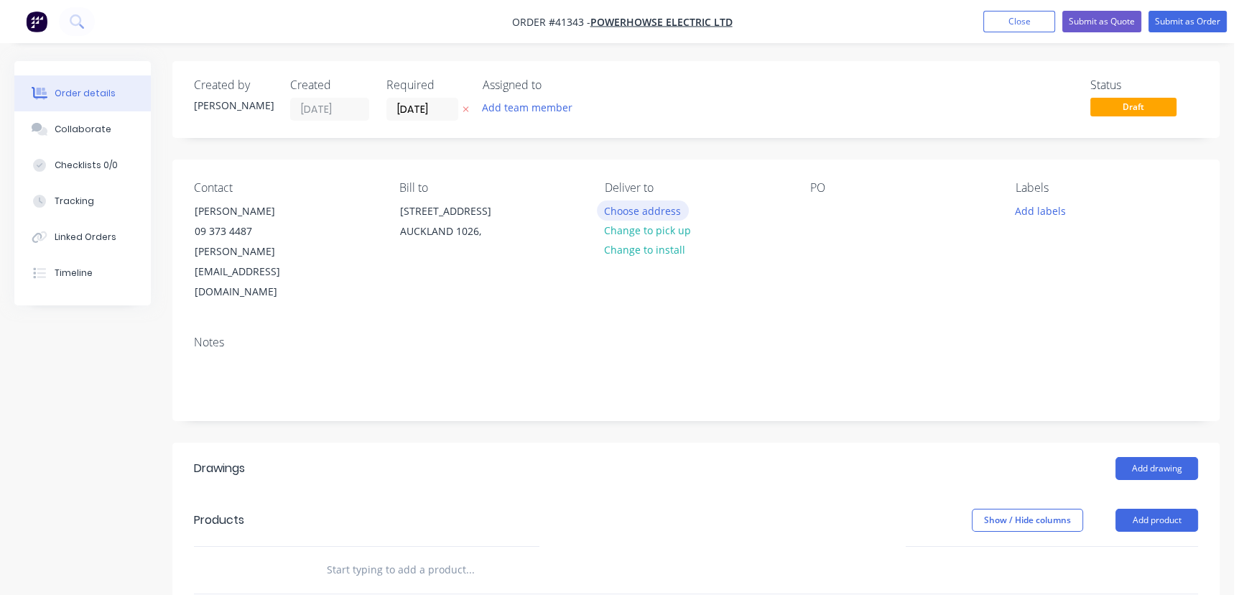
click at [658, 208] on button "Choose address" at bounding box center [643, 209] width 92 height 19
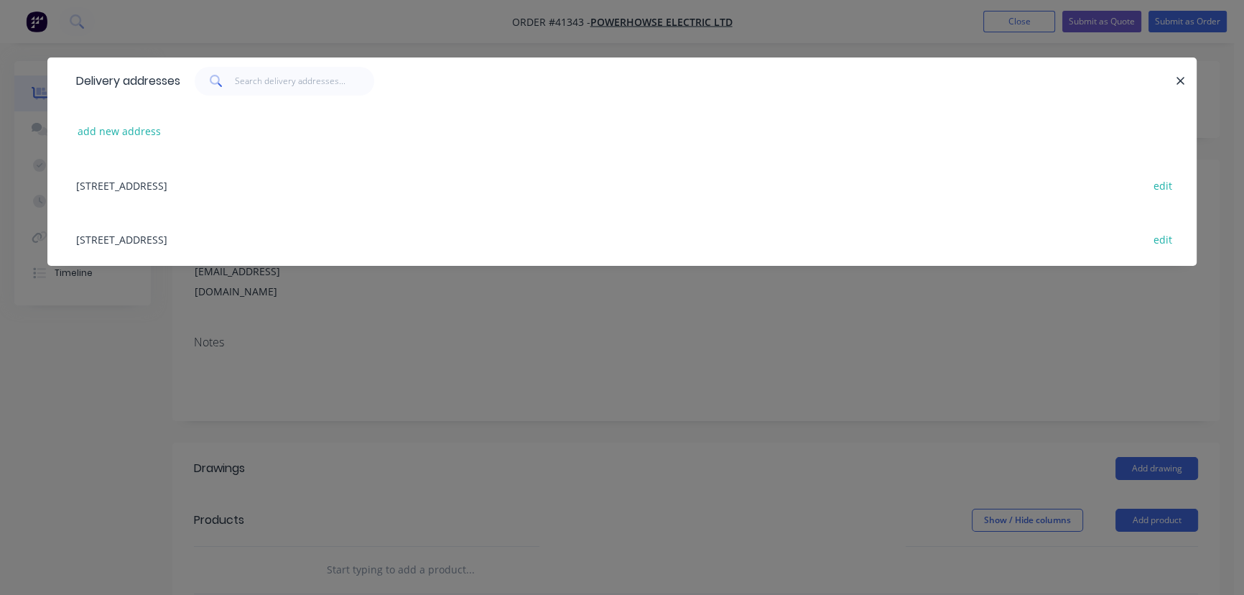
click at [219, 183] on div "289 ROSEBANK ROAD, AVONDALE, AUCKLAND 1026 edit" at bounding box center [622, 185] width 1106 height 54
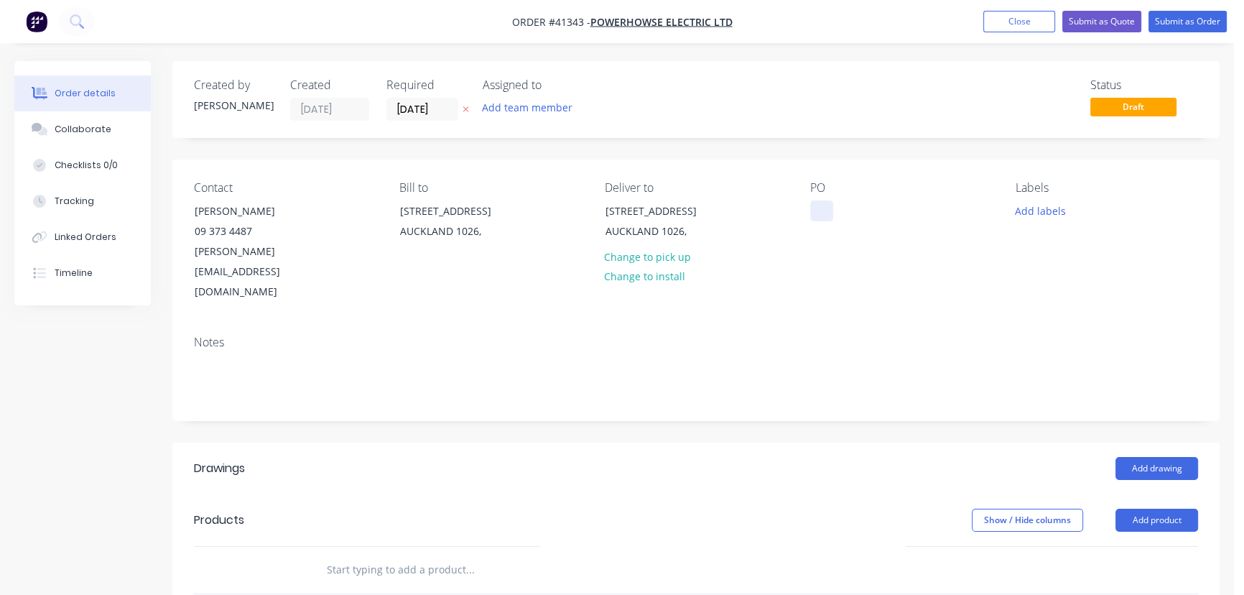
click at [831, 211] on div at bounding box center [821, 210] width 23 height 21
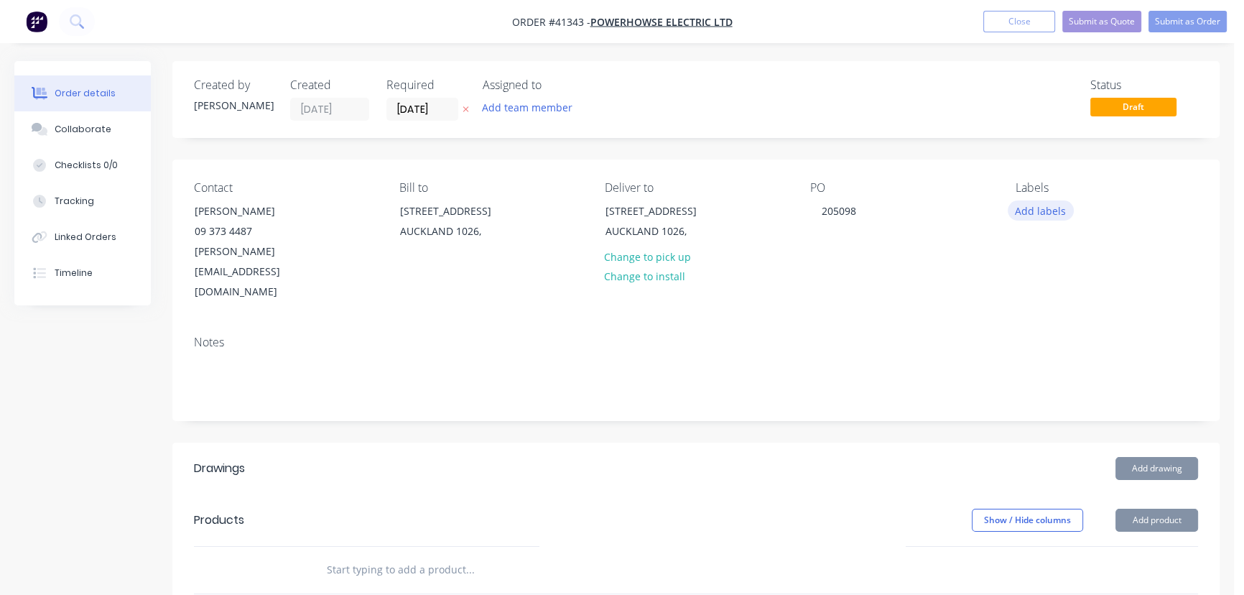
click at [1050, 208] on button "Add labels" at bounding box center [1041, 209] width 66 height 19
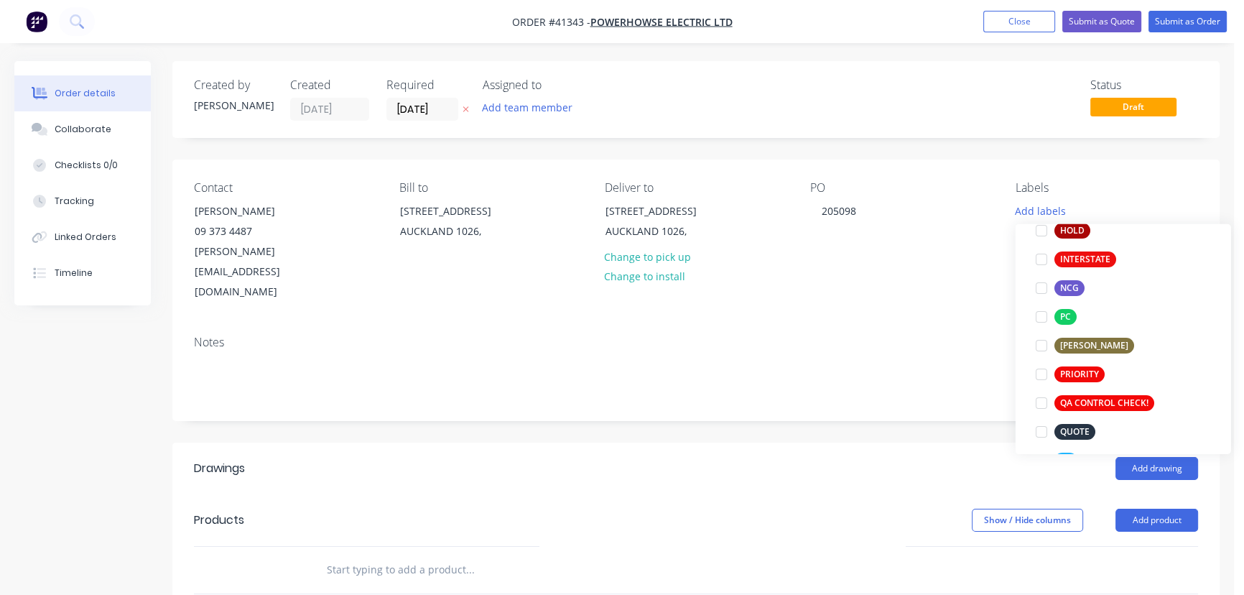
scroll to position [261, 0]
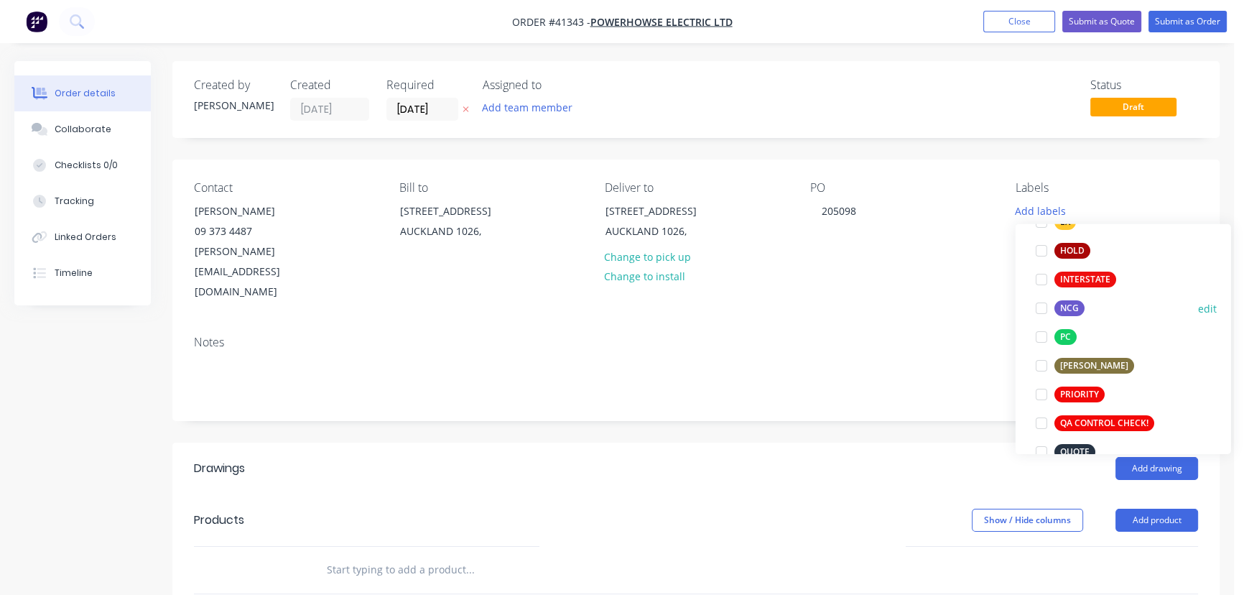
click at [1042, 310] on div at bounding box center [1041, 308] width 29 height 29
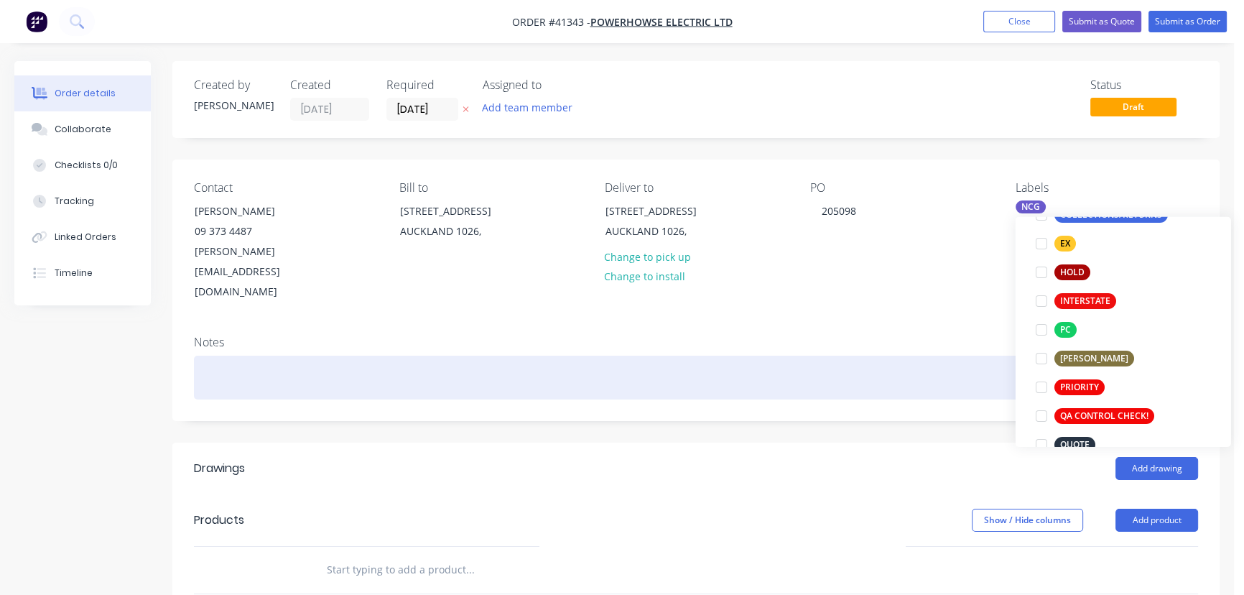
scroll to position [31, 0]
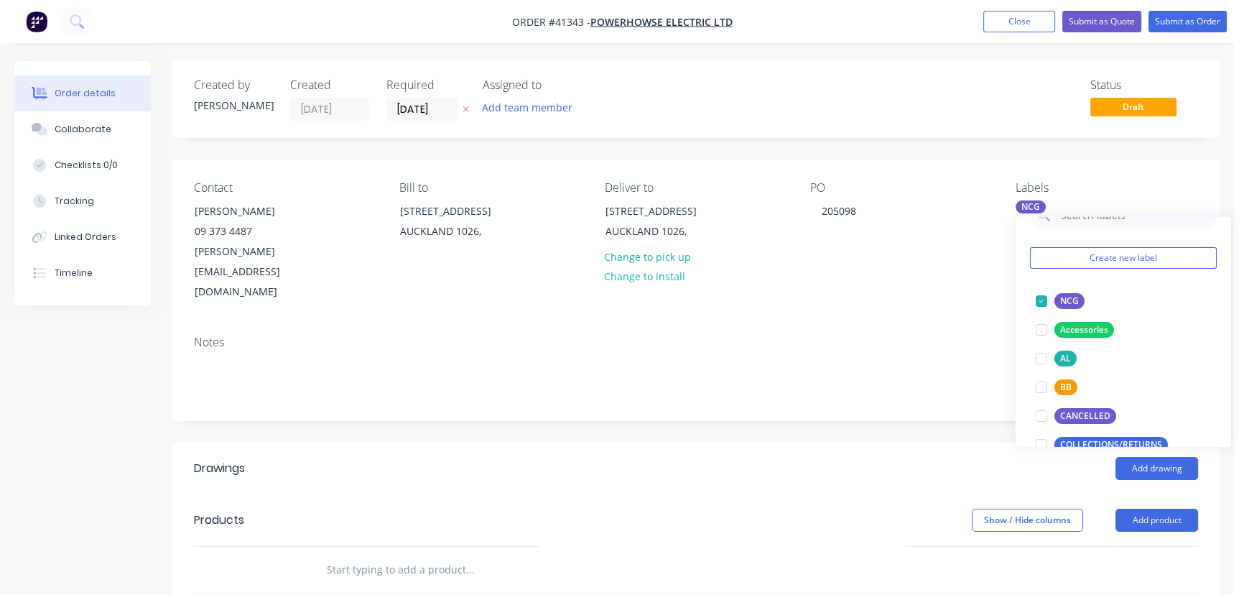
click at [674, 371] on div "Notes" at bounding box center [696, 372] width 1048 height 96
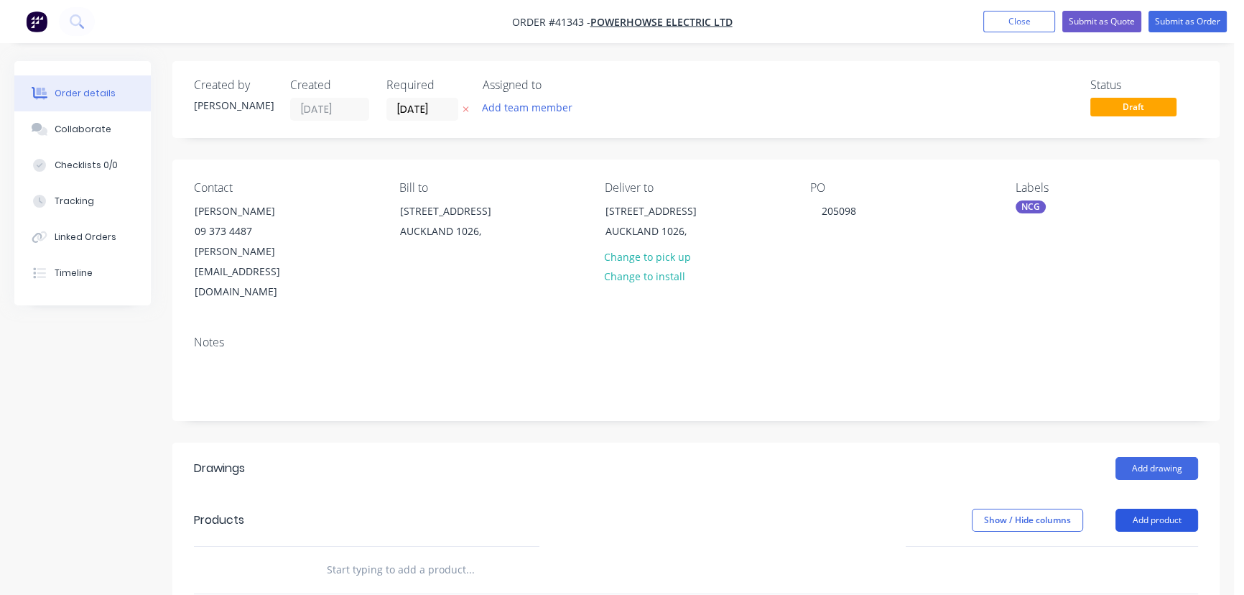
click at [1157, 509] on button "Add product" at bounding box center [1157, 520] width 83 height 23
click at [1147, 546] on div "Product catalogue" at bounding box center [1130, 556] width 111 height 21
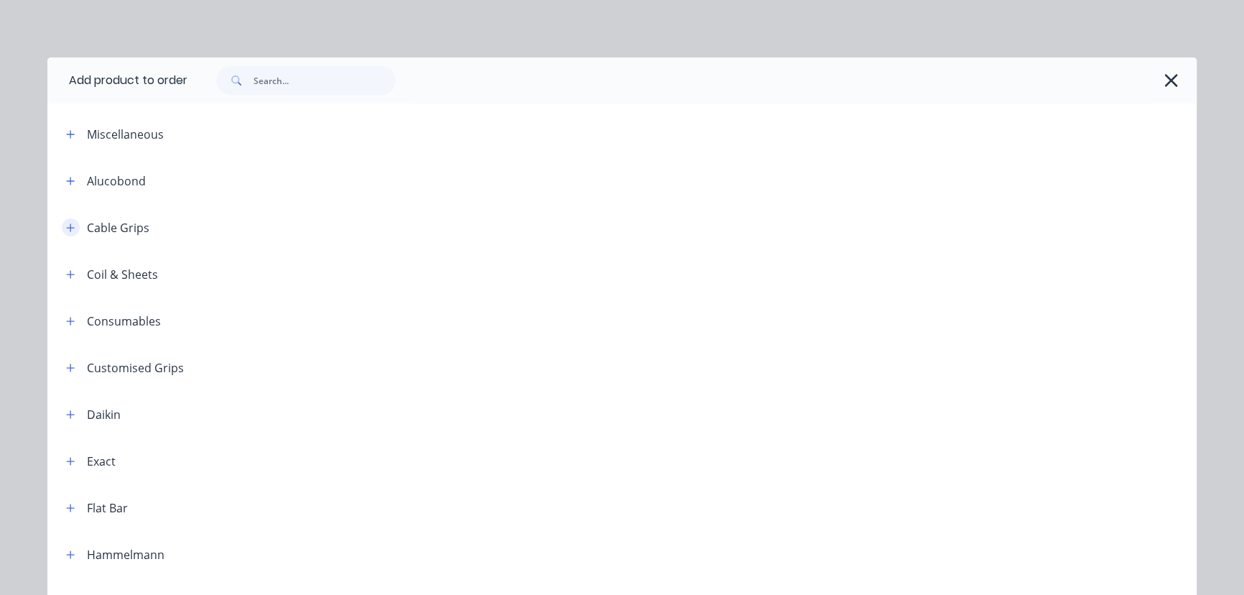
click at [66, 228] on icon "button" at bounding box center [70, 228] width 9 height 10
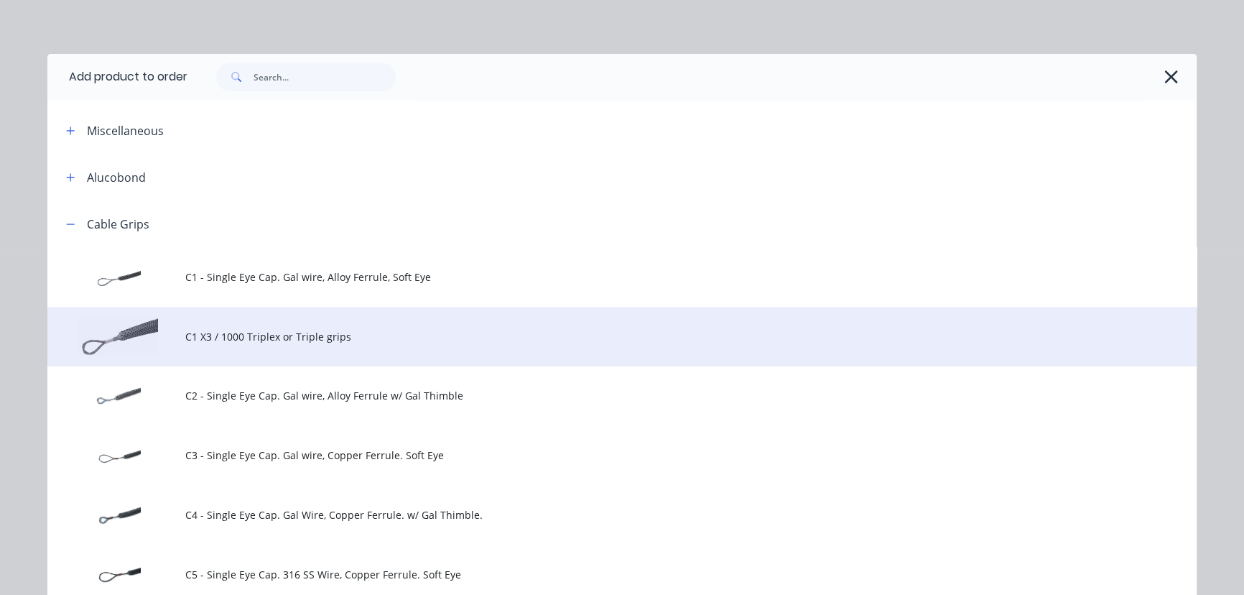
scroll to position [0, 0]
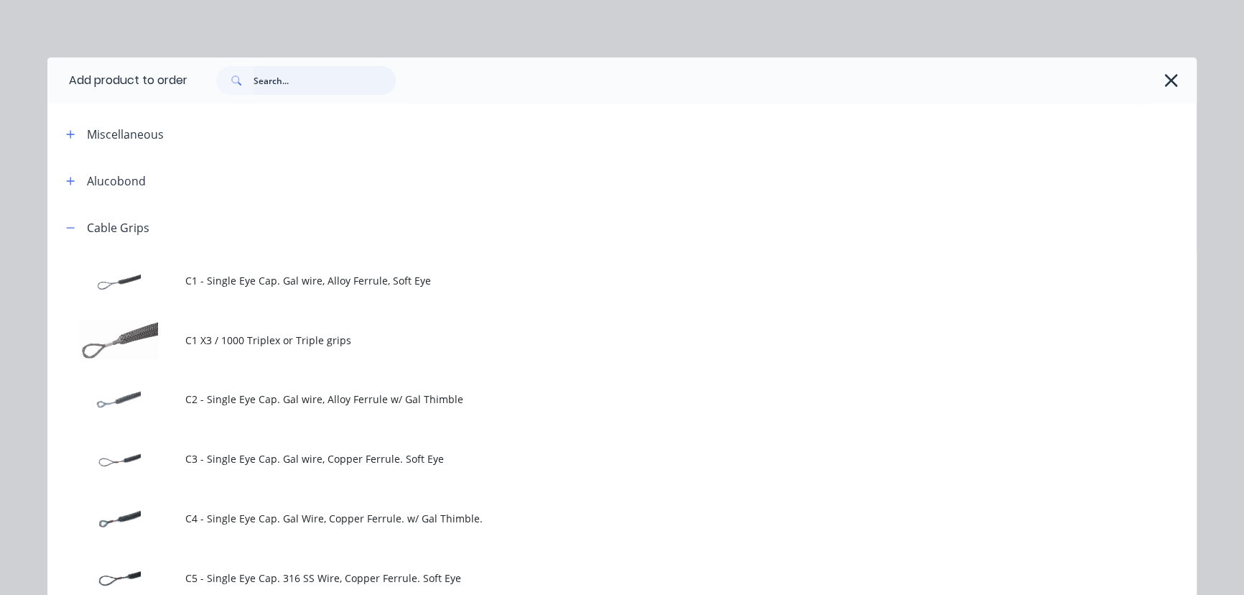
click at [300, 82] on input "text" at bounding box center [325, 80] width 142 height 29
type input "DHD"
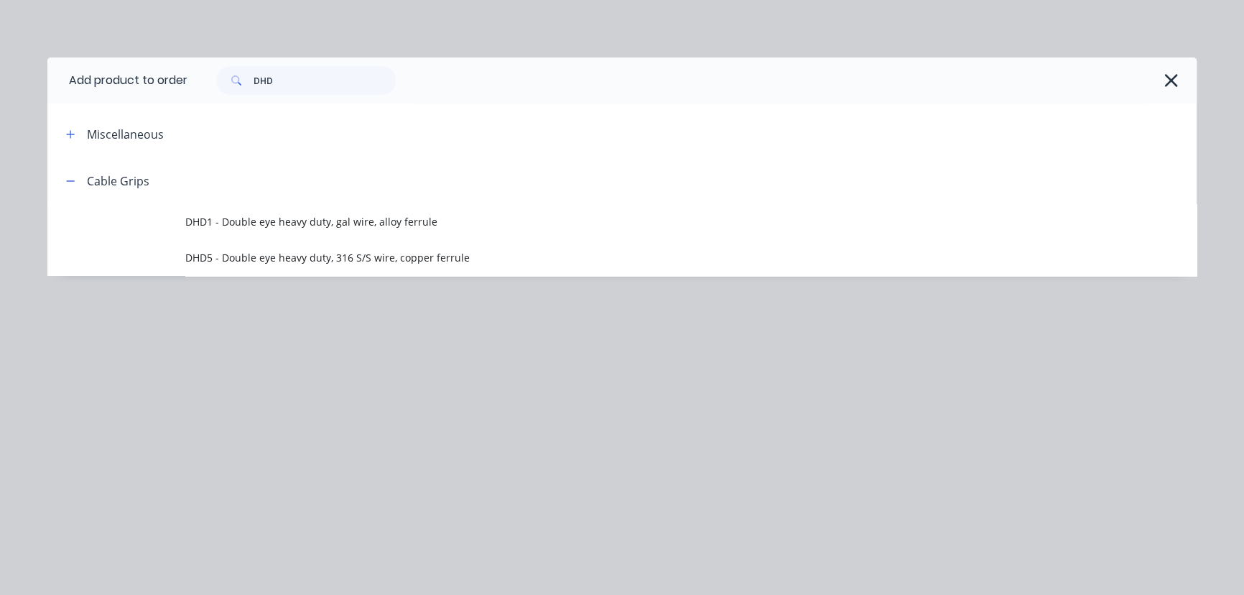
drag, startPoint x: 70, startPoint y: 135, endPoint x: 75, endPoint y: 151, distance: 16.6
click at [70, 135] on icon "button" at bounding box center [70, 134] width 9 height 10
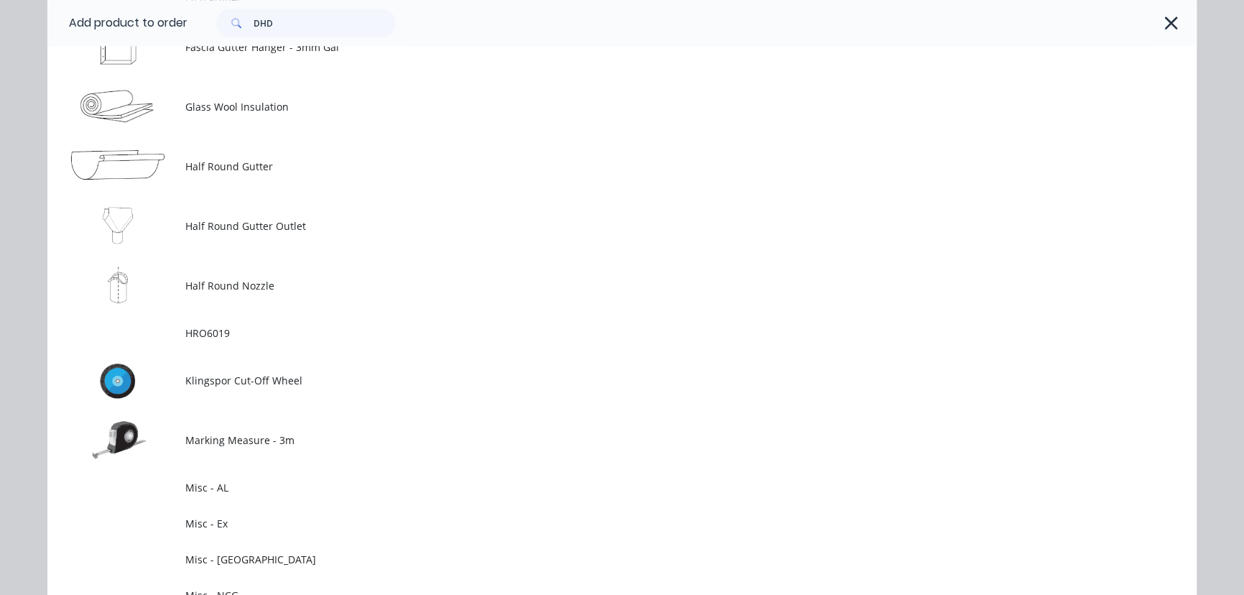
scroll to position [1894, 0]
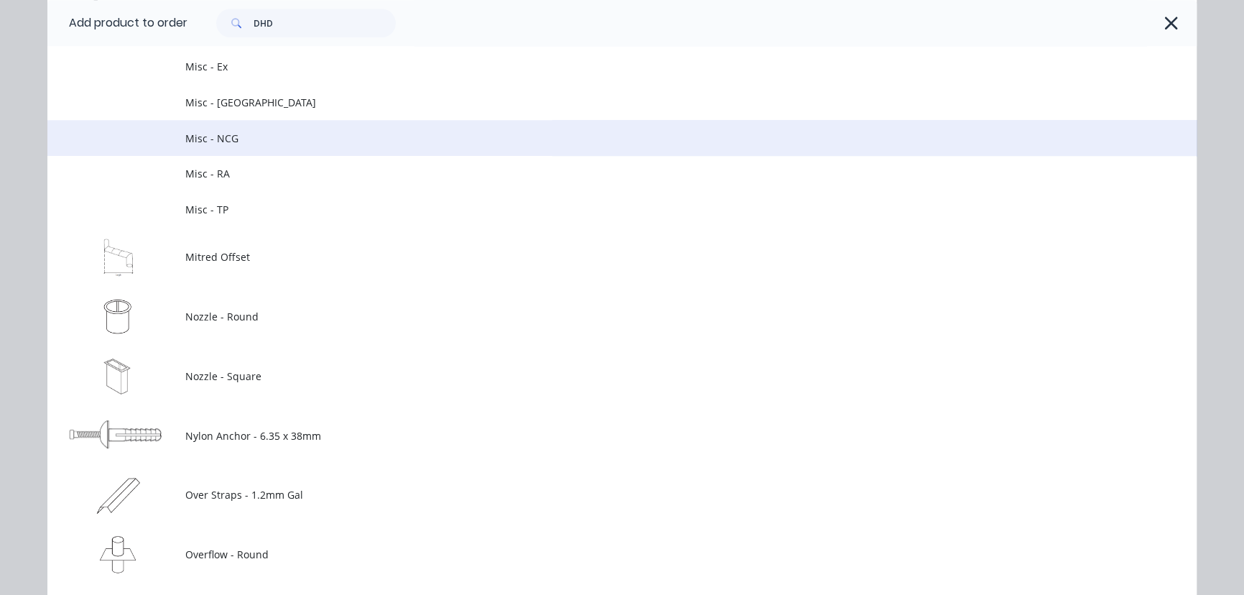
click at [205, 131] on span "Misc - NCG" at bounding box center [589, 138] width 809 height 15
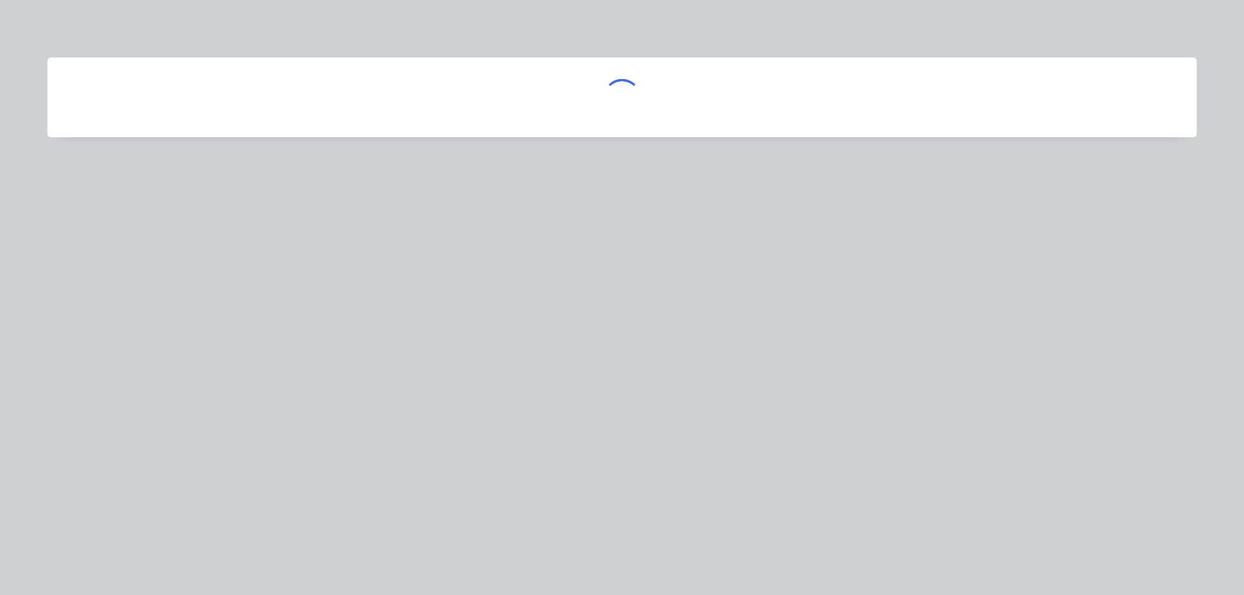
scroll to position [0, 0]
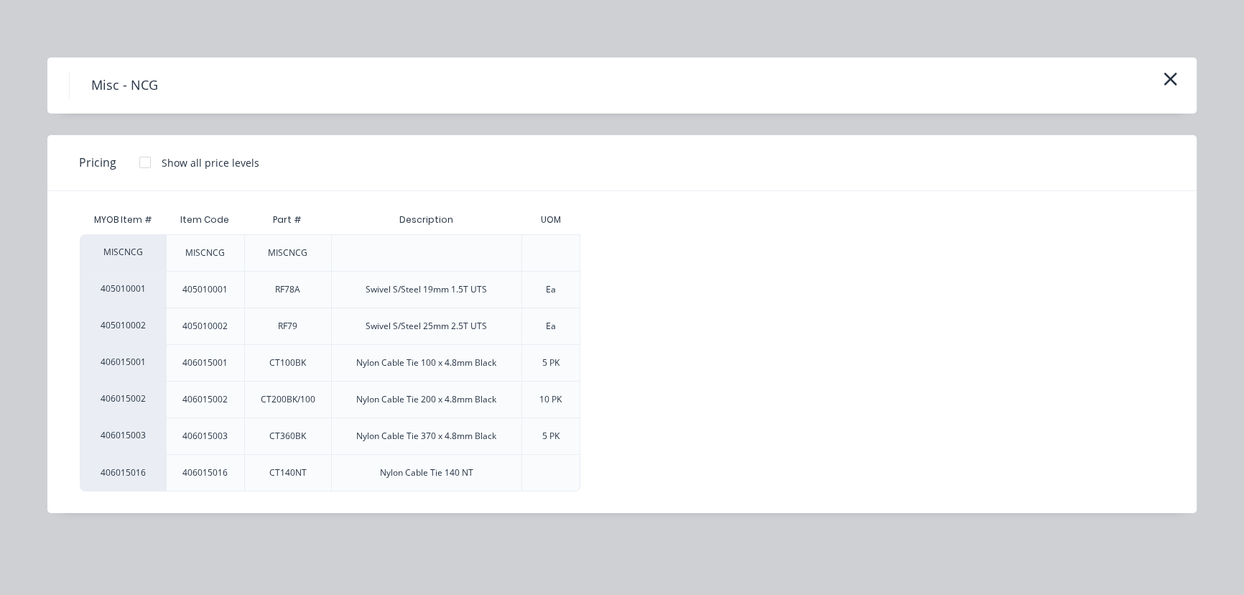
click at [552, 242] on div at bounding box center [551, 252] width 23 height 23
click at [145, 161] on div at bounding box center [145, 162] width 29 height 29
click at [629, 247] on div "$0.00" at bounding box center [619, 253] width 77 height 36
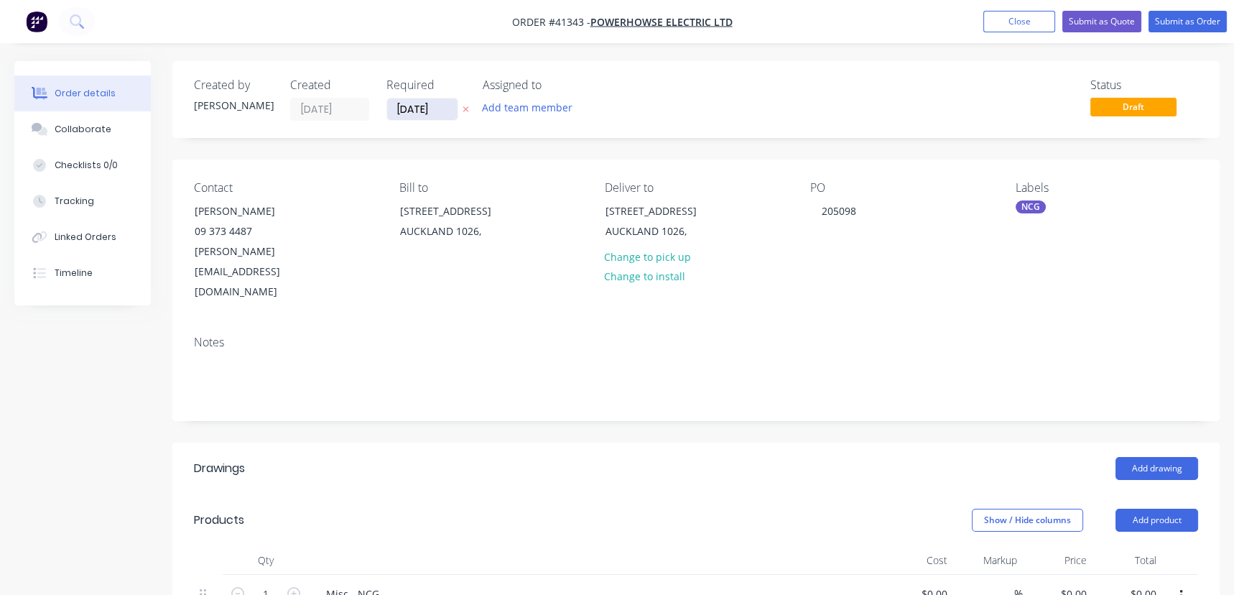
click at [422, 108] on input "[DATE]" at bounding box center [422, 109] width 70 height 22
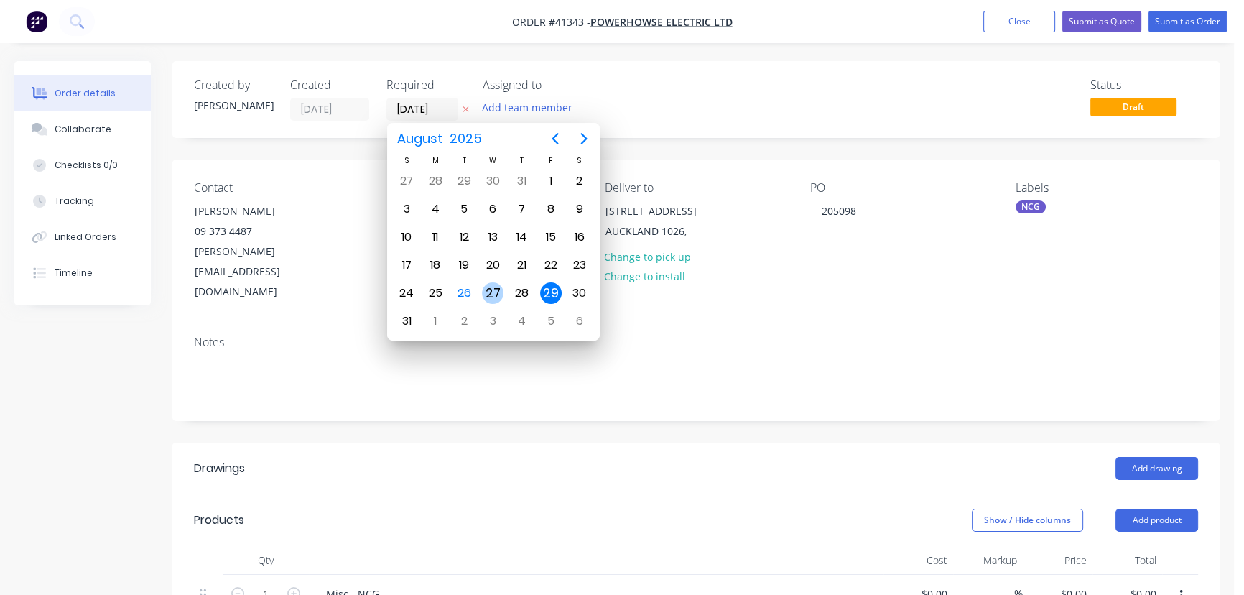
click at [489, 291] on div "27" at bounding box center [493, 293] width 22 height 22
type input "[DATE]"
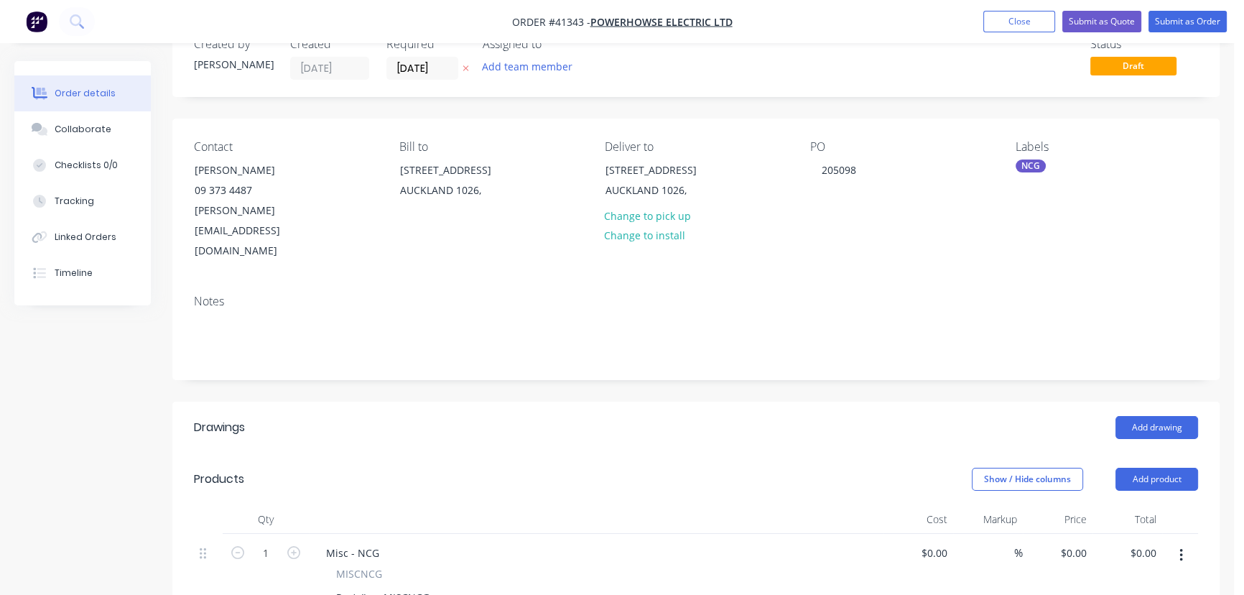
scroll to position [195, 0]
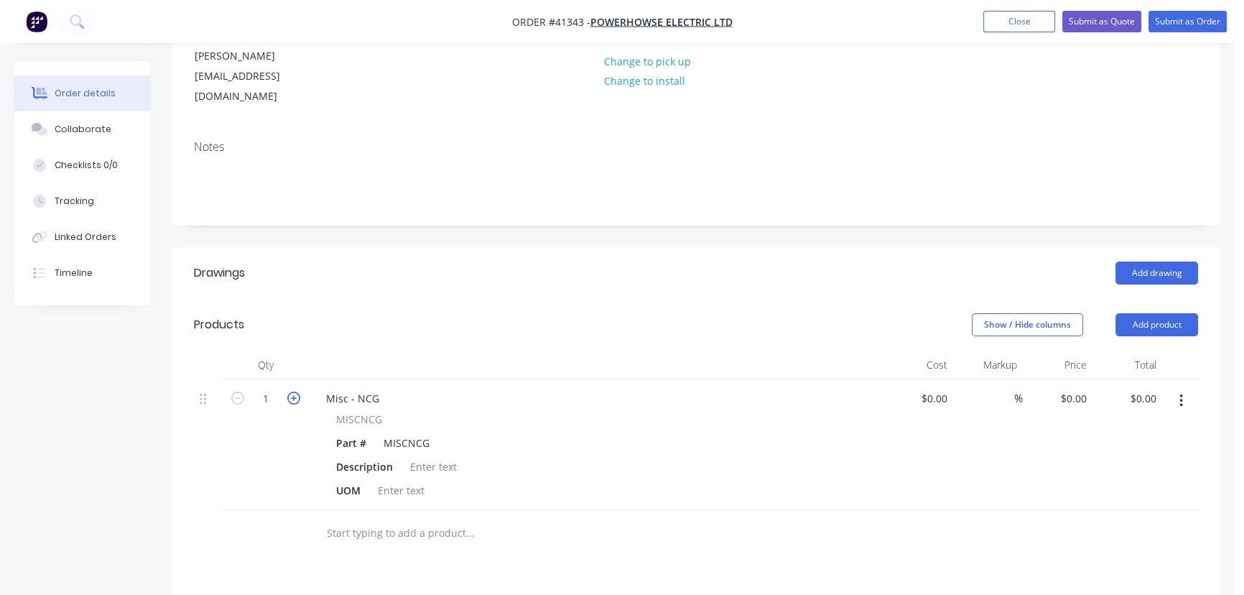
click at [295, 392] on icon "button" at bounding box center [293, 398] width 13 height 13
type input "2"
click at [379, 388] on div "Misc - NCG" at bounding box center [353, 398] width 76 height 21
click at [426, 433] on div "MISCNCG" at bounding box center [406, 443] width 57 height 21
drag, startPoint x: 425, startPoint y: 400, endPoint x: 353, endPoint y: 404, distance: 71.2
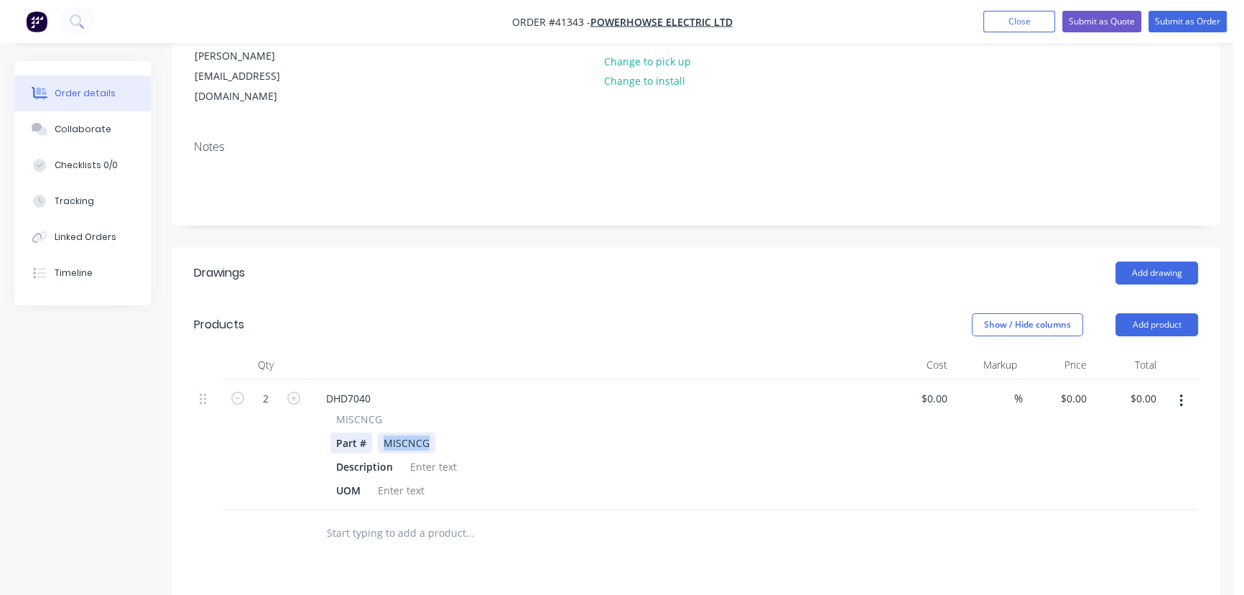
click at [370, 433] on div "Part # MISCNCG" at bounding box center [594, 443] width 526 height 21
click at [425, 456] on div at bounding box center [434, 466] width 58 height 21
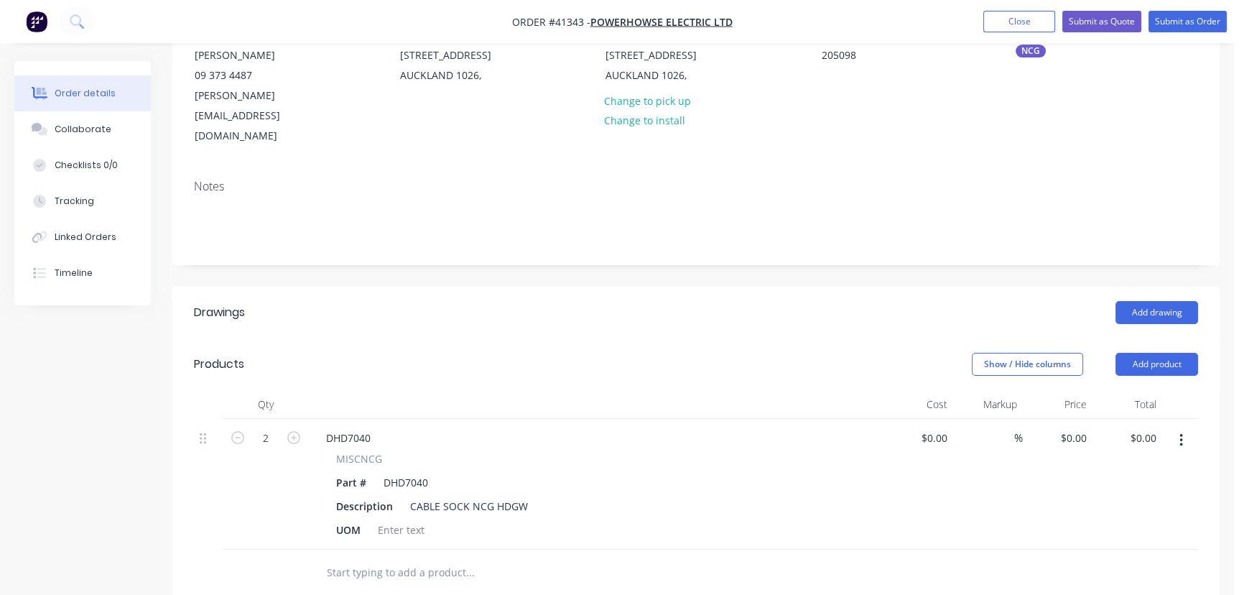
scroll to position [326, 0]
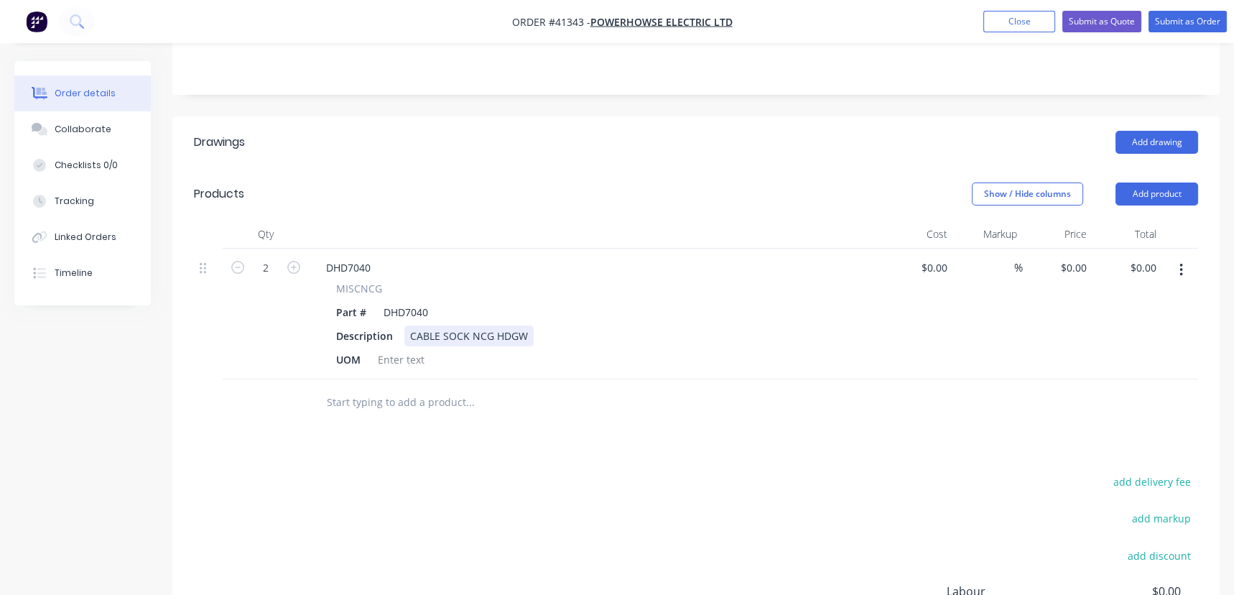
drag, startPoint x: 525, startPoint y: 296, endPoint x: 545, endPoint y: 304, distance: 21.6
click at [525, 325] on div "CABLE SOCK NCG HDGW" at bounding box center [469, 335] width 129 height 21
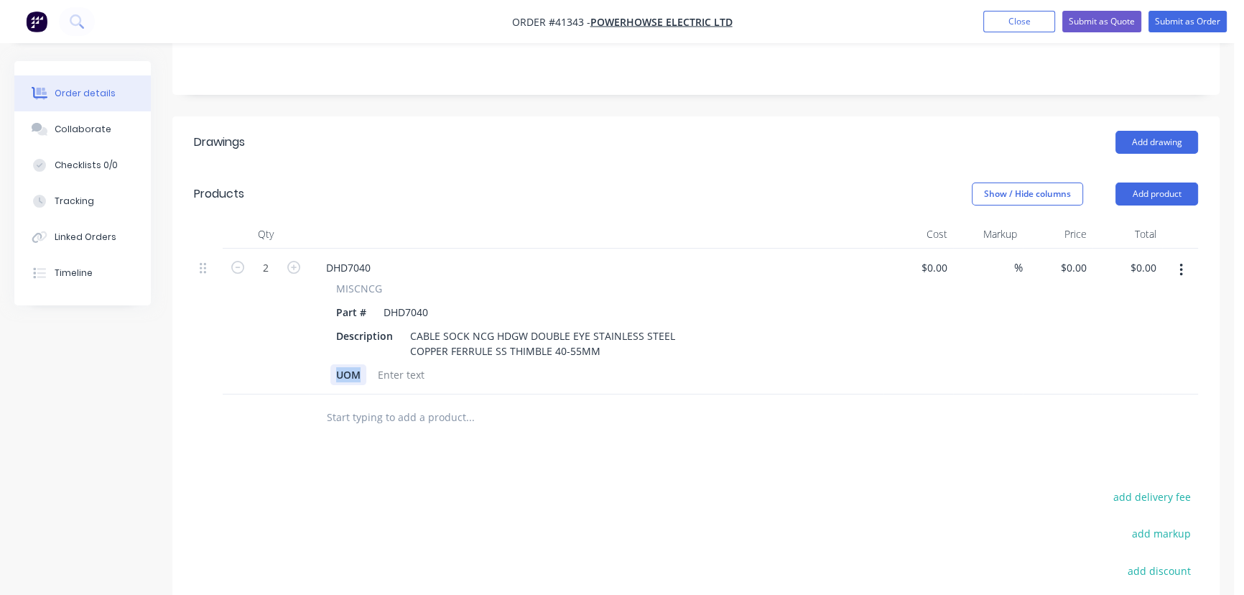
drag, startPoint x: 362, startPoint y: 336, endPoint x: 257, endPoint y: 341, distance: 105.0
click at [257, 341] on div "2 DHD7040 MISCNCG Part # DHD7040 Description CABLE SOCK NCG HDGW DOUBLE EYE STA…" at bounding box center [696, 322] width 1004 height 146
click at [1081, 257] on input "0" at bounding box center [1084, 267] width 17 height 21
type input "$439.00"
type input "$878.00"
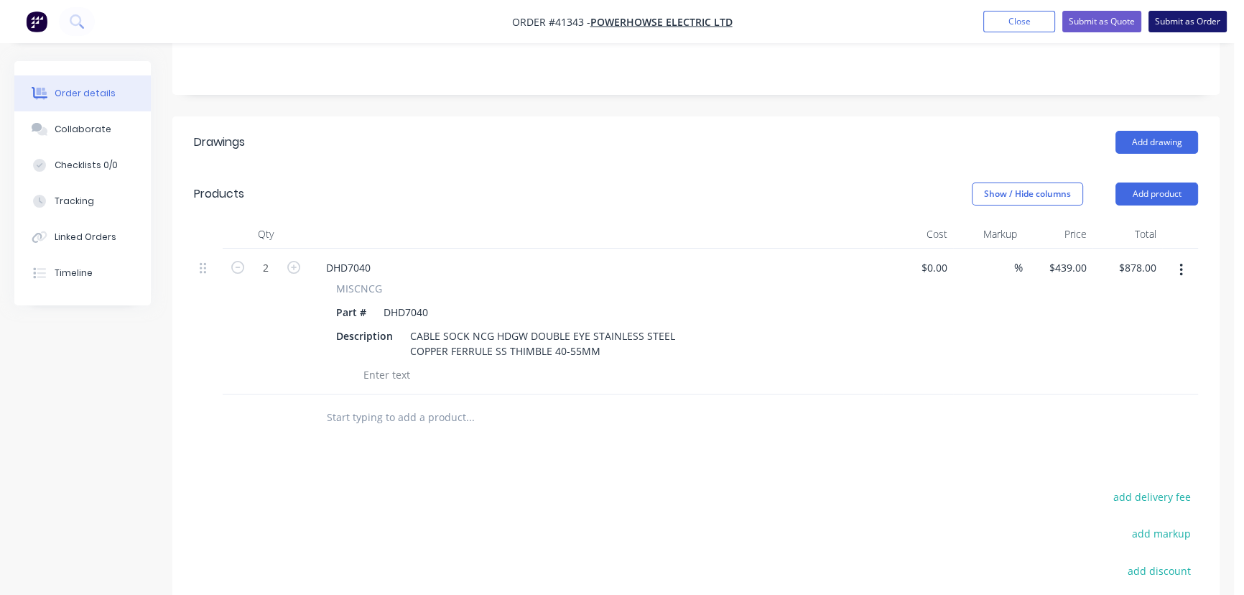
click at [1186, 20] on button "Submit as Order" at bounding box center [1188, 22] width 78 height 22
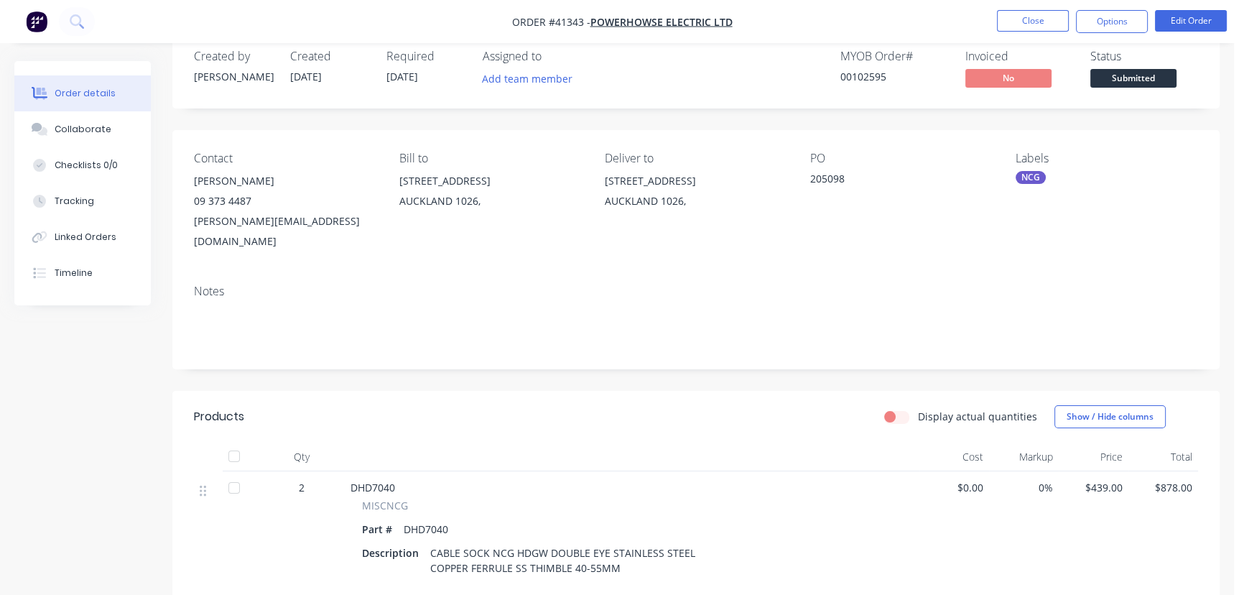
scroll to position [0, 0]
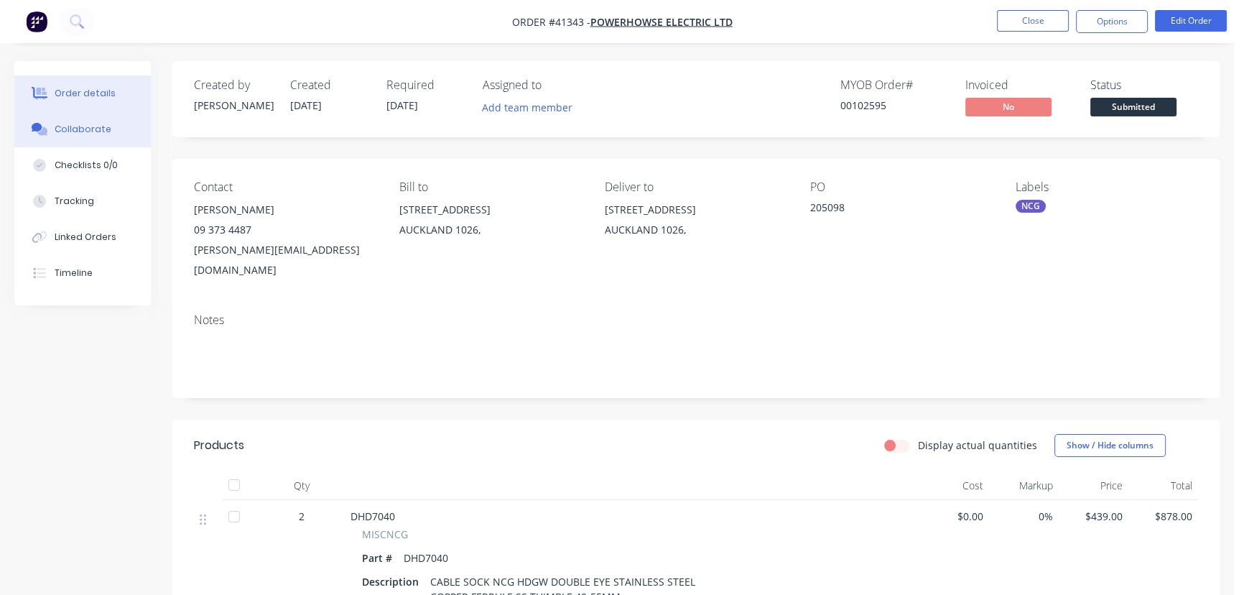
click at [71, 124] on div "Collaborate" at bounding box center [83, 129] width 57 height 13
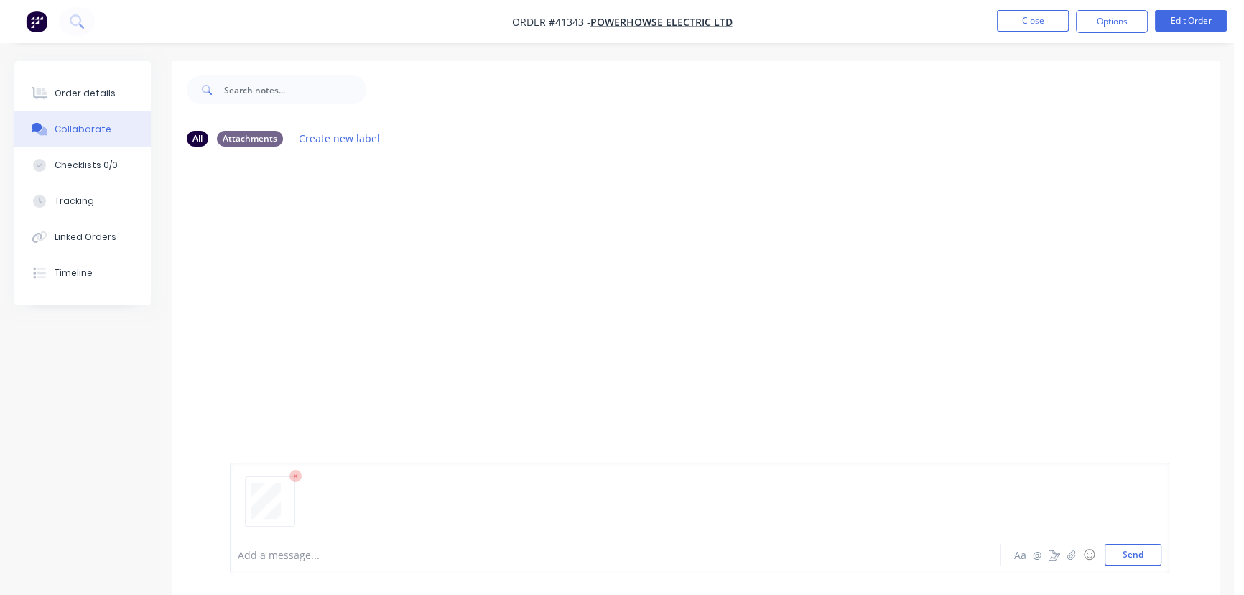
click at [1140, 552] on button "Send" at bounding box center [1133, 555] width 57 height 22
click at [348, 262] on div "Labels Download Delete" at bounding box center [420, 268] width 162 height 21
drag, startPoint x: 343, startPoint y: 269, endPoint x: 344, endPoint y: 279, distance: 10.1
click at [343, 270] on icon "button" at bounding box center [345, 268] width 4 height 17
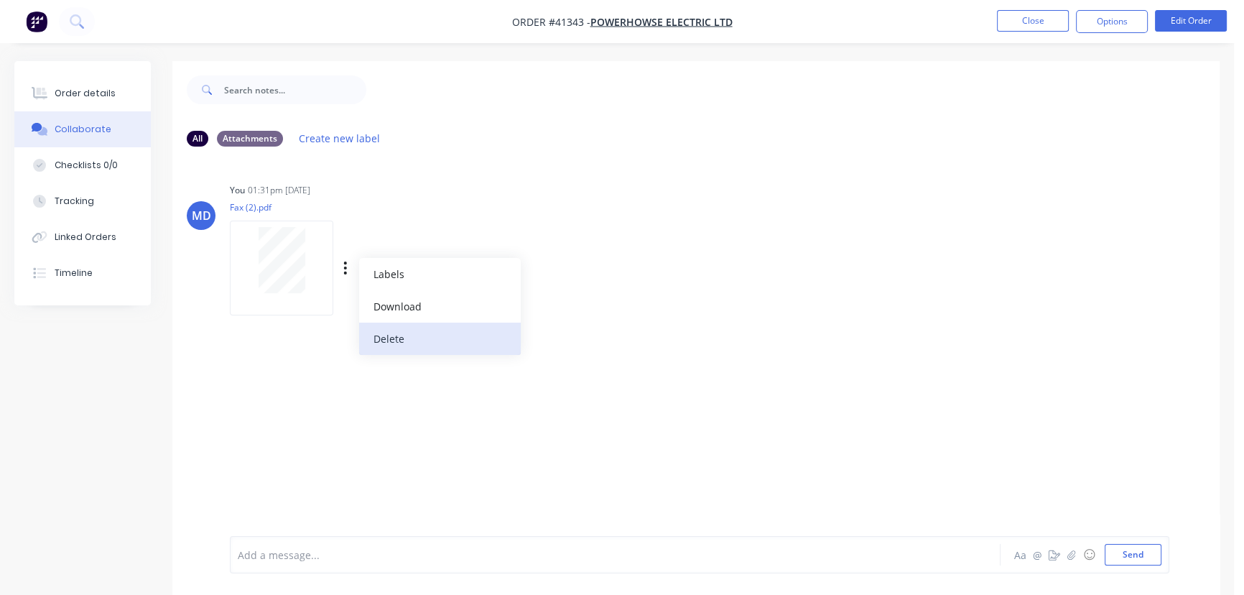
click at [387, 339] on button "Delete" at bounding box center [440, 339] width 162 height 32
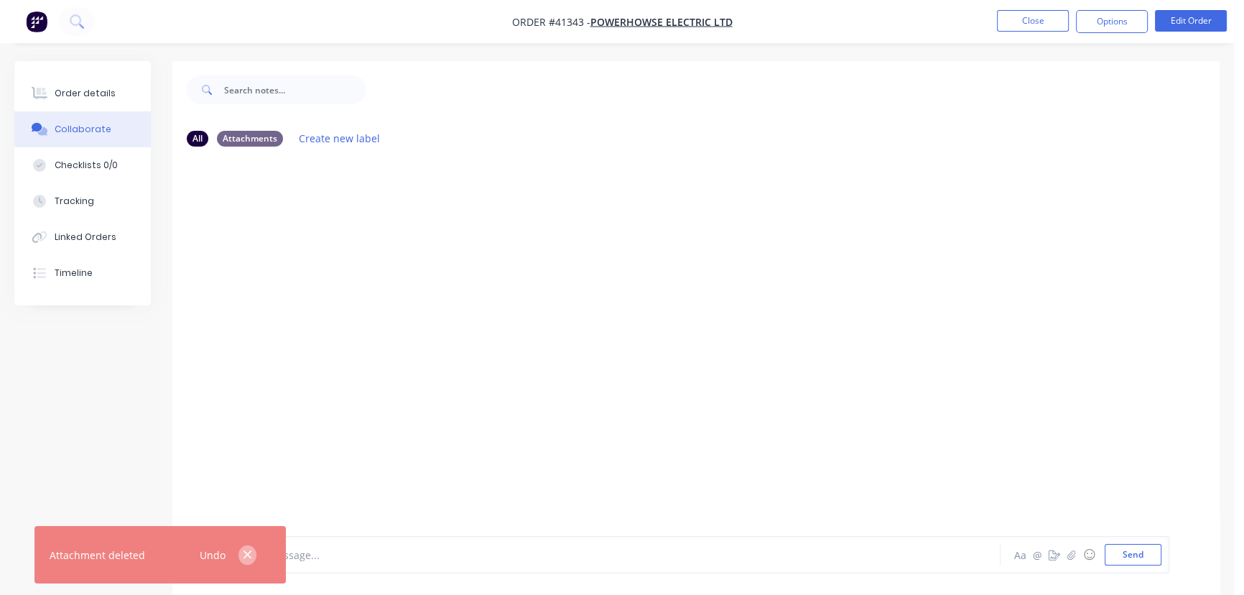
click at [246, 553] on icon "button" at bounding box center [248, 555] width 8 height 8
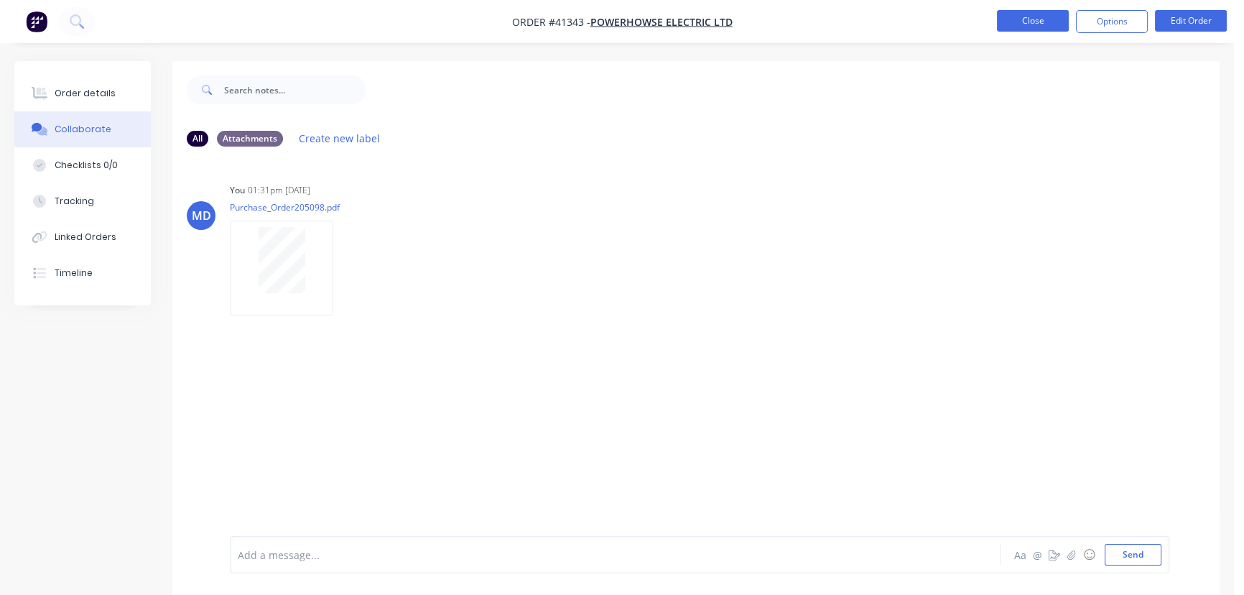
click at [1031, 24] on button "Close" at bounding box center [1033, 21] width 72 height 22
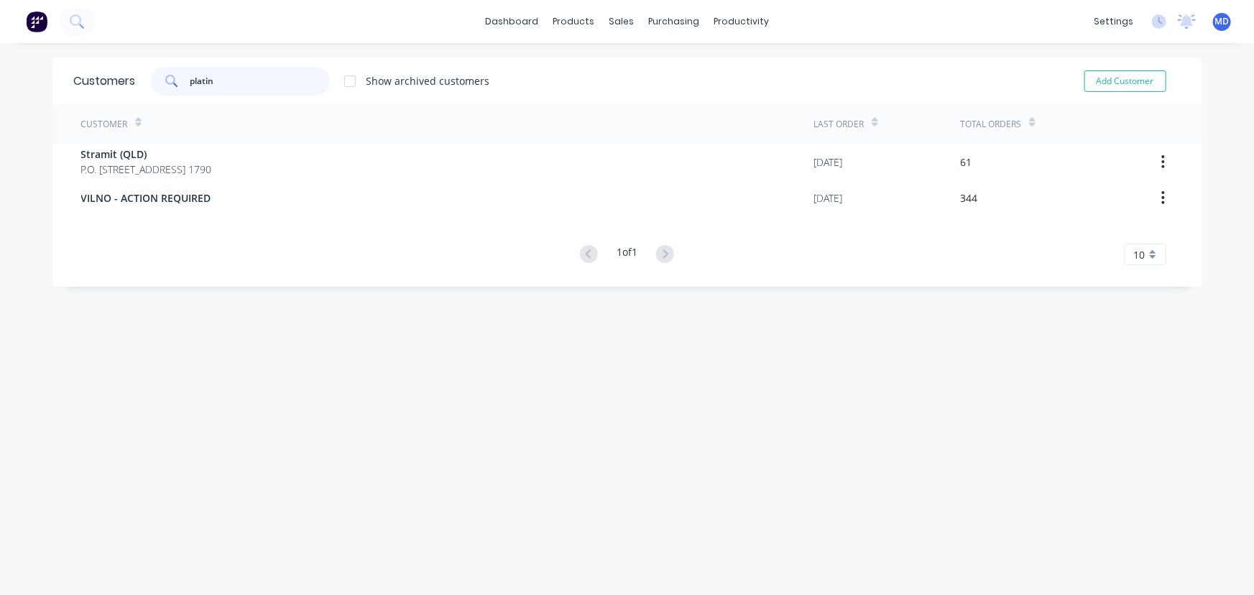
click at [108, 75] on div "Customers platin Show archived customers Add Customer" at bounding box center [627, 80] width 1150 height 47
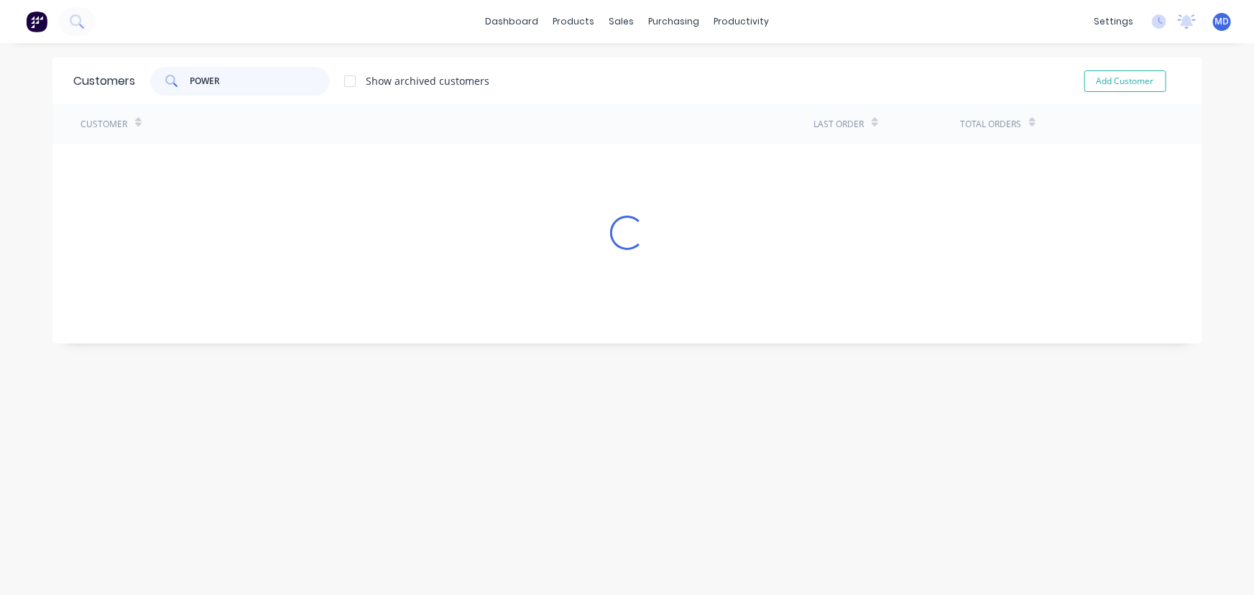
type input "POWER"
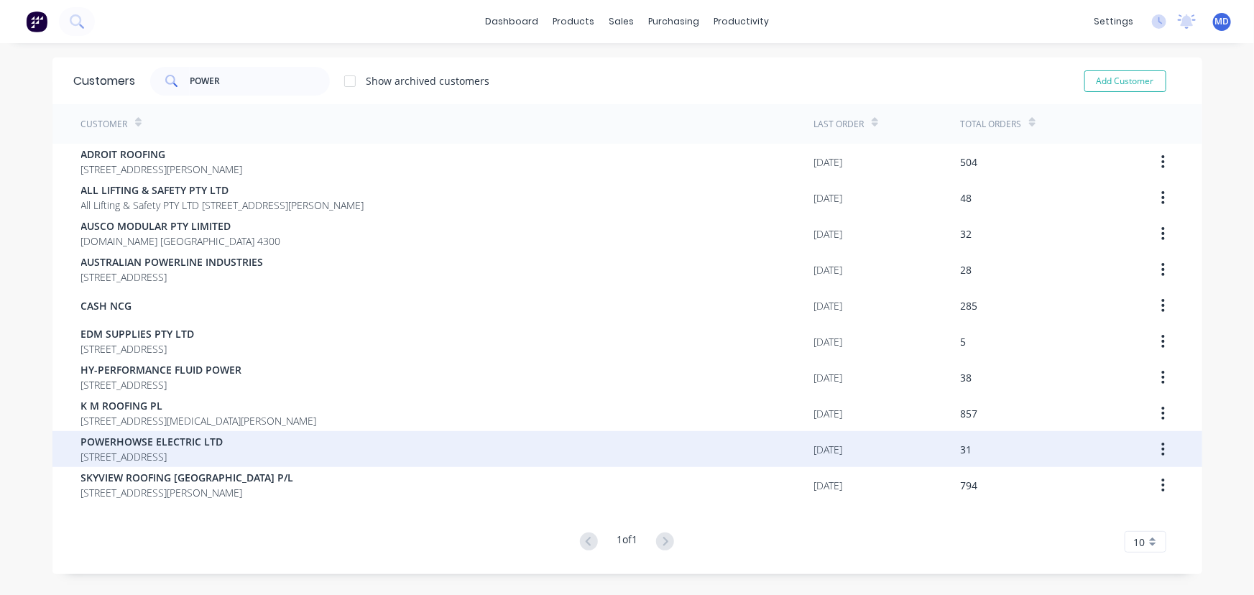
click at [131, 433] on div "POWERHOWSE ELECTRIC LTD 289 ROSEBANK ROAD AVONDALE AUCKLAND 1026" at bounding box center [447, 449] width 733 height 36
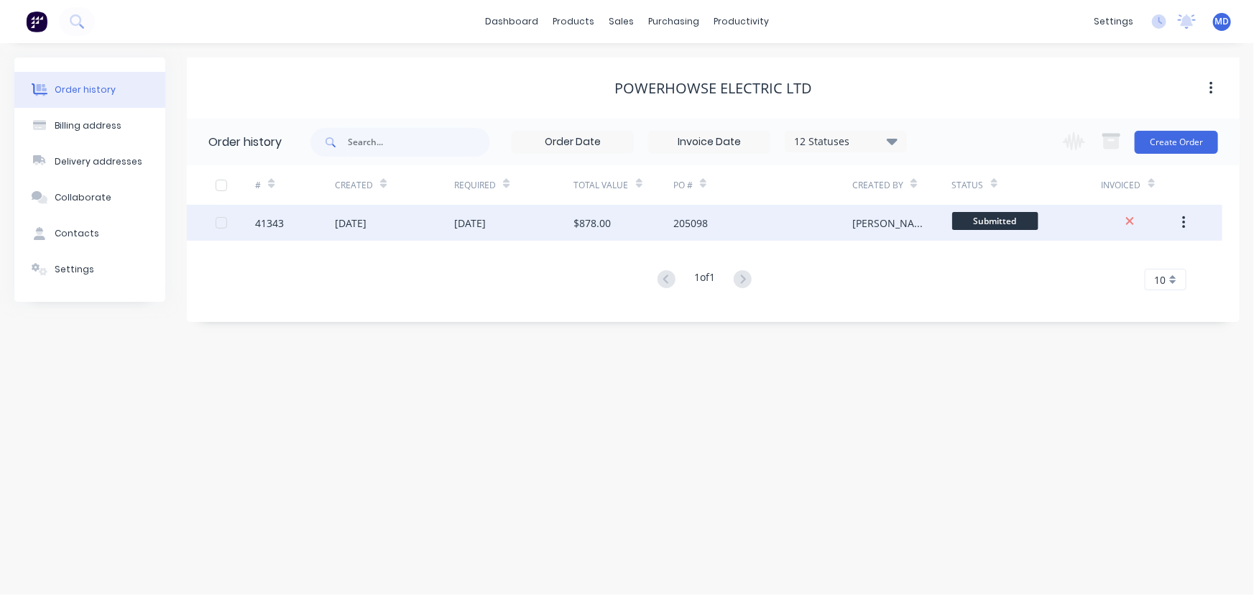
click at [327, 223] on div "41343" at bounding box center [295, 223] width 80 height 36
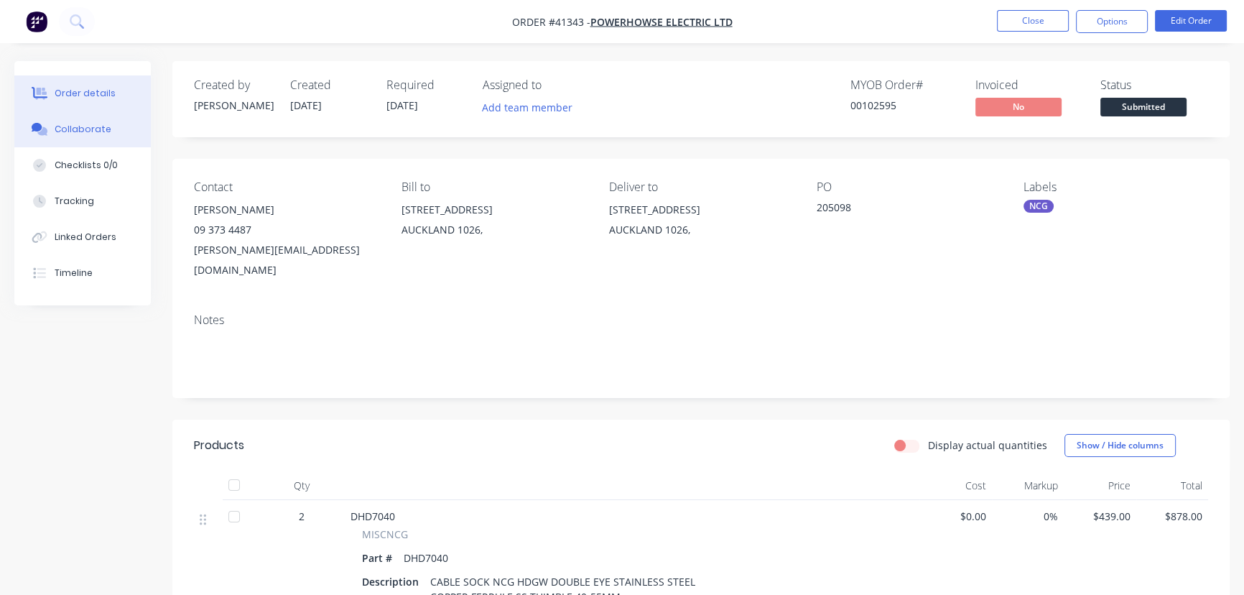
click at [82, 134] on div "Collaborate" at bounding box center [83, 129] width 57 height 13
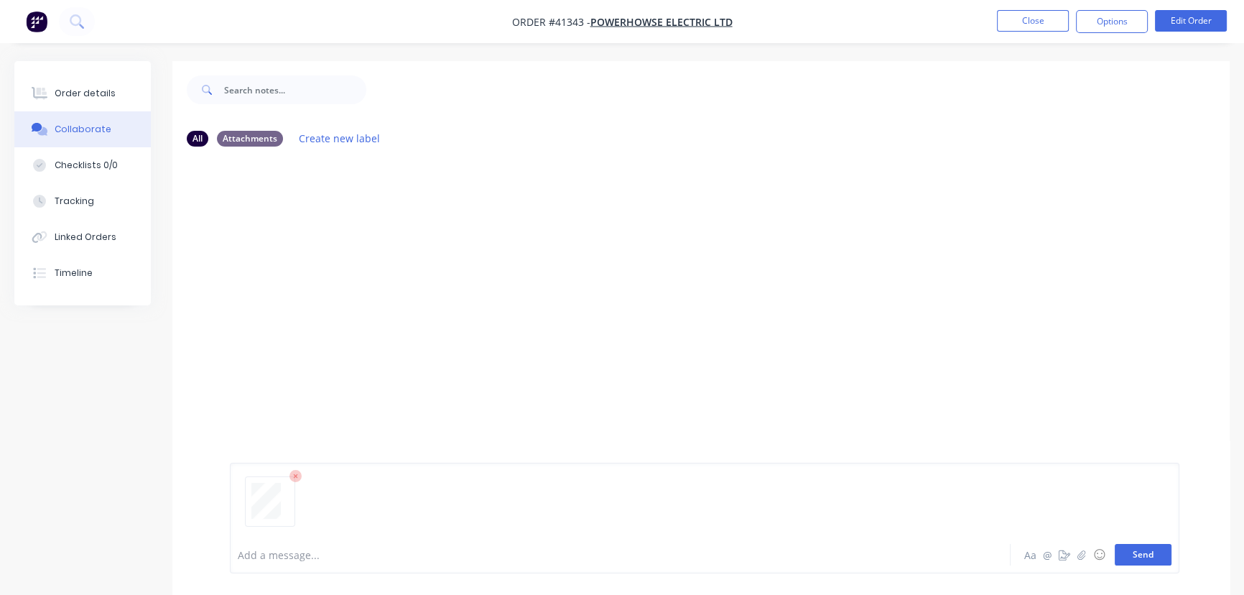
click at [1134, 553] on button "Send" at bounding box center [1143, 555] width 57 height 22
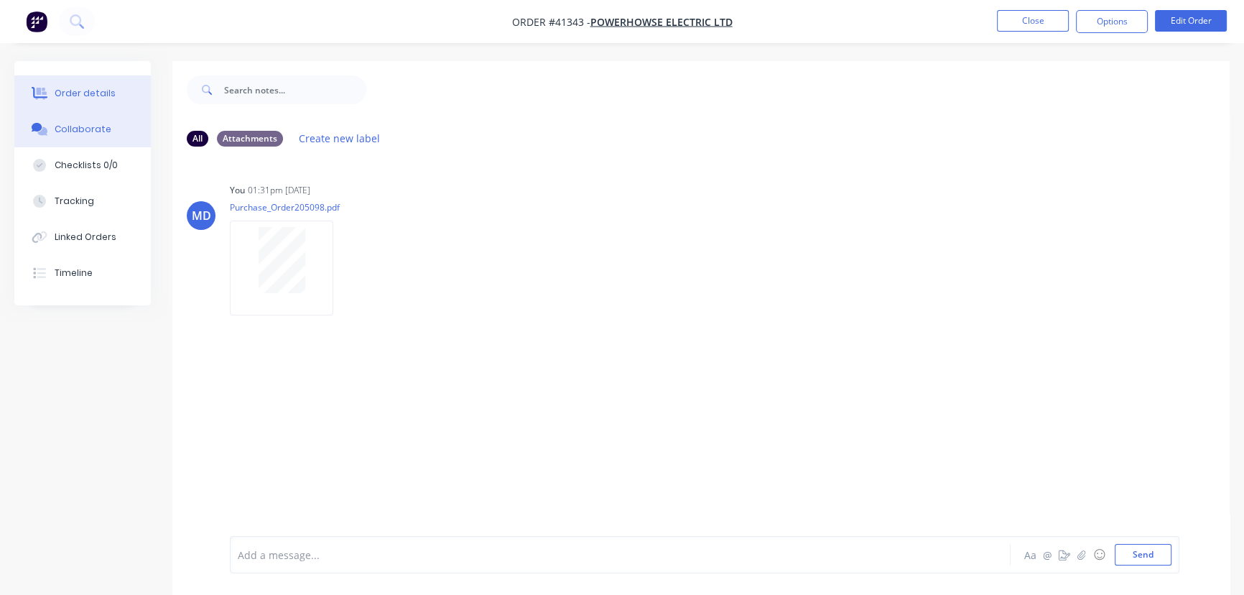
click at [102, 85] on button "Order details" at bounding box center [82, 93] width 137 height 36
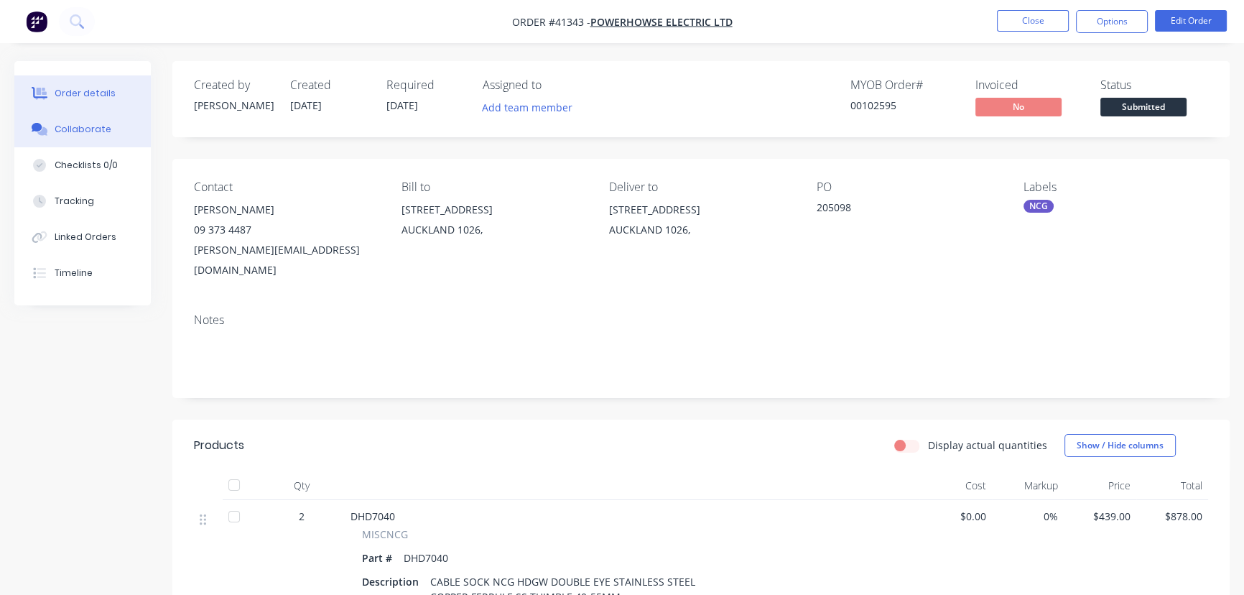
click at [91, 126] on div "Collaborate" at bounding box center [83, 129] width 57 height 13
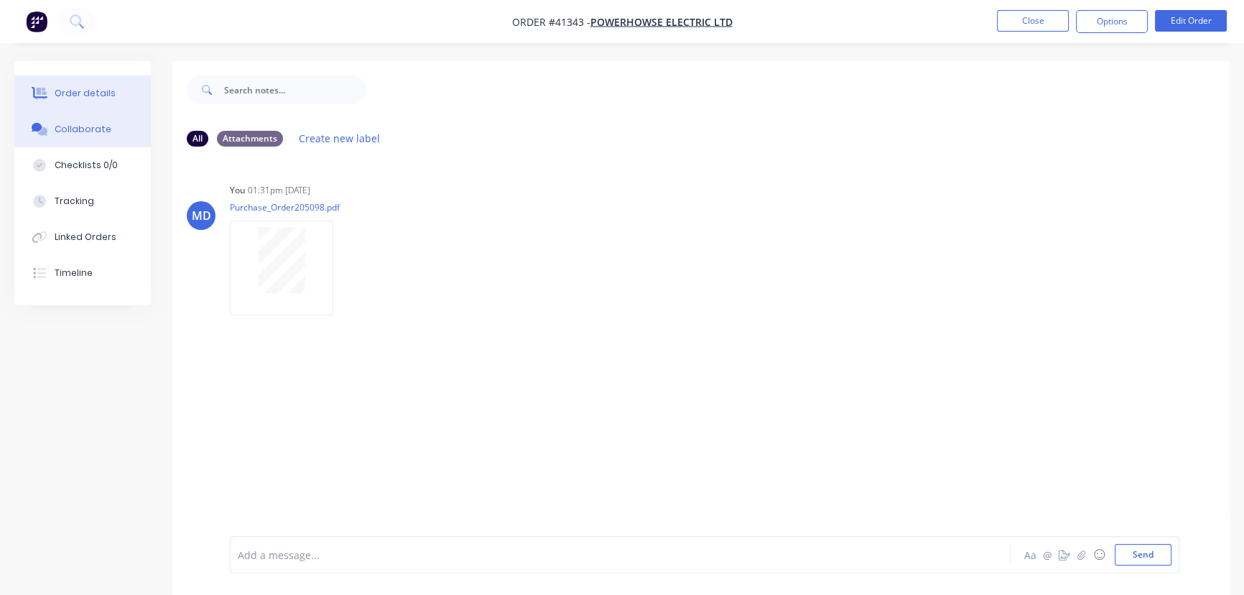
click at [78, 91] on div "Order details" at bounding box center [85, 93] width 61 height 13
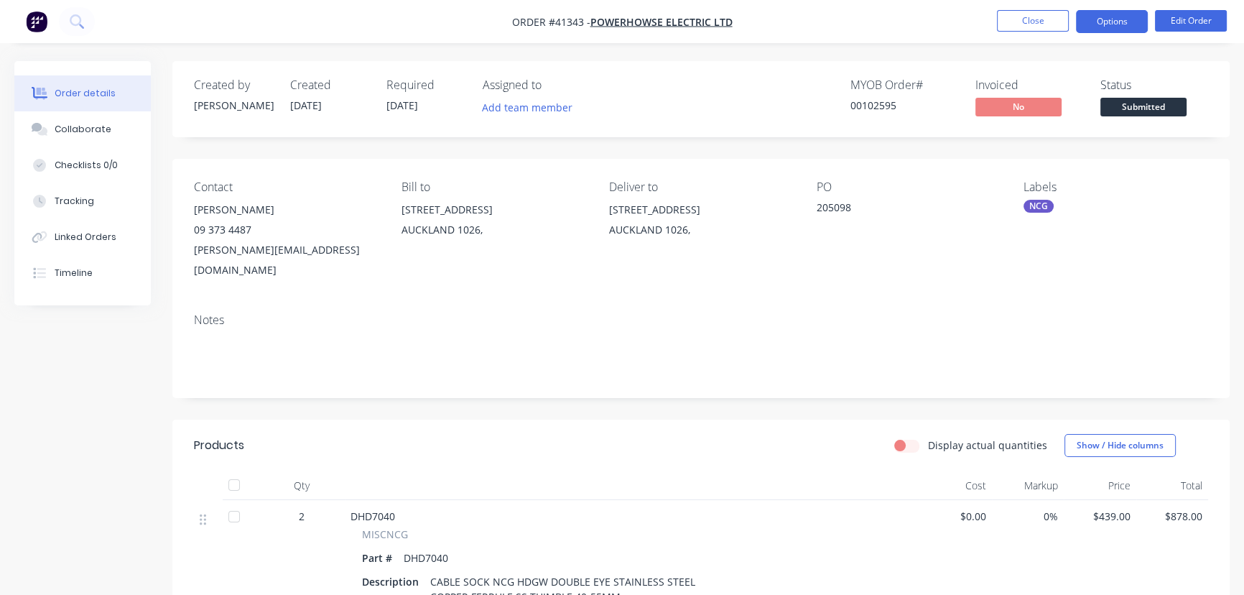
click at [1119, 21] on button "Options" at bounding box center [1112, 21] width 72 height 23
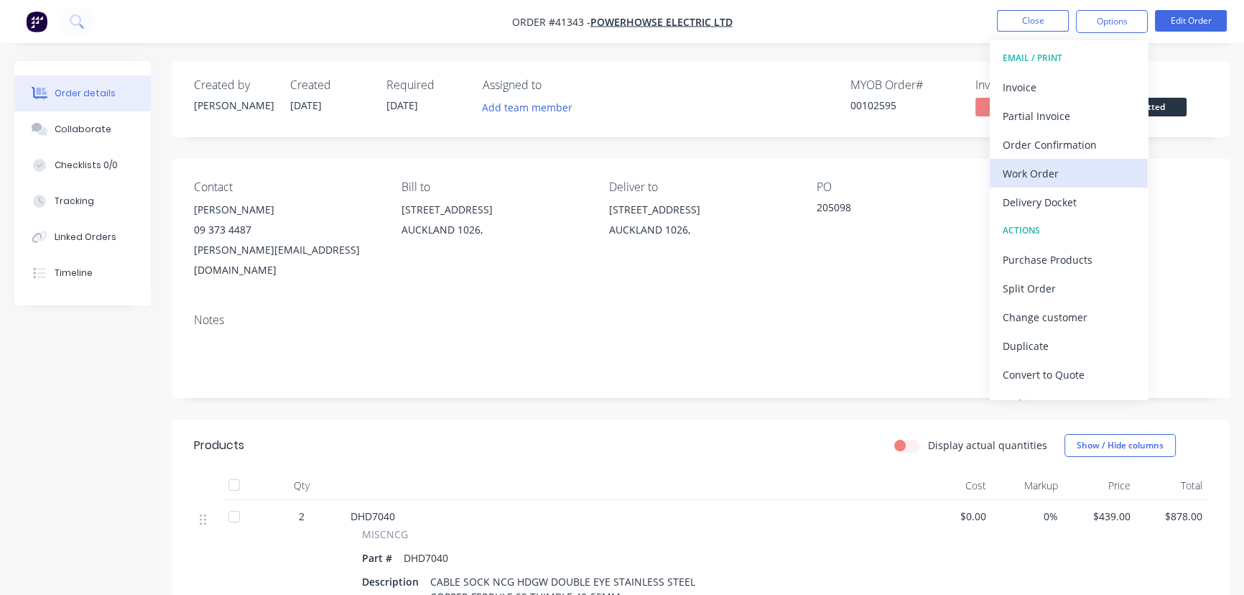
click at [1030, 174] on div "Work Order" at bounding box center [1069, 173] width 132 height 21
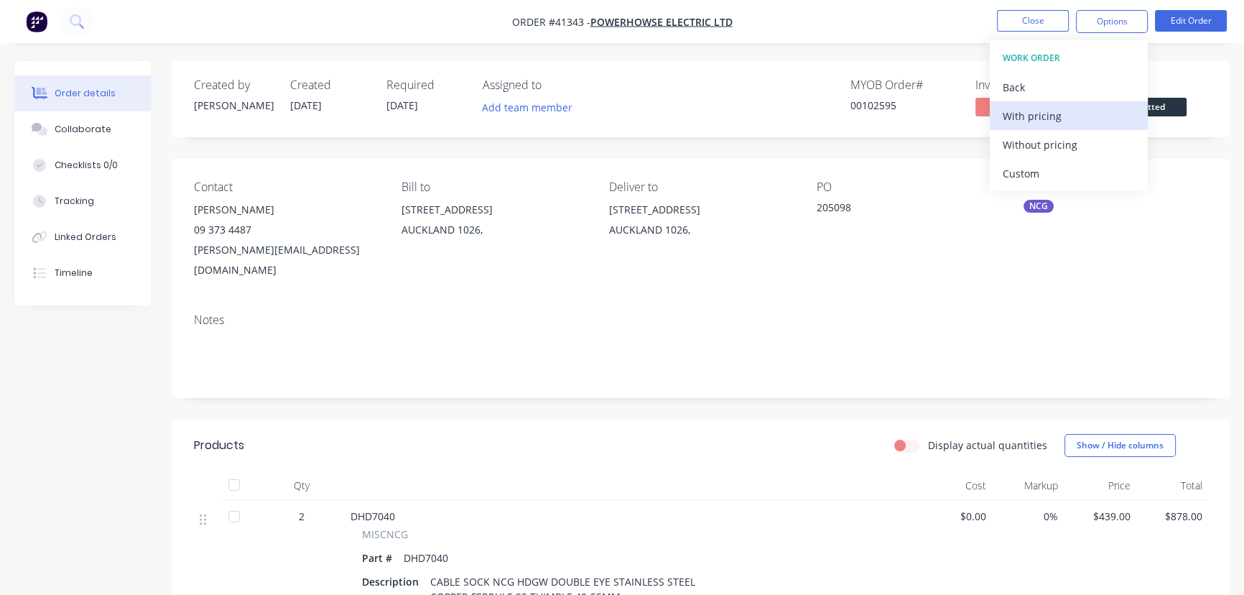
click at [1029, 118] on div "With pricing" at bounding box center [1069, 116] width 132 height 21
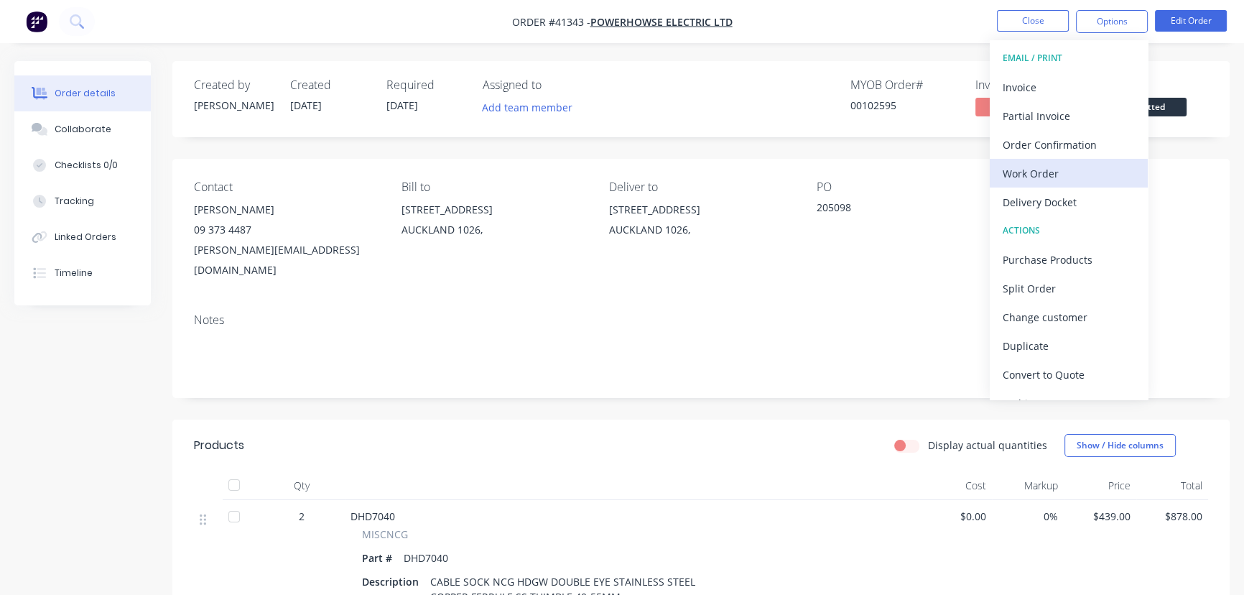
click at [1039, 175] on div "Work Order" at bounding box center [1069, 173] width 132 height 21
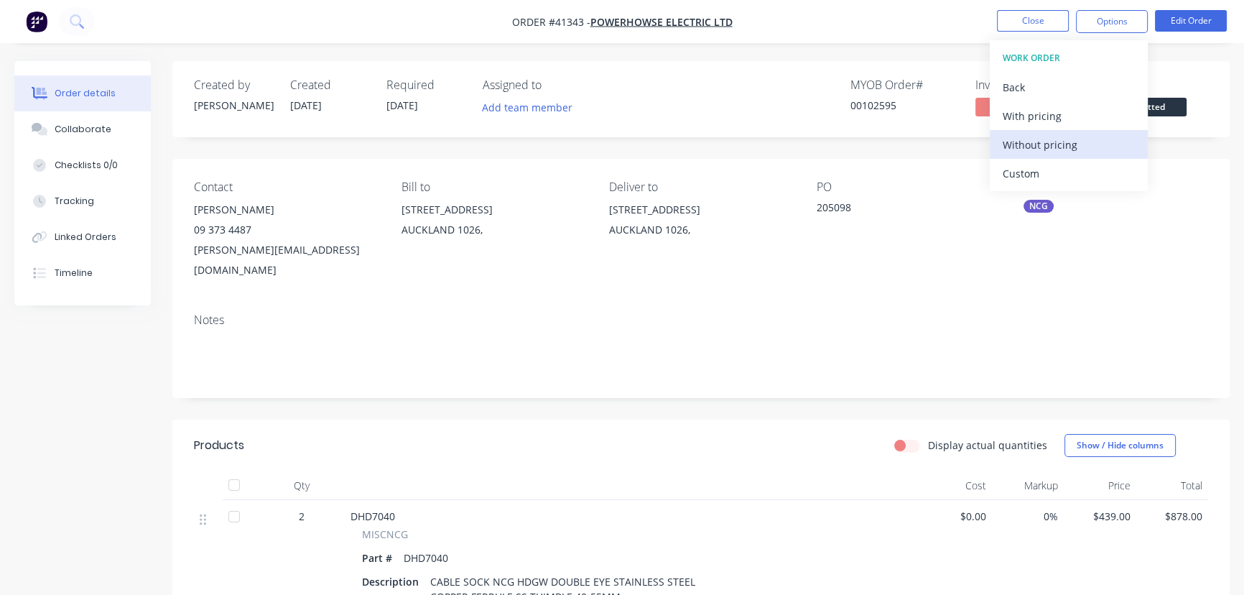
click at [1050, 147] on div "Without pricing" at bounding box center [1069, 144] width 132 height 21
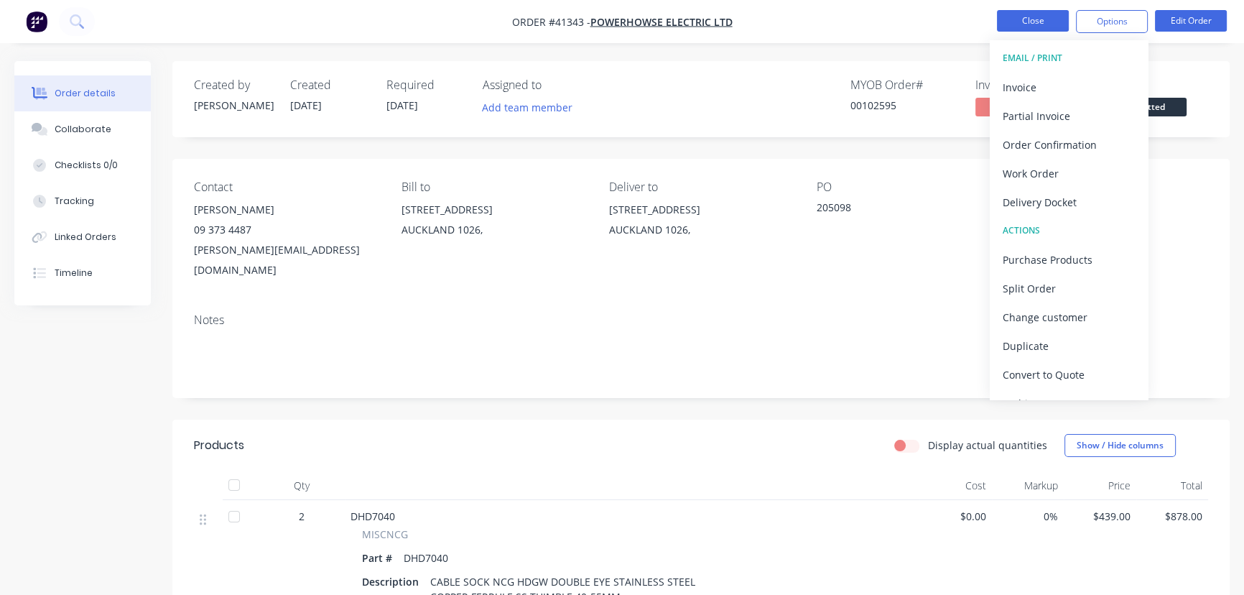
click at [1030, 21] on button "Close" at bounding box center [1033, 21] width 72 height 22
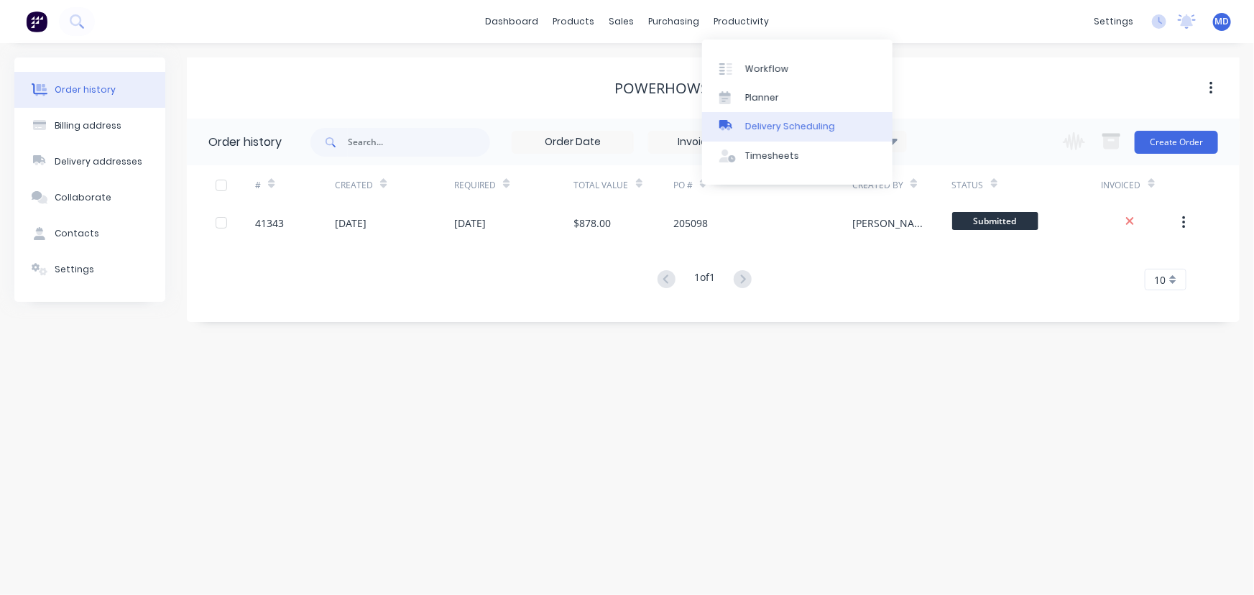
click at [824, 126] on div "Delivery Scheduling" at bounding box center [790, 126] width 90 height 13
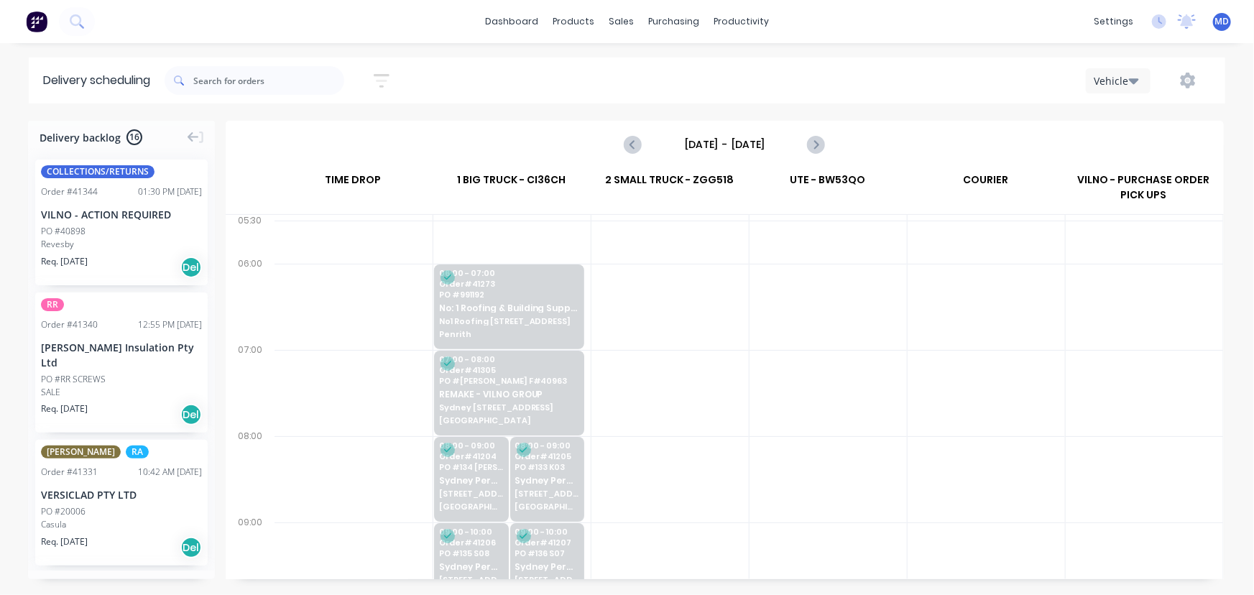
click at [1137, 73] on icon "button" at bounding box center [1134, 81] width 10 height 16
click at [1124, 147] on div "Vehicle" at bounding box center [1157, 147] width 142 height 29
click at [1119, 76] on div "Vehicle" at bounding box center [1115, 80] width 42 height 15
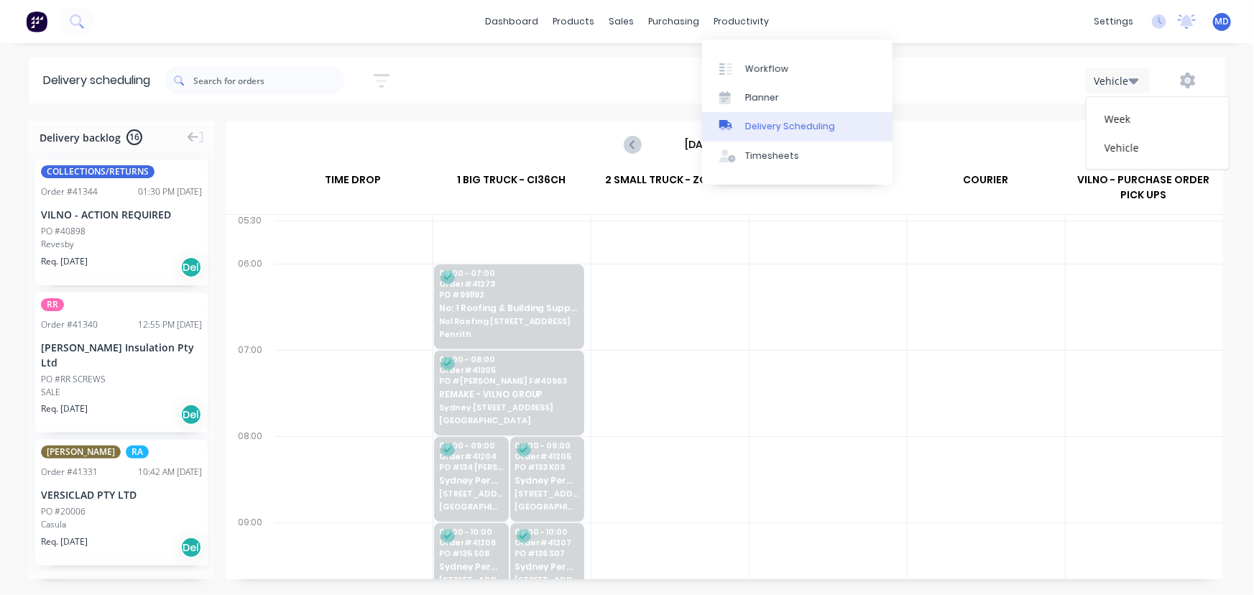
click at [792, 127] on div "Delivery Scheduling" at bounding box center [790, 126] width 90 height 13
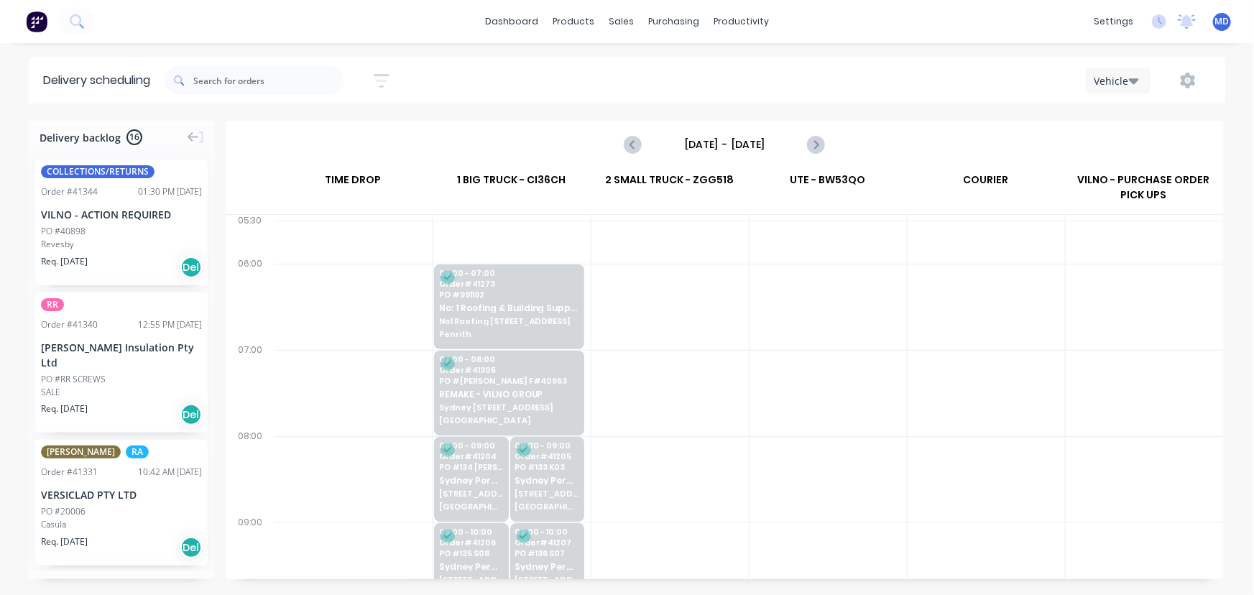
click at [1101, 78] on div "Vehicle" at bounding box center [1115, 80] width 42 height 15
click at [1114, 116] on div "Week" at bounding box center [1157, 118] width 142 height 29
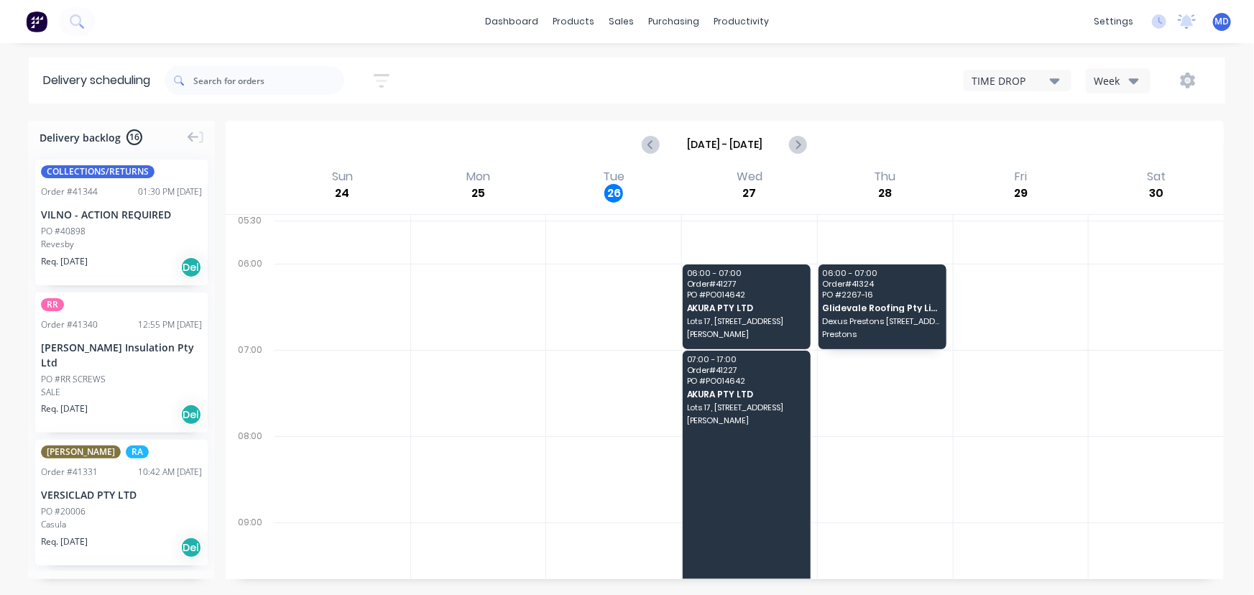
click at [1129, 73] on icon "button" at bounding box center [1134, 81] width 10 height 16
click at [1127, 144] on div "Vehicle" at bounding box center [1157, 147] width 142 height 29
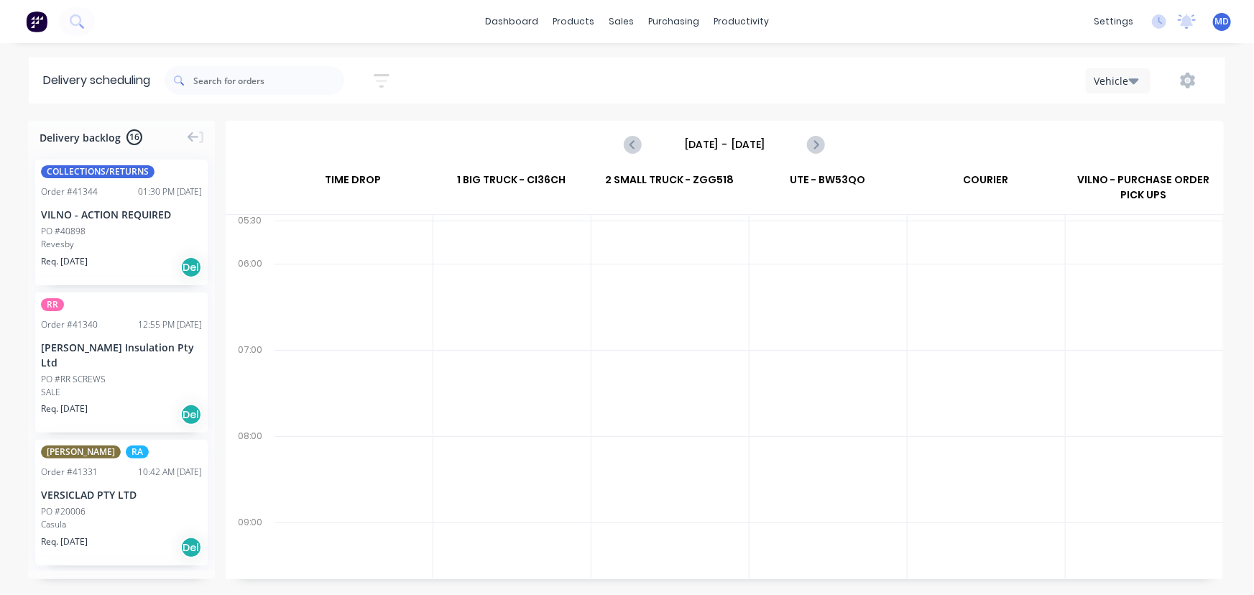
click at [731, 140] on input "[DATE] - [DATE]" at bounding box center [724, 145] width 142 height 22
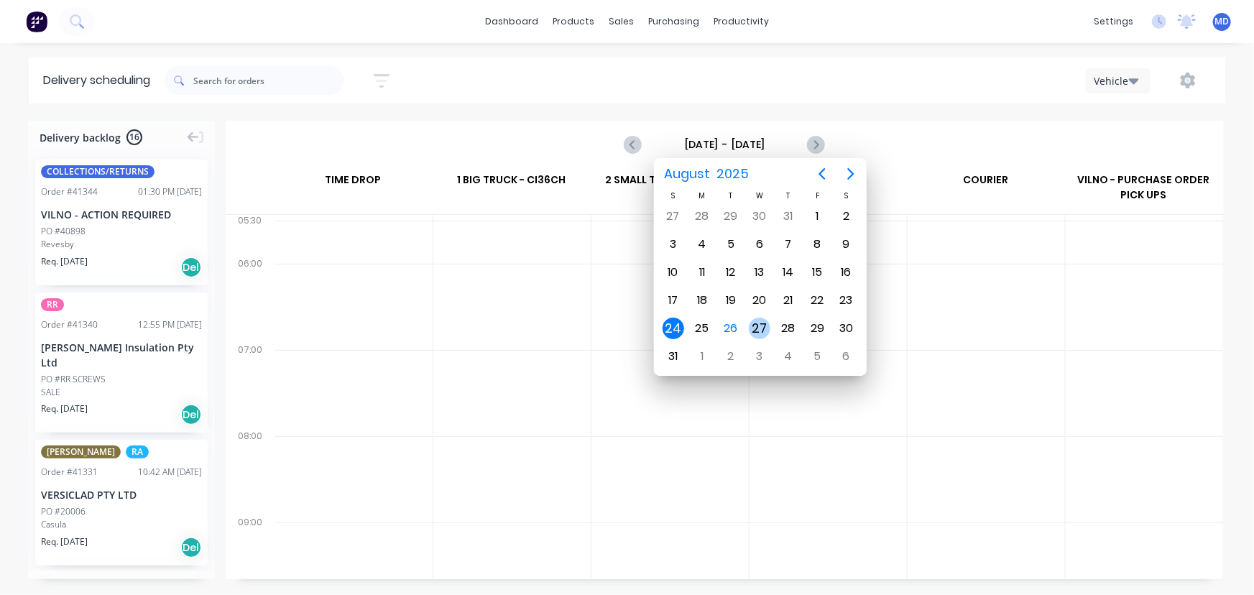
click at [755, 323] on div "27" at bounding box center [760, 329] width 22 height 22
type input "[DATE] - [DATE]"
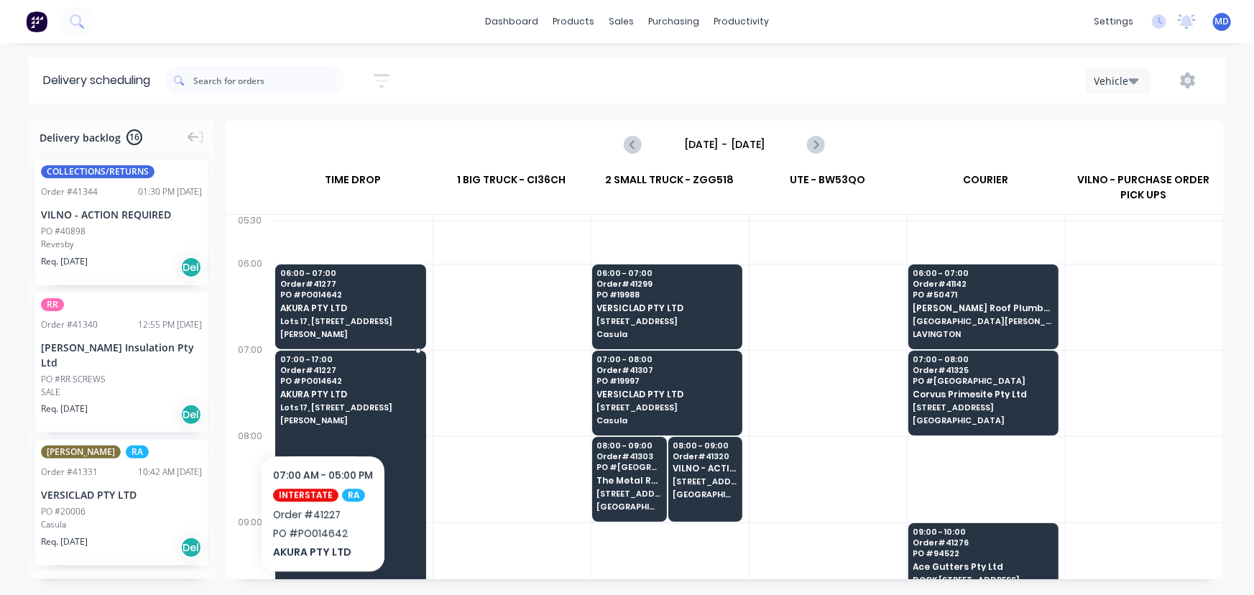
click at [317, 397] on span "AKURA PTY LTD" at bounding box center [350, 393] width 140 height 9
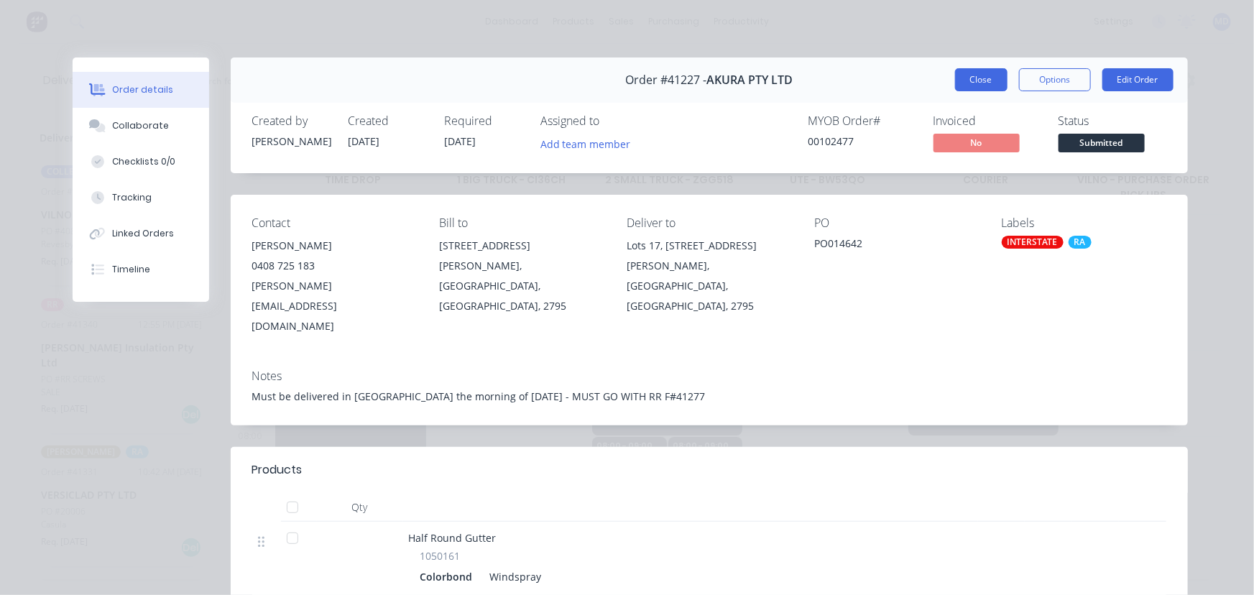
click at [973, 75] on button "Close" at bounding box center [981, 79] width 52 height 23
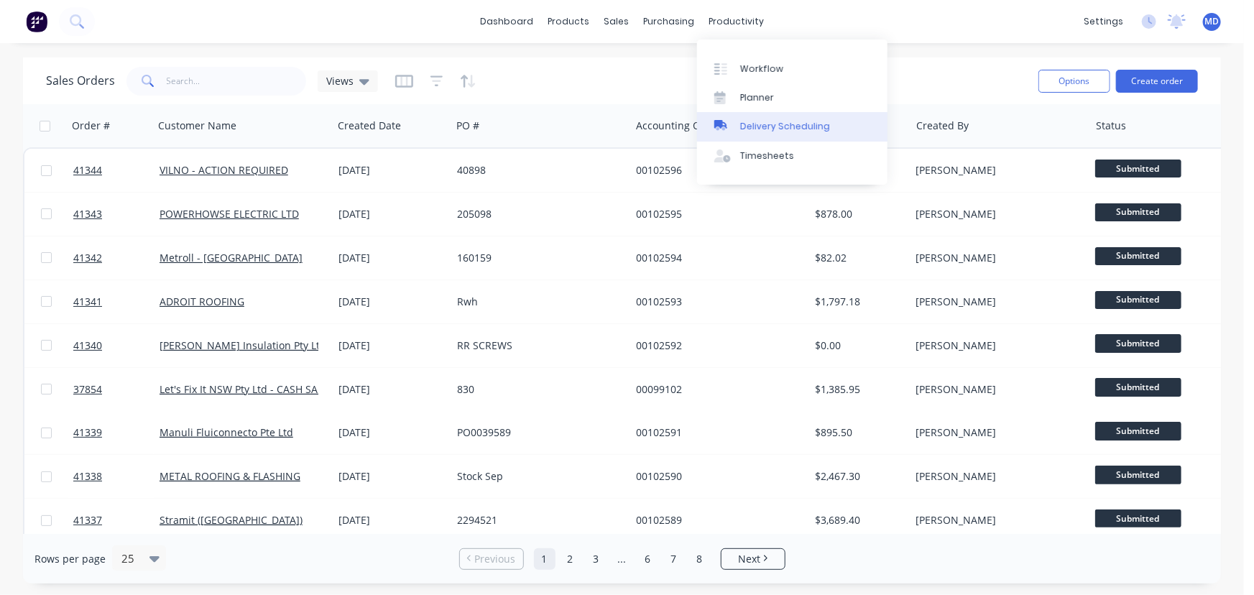
click at [815, 124] on div "Delivery Scheduling" at bounding box center [785, 126] width 90 height 13
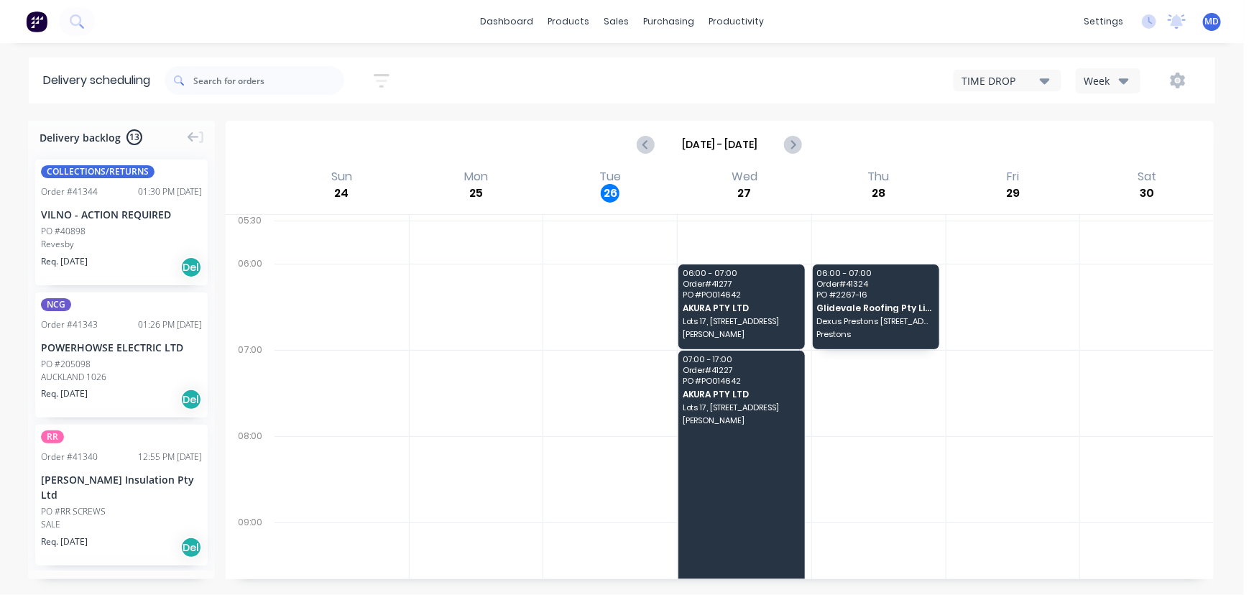
click at [1129, 78] on button "Week" at bounding box center [1108, 80] width 65 height 25
click at [1109, 144] on div "Vehicle" at bounding box center [1147, 147] width 142 height 29
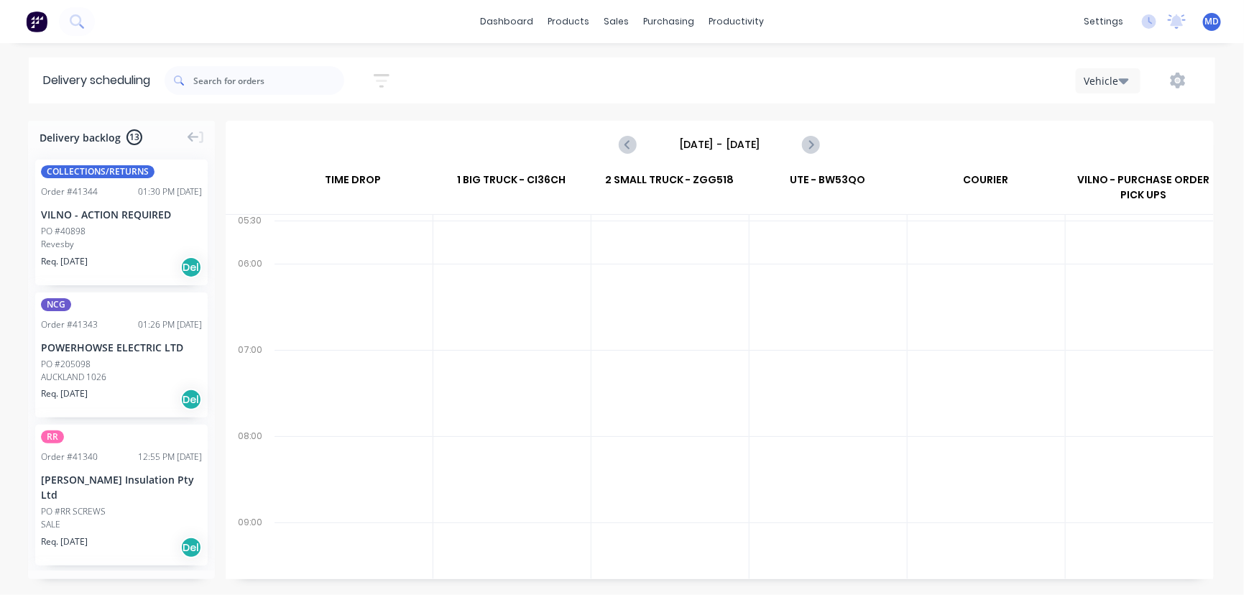
click at [732, 142] on input "[DATE] - [DATE]" at bounding box center [719, 145] width 142 height 22
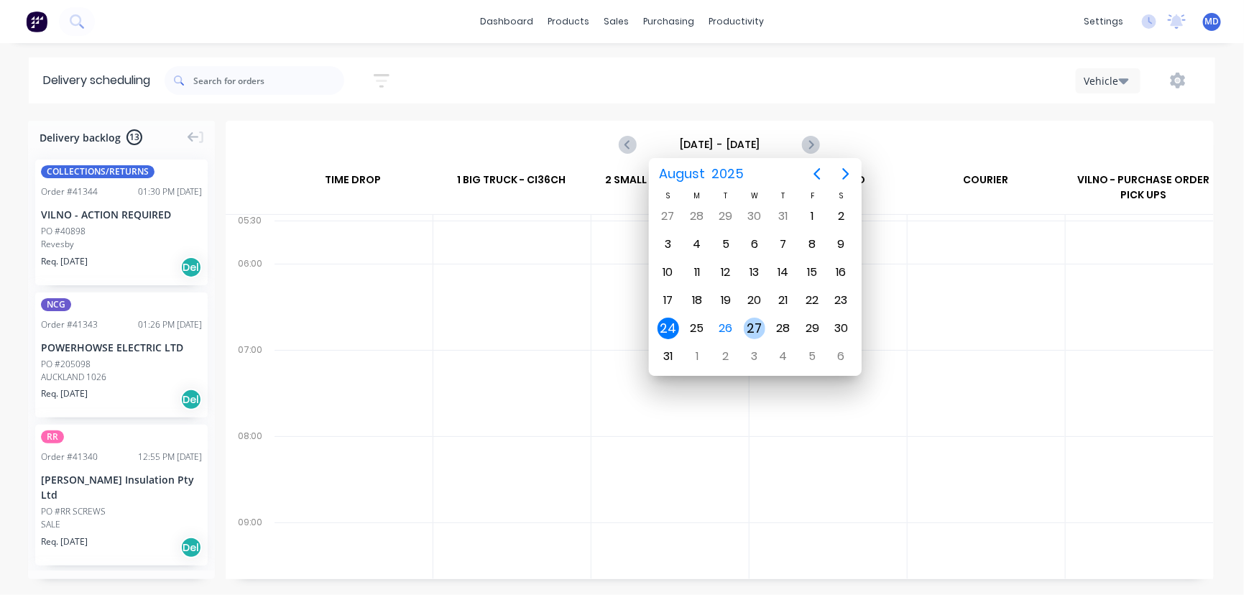
click at [757, 322] on div "27" at bounding box center [755, 329] width 22 height 22
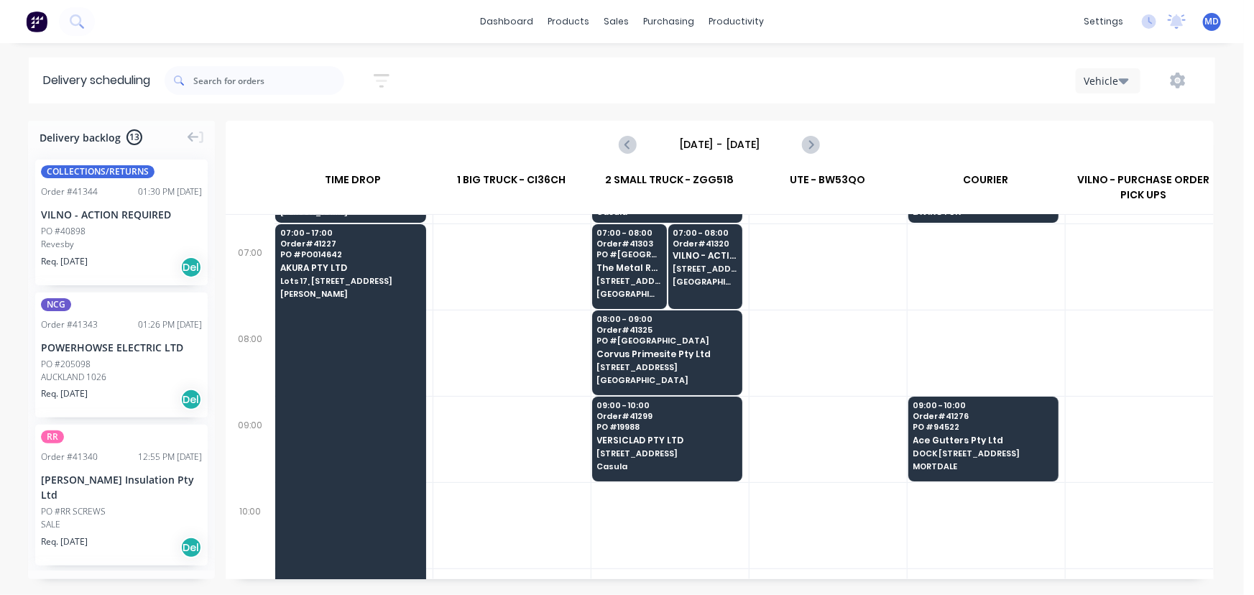
scroll to position [130, 0]
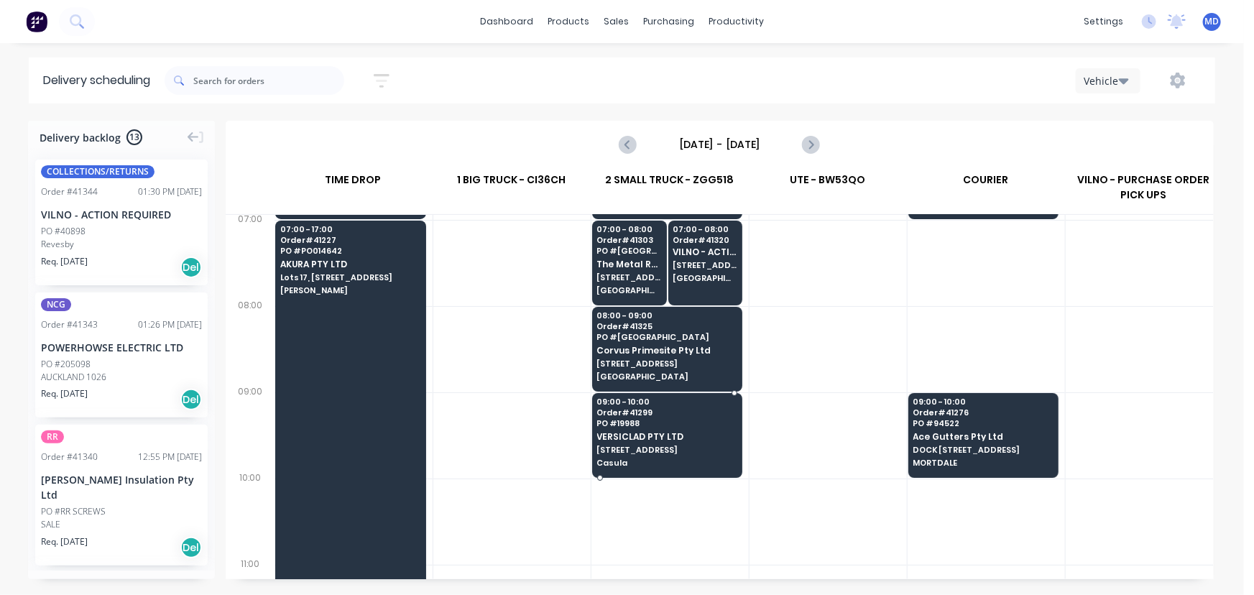
click at [647, 429] on div "09:00 - 10:00 Order # 41299 PO # 19988 VERSICLAD PTY LTD [STREET_ADDRESS]" at bounding box center [667, 433] width 149 height 80
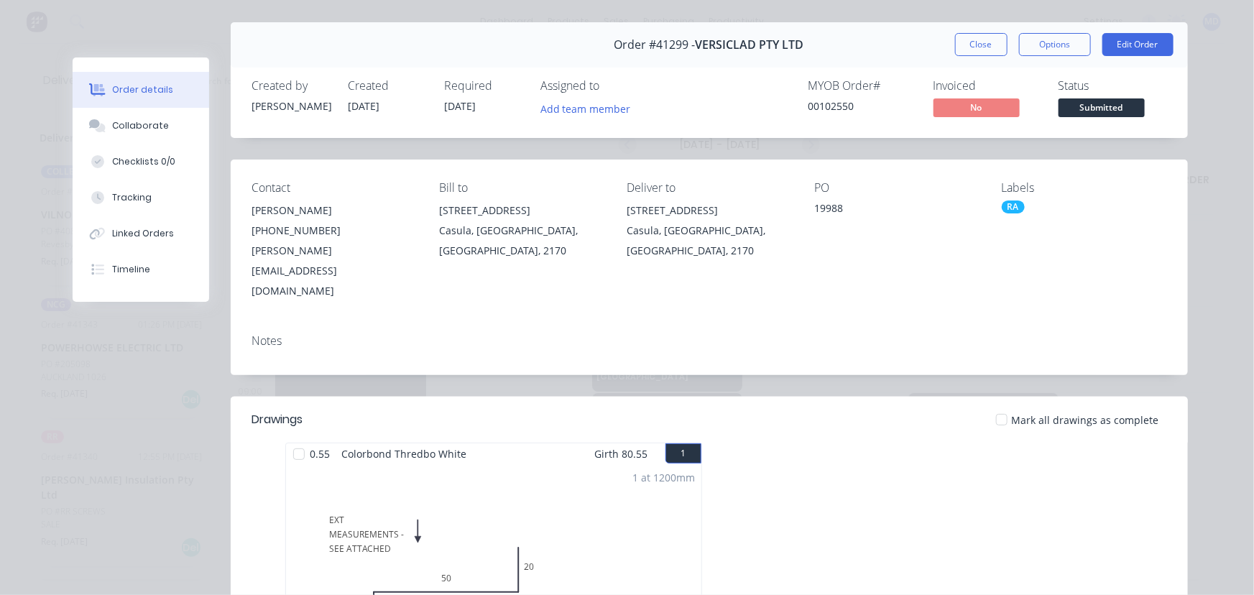
scroll to position [0, 0]
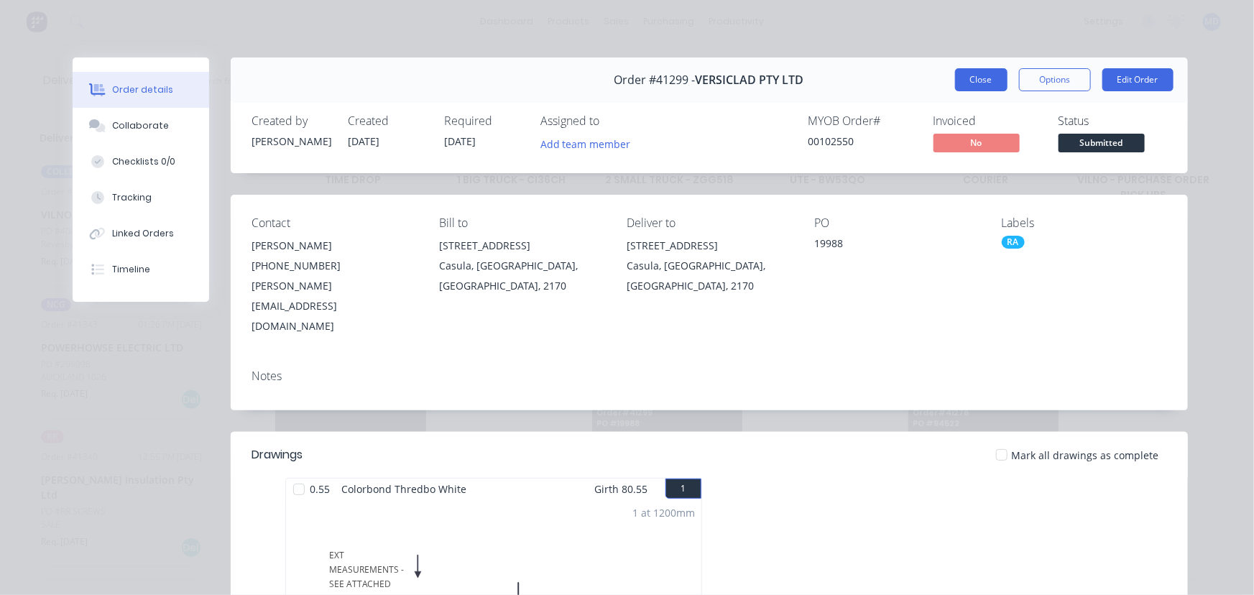
click at [976, 78] on button "Close" at bounding box center [981, 79] width 52 height 23
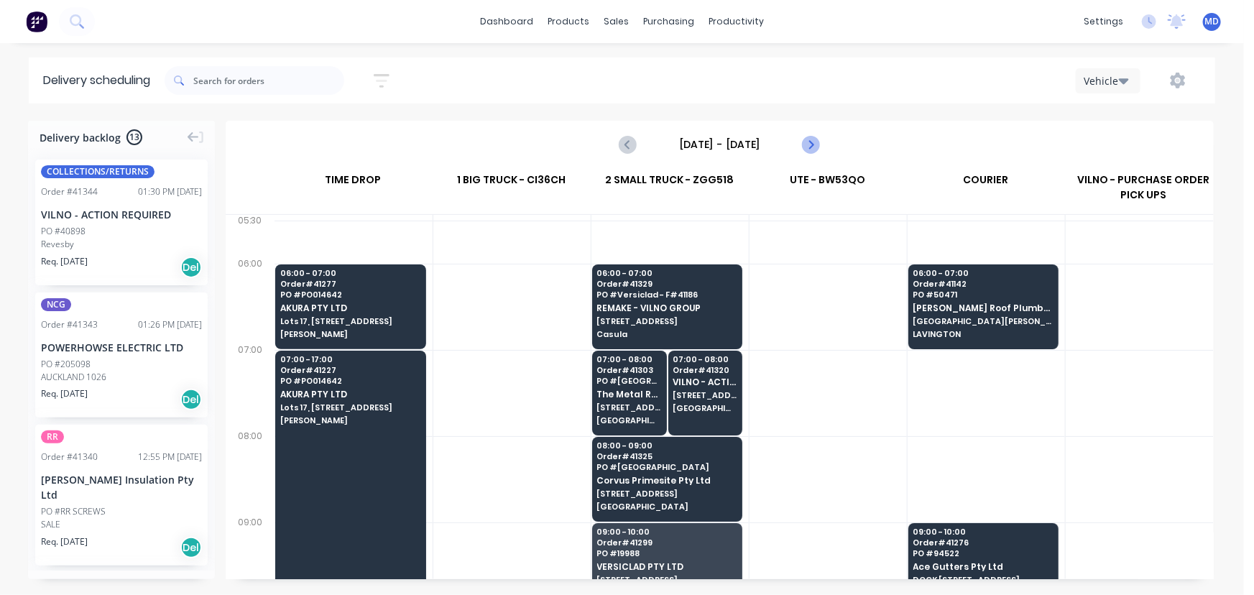
click at [812, 139] on icon "Next page" at bounding box center [810, 144] width 17 height 17
type input "[DATE] - [DATE]"
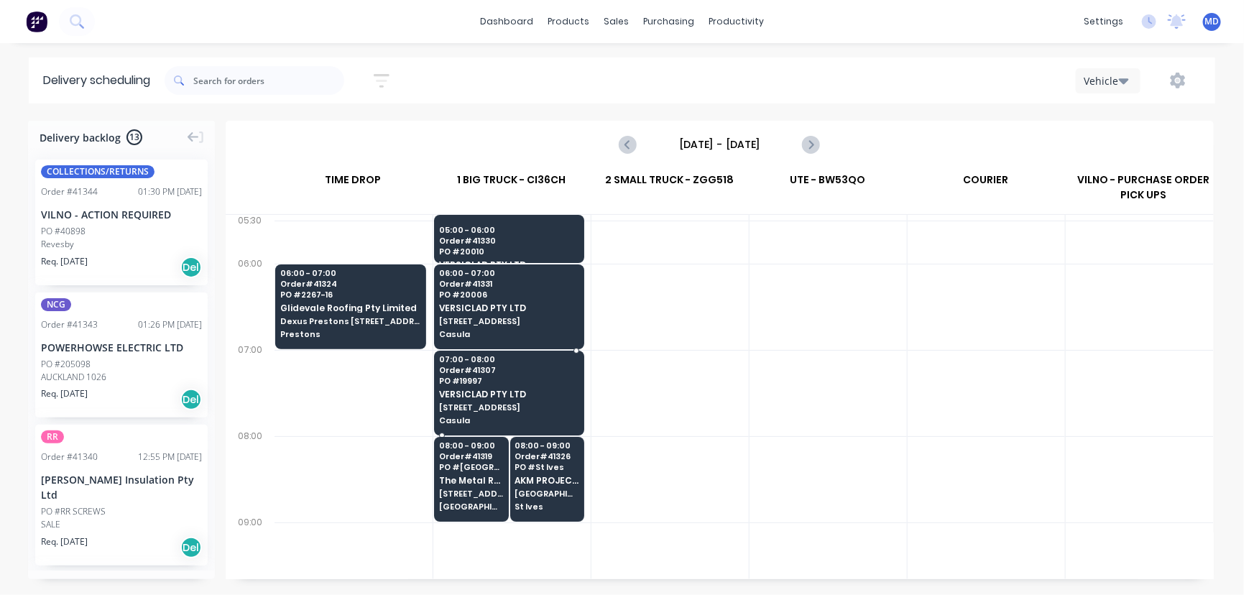
click at [522, 393] on span "VERSICLAD PTY LTD" at bounding box center [508, 393] width 139 height 9
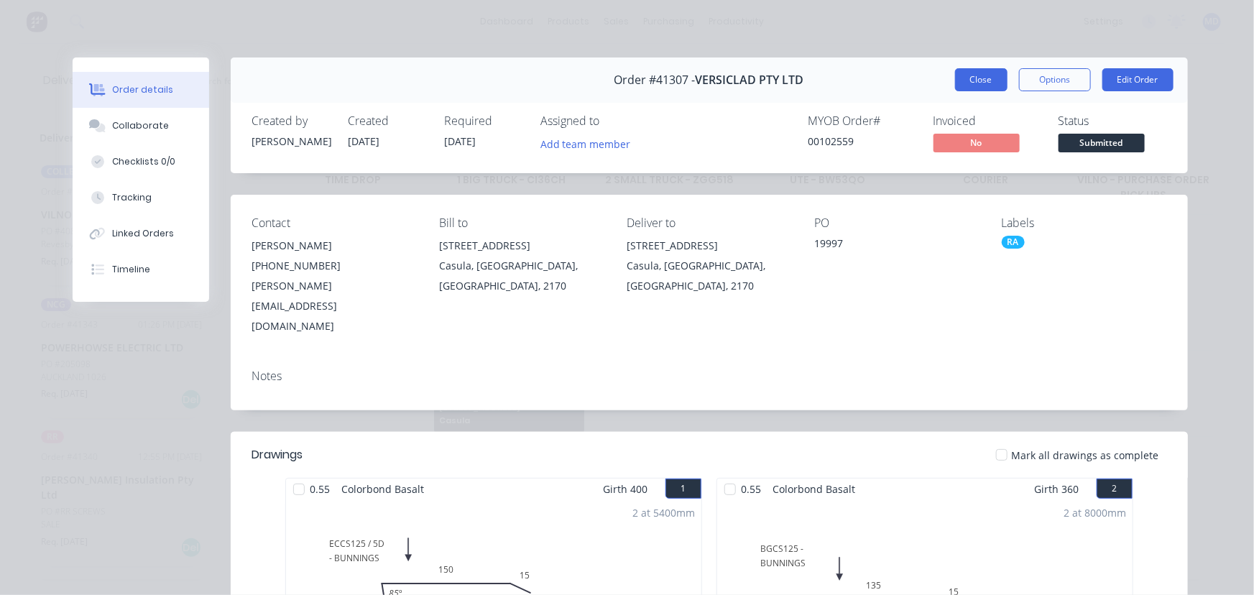
click at [971, 78] on button "Close" at bounding box center [981, 79] width 52 height 23
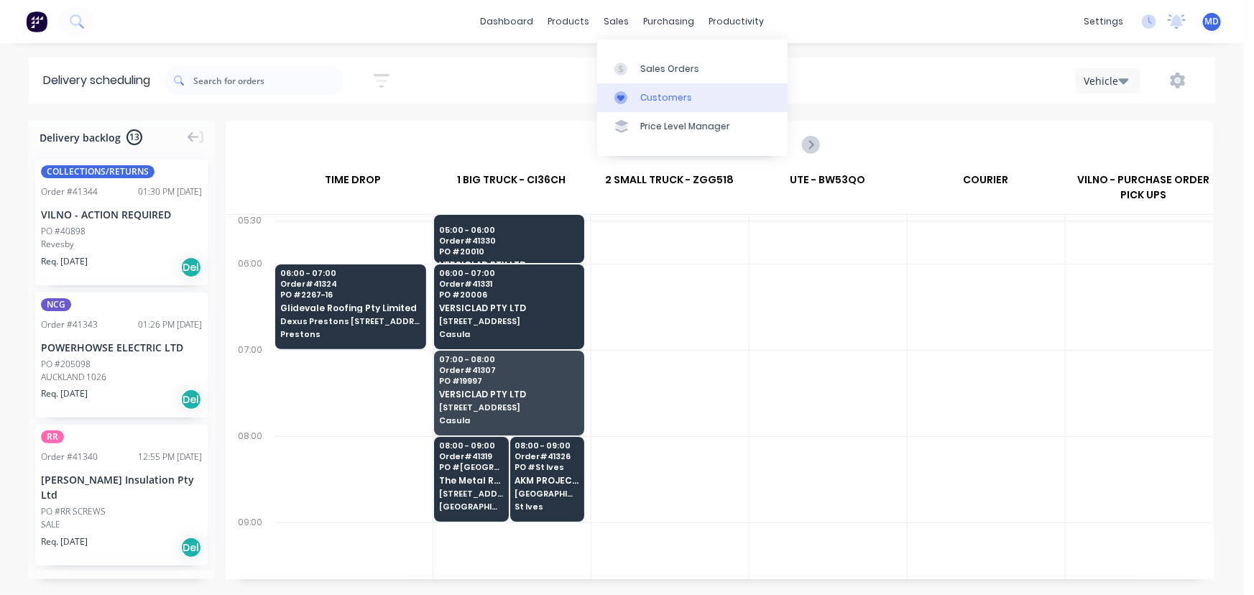
click at [657, 99] on div "Customers" at bounding box center [666, 97] width 52 height 13
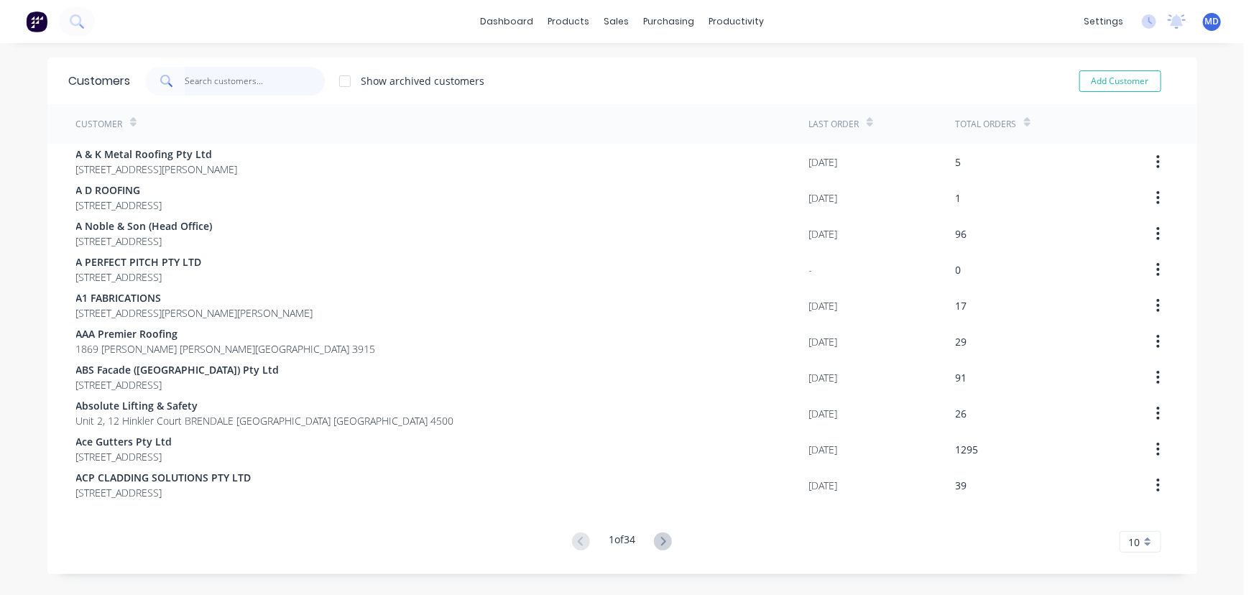
drag, startPoint x: 273, startPoint y: 93, endPoint x: 254, endPoint y: 78, distance: 24.1
click at [266, 91] on input "text" at bounding box center [255, 81] width 140 height 29
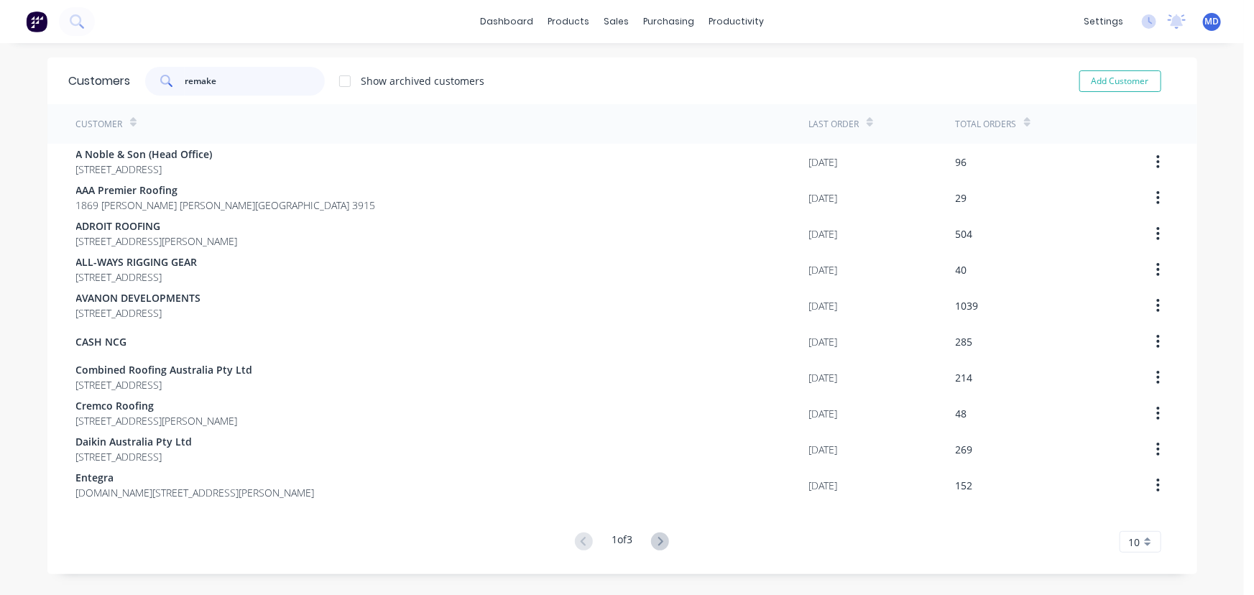
type input "remake"
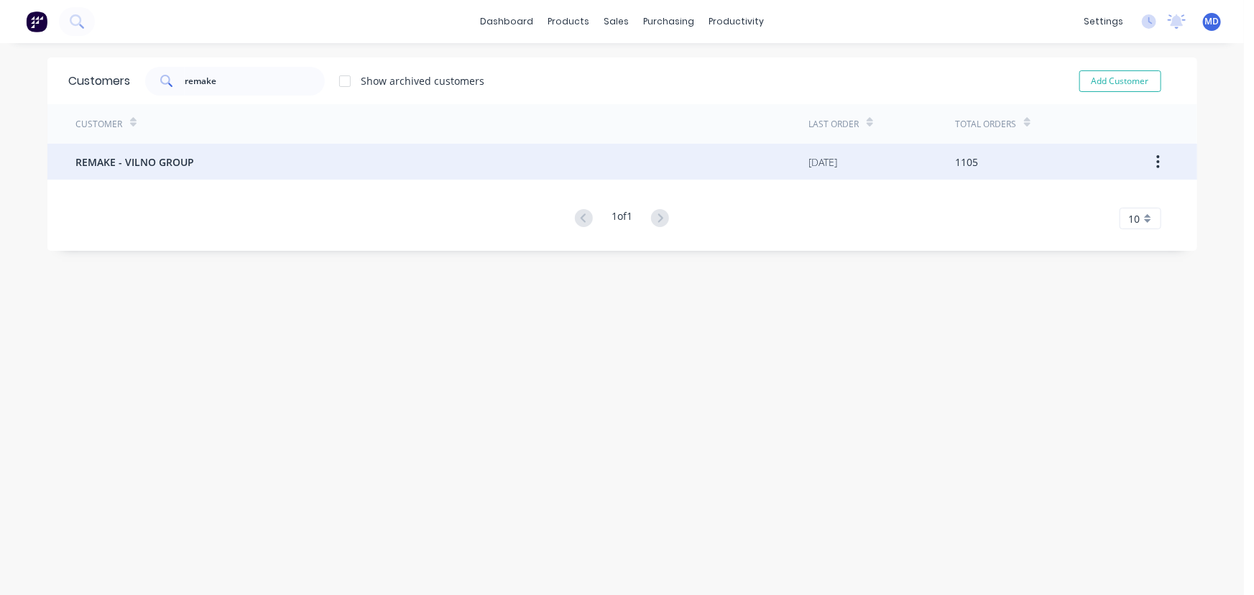
click at [158, 161] on span "REMAKE - VILNO GROUP" at bounding box center [135, 161] width 119 height 15
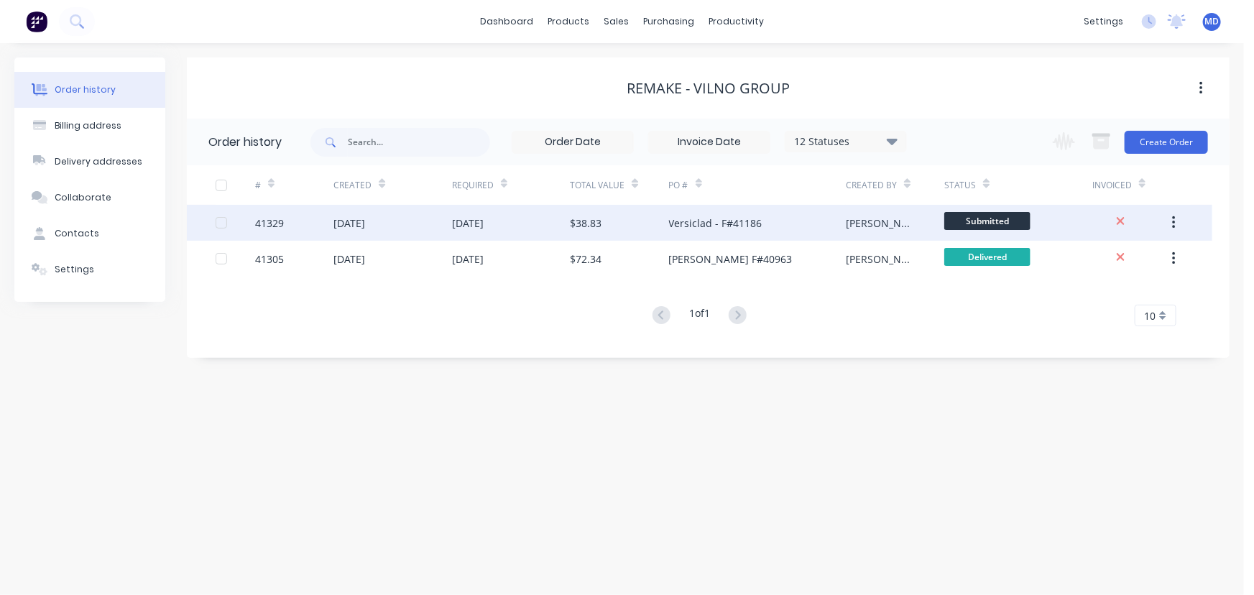
click at [411, 221] on div "[DATE]" at bounding box center [392, 223] width 118 height 36
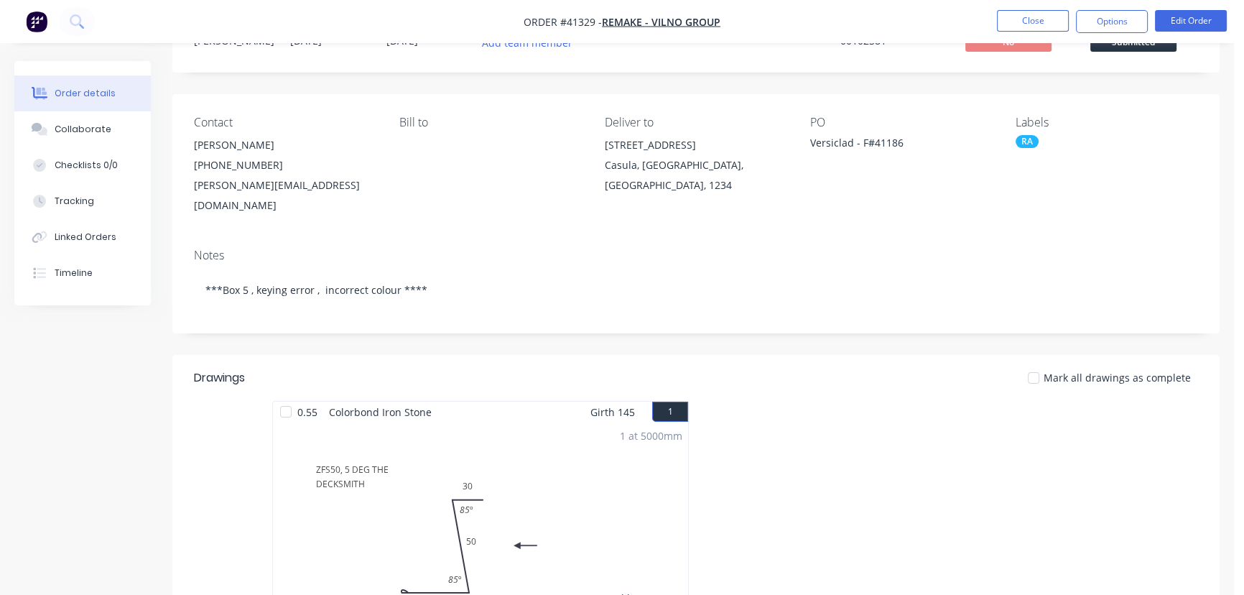
scroll to position [261, 0]
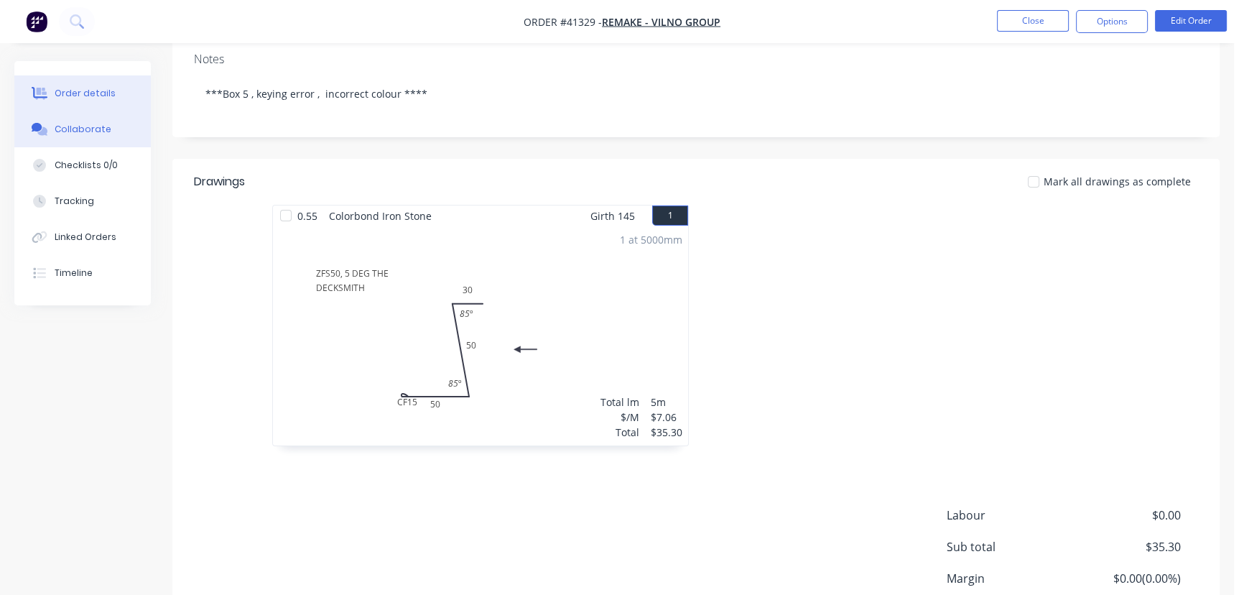
click at [95, 134] on div "Collaborate" at bounding box center [83, 129] width 57 height 13
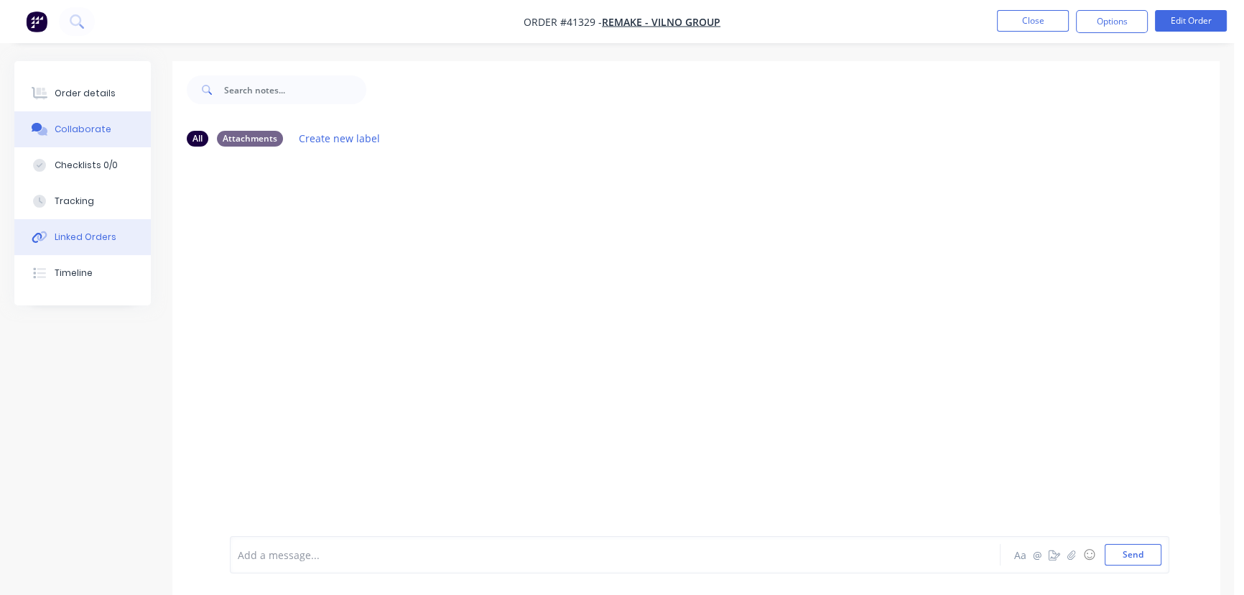
click at [83, 235] on div "Linked Orders" at bounding box center [86, 237] width 62 height 13
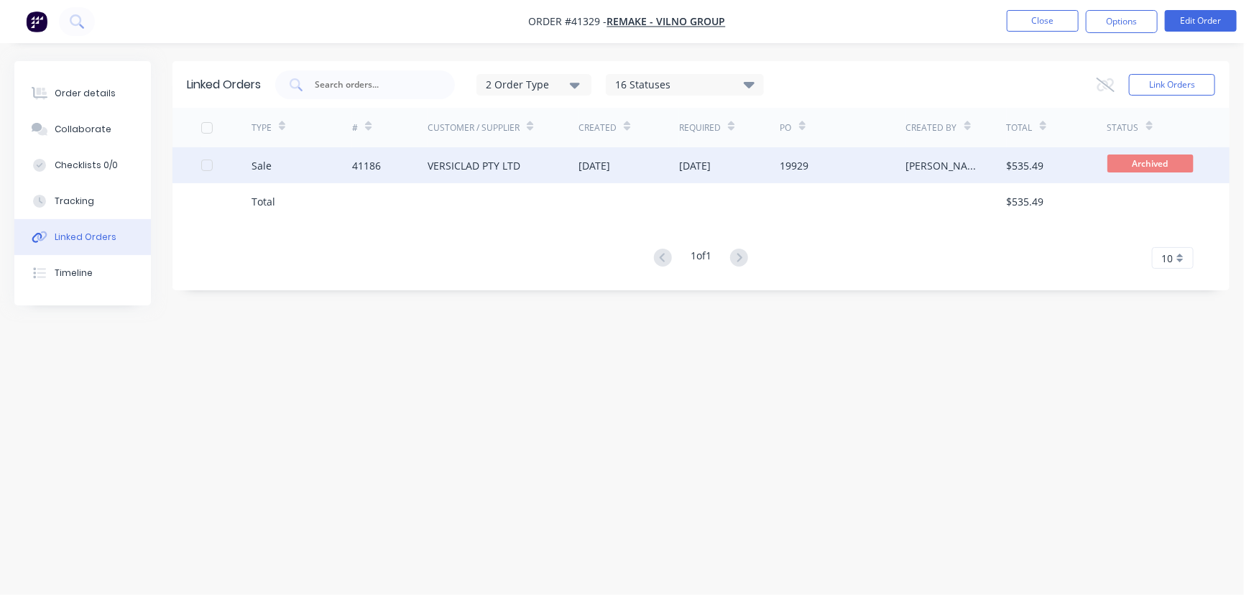
click at [847, 168] on div "19929" at bounding box center [843, 165] width 126 height 36
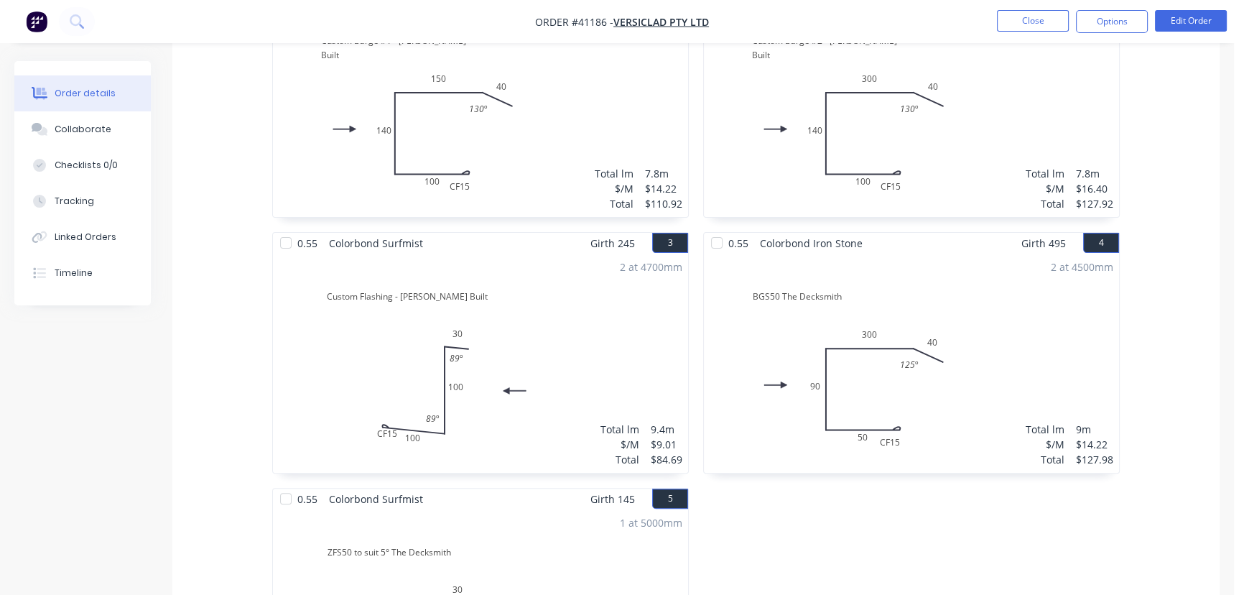
scroll to position [392, 0]
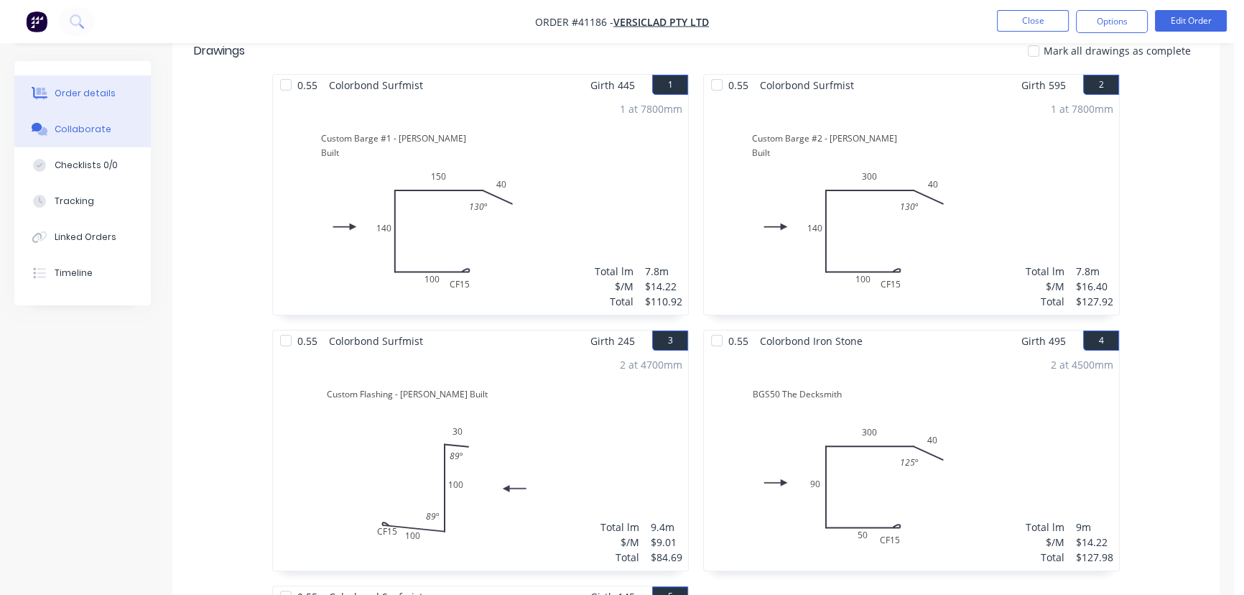
click at [80, 128] on div "Collaborate" at bounding box center [83, 129] width 57 height 13
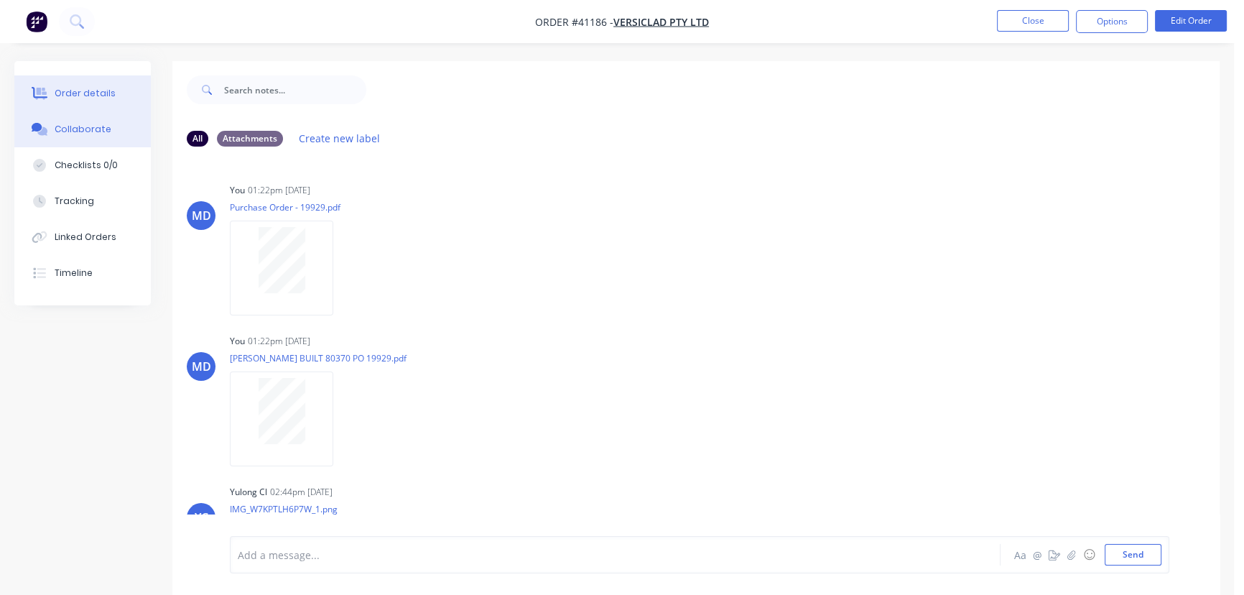
click at [78, 92] on div "Order details" at bounding box center [85, 93] width 61 height 13
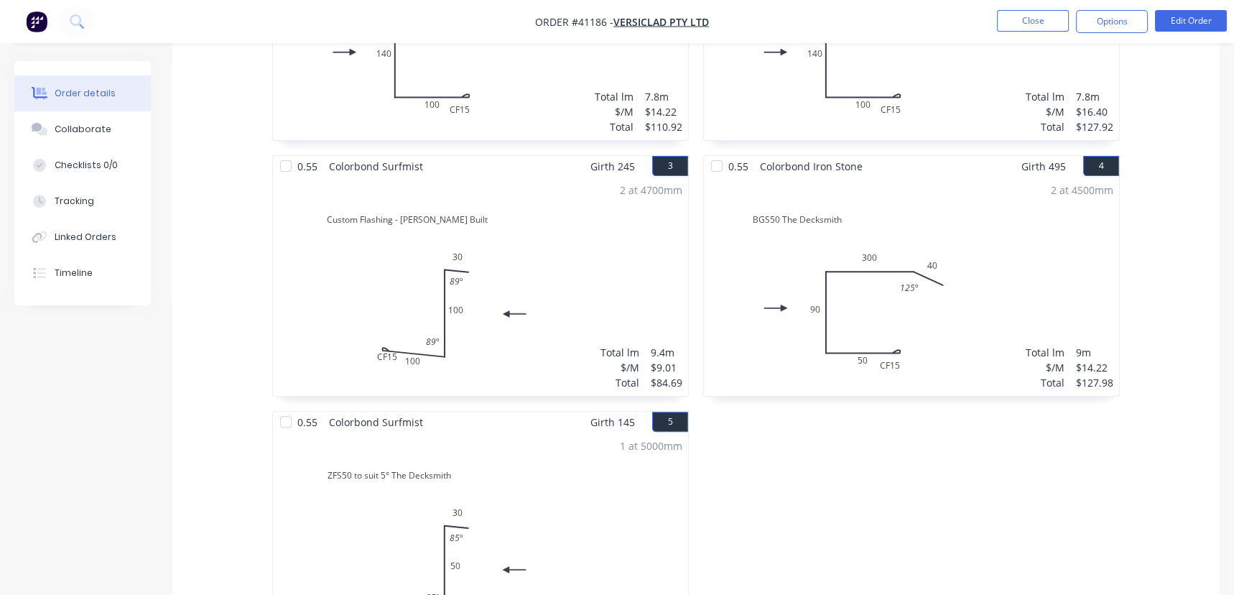
scroll to position [588, 0]
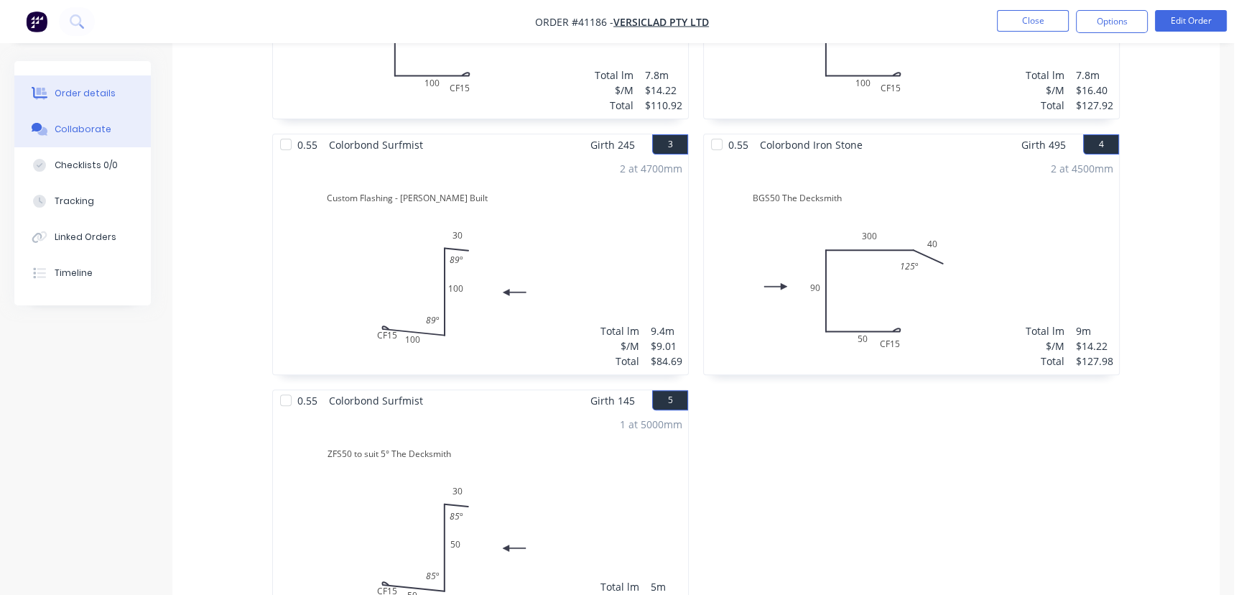
click at [80, 126] on div "Collaborate" at bounding box center [83, 129] width 57 height 13
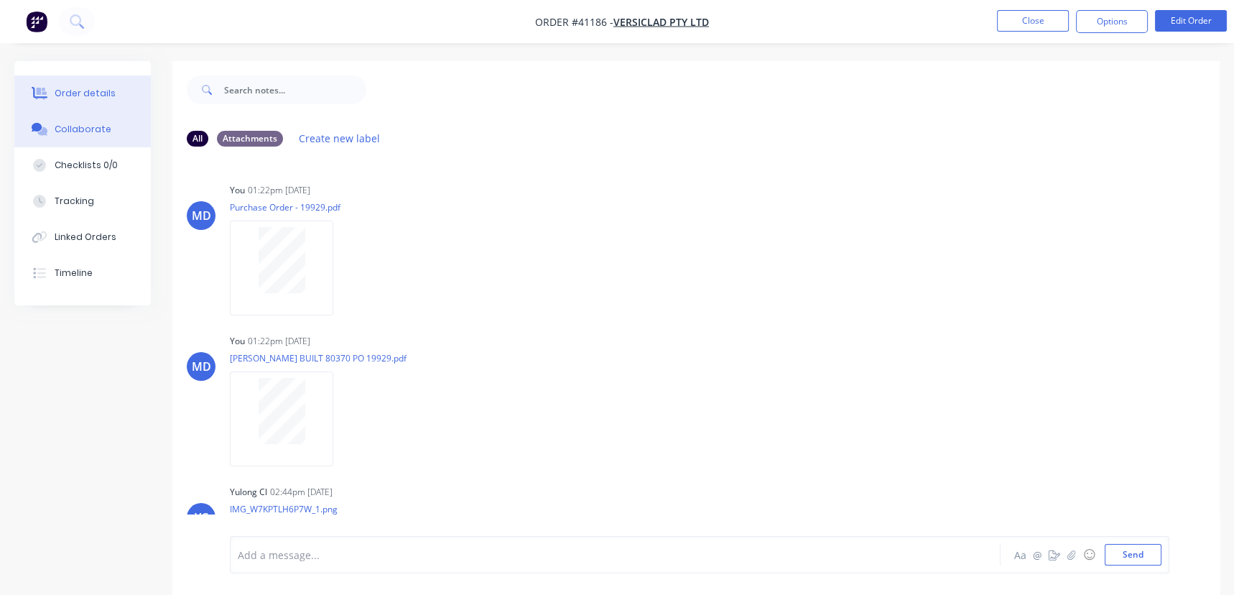
click at [102, 99] on div "Order details" at bounding box center [85, 93] width 61 height 13
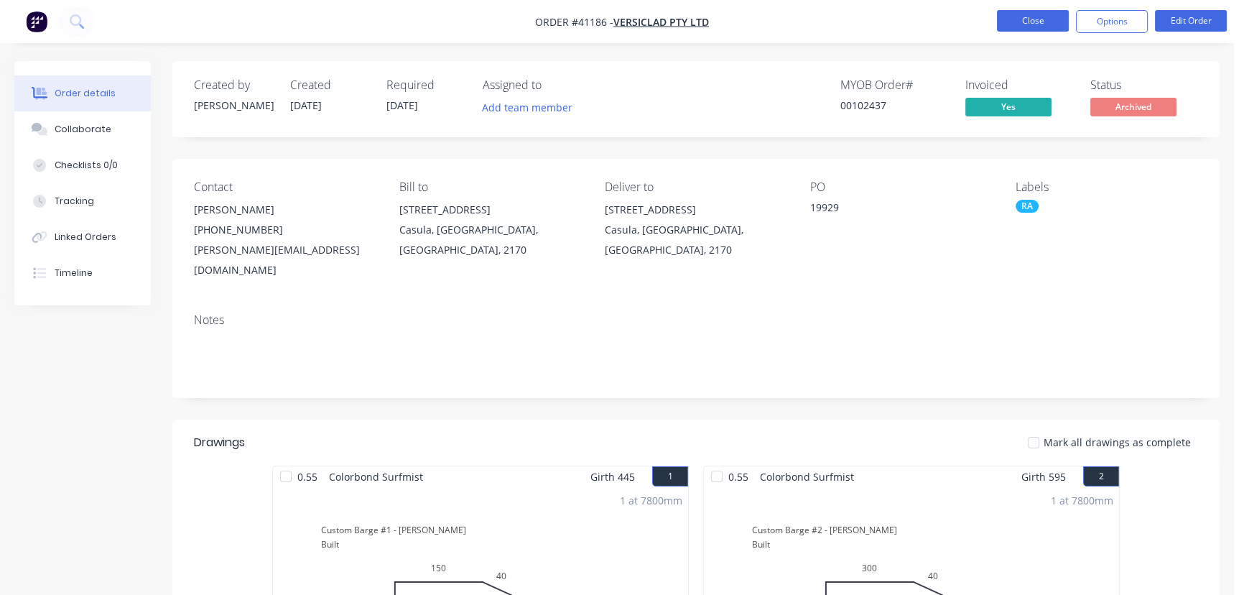
click at [1025, 19] on button "Close" at bounding box center [1033, 21] width 72 height 22
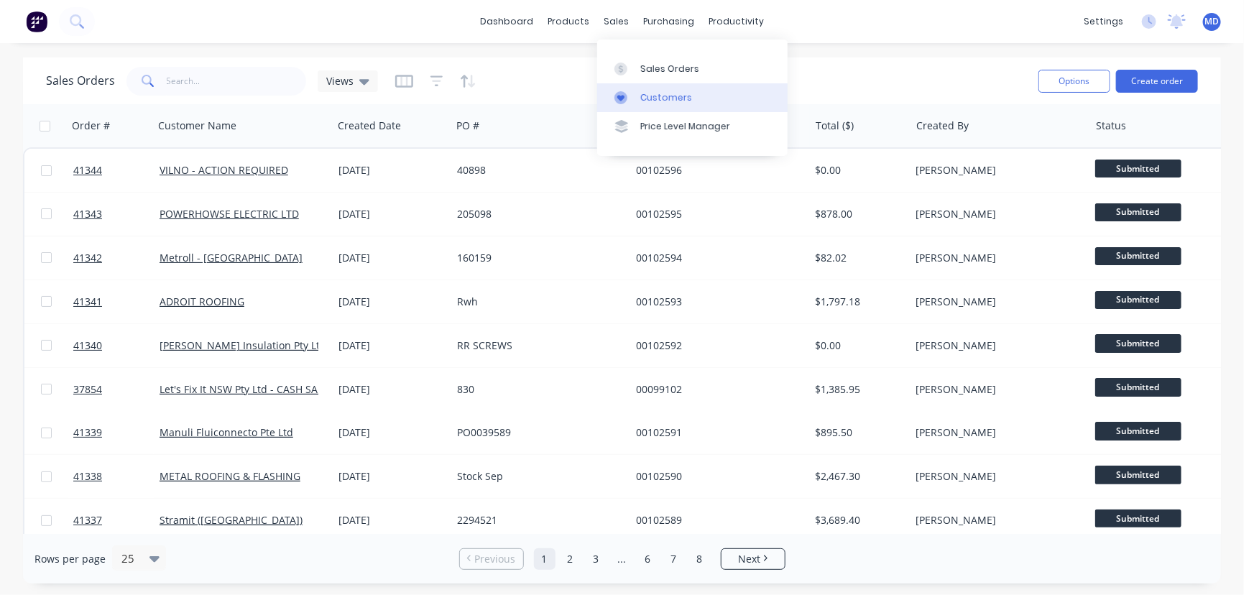
click at [660, 97] on div "Customers" at bounding box center [666, 97] width 52 height 13
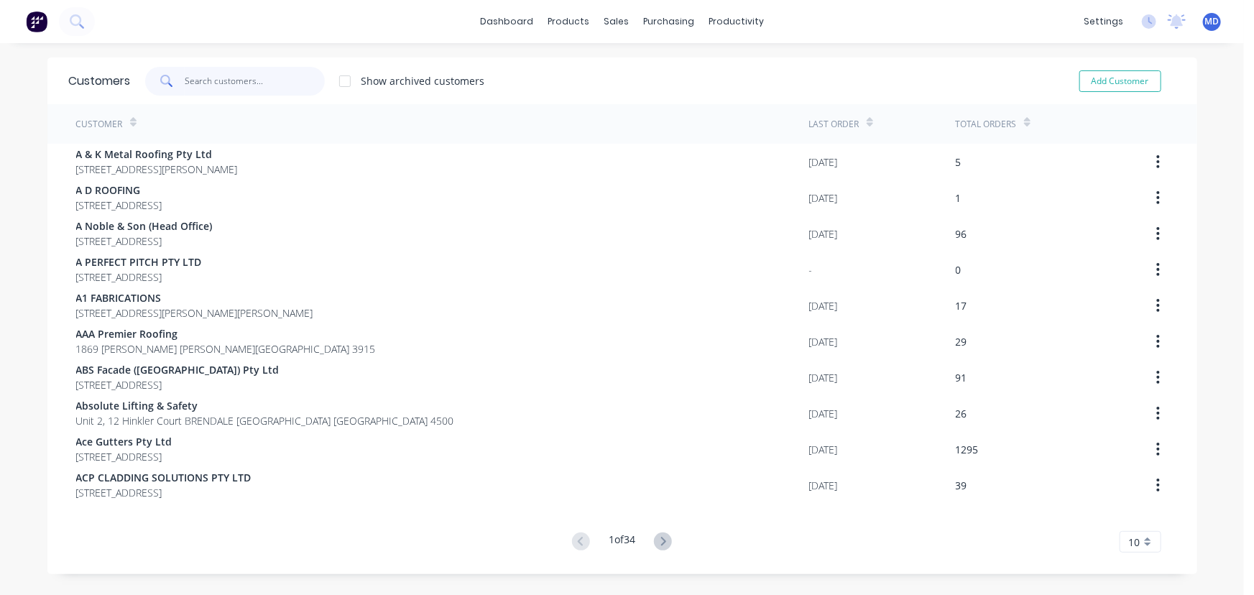
click at [251, 89] on input "text" at bounding box center [255, 81] width 140 height 29
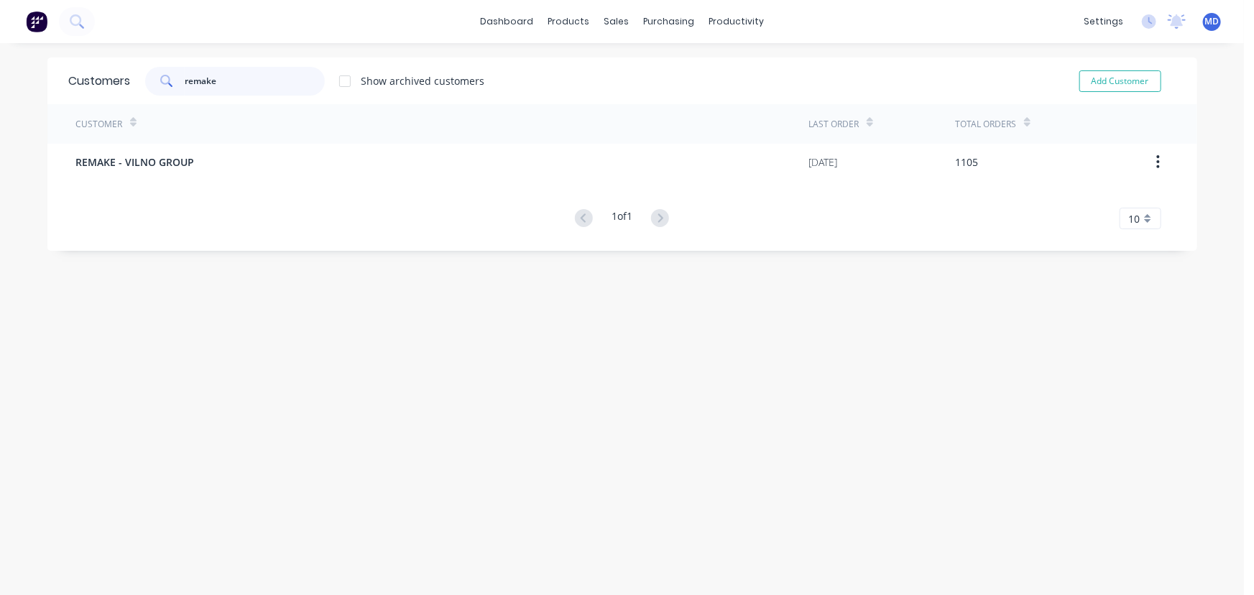
type input "remake"
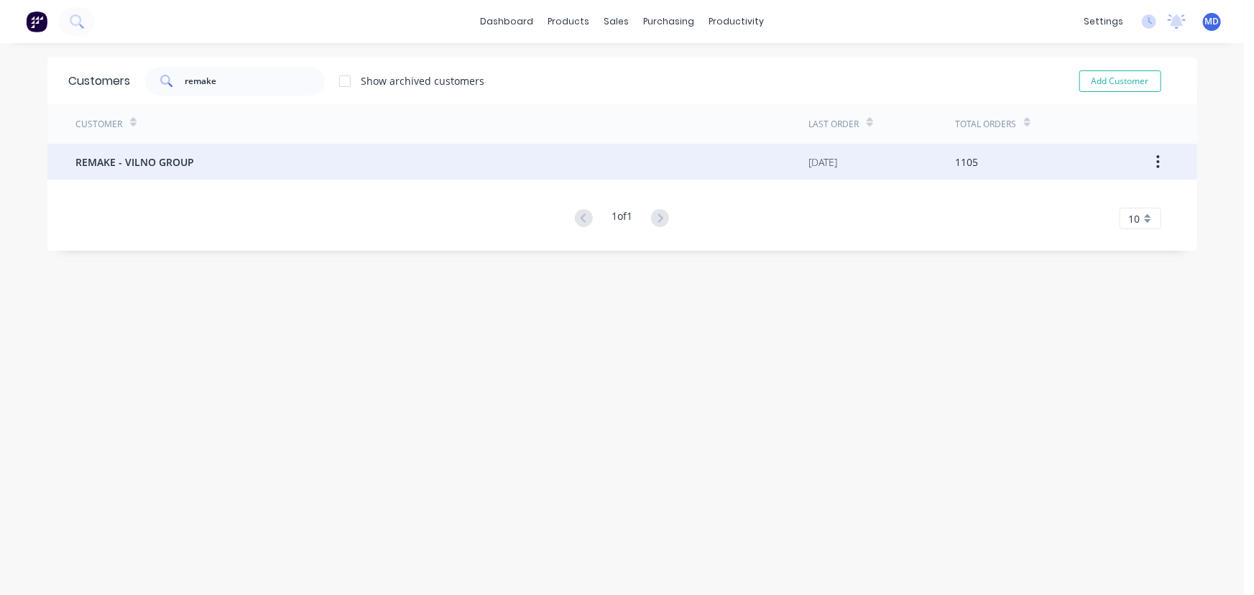
click at [139, 154] on span "REMAKE - VILNO GROUP" at bounding box center [135, 161] width 119 height 15
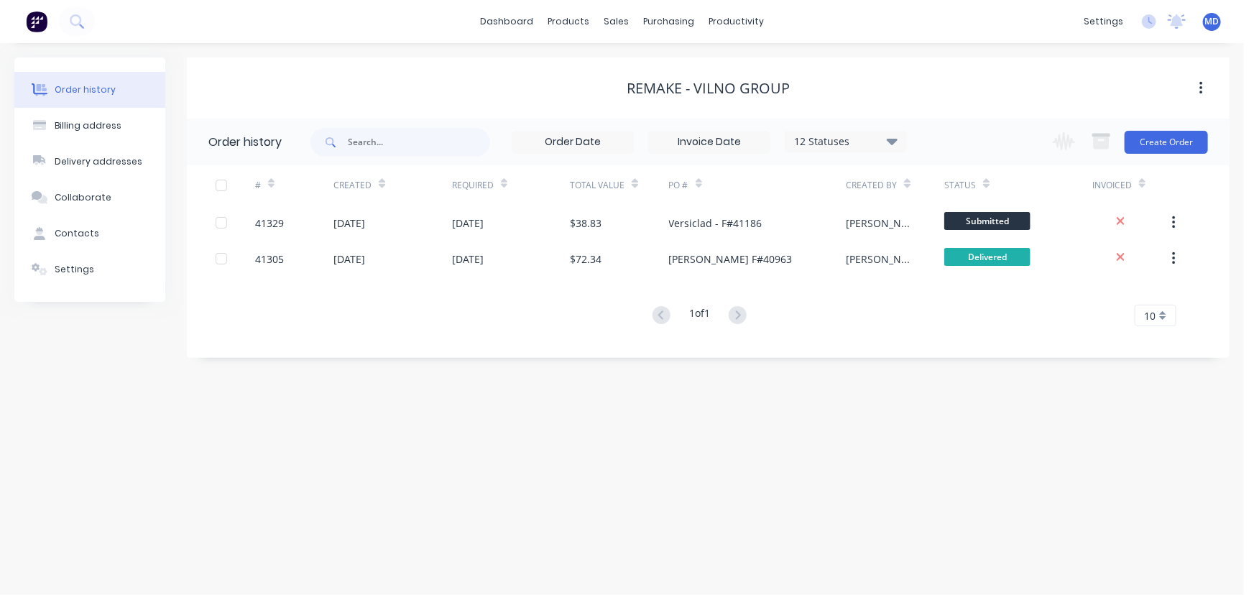
click at [888, 136] on icon at bounding box center [892, 140] width 11 height 17
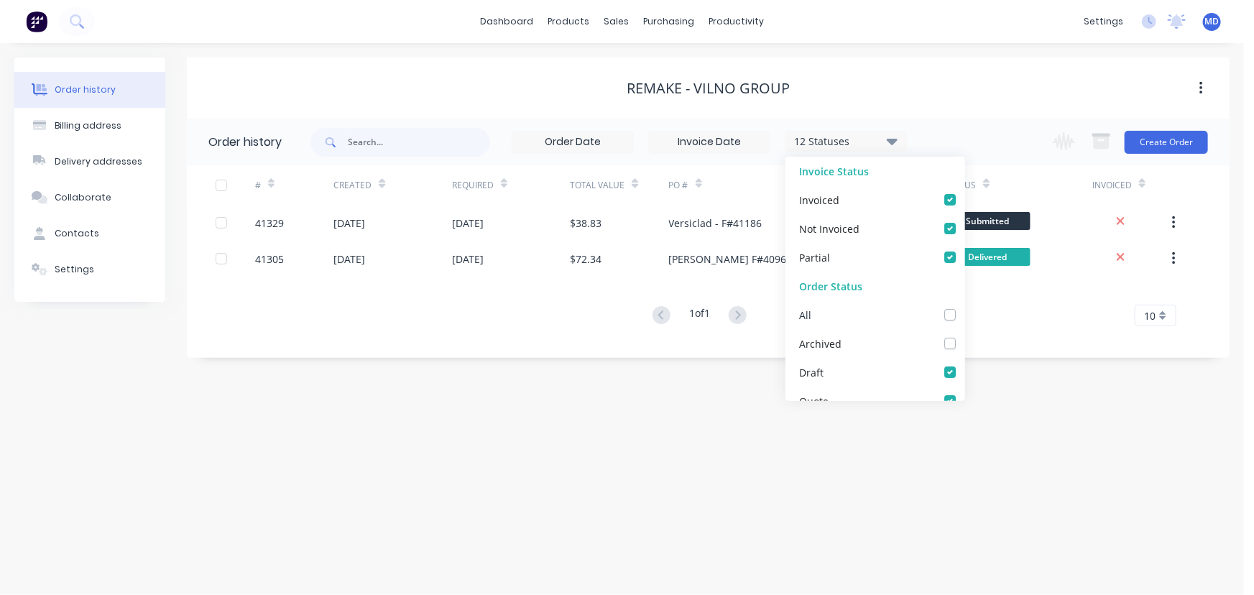
click at [964, 307] on label at bounding box center [964, 307] width 0 height 0
click at [964, 313] on input "checkbox" at bounding box center [969, 314] width 11 height 14
checkbox input "true"
click at [1011, 344] on div "Order history 13 Statuses Invoice Status Invoiced Not Invoiced Partial Order St…" at bounding box center [708, 238] width 1043 height 239
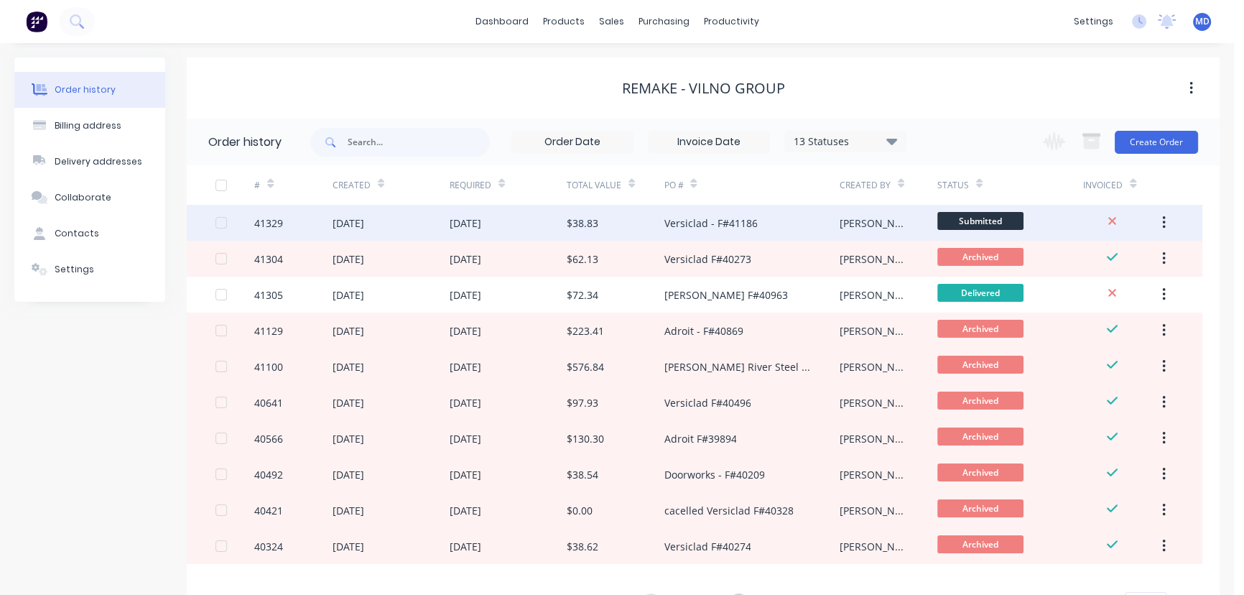
click at [540, 227] on div "[DATE]" at bounding box center [508, 223] width 117 height 36
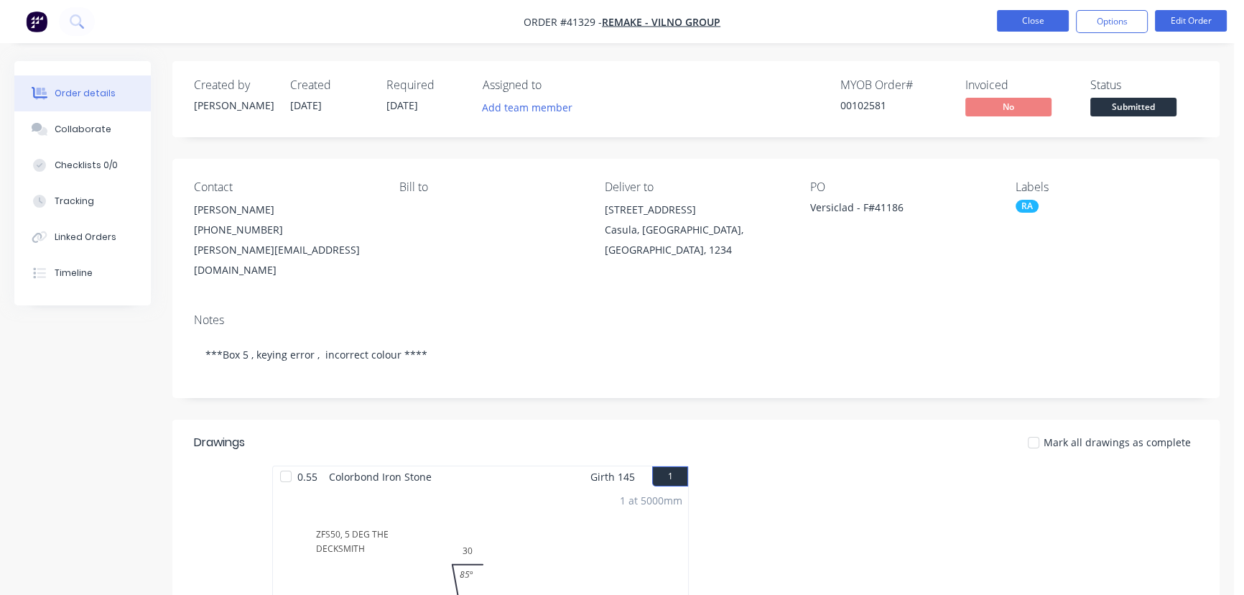
click at [1037, 21] on button "Close" at bounding box center [1033, 21] width 72 height 22
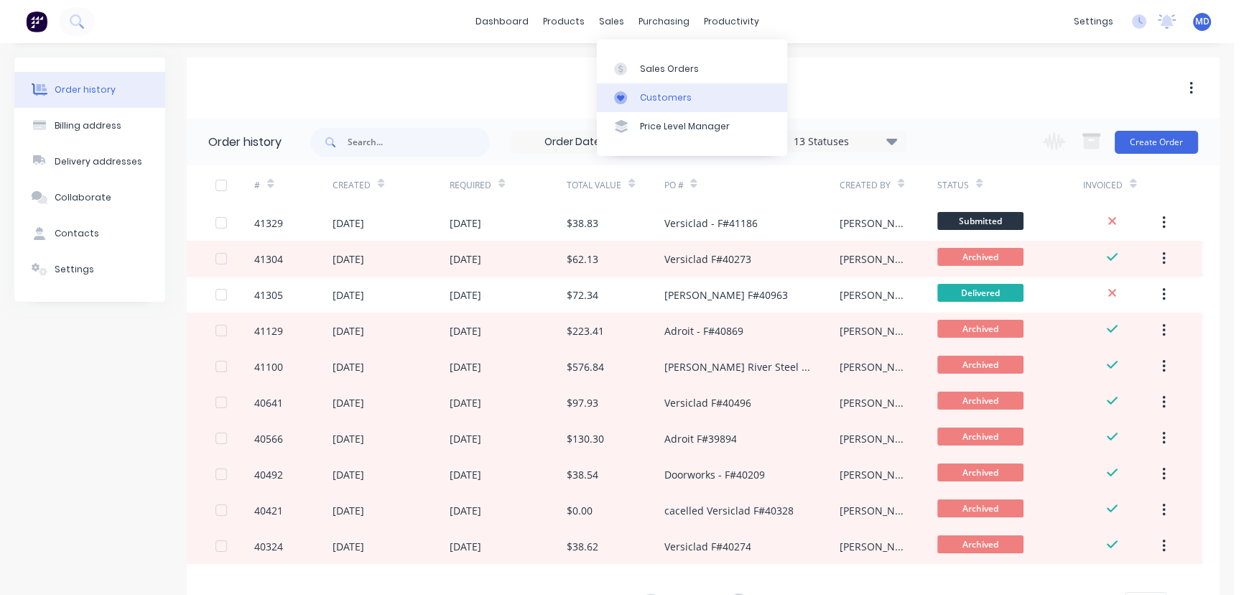
click at [656, 93] on div "Customers" at bounding box center [666, 97] width 52 height 13
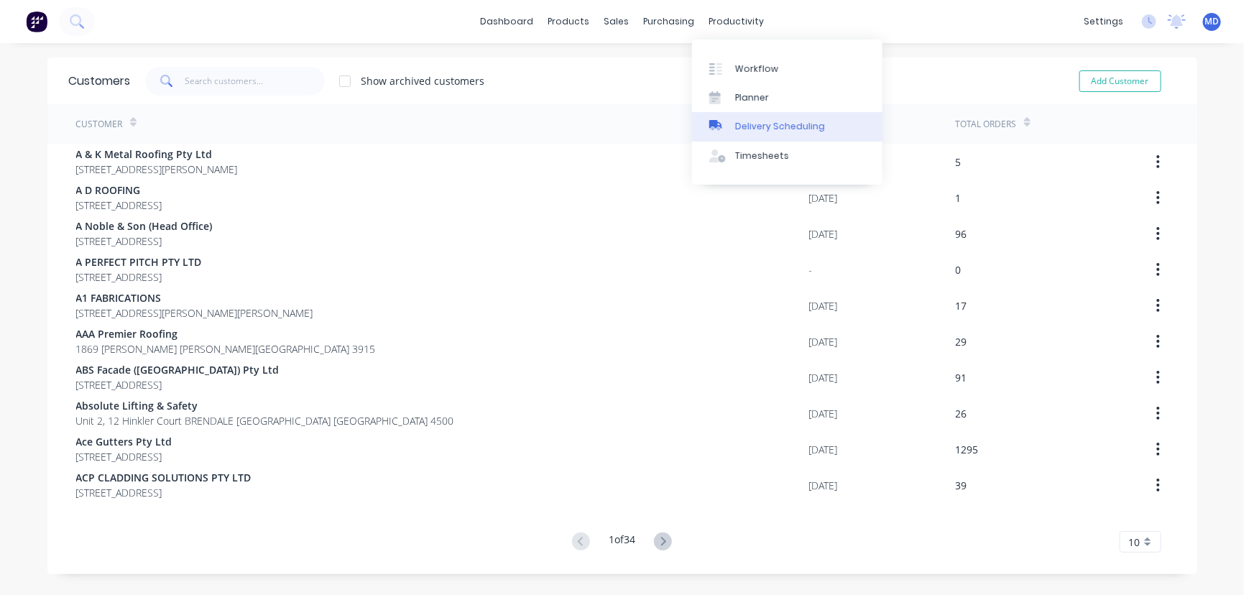
click at [799, 124] on div "Delivery Scheduling" at bounding box center [780, 126] width 90 height 13
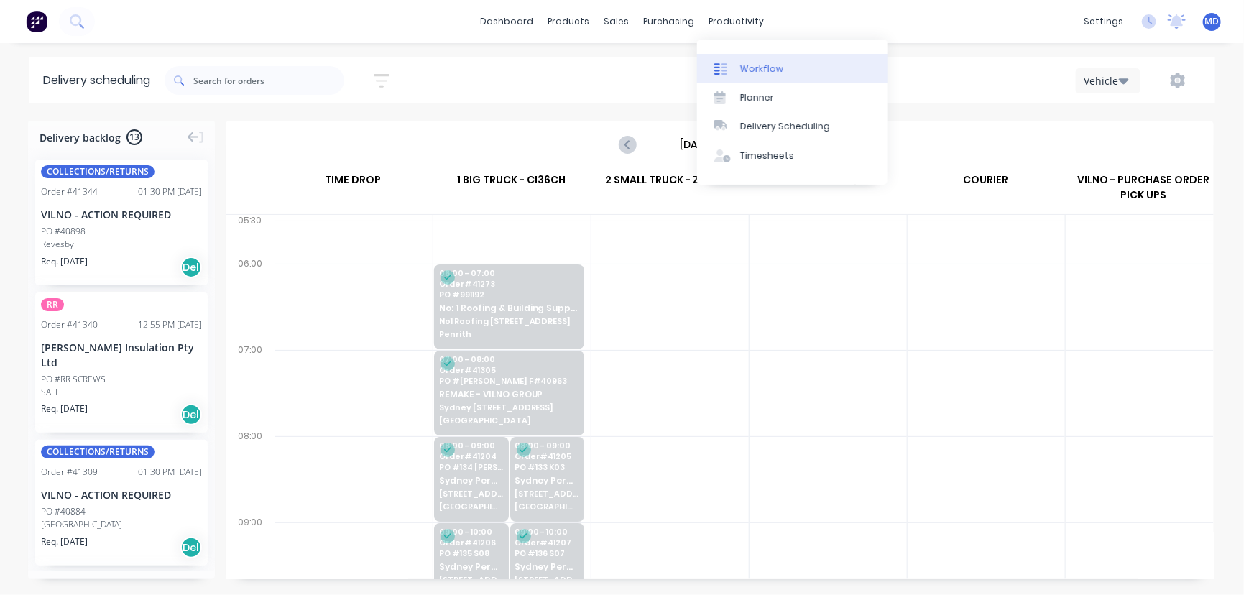
click at [763, 68] on div "Workflow" at bounding box center [761, 69] width 43 height 13
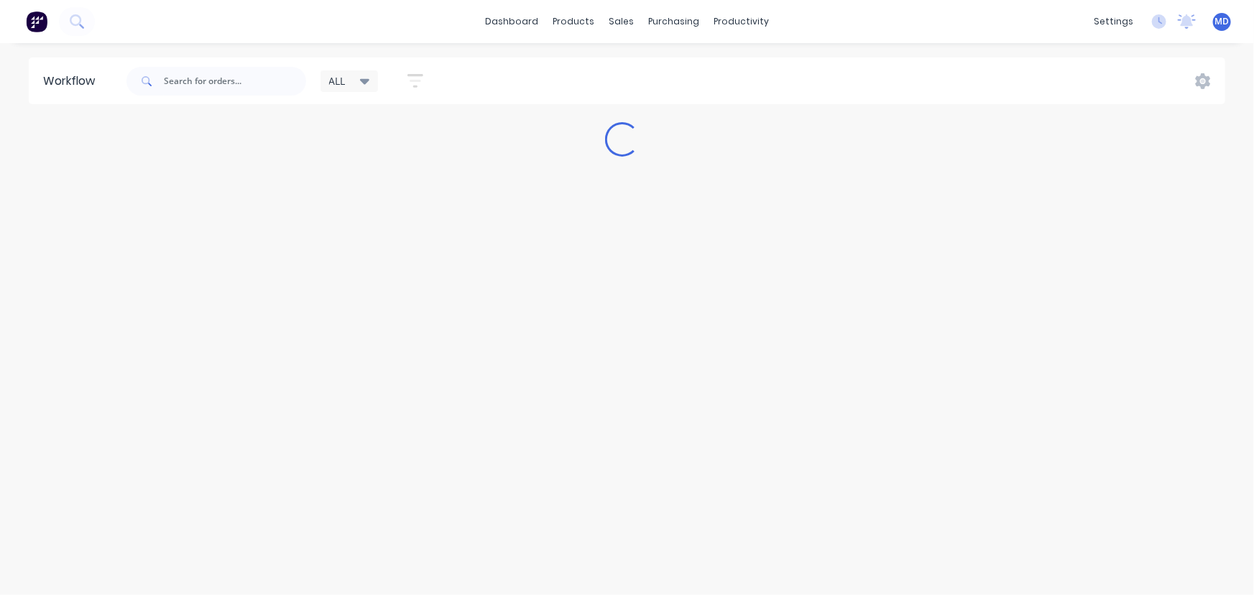
click at [365, 79] on icon at bounding box center [365, 82] width 10 height 6
click at [341, 244] on button "AL" at bounding box center [407, 245] width 153 height 17
click at [230, 86] on input "text" at bounding box center [235, 81] width 142 height 29
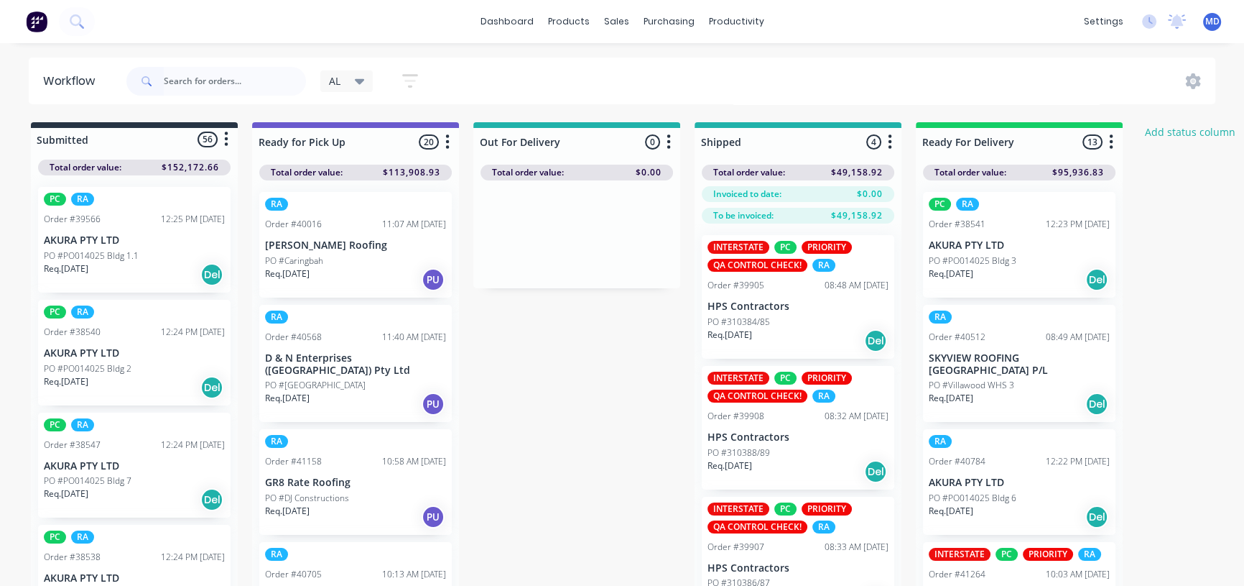
click at [80, 366] on p "PO #PO014025 Bldg 2" at bounding box center [88, 368] width 88 height 13
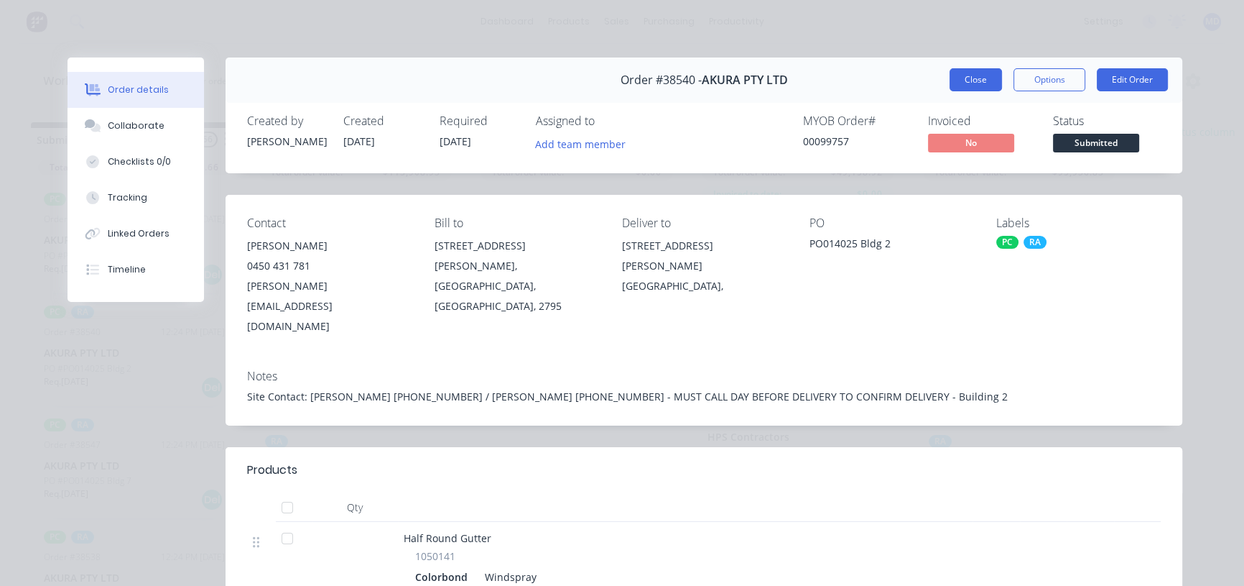
click at [972, 76] on button "Close" at bounding box center [976, 79] width 52 height 23
